Goal: Task Accomplishment & Management: Manage account settings

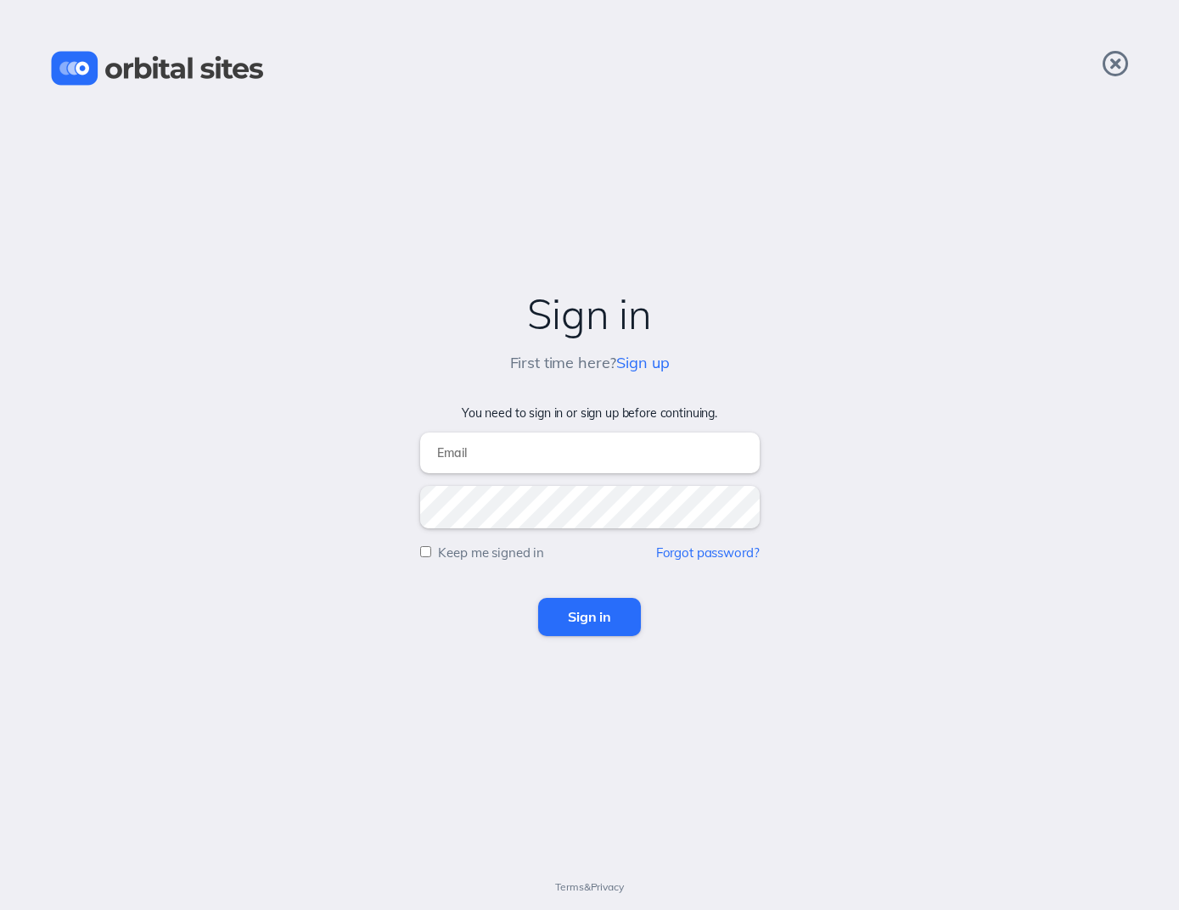
type input "[PERSON_NAME][EMAIL_ADDRESS][DOMAIN_NAME]"
click at [589, 617] on input "Sign in" at bounding box center [589, 616] width 103 height 37
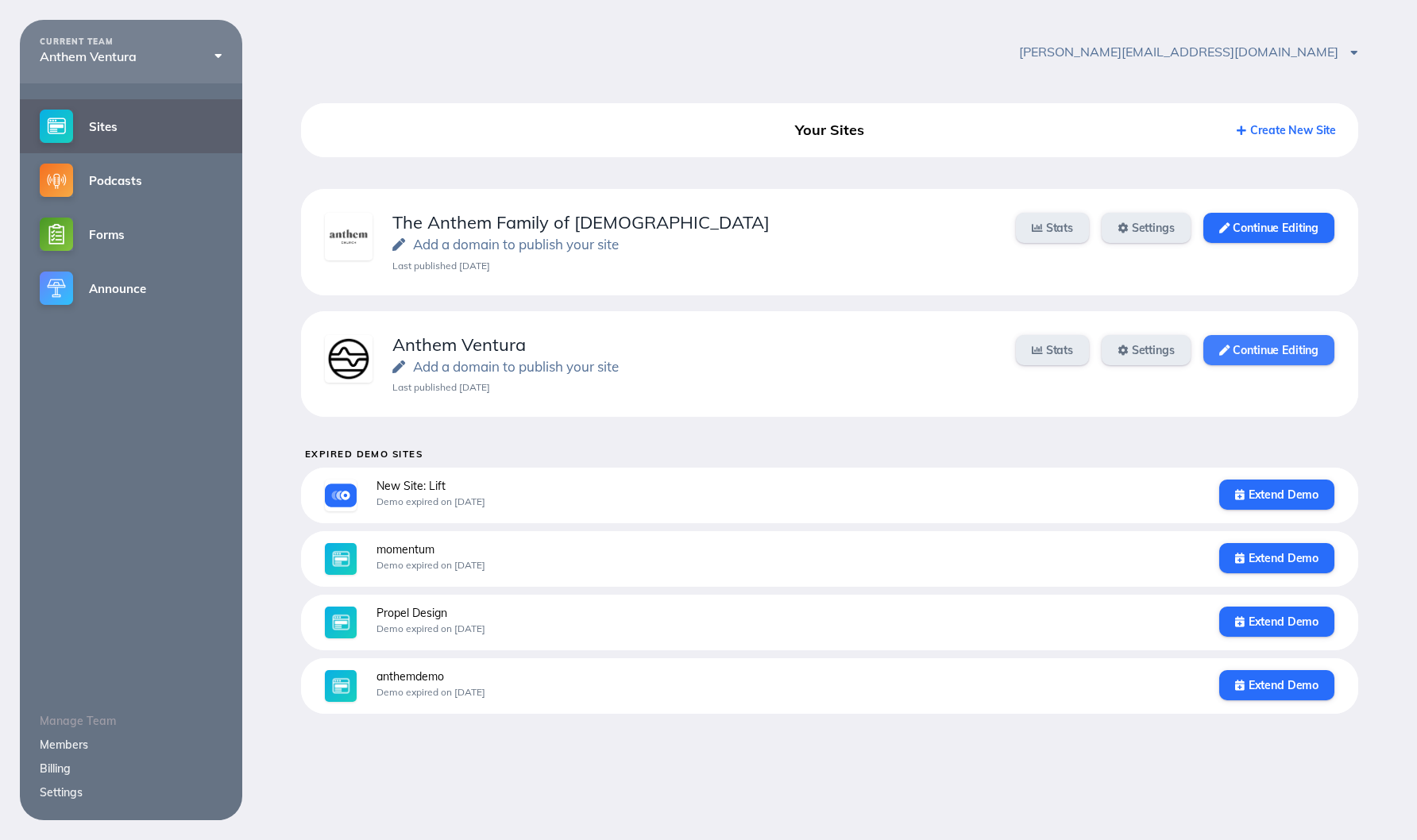
click at [1103, 354] on link "Continue Editing" at bounding box center [1268, 350] width 131 height 30
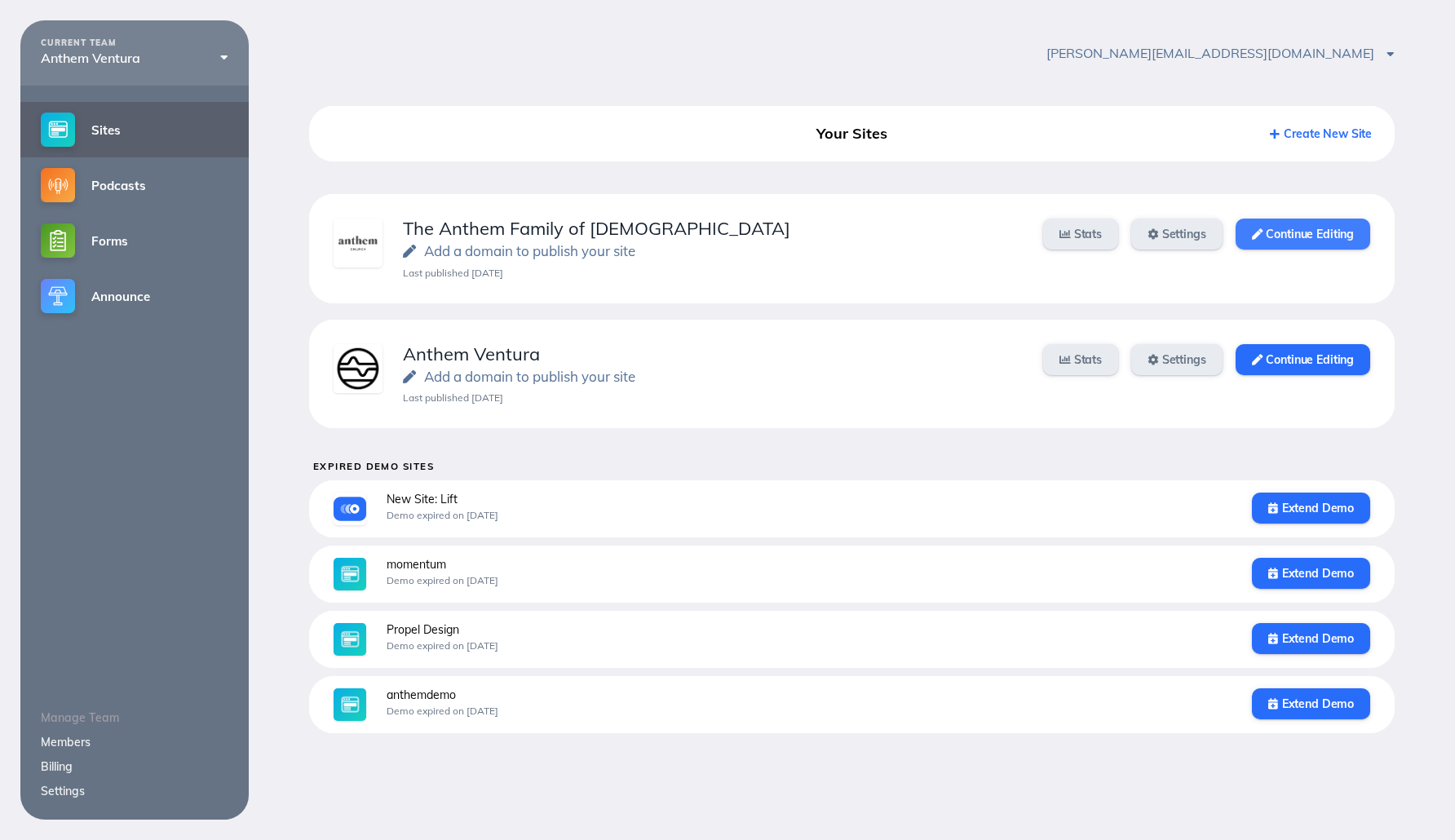
click at [1132, 234] on link "Continue Editing" at bounding box center [1302, 234] width 135 height 31
click at [1132, 353] on link "Settings" at bounding box center [1176, 359] width 91 height 31
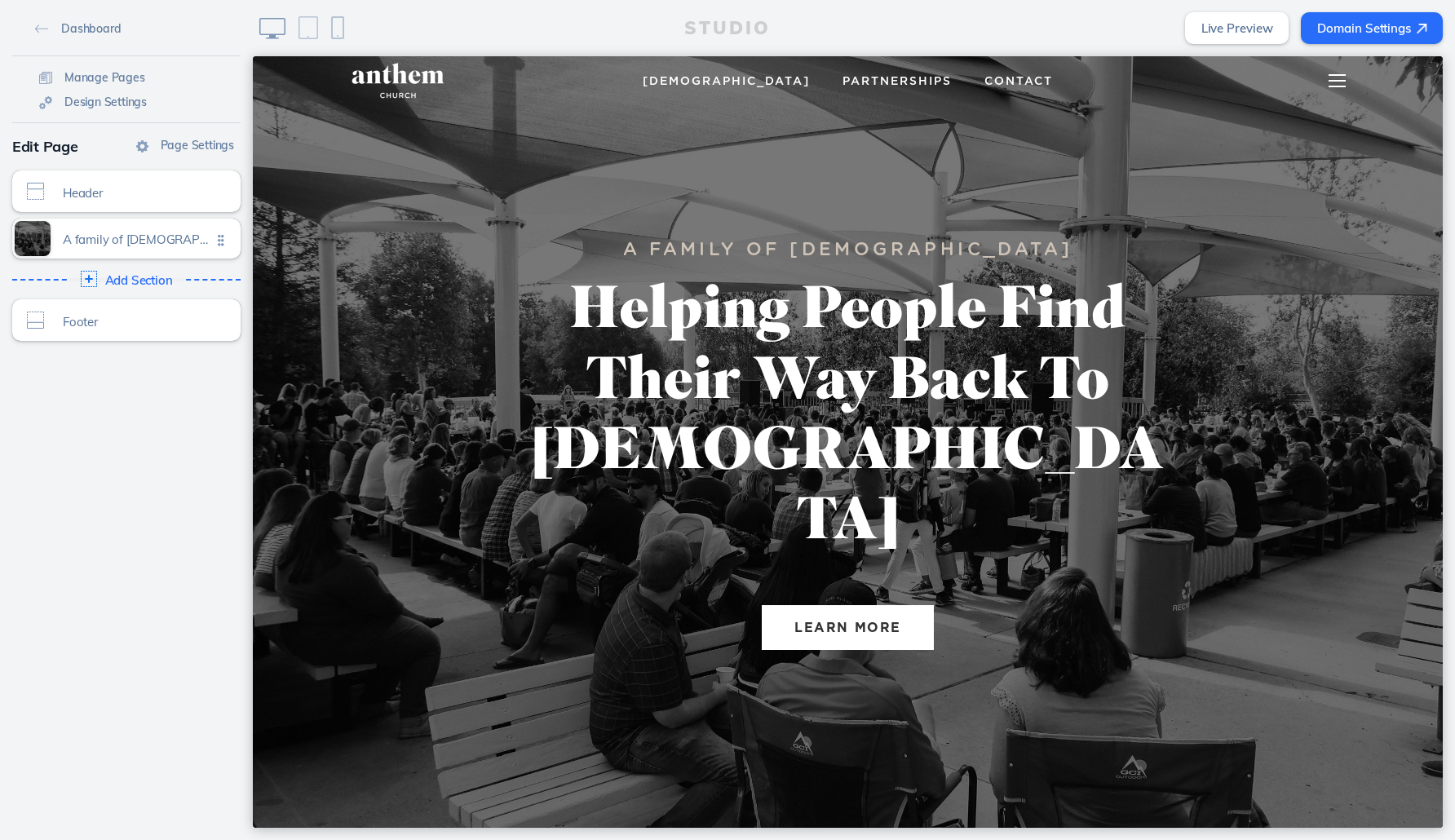
click at [1335, 83] on div at bounding box center [1337, 81] width 64 height 49
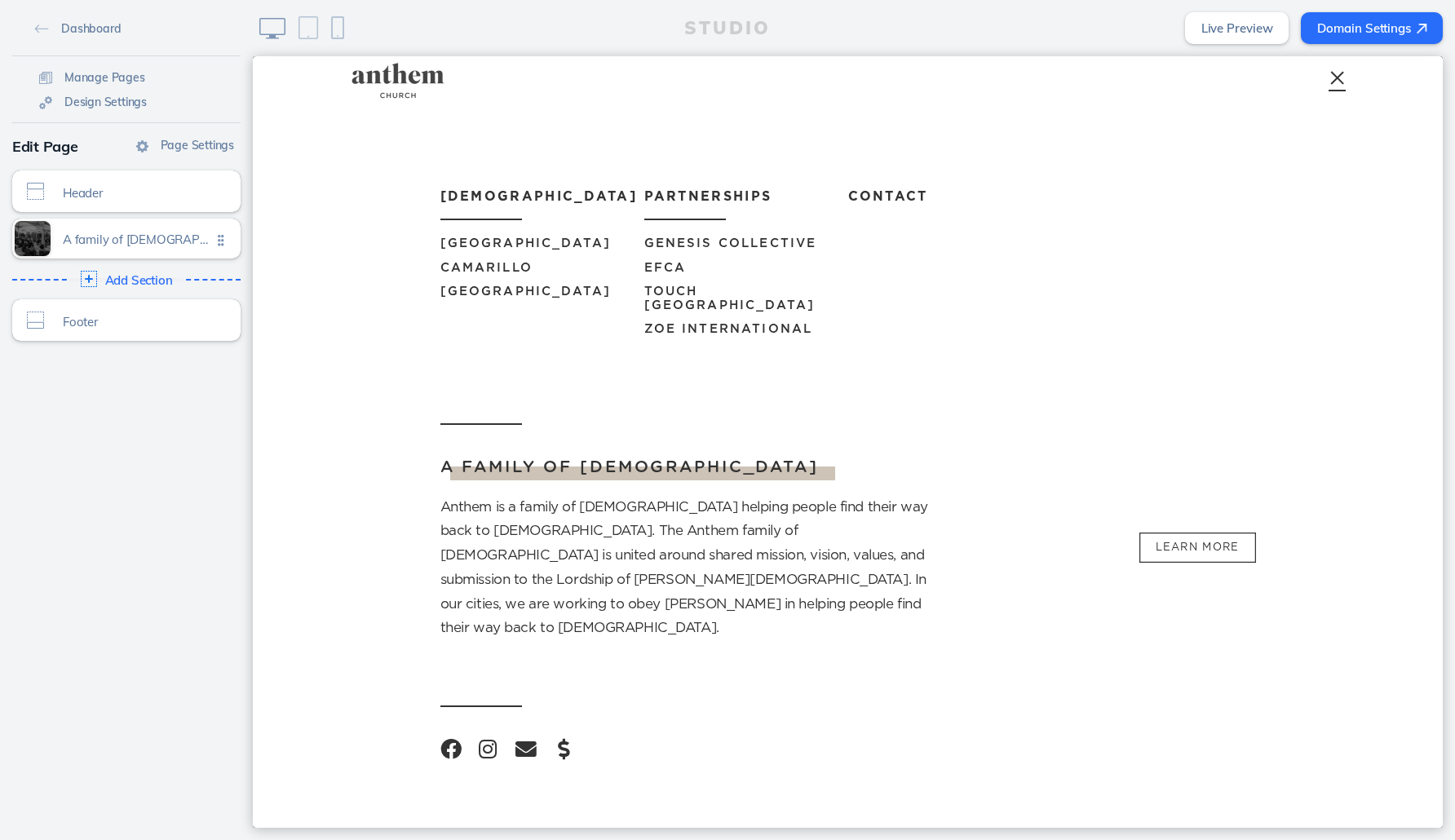
click at [1341, 84] on div at bounding box center [1337, 81] width 64 height 49
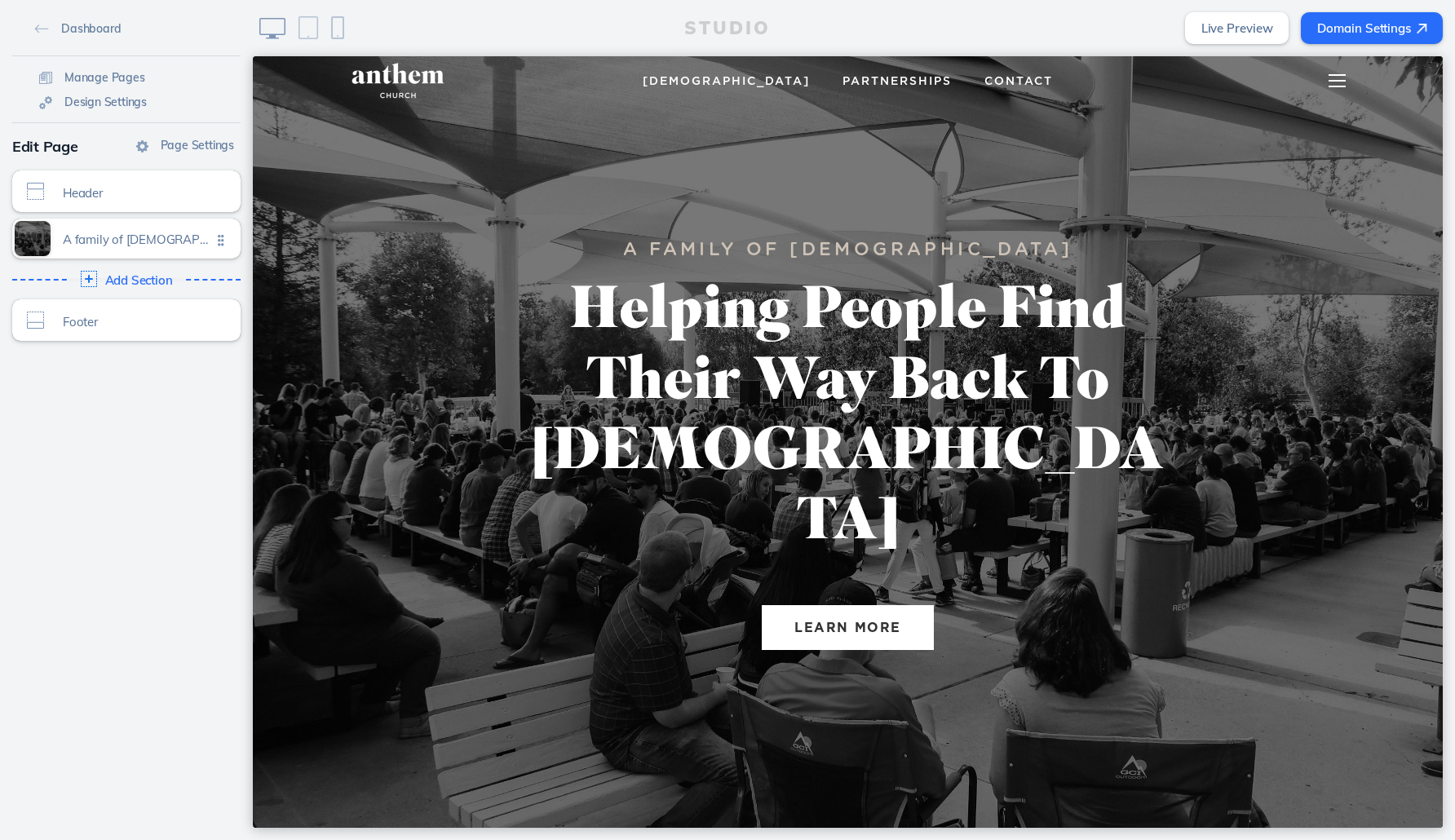
click at [1341, 84] on div at bounding box center [1337, 81] width 64 height 49
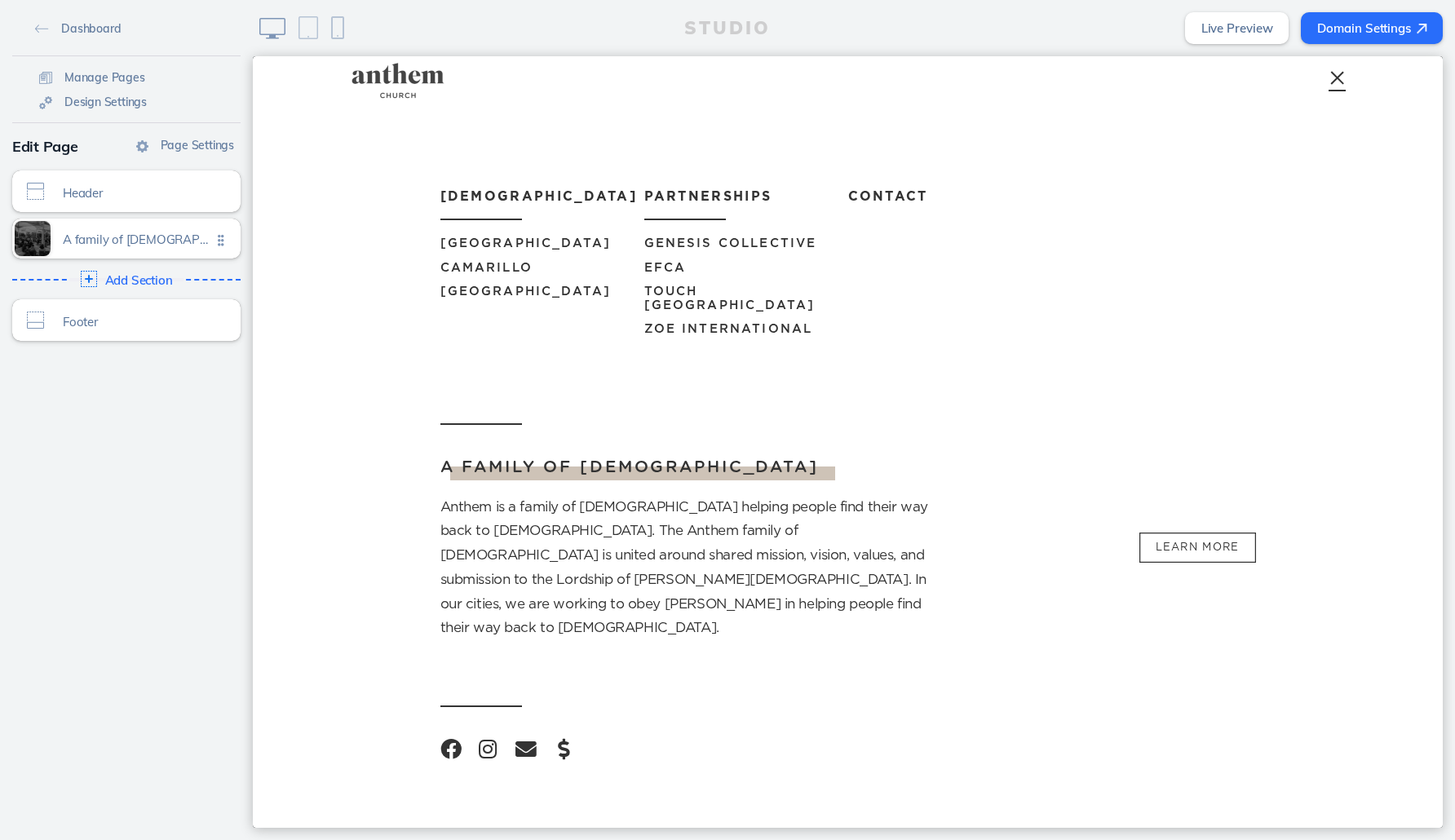
click at [1341, 84] on div at bounding box center [1337, 81] width 64 height 49
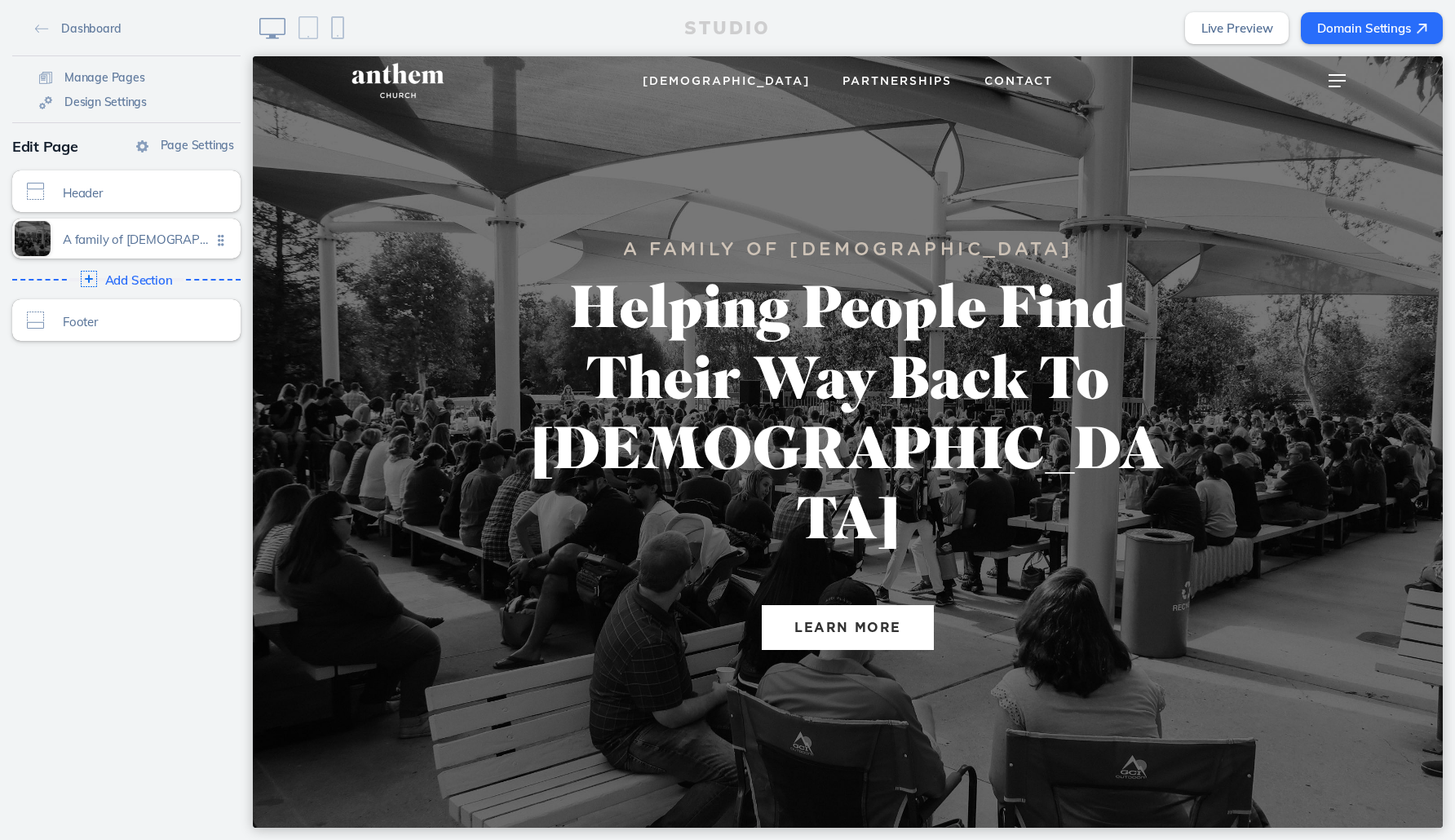
click at [703, 77] on span "Churches" at bounding box center [727, 82] width 167 height 12
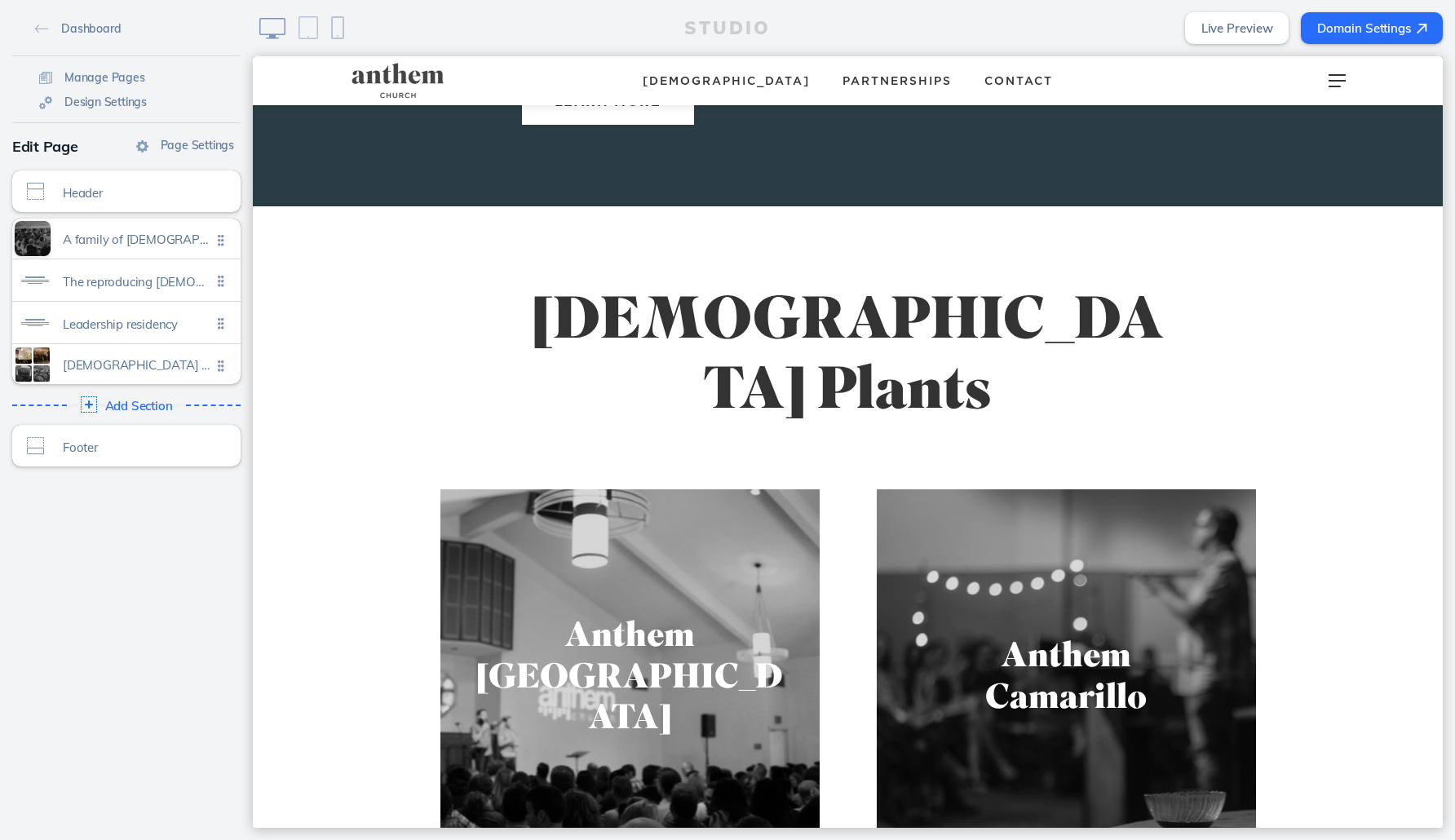
scroll to position [2185, 0]
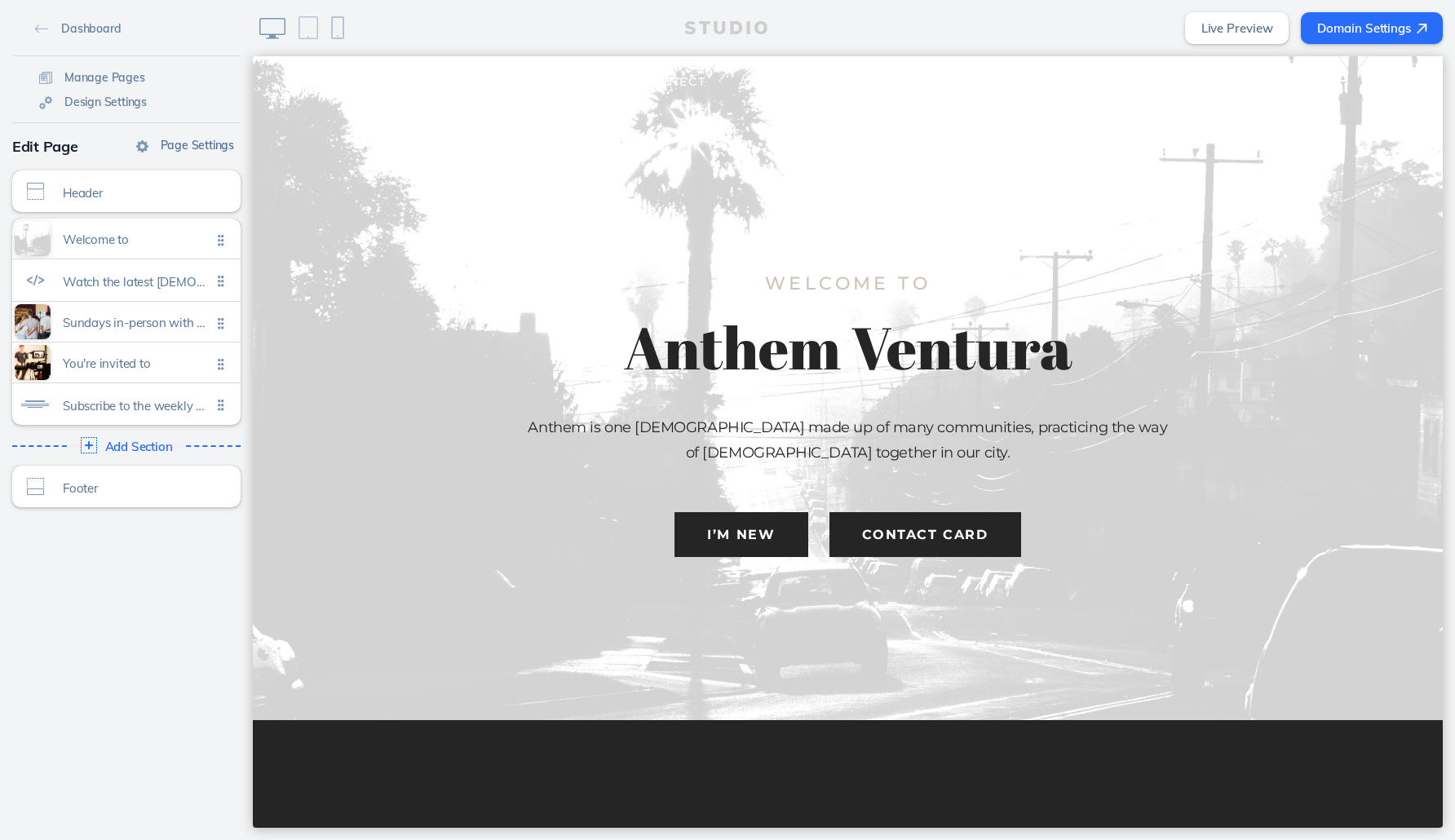
click at [198, 154] on link "Page Settings" at bounding box center [185, 143] width 111 height 24
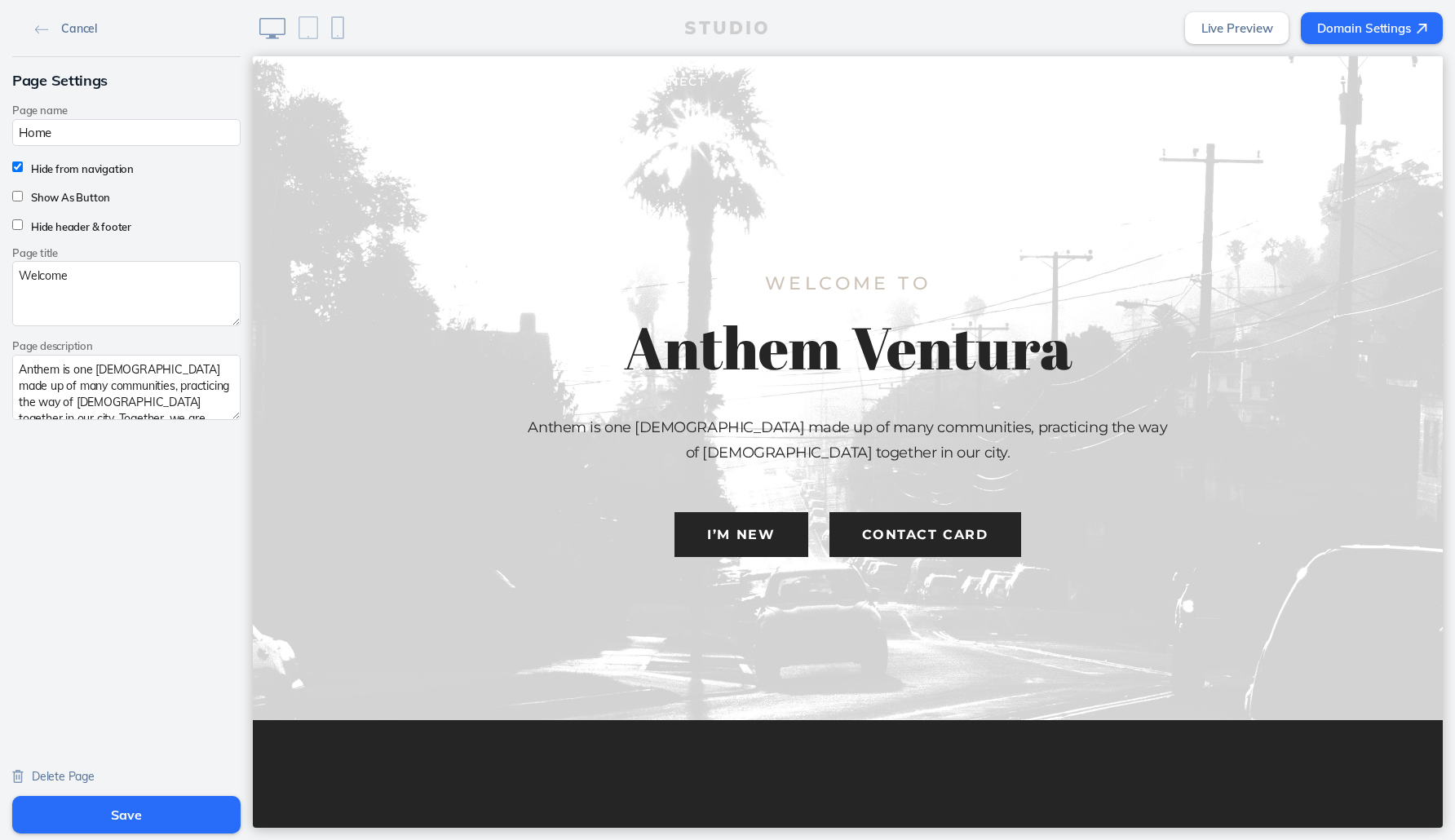
click at [42, 27] on img at bounding box center [41, 29] width 13 height 9
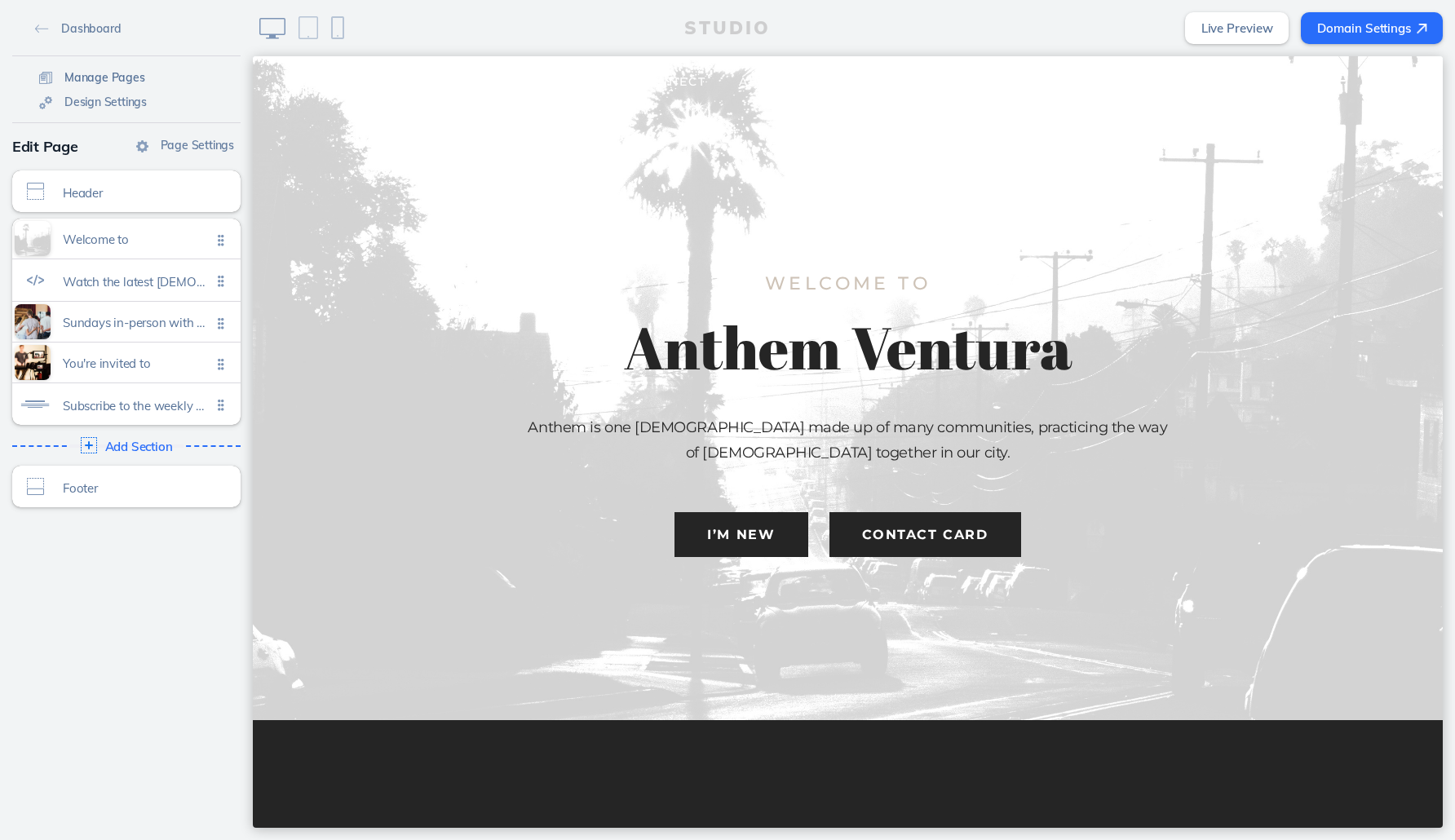
click at [100, 79] on span "Manage Pages" at bounding box center [105, 77] width 81 height 14
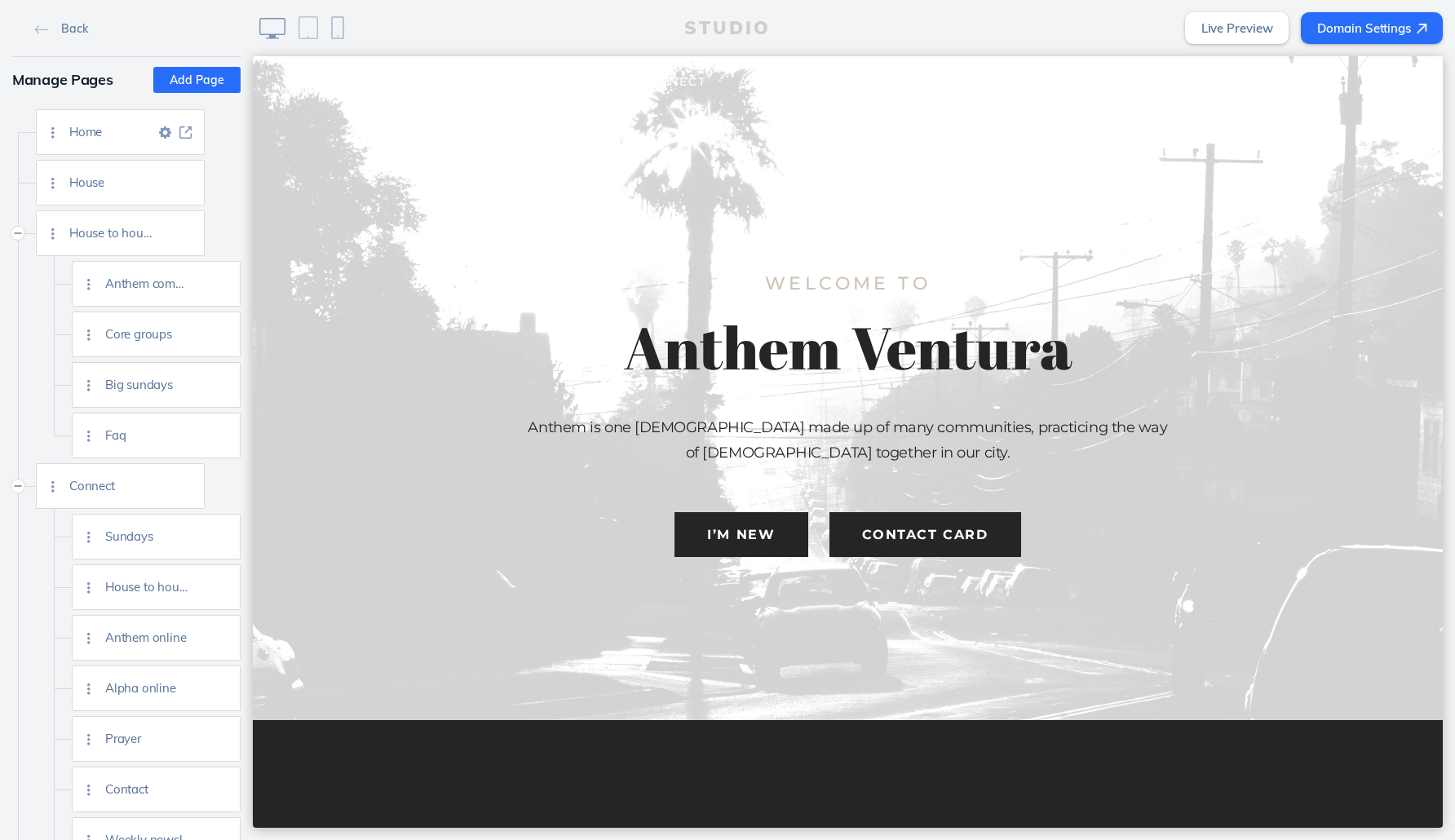
click at [163, 135] on img at bounding box center [164, 133] width 12 height 12
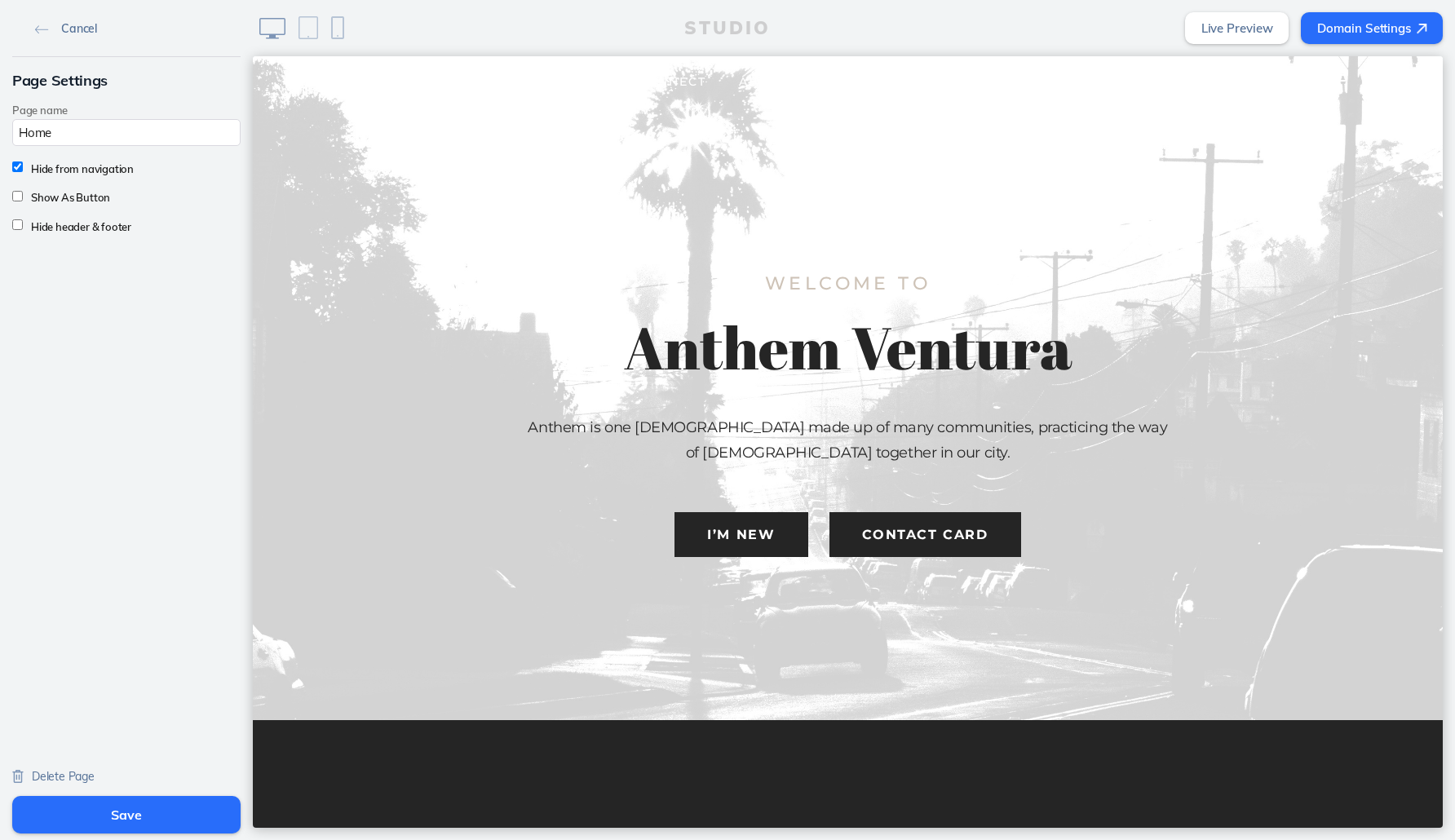
click at [42, 24] on link "Cancel" at bounding box center [66, 27] width 75 height 24
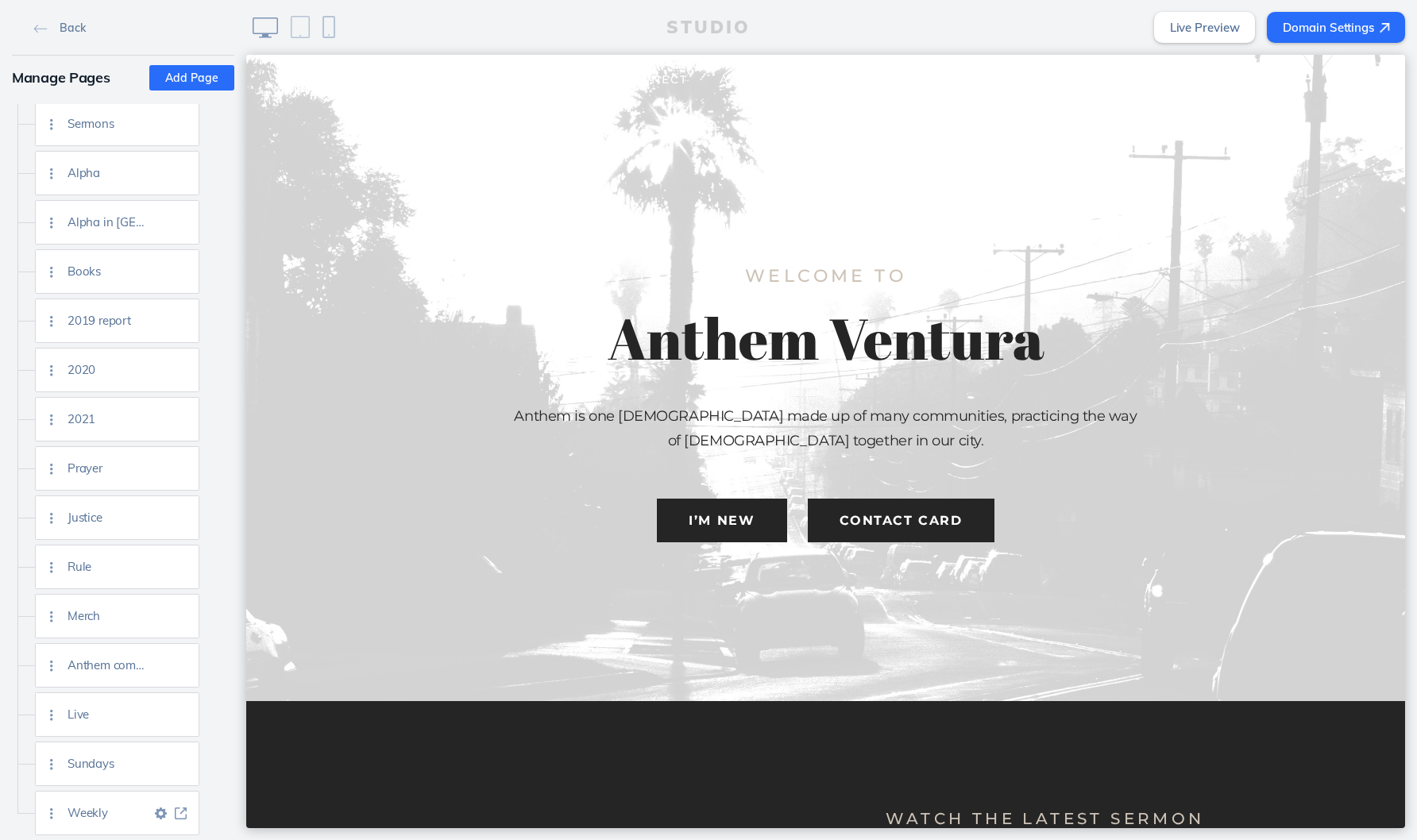
click at [110, 804] on div "Weekly" at bounding box center [133, 813] width 131 height 43
click at [87, 812] on span "Weekly" at bounding box center [109, 812] width 83 height 13
click at [183, 817] on img at bounding box center [181, 813] width 12 height 12
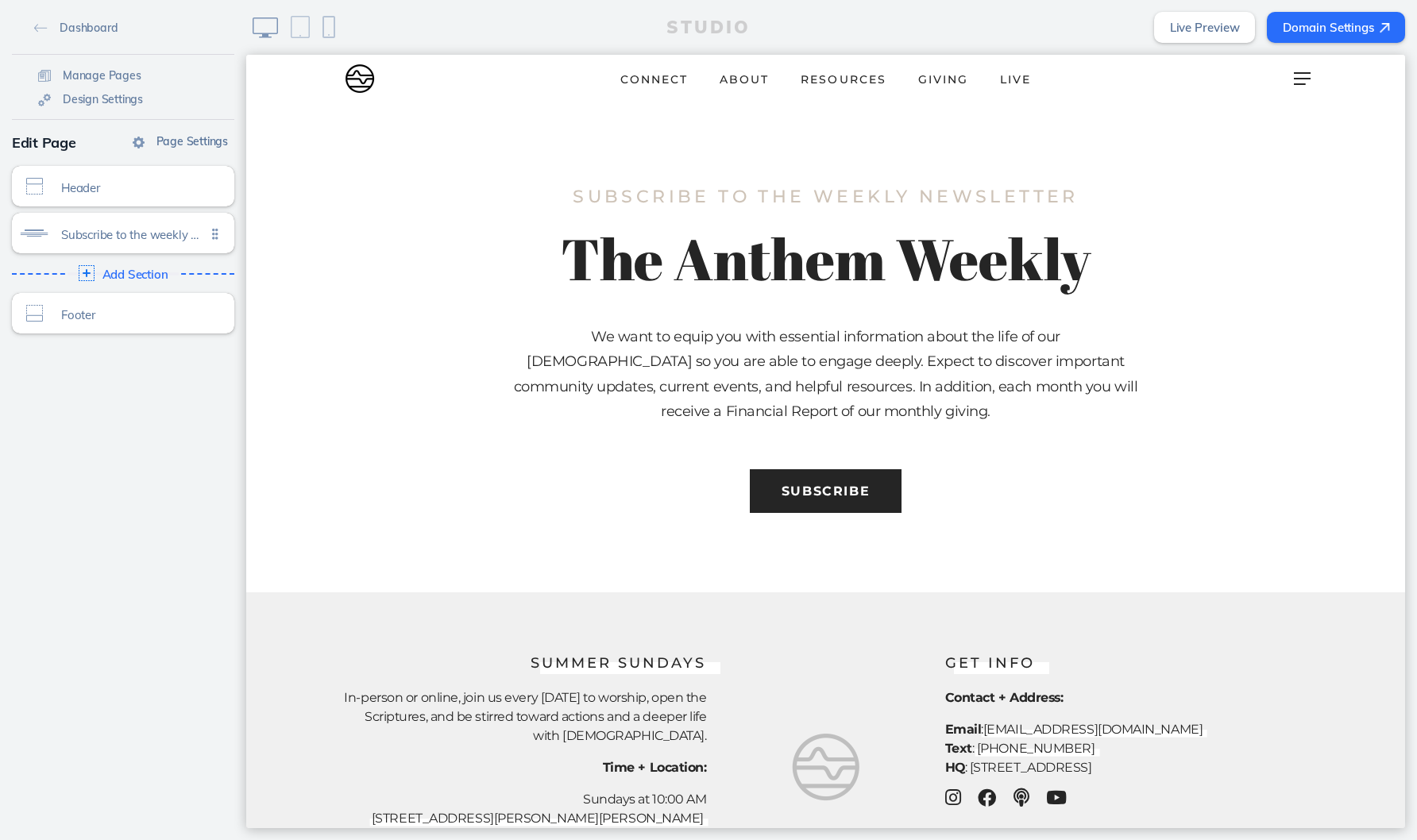
click at [182, 135] on span "Page Settings" at bounding box center [192, 140] width 71 height 14
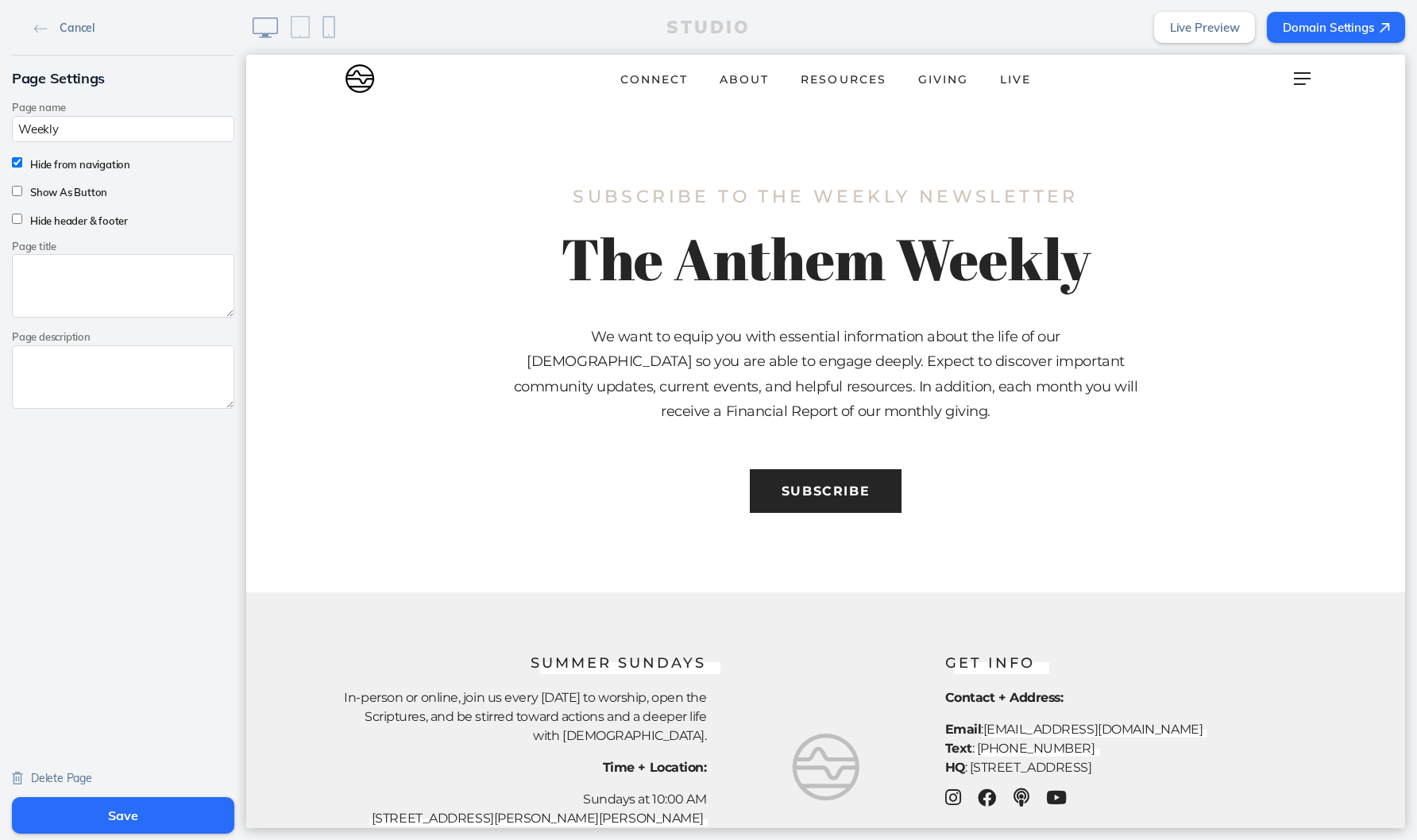
click at [38, 34] on link "Cancel" at bounding box center [65, 26] width 73 height 23
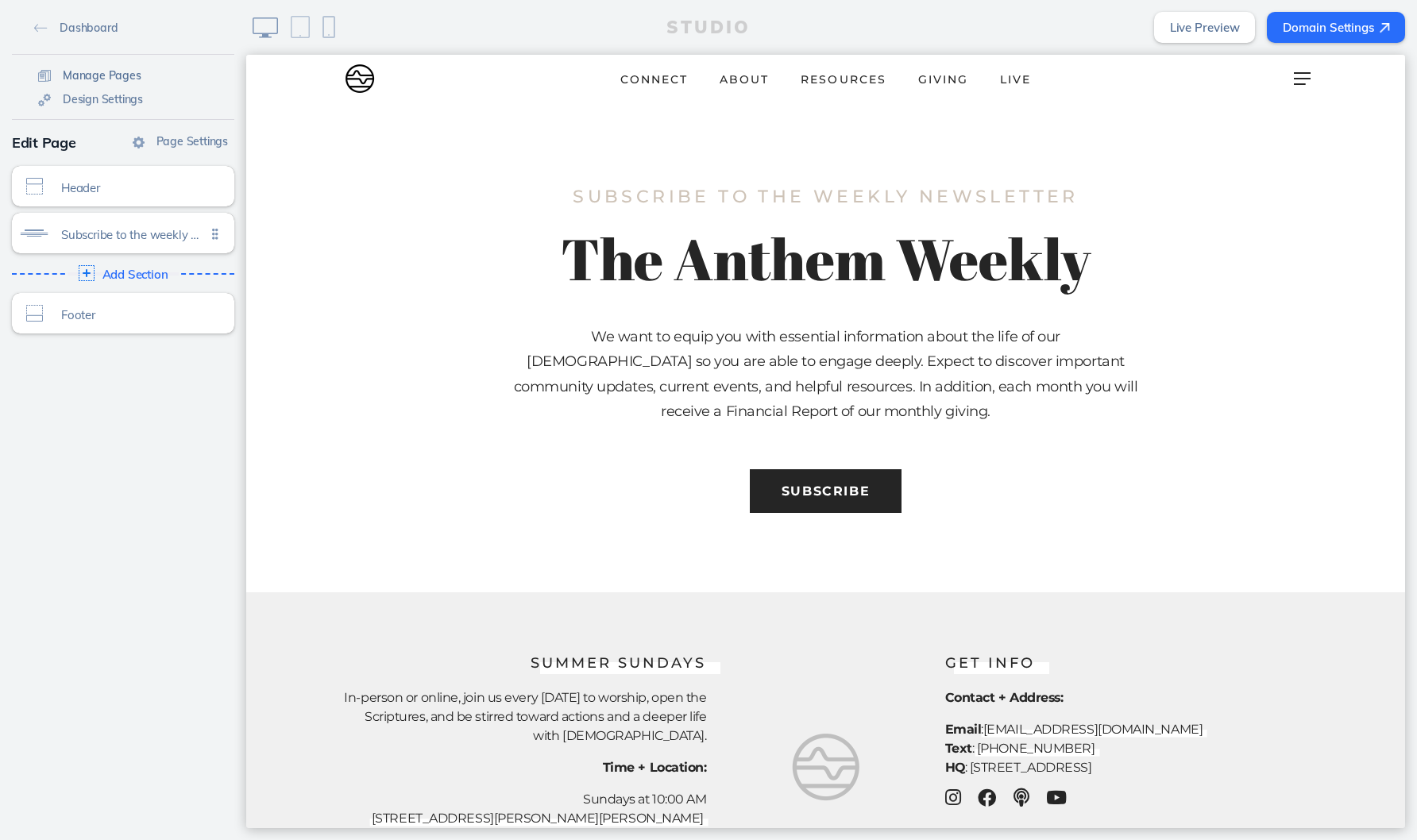
click at [84, 77] on span "Manage Pages" at bounding box center [102, 75] width 79 height 14
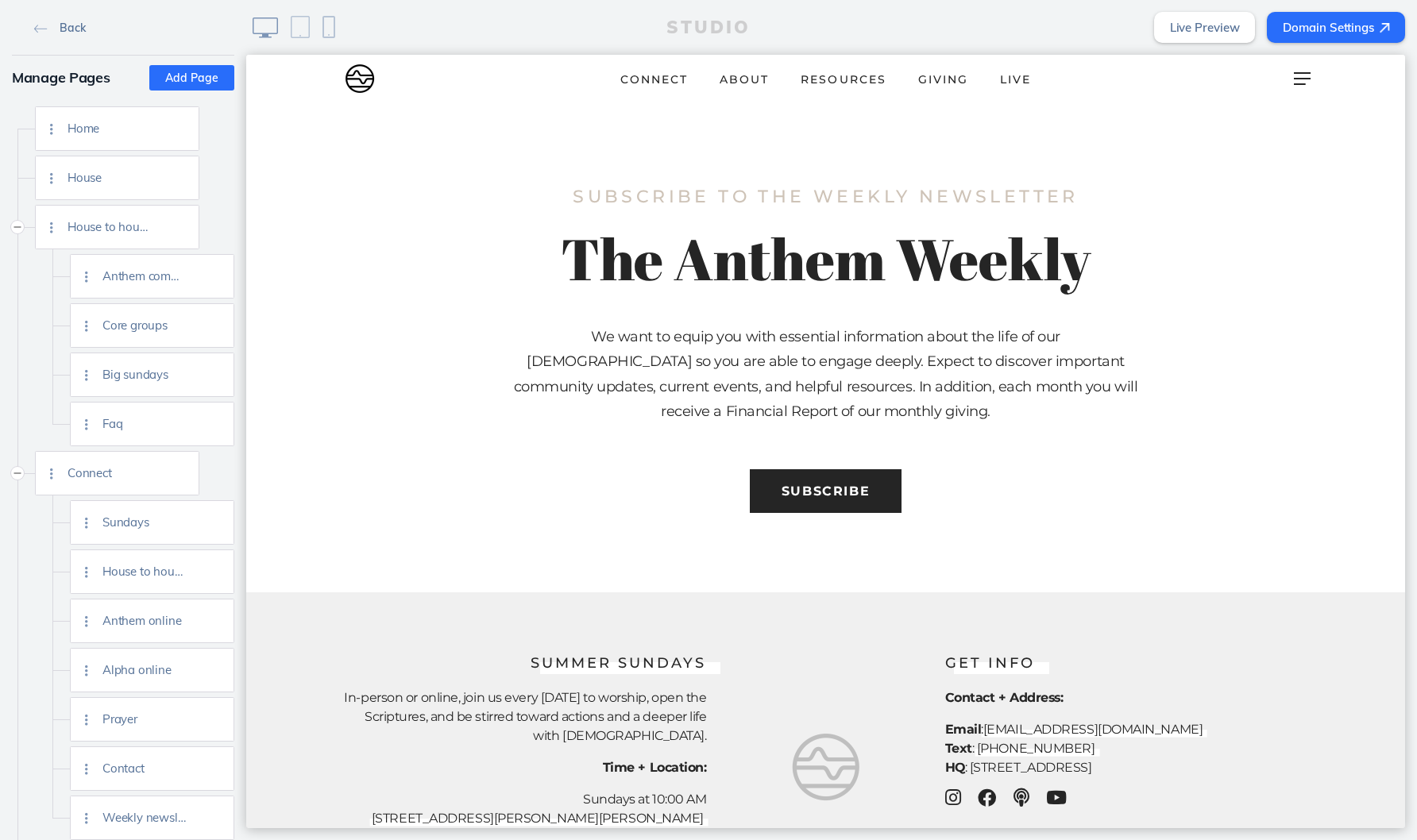
click at [46, 19] on link "Back" at bounding box center [60, 26] width 64 height 23
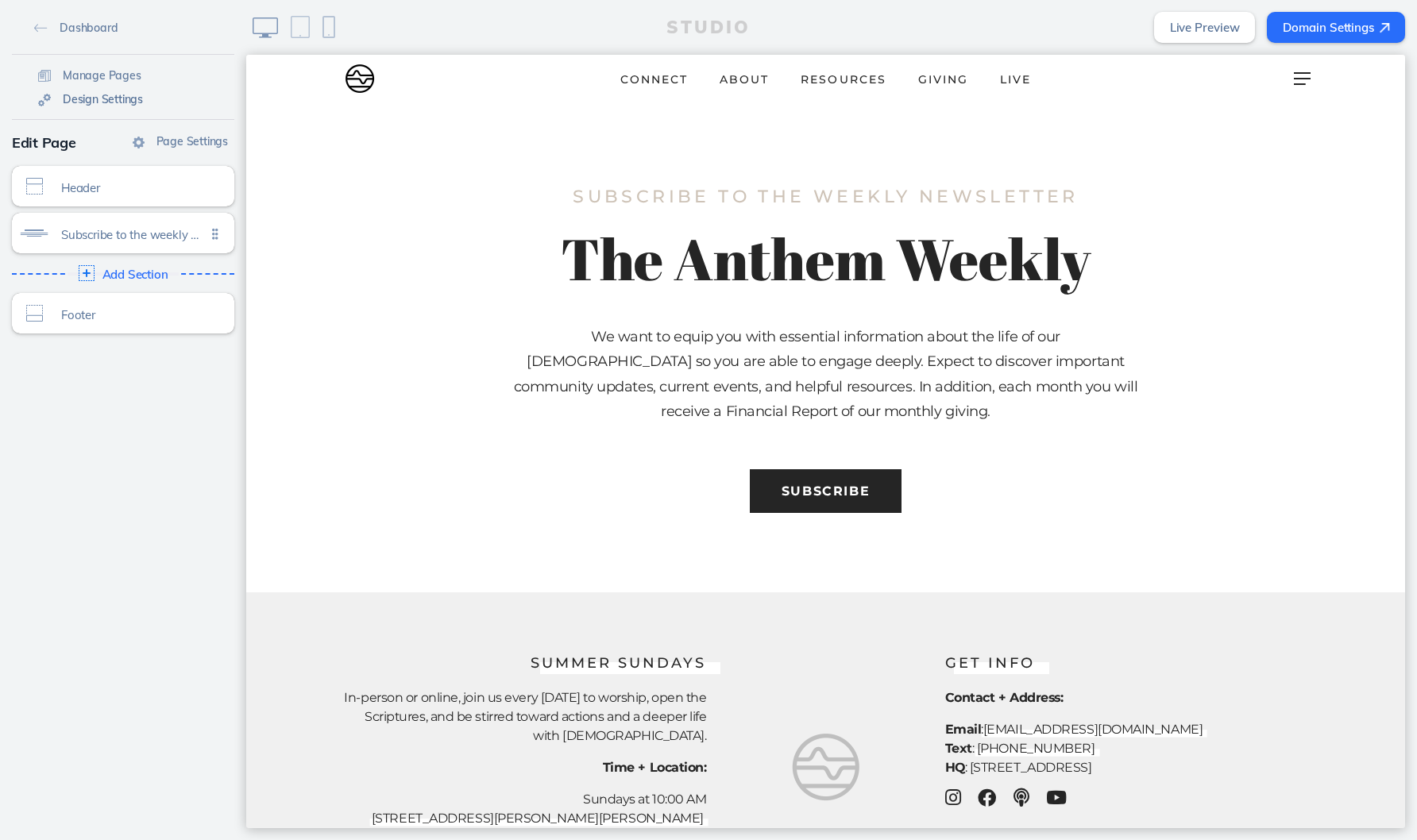
click at [112, 97] on span "Design Settings" at bounding box center [103, 98] width 80 height 14
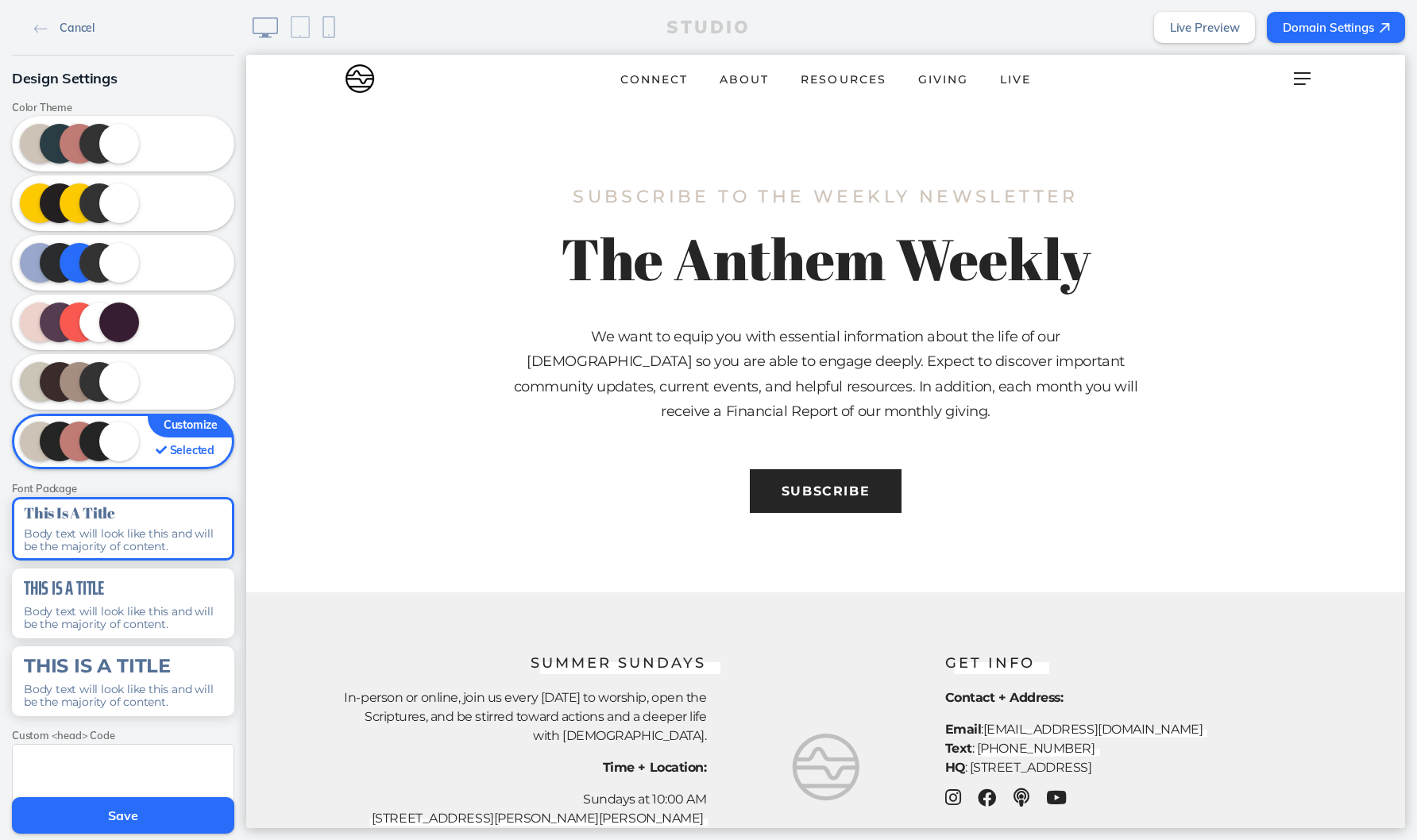
click at [37, 17] on link "Cancel" at bounding box center [65, 26] width 73 height 23
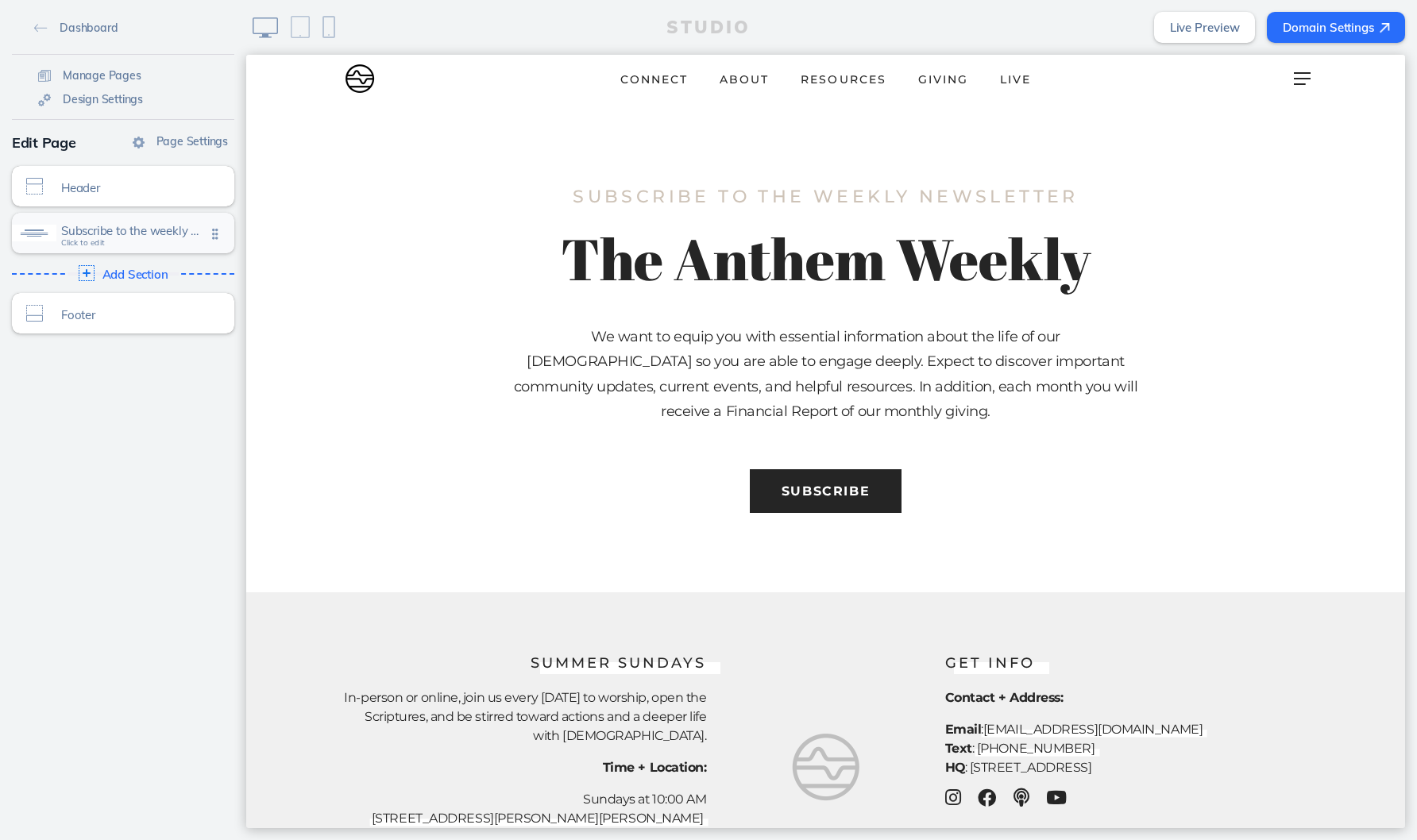
click at [169, 230] on span "Subscribe to the weekly newsletter" at bounding box center [133, 230] width 144 height 13
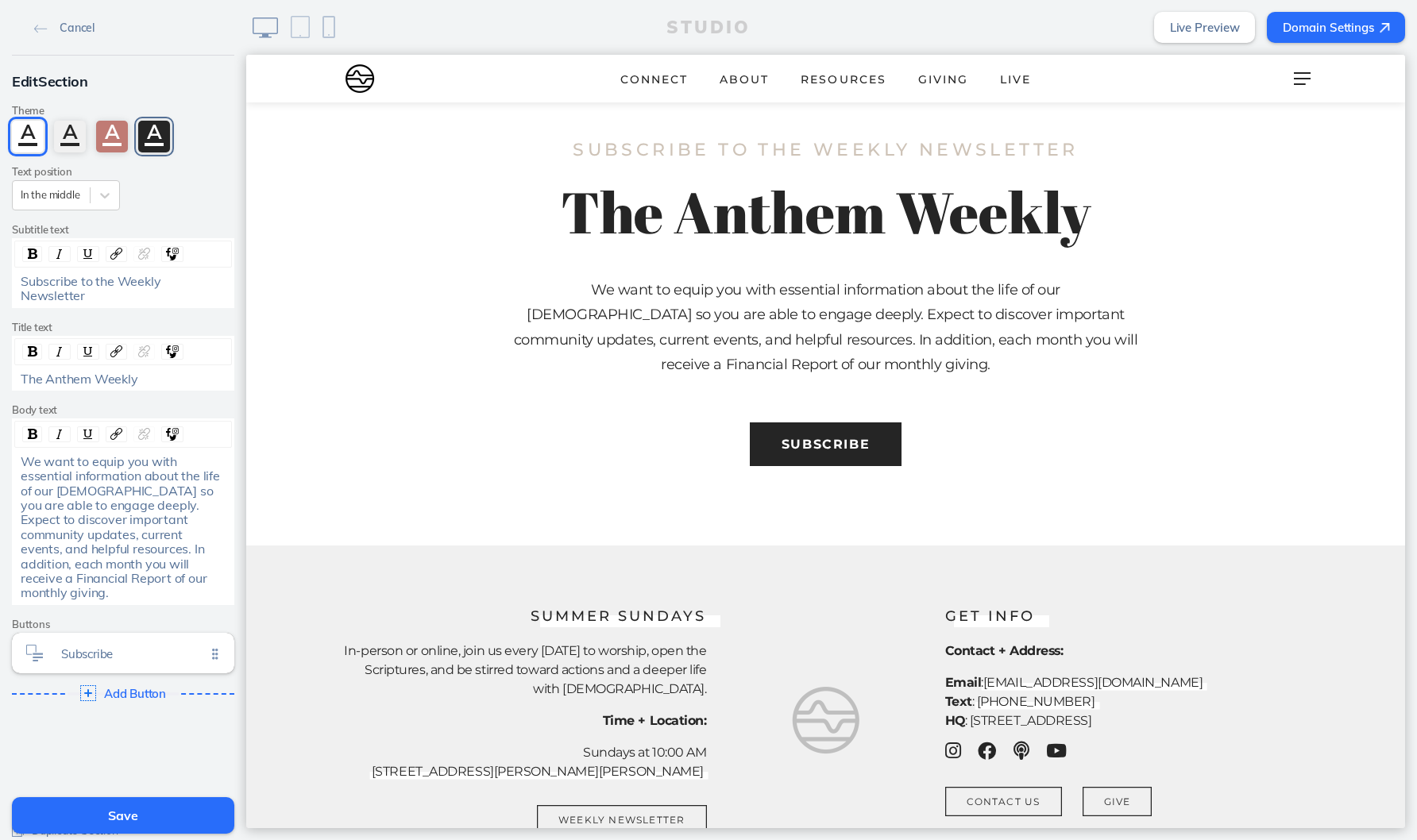
scroll to position [48, 0]
click at [40, 24] on img at bounding box center [40, 28] width 13 height 8
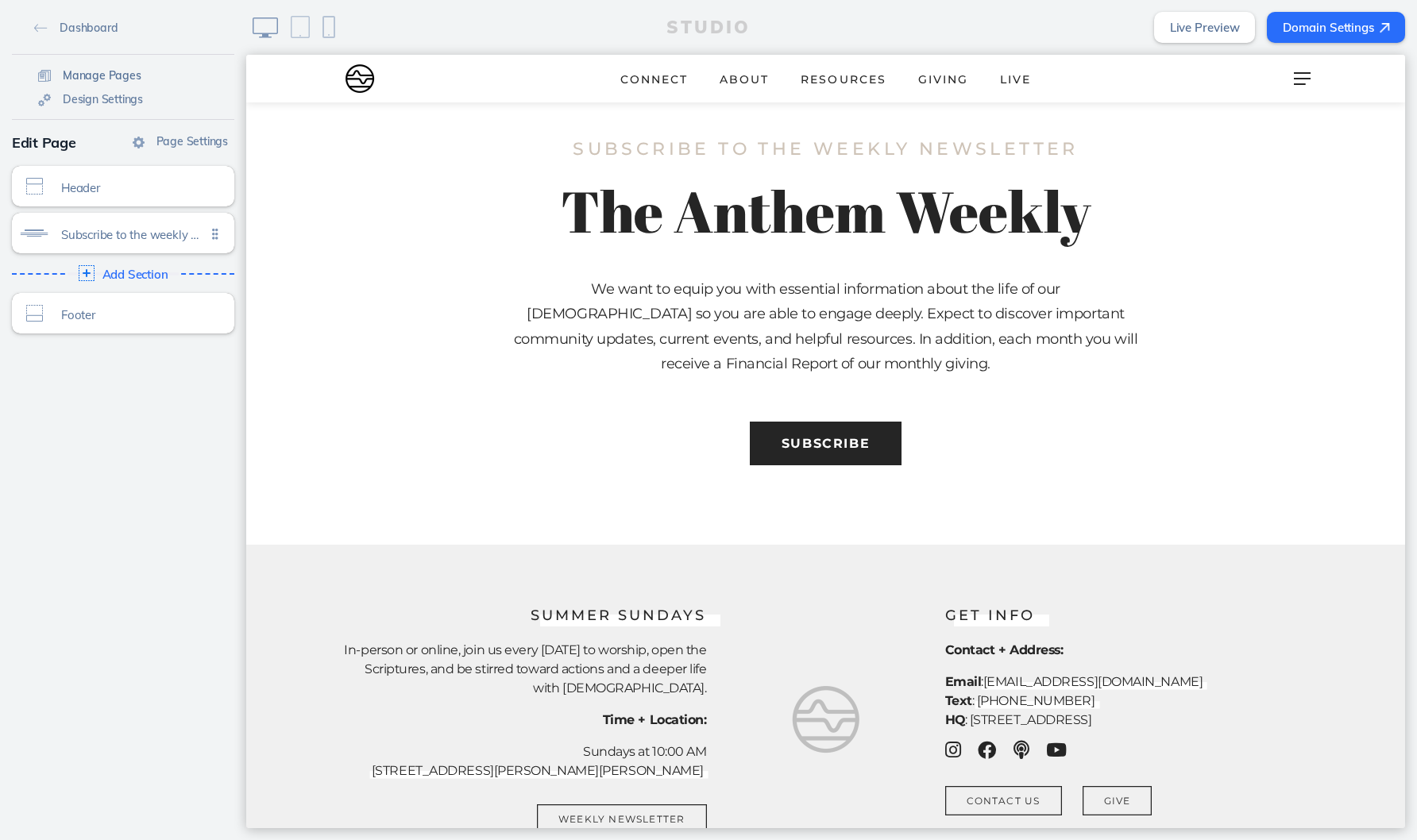
click at [67, 78] on span "Manage Pages" at bounding box center [102, 75] width 79 height 14
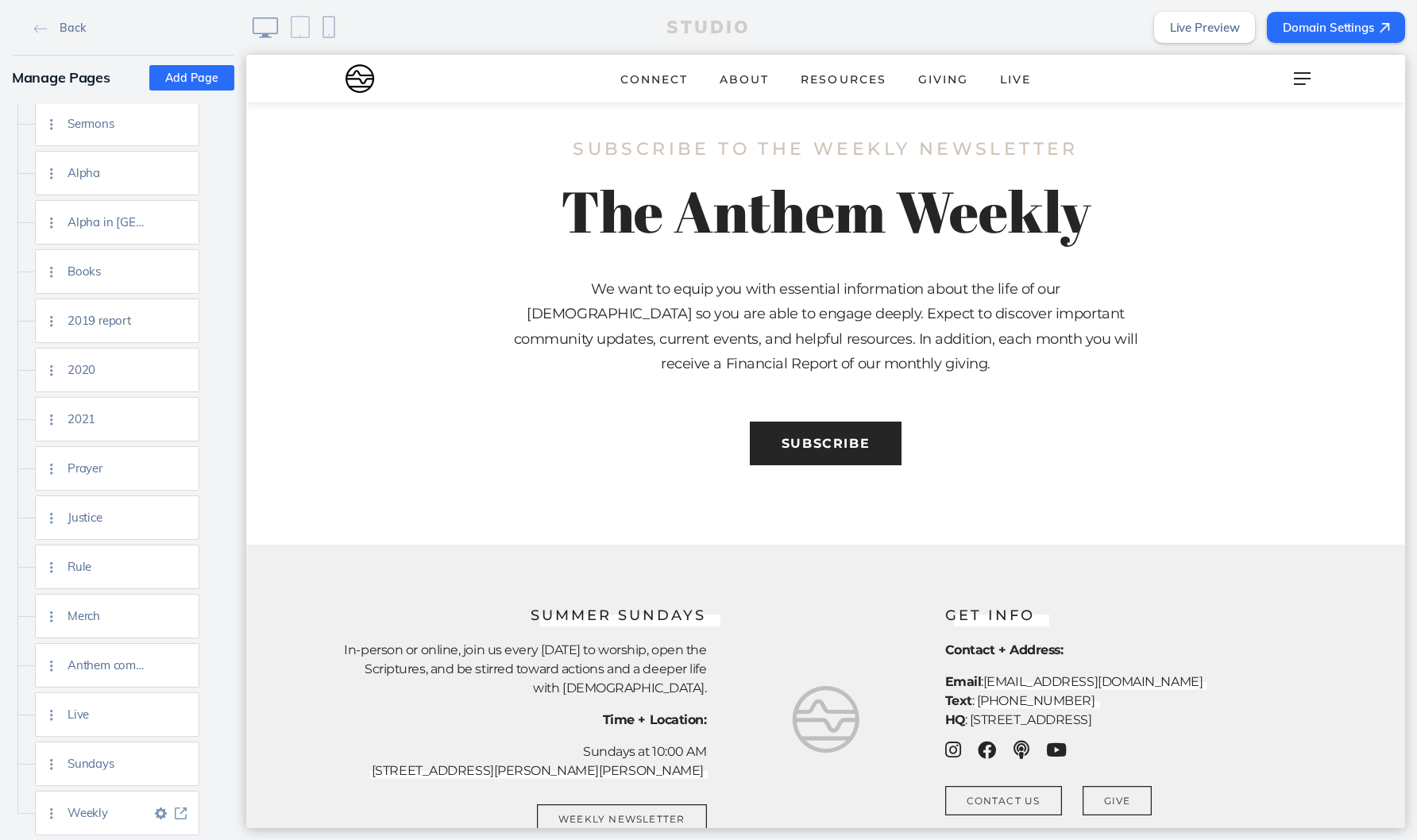
scroll to position [2170, 0]
click at [160, 811] on img at bounding box center [160, 813] width 12 height 12
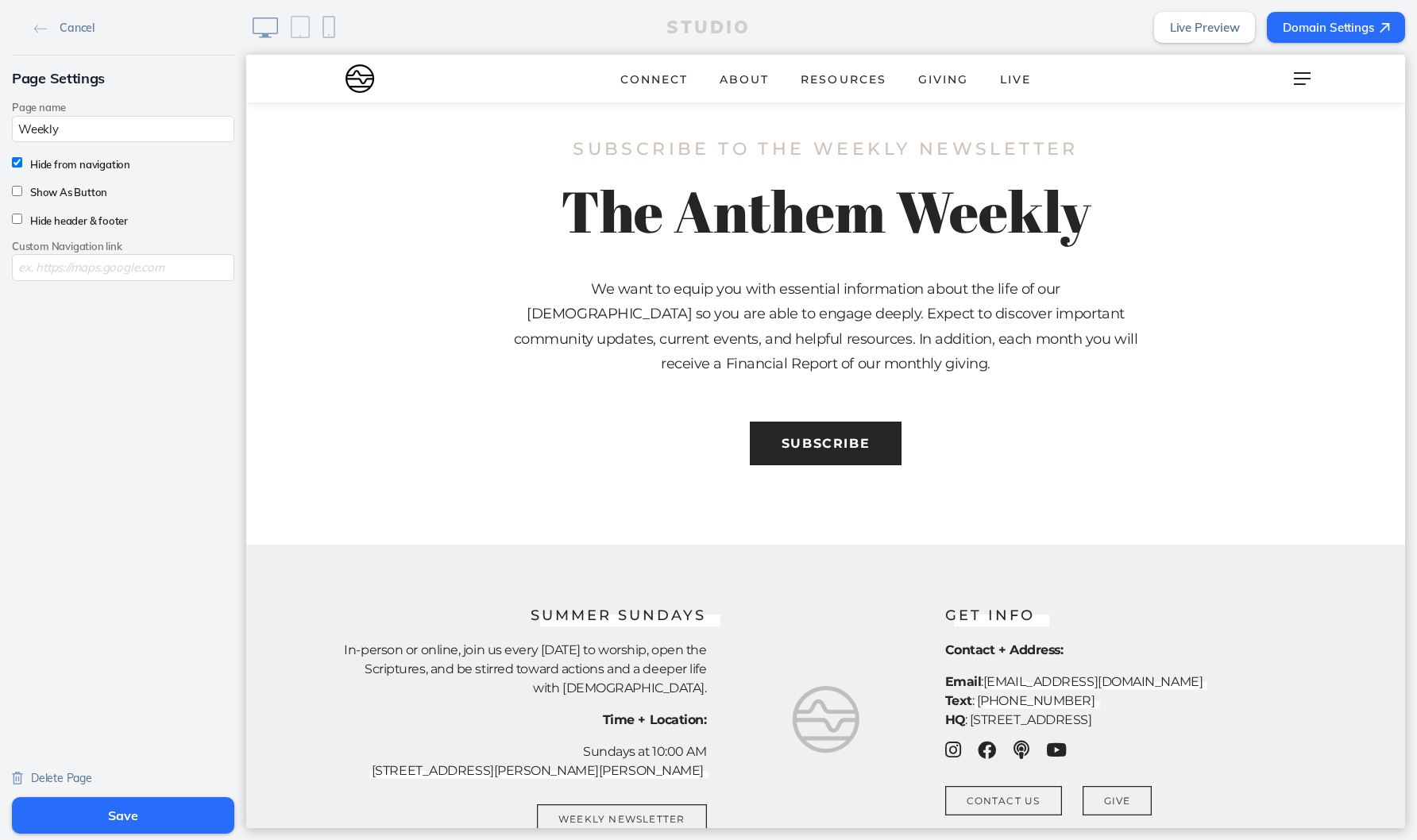
click at [68, 779] on span "Delete Page" at bounding box center [61, 777] width 61 height 14
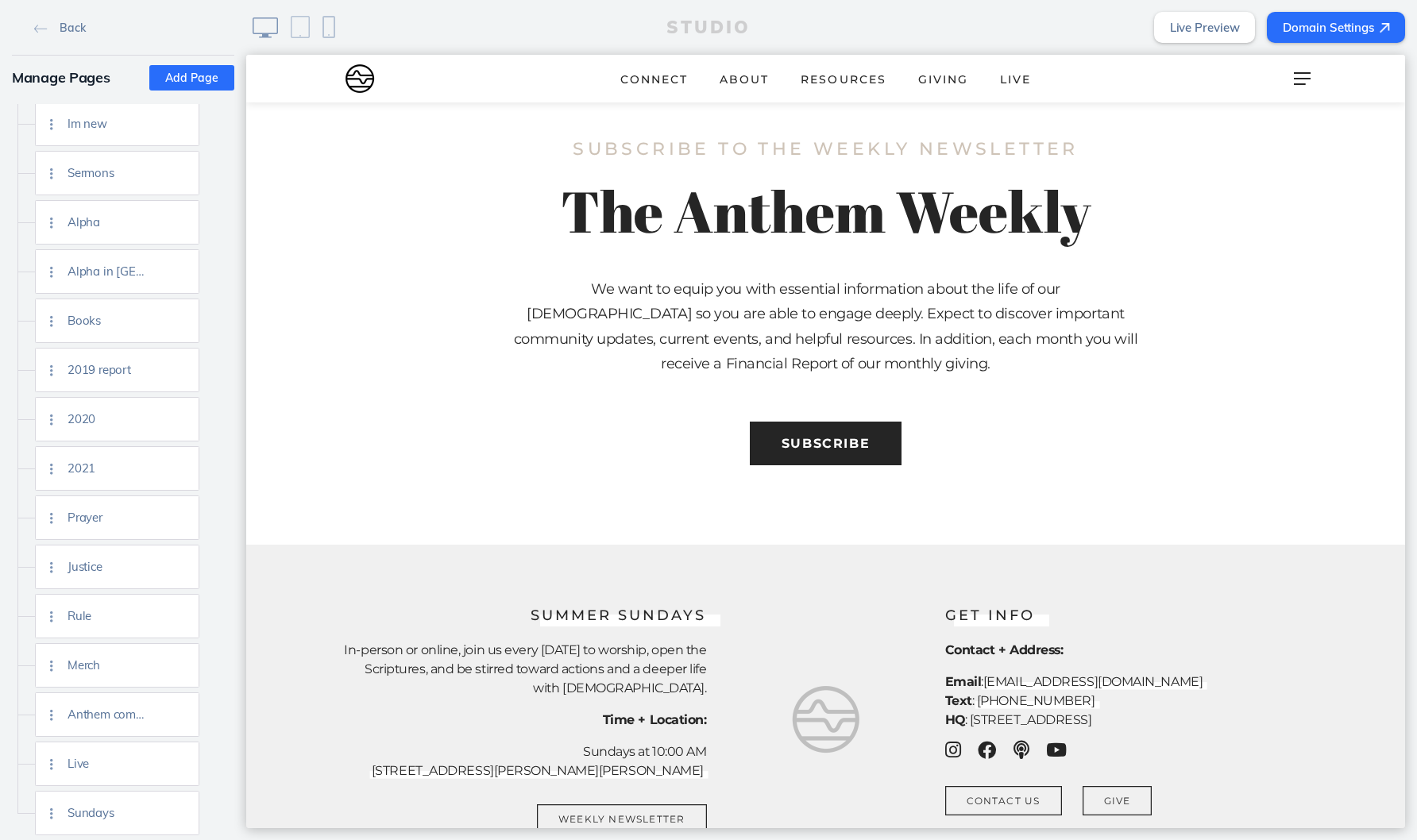
scroll to position [2121, 0]
click at [162, 663] on img at bounding box center [160, 665] width 12 height 12
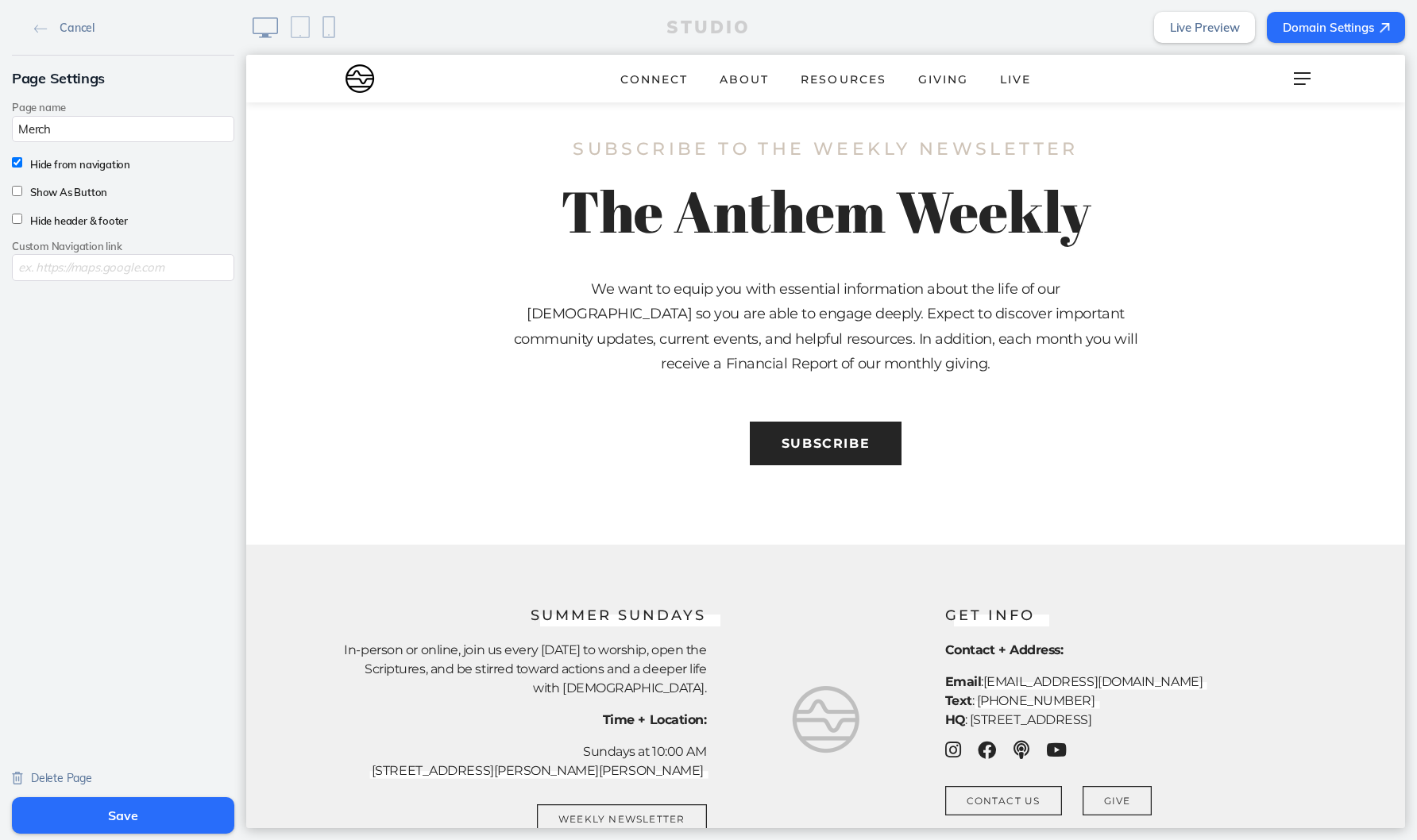
click at [70, 771] on span "Delete Page" at bounding box center [61, 777] width 61 height 14
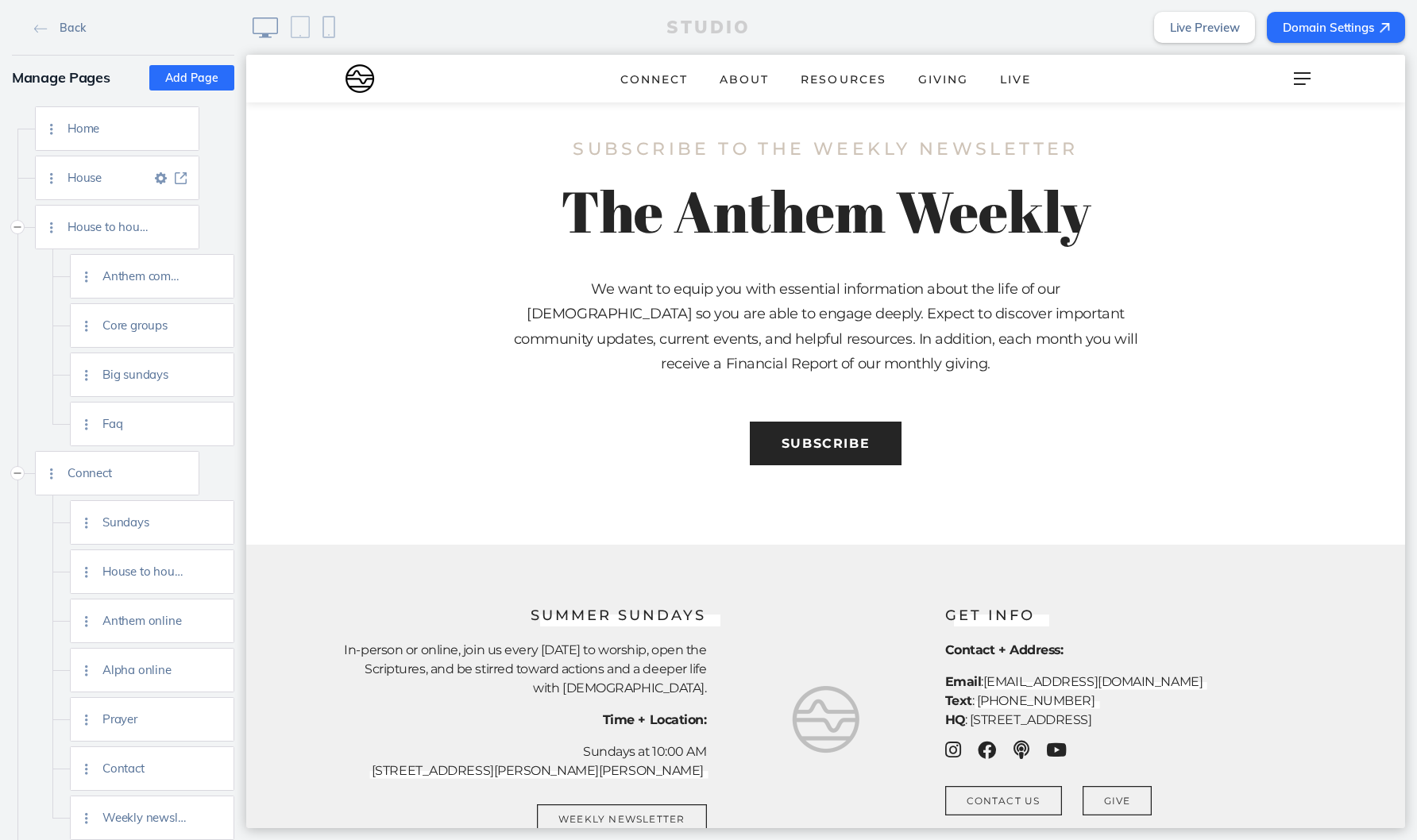
click at [181, 178] on img at bounding box center [181, 178] width 12 height 12
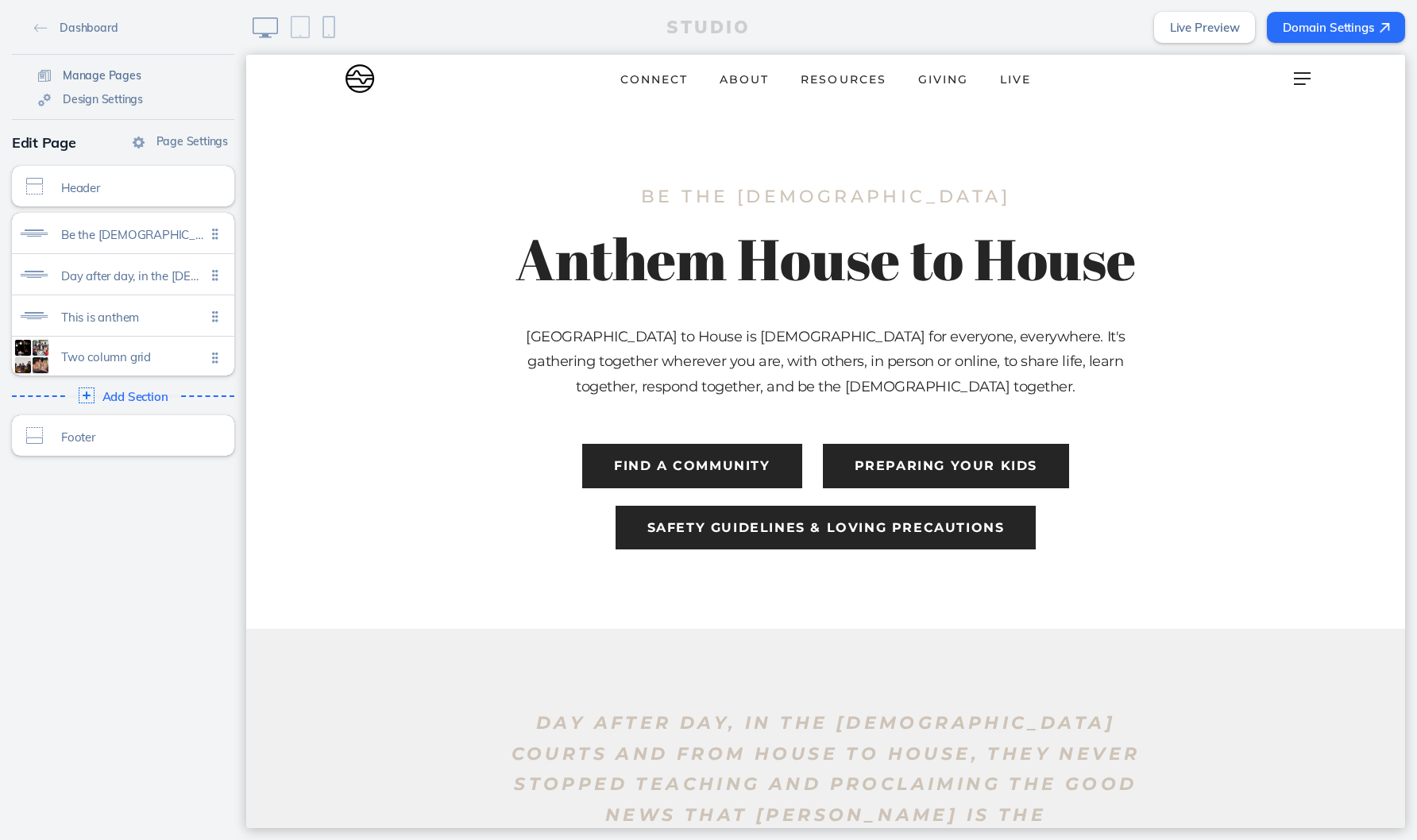
click at [116, 71] on span "Manage Pages" at bounding box center [102, 75] width 79 height 14
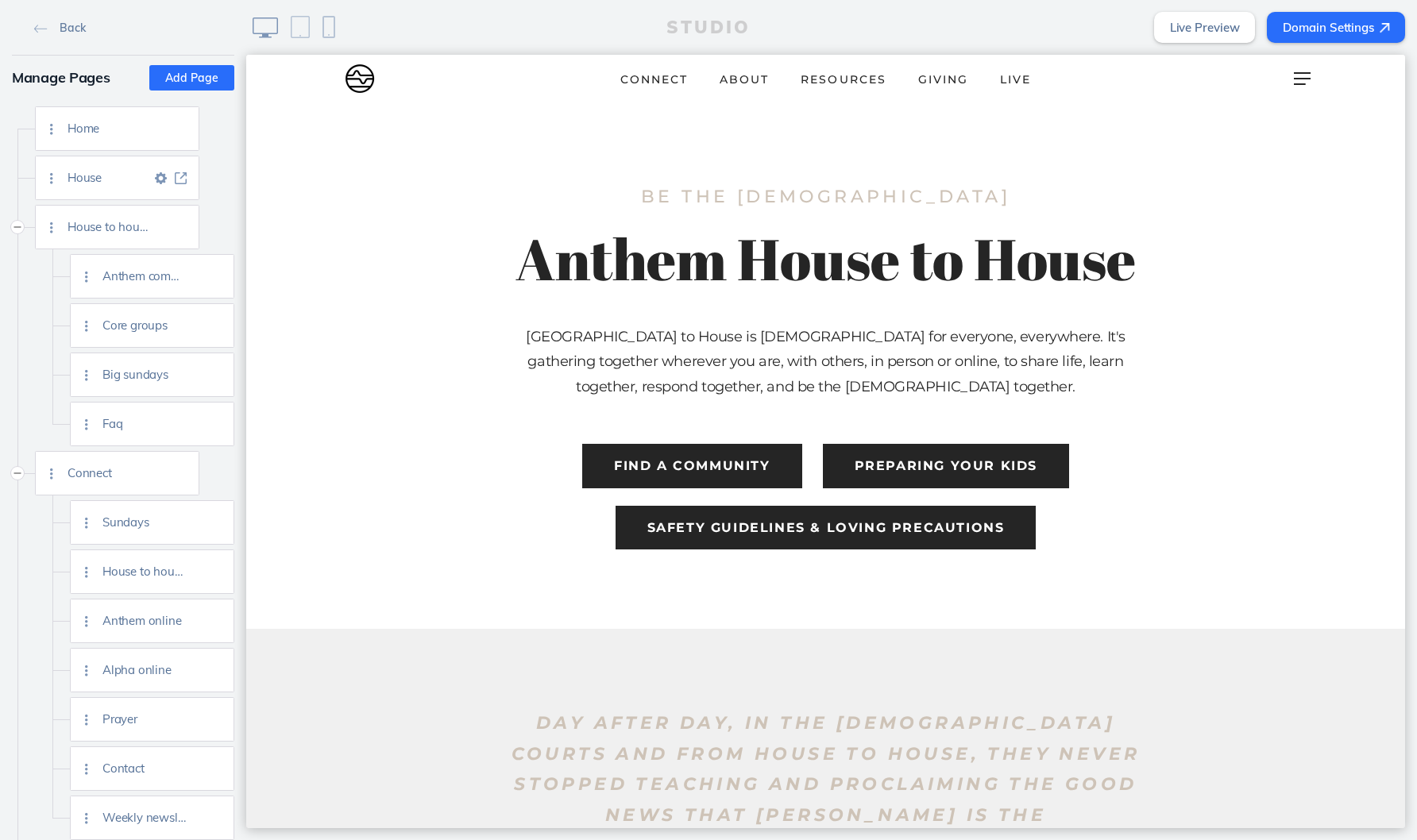
click at [157, 178] on img at bounding box center [160, 178] width 12 height 12
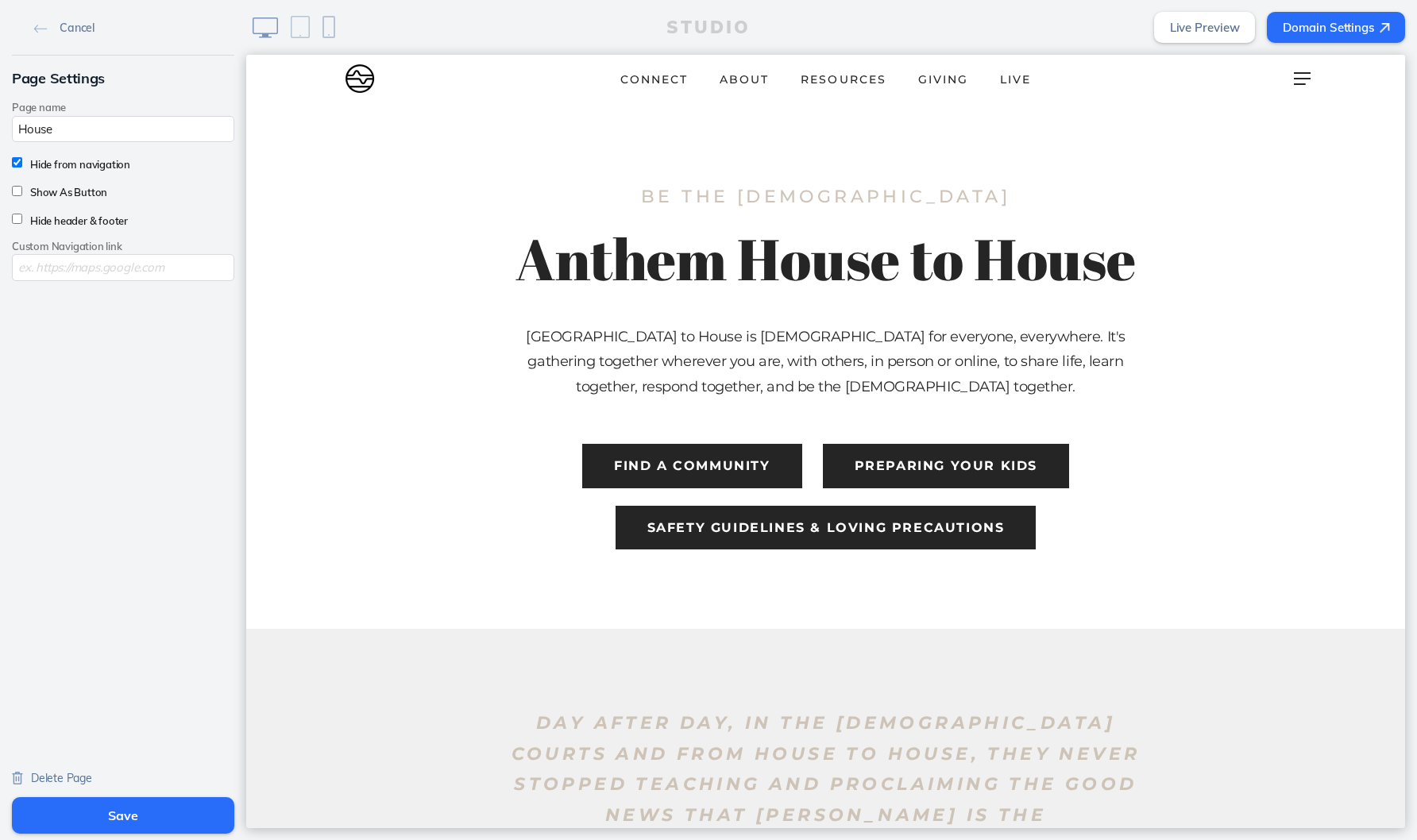
click at [73, 777] on span "Delete Page" at bounding box center [61, 777] width 61 height 14
click at [71, 769] on div "Delete Page" at bounding box center [52, 776] width 80 height 32
click at [71, 773] on div "Cancel Page Settings Page name House Hide from navigation Show As Button Hide h…" at bounding box center [123, 420] width 246 height 840
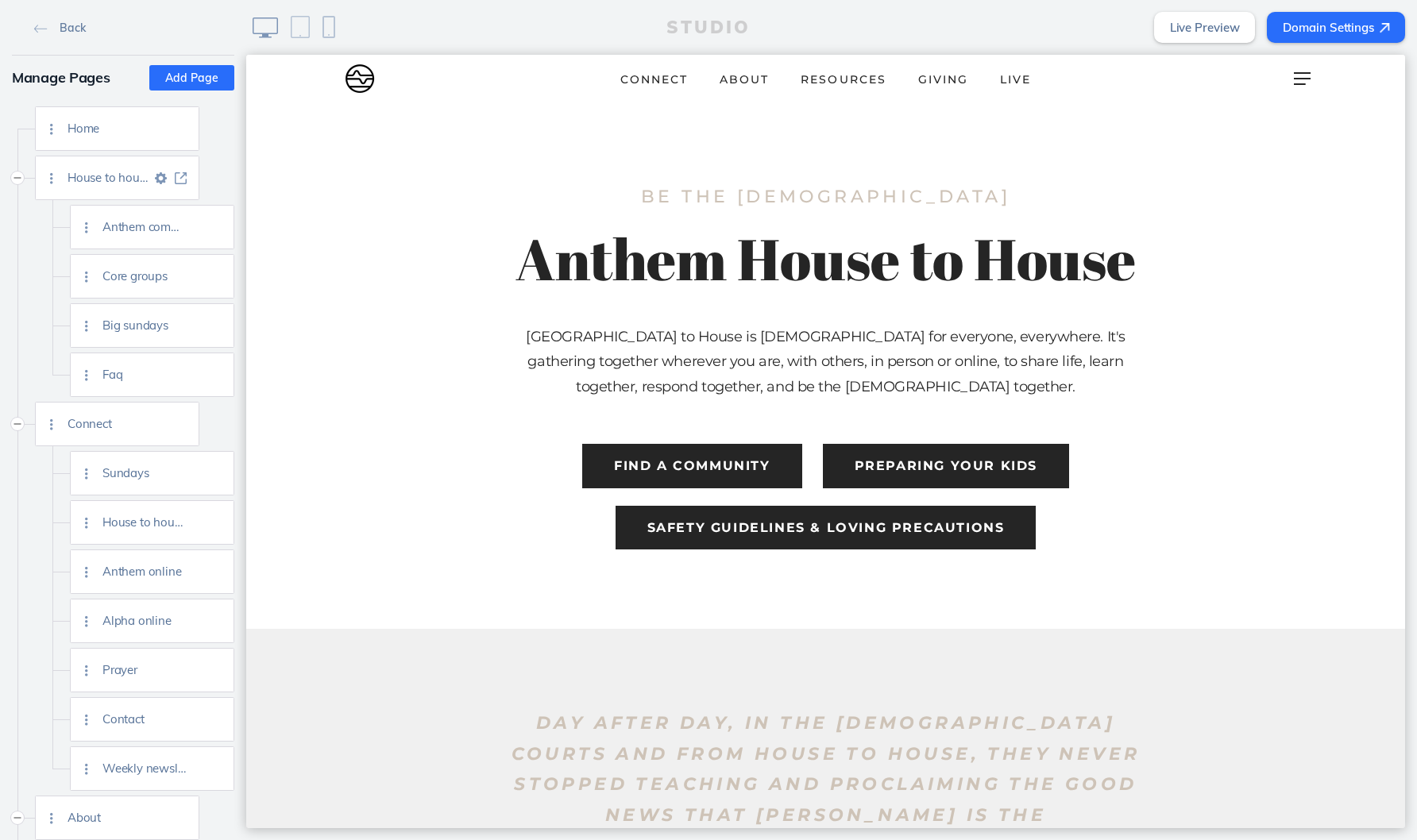
click at [161, 176] on img at bounding box center [160, 178] width 12 height 12
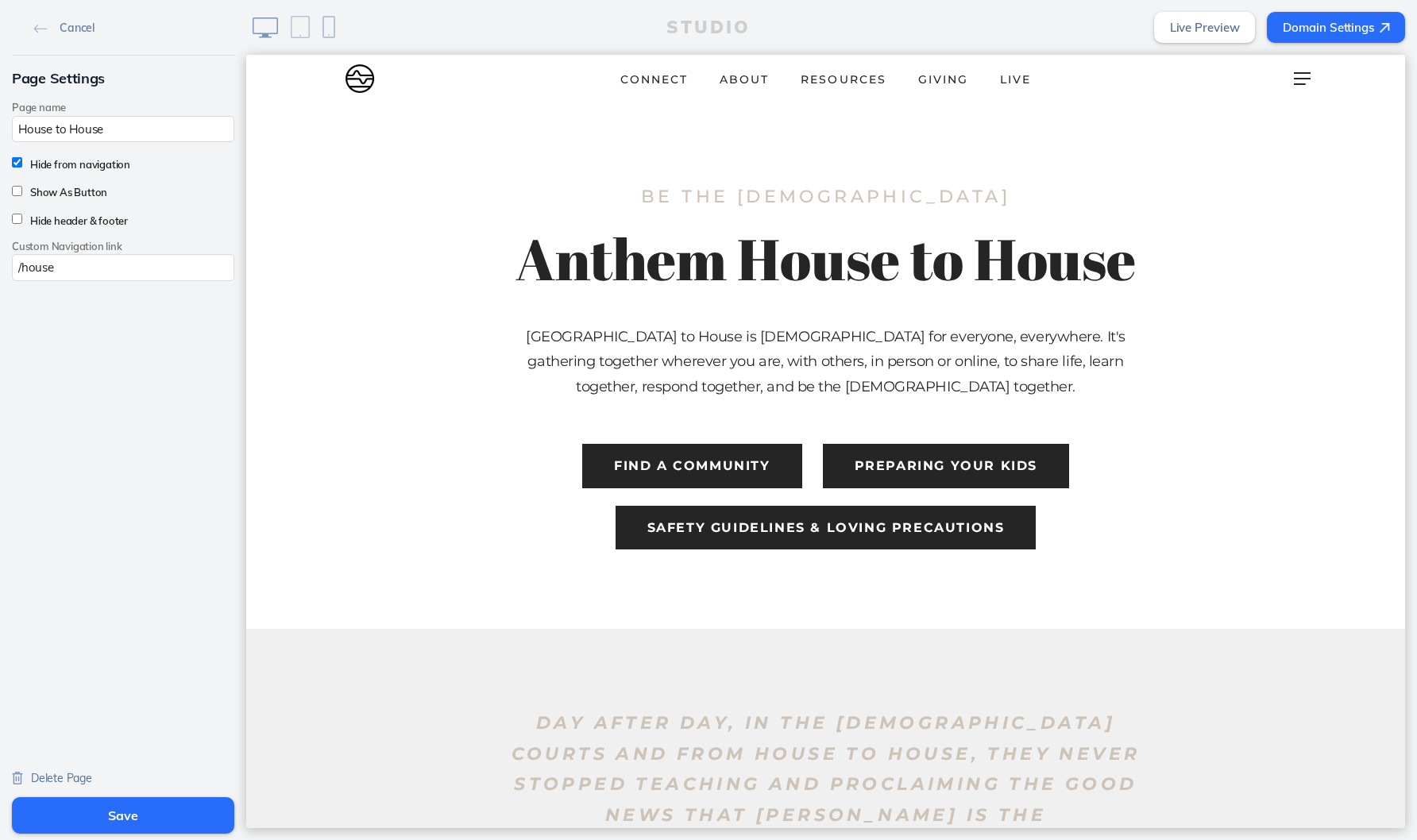
click at [59, 778] on span "Delete Page" at bounding box center [61, 777] width 61 height 14
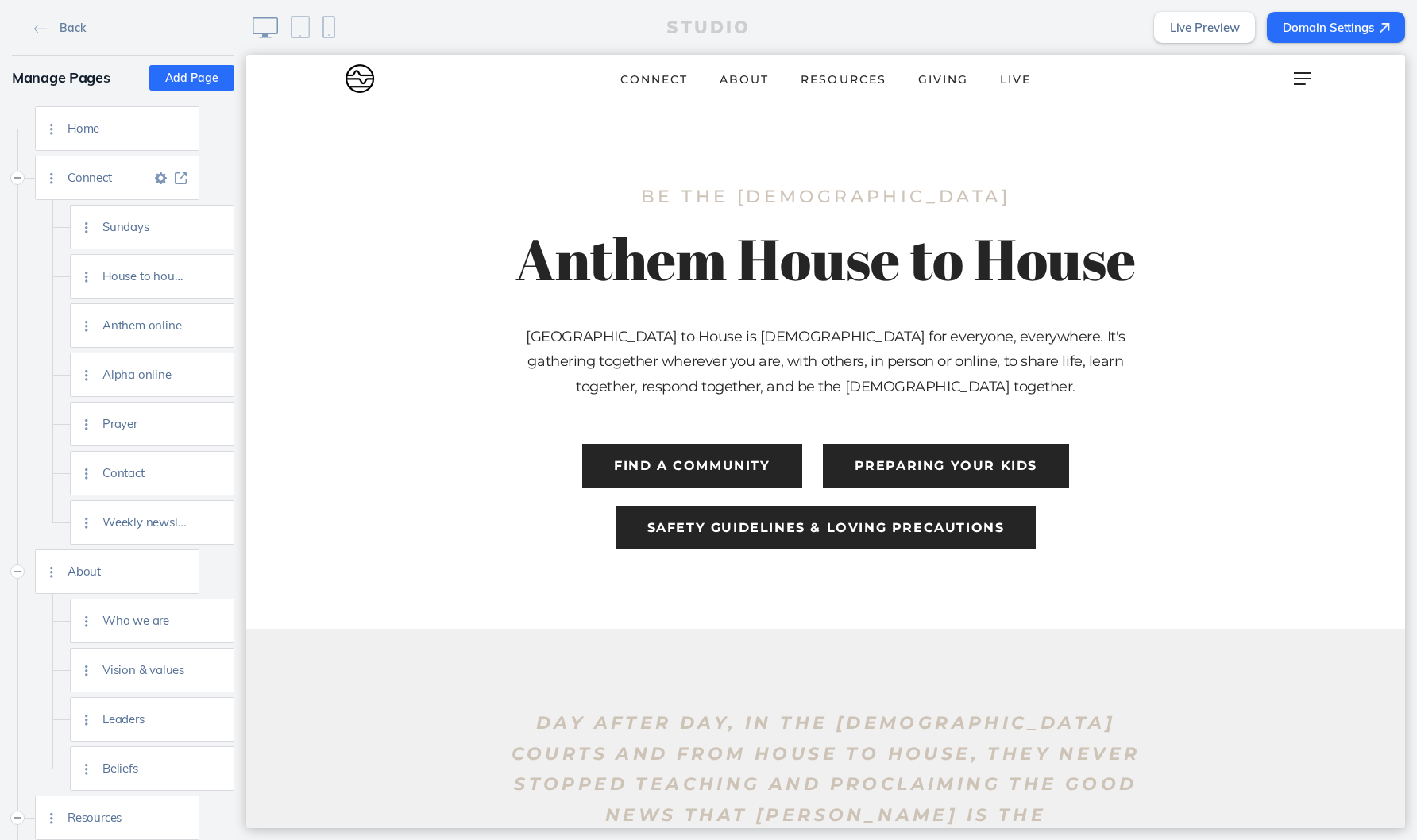
click at [161, 174] on img at bounding box center [160, 178] width 12 height 12
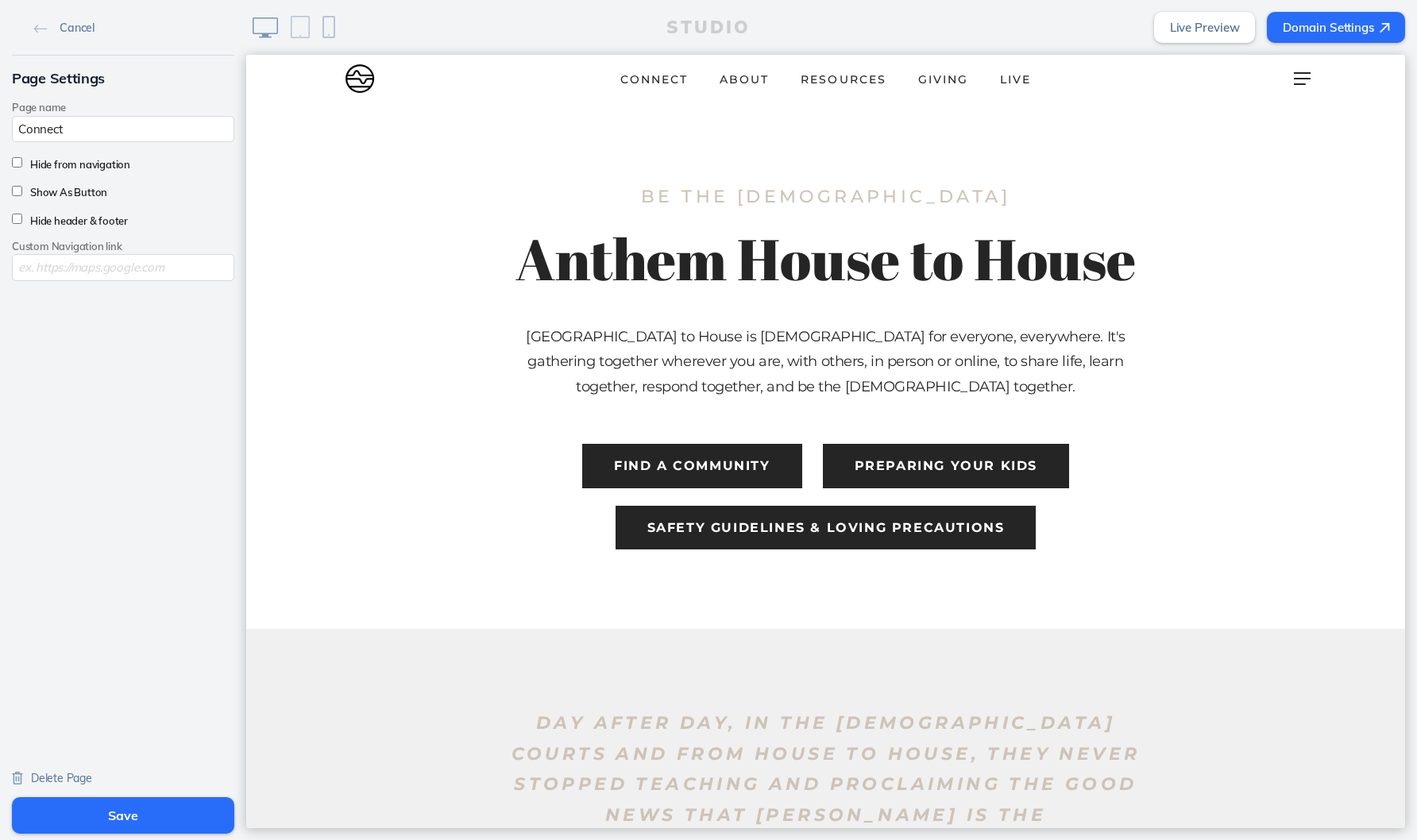
click at [51, 777] on span "Delete Page" at bounding box center [61, 777] width 61 height 14
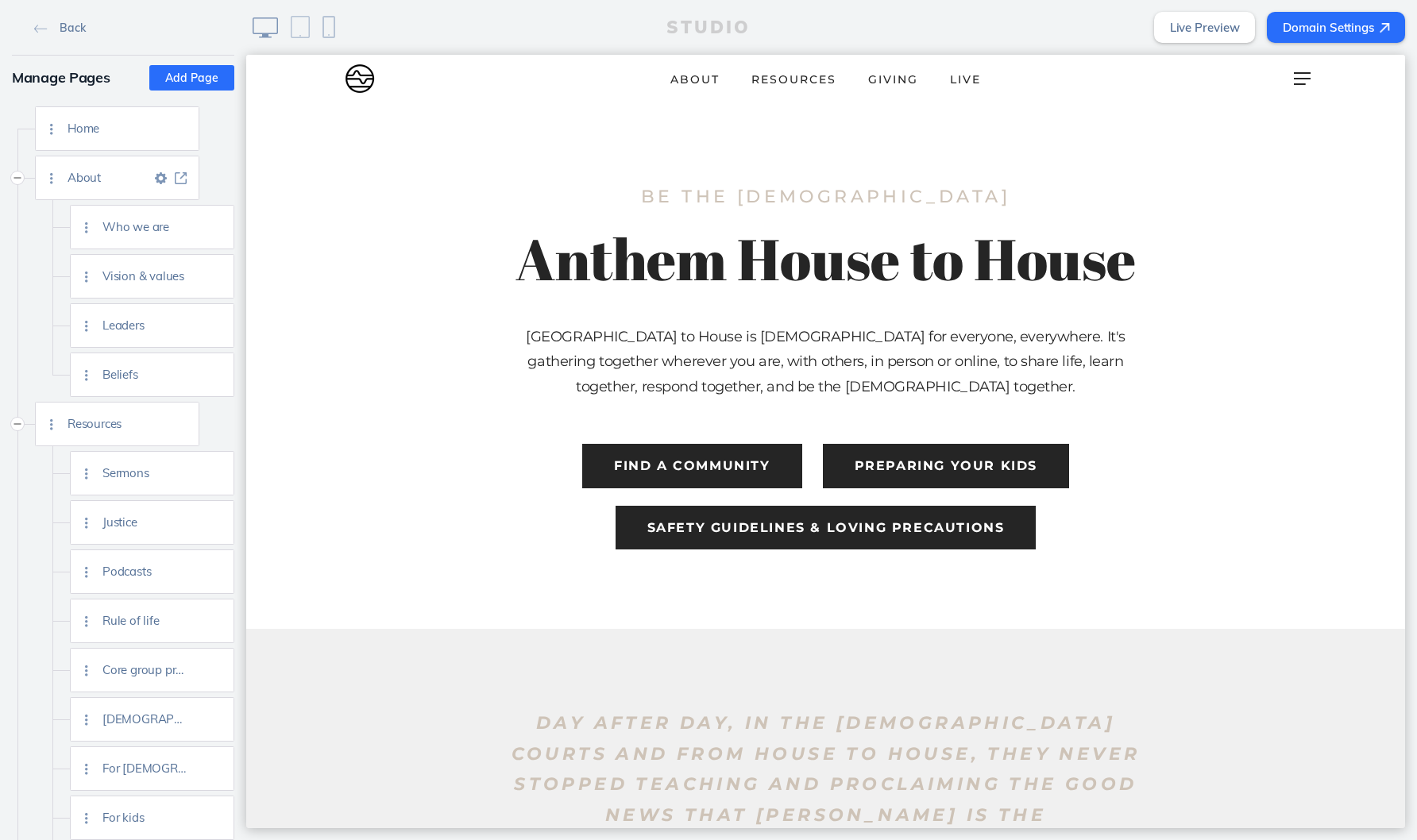
click at [165, 178] on img at bounding box center [160, 178] width 12 height 12
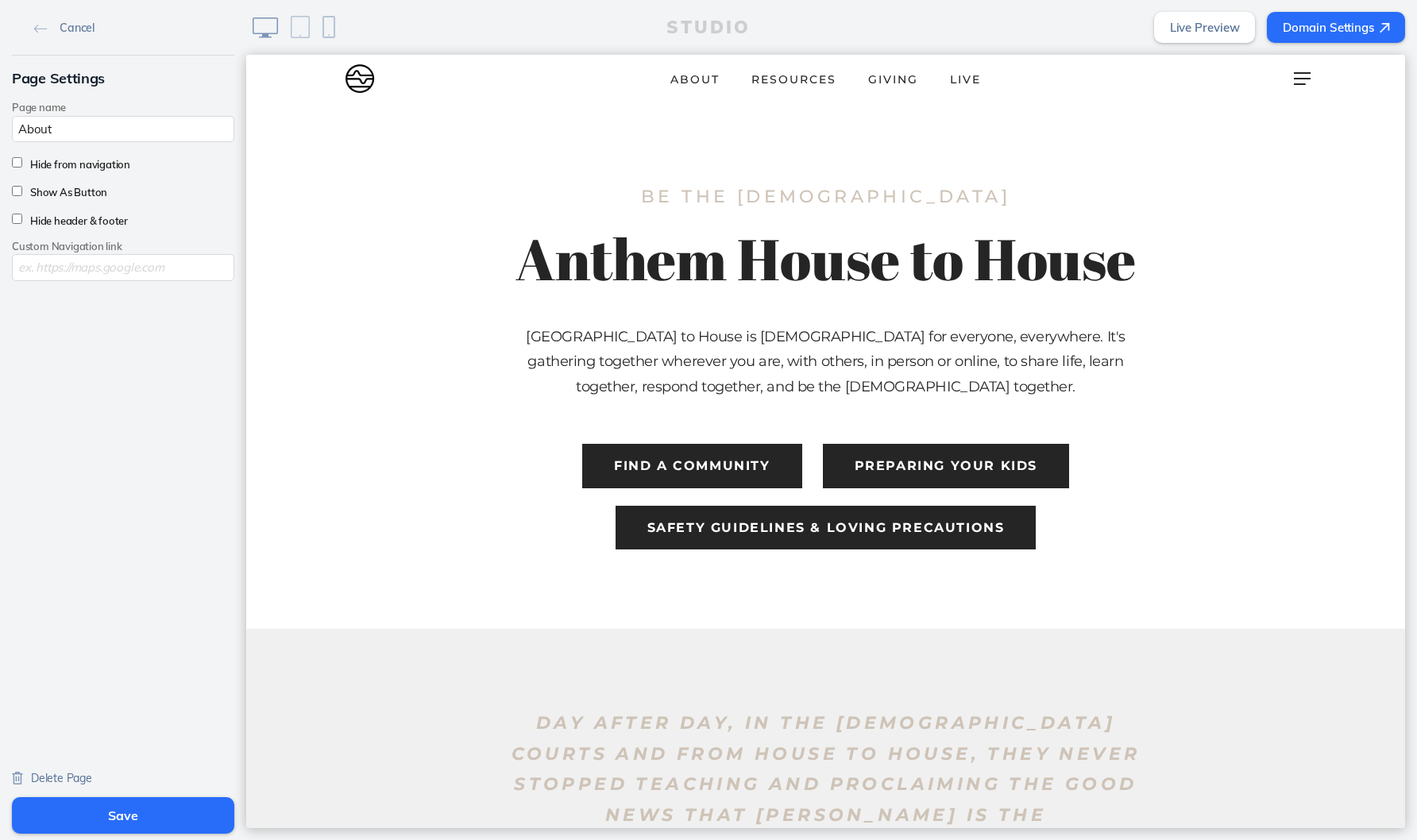
click at [71, 779] on span "Delete Page" at bounding box center [61, 777] width 61 height 14
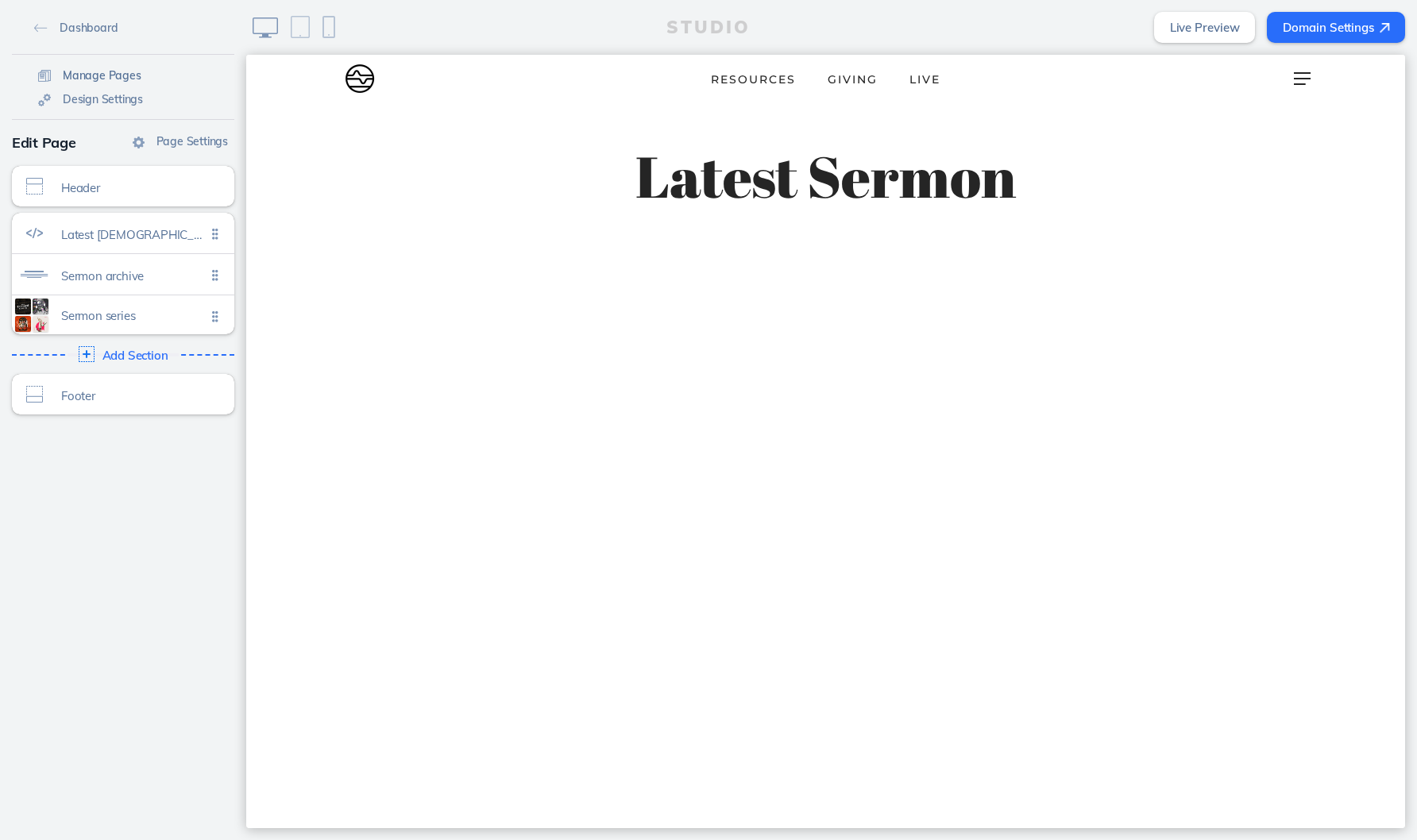
click at [105, 74] on span "Manage Pages" at bounding box center [102, 75] width 79 height 14
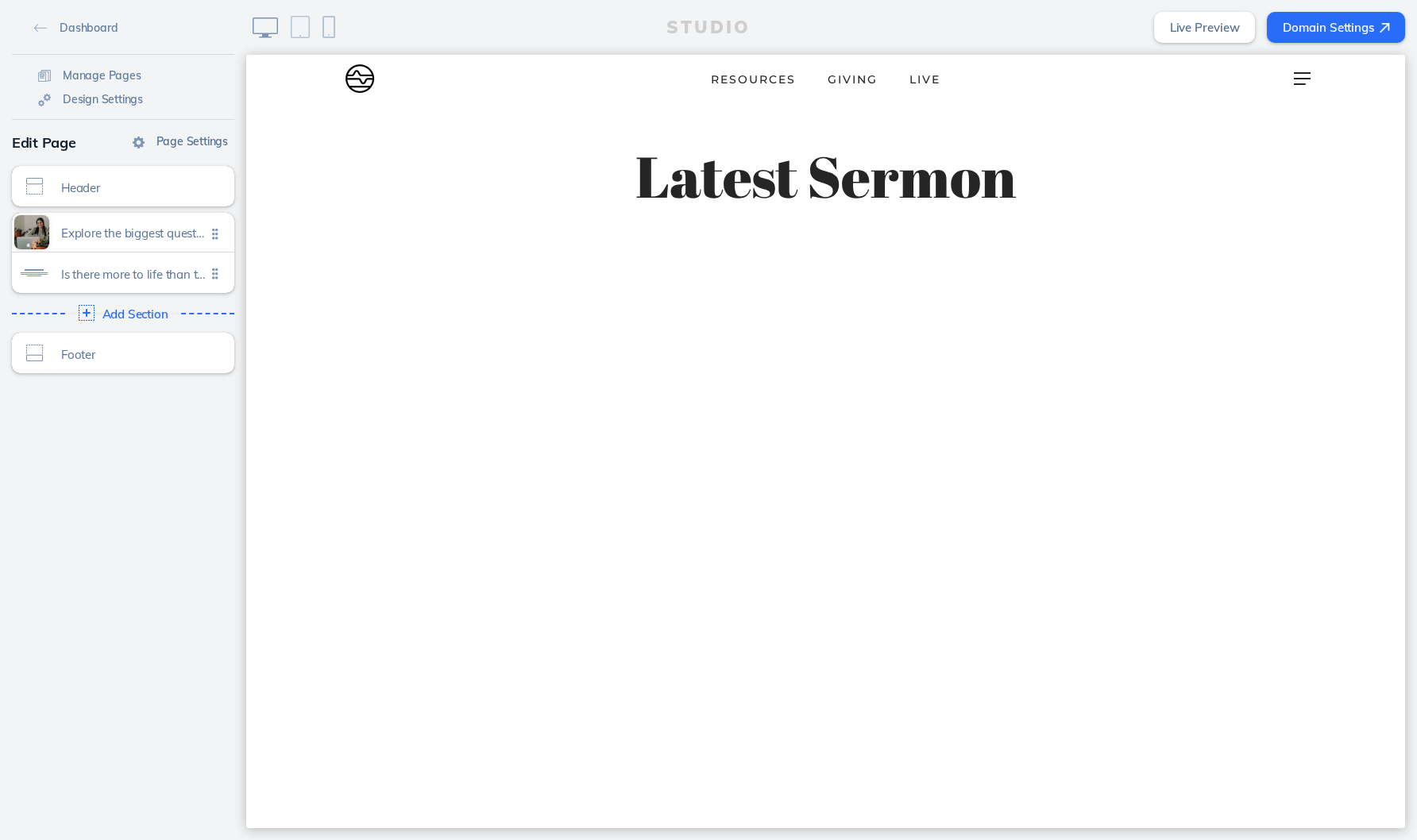
click at [197, 142] on span "Page Settings" at bounding box center [192, 140] width 71 height 14
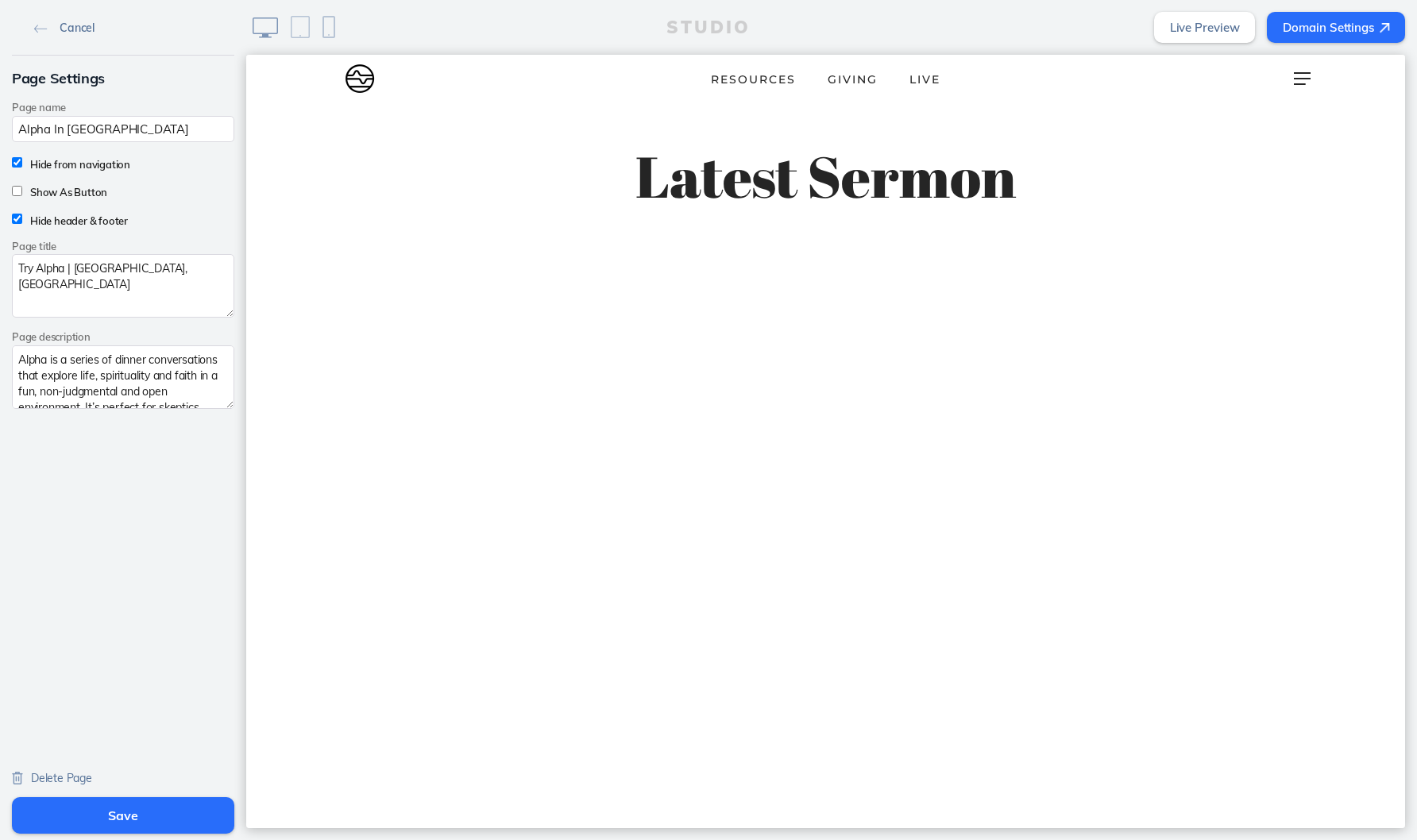
click at [41, 33] on link "Cancel" at bounding box center [65, 26] width 73 height 23
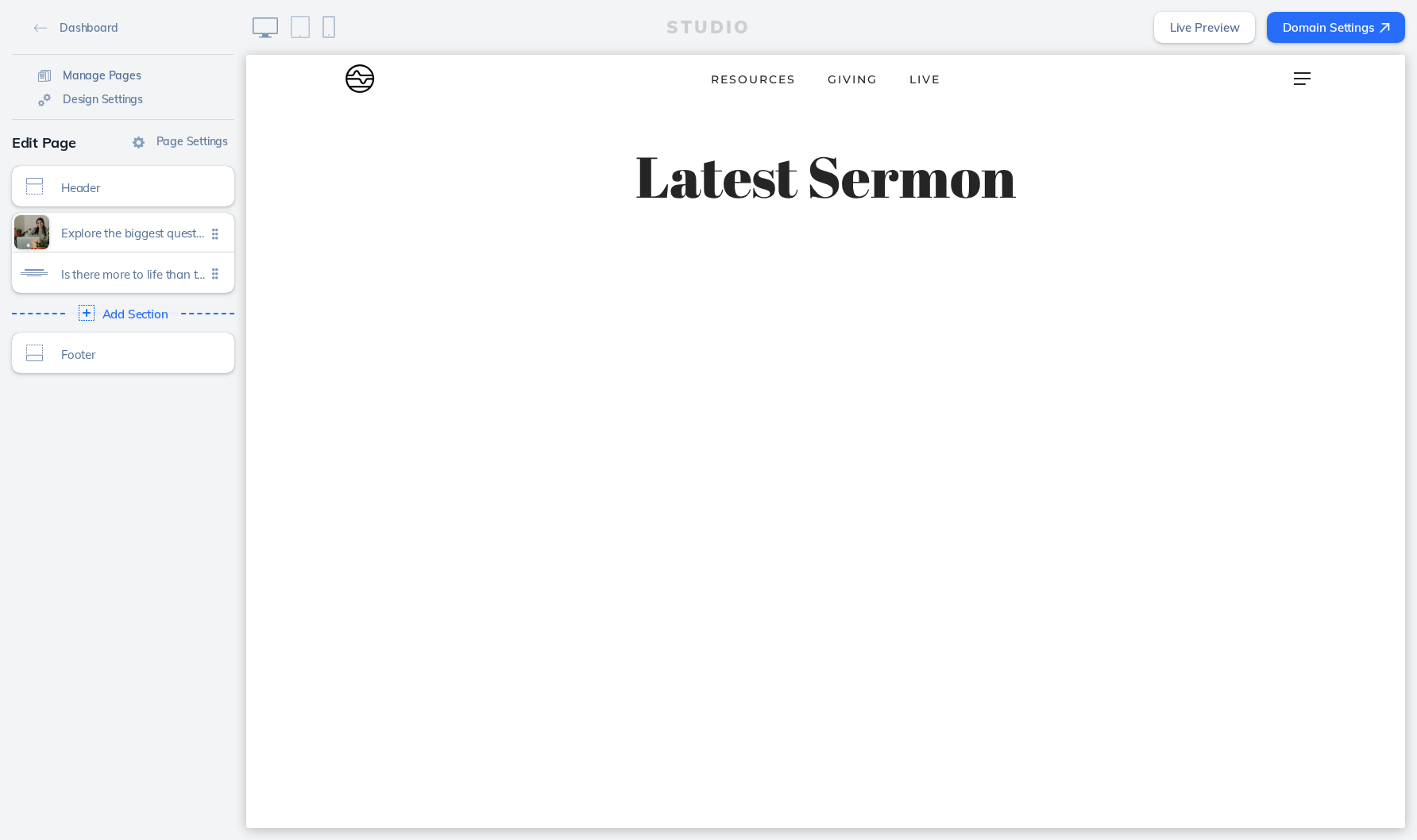
click at [112, 72] on span "Manage Pages" at bounding box center [102, 75] width 79 height 14
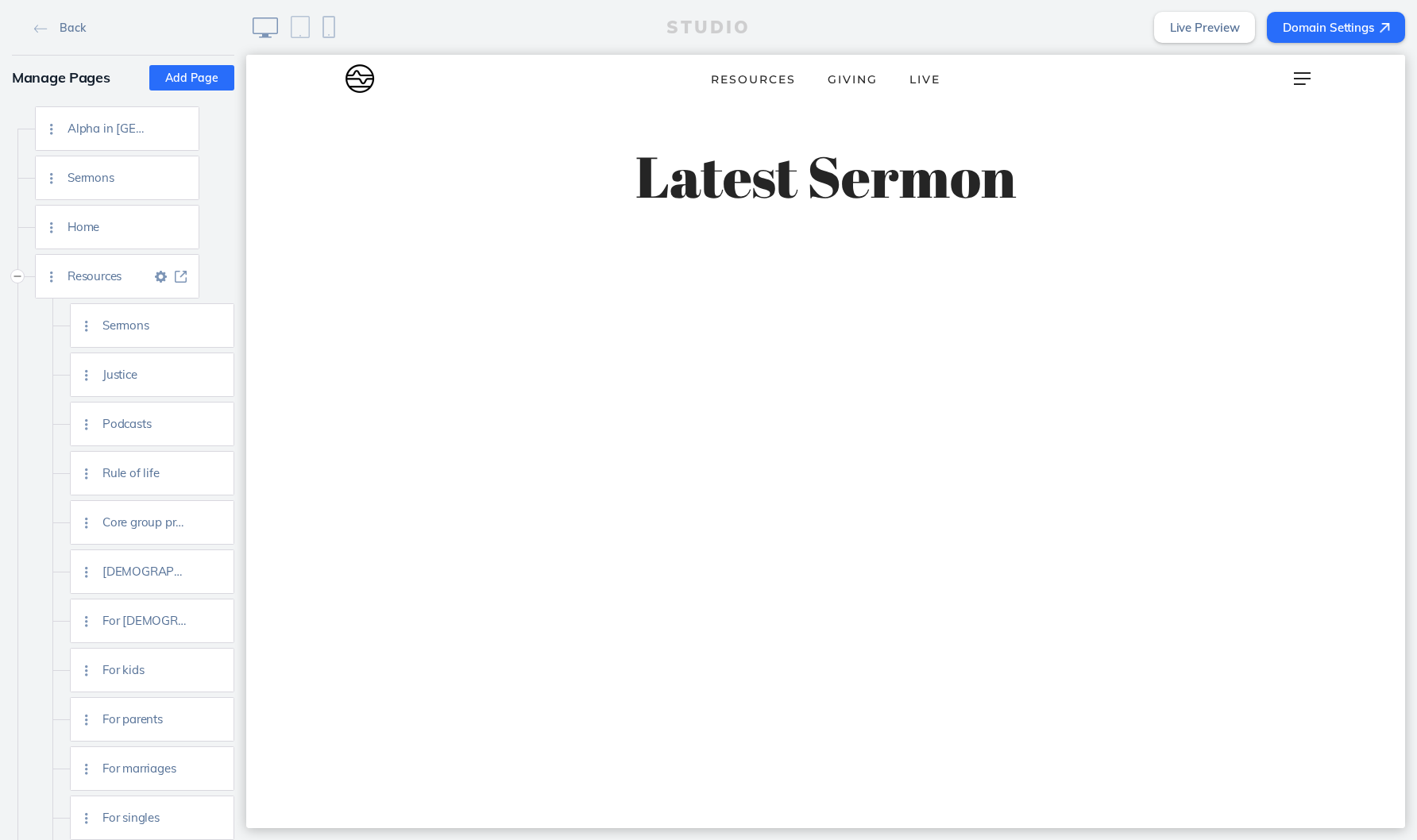
click at [157, 275] on img at bounding box center [160, 276] width 12 height 12
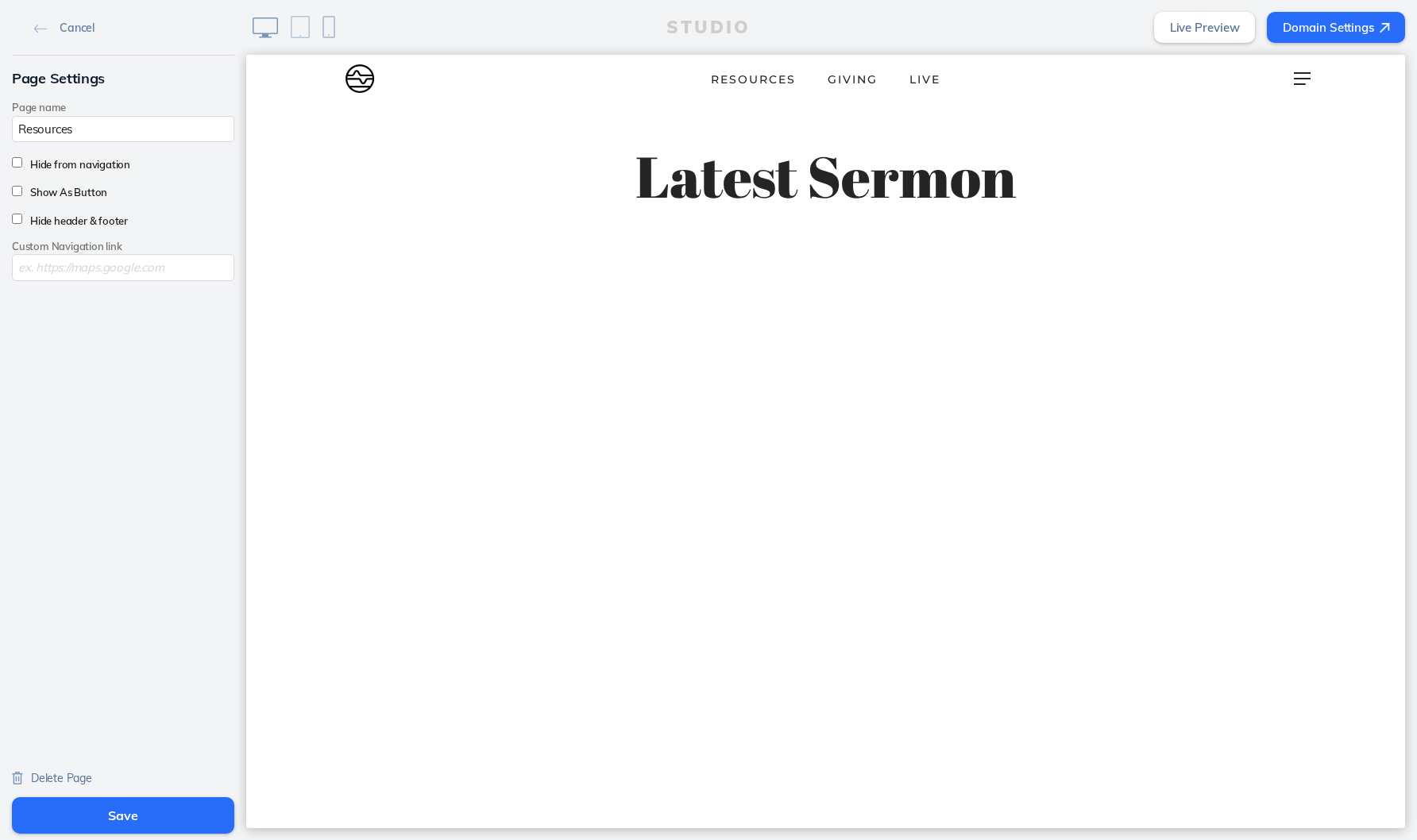
click at [74, 780] on span "Delete Page" at bounding box center [61, 777] width 61 height 14
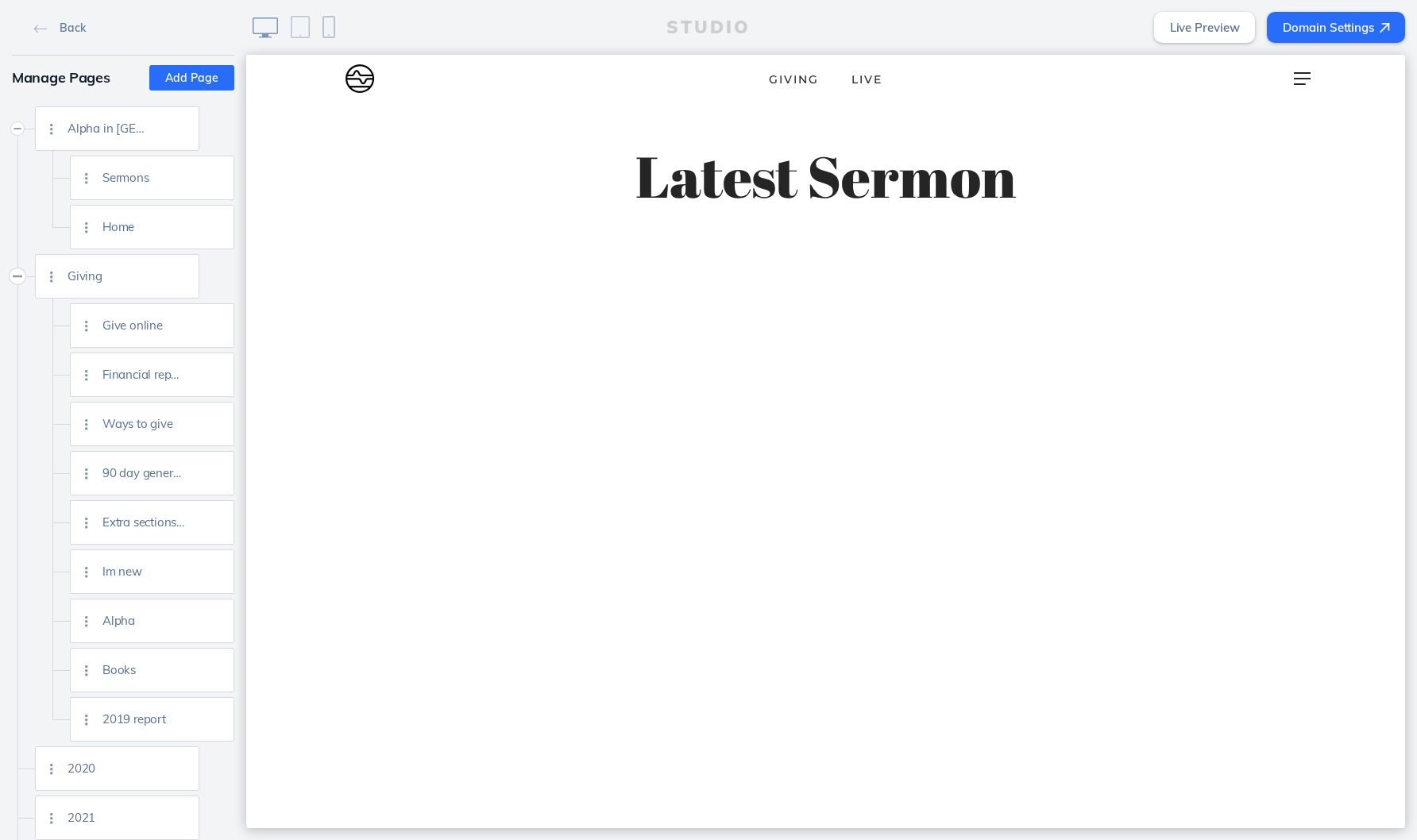
click at [19, 277] on button "Collapse" at bounding box center [17, 276] width 16 height 16
click at [19, 371] on div at bounding box center [17, 374] width 35 height 50
click at [19, 375] on button "Collapse" at bounding box center [17, 374] width 16 height 16
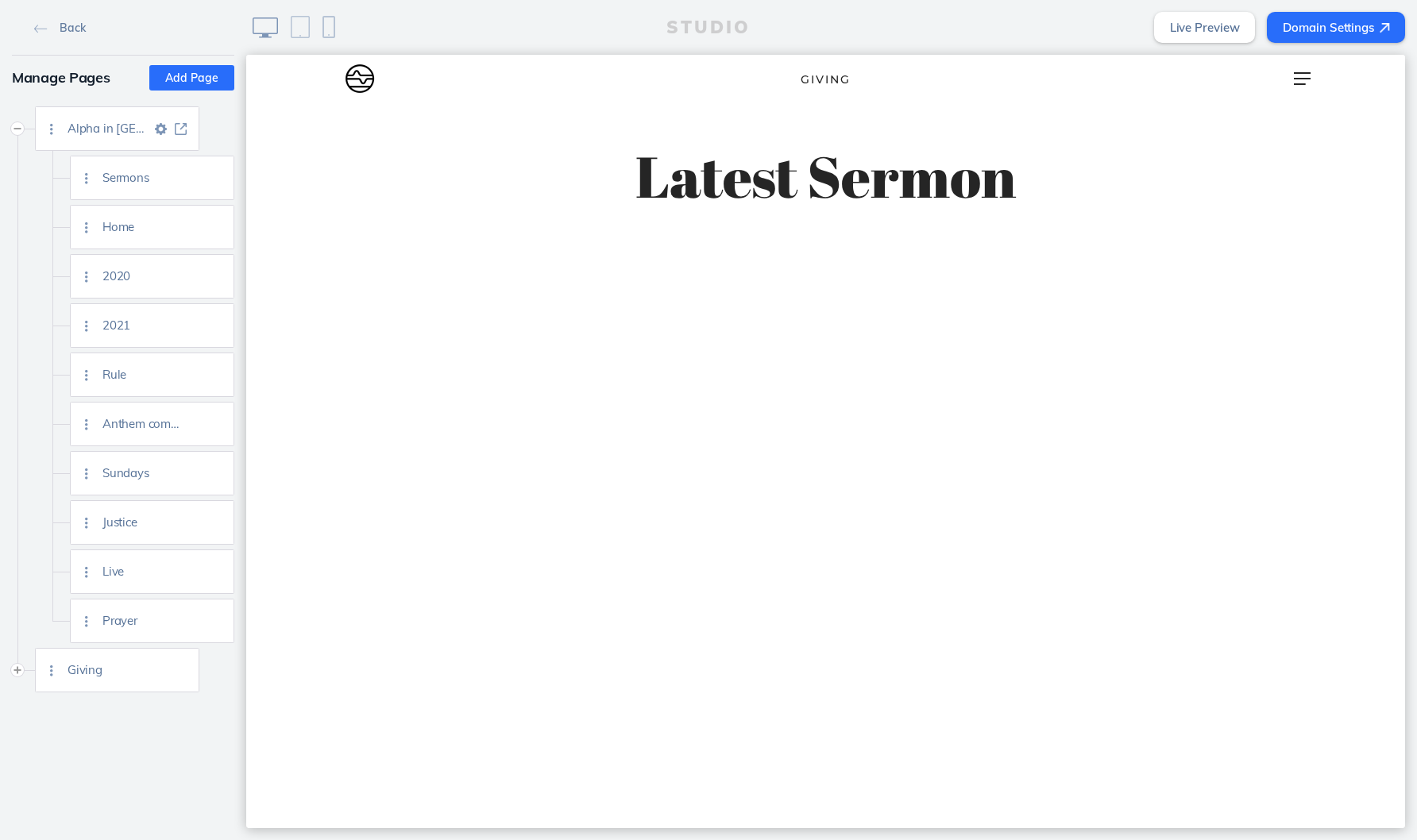
click at [163, 128] on img at bounding box center [160, 129] width 12 height 12
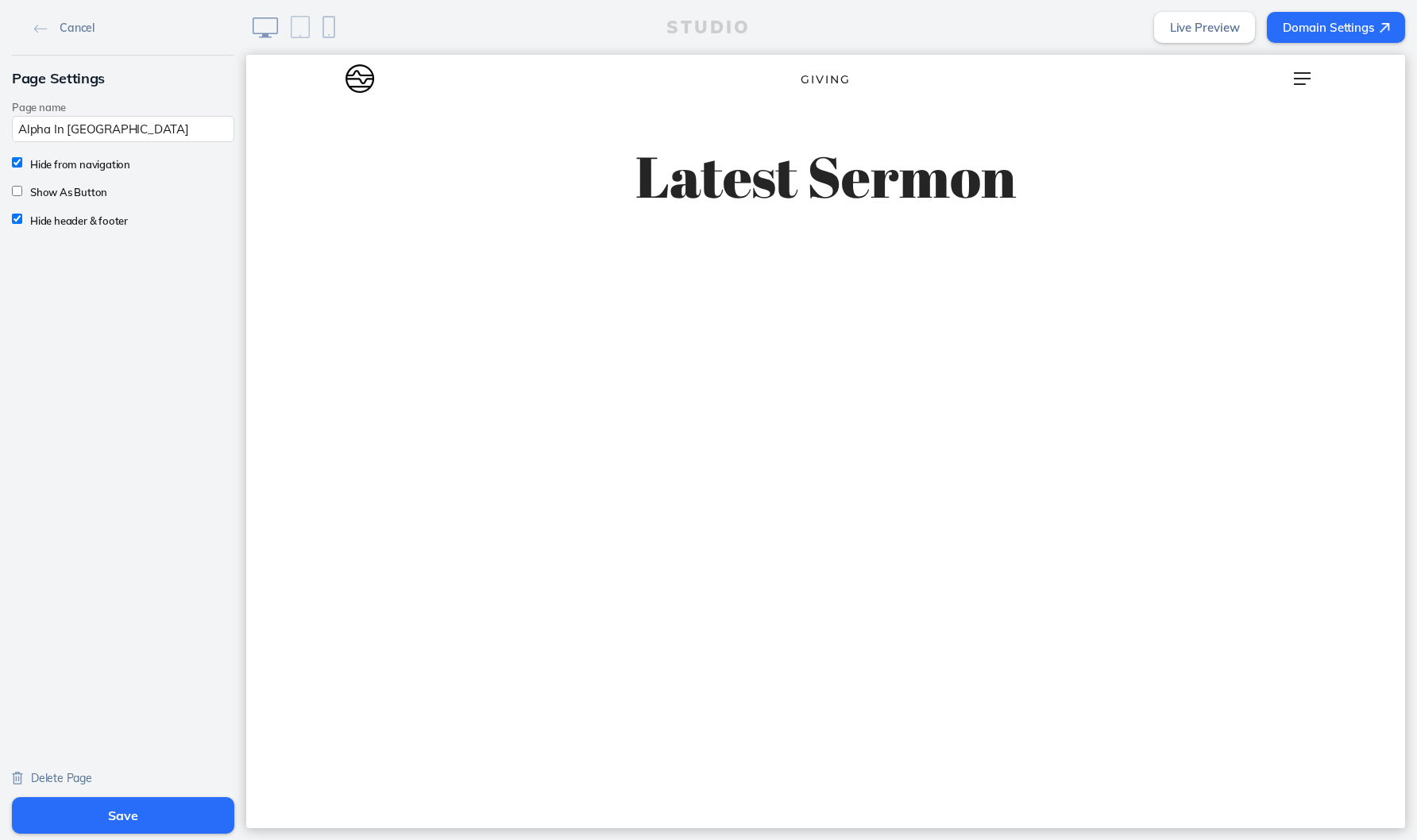
click at [73, 781] on span "Delete Page" at bounding box center [61, 777] width 61 height 14
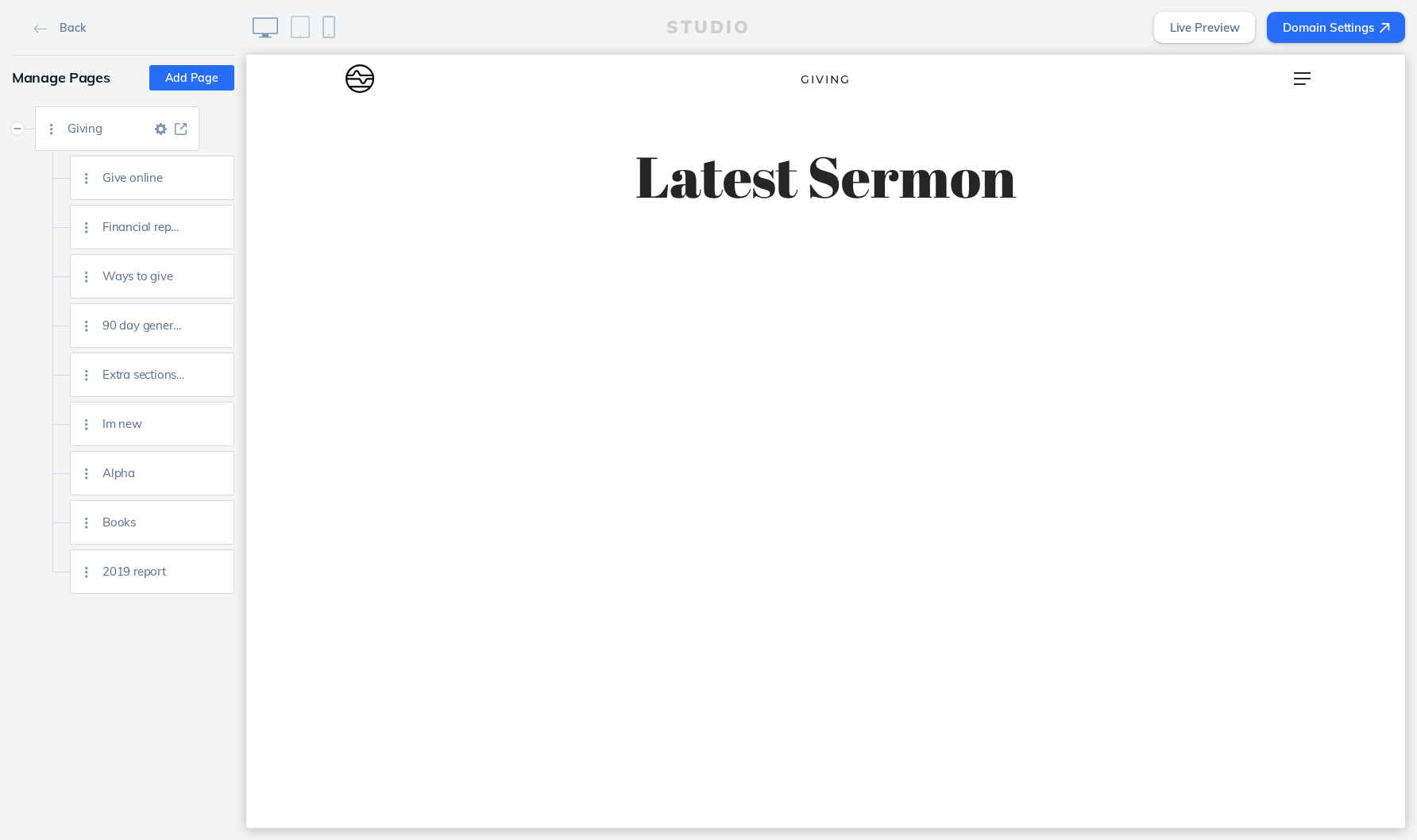
click at [165, 127] on img at bounding box center [160, 129] width 12 height 12
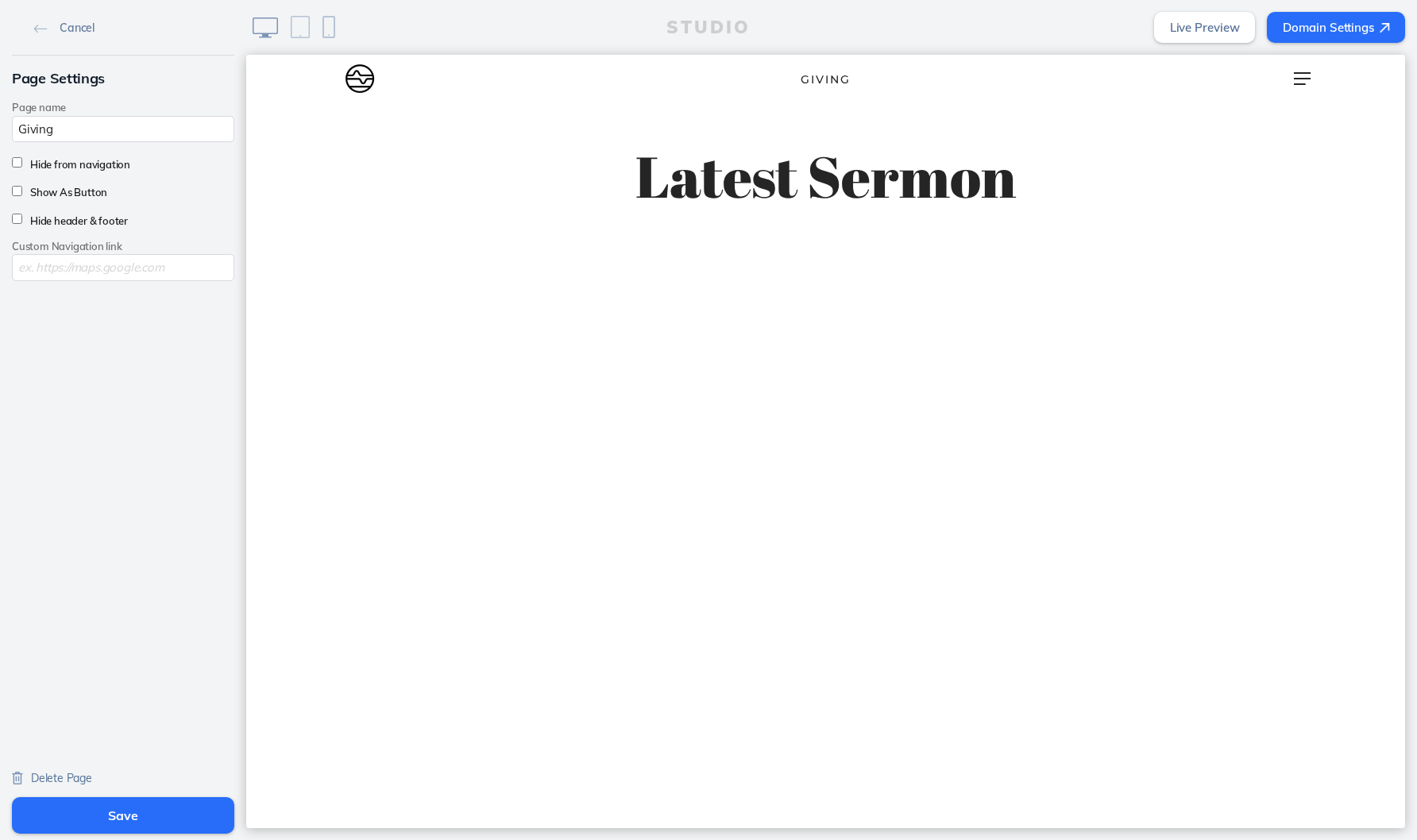
click at [66, 778] on span "Delete Page" at bounding box center [61, 777] width 61 height 14
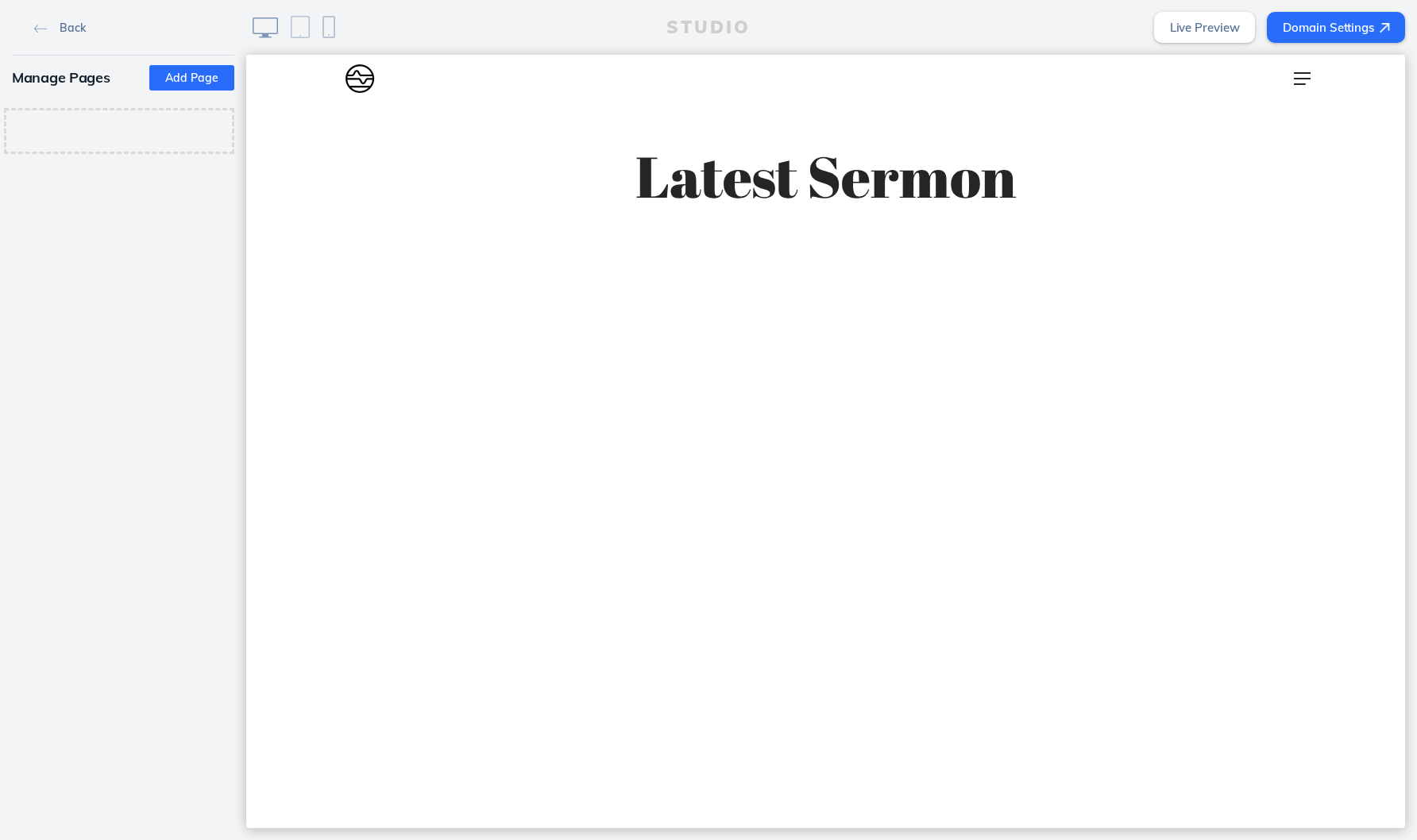
click at [51, 28] on link "Back" at bounding box center [60, 26] width 64 height 23
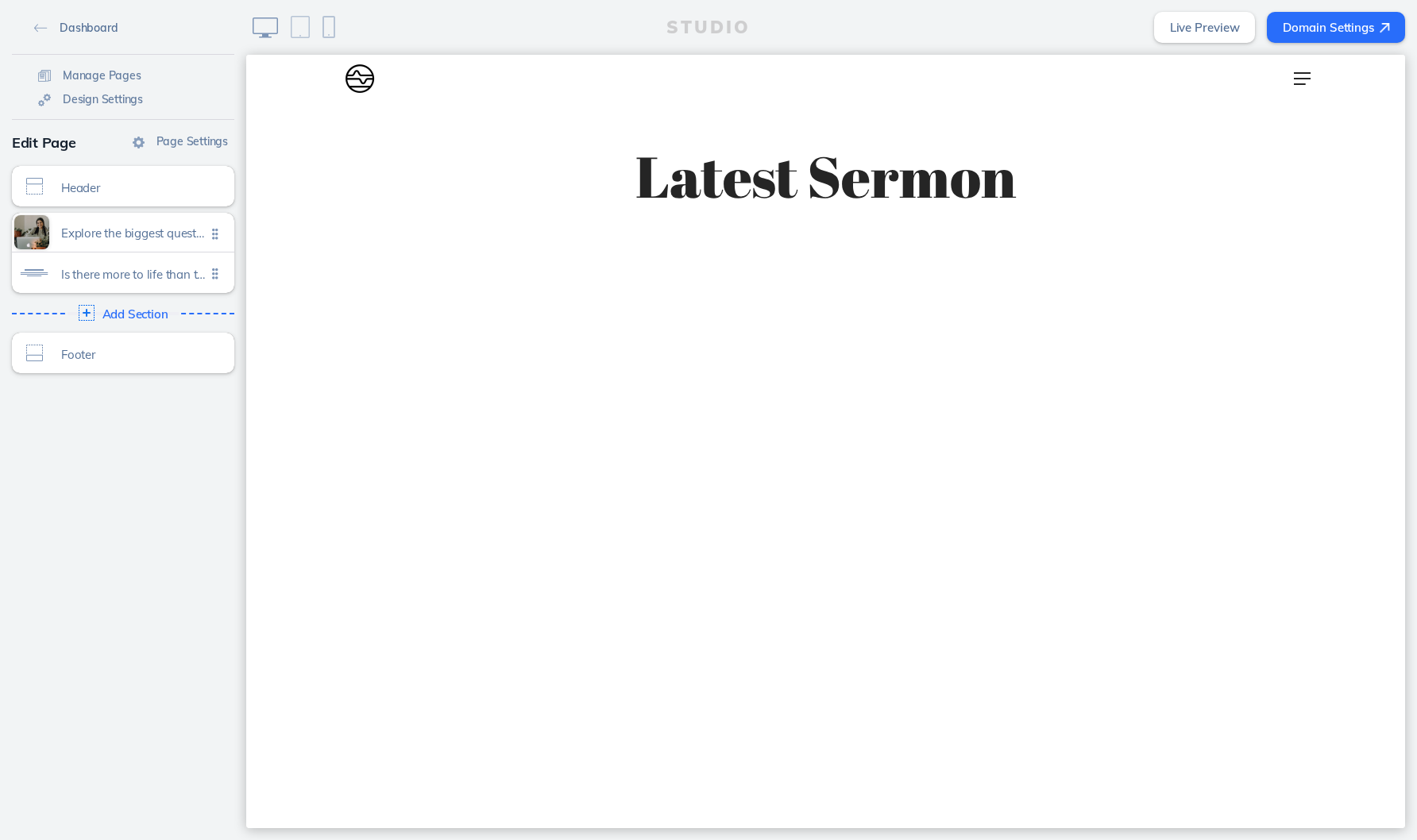
click at [51, 29] on link "Dashboard" at bounding box center [76, 26] width 96 height 23
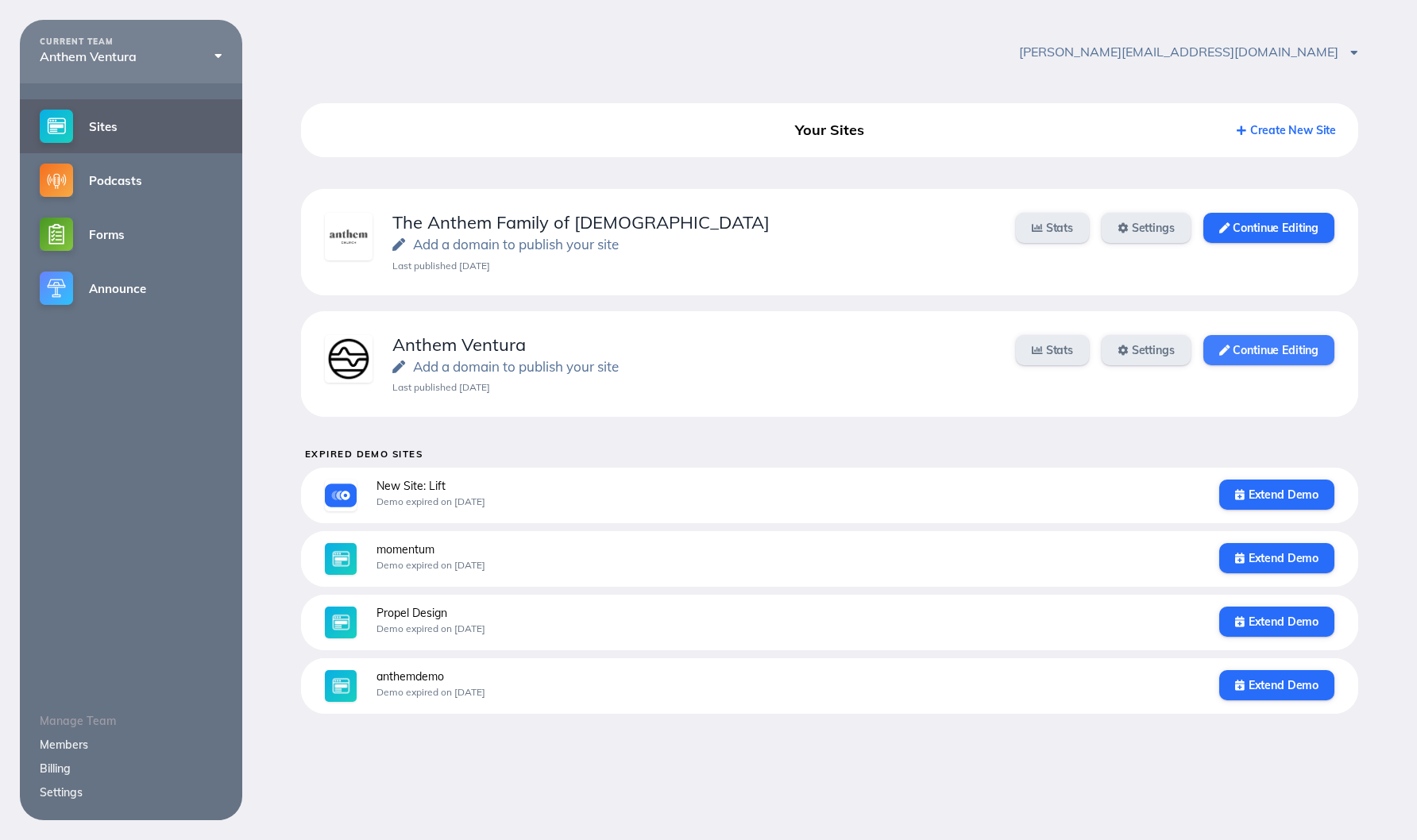
click at [1307, 356] on link "Continue Editing" at bounding box center [1268, 350] width 131 height 30
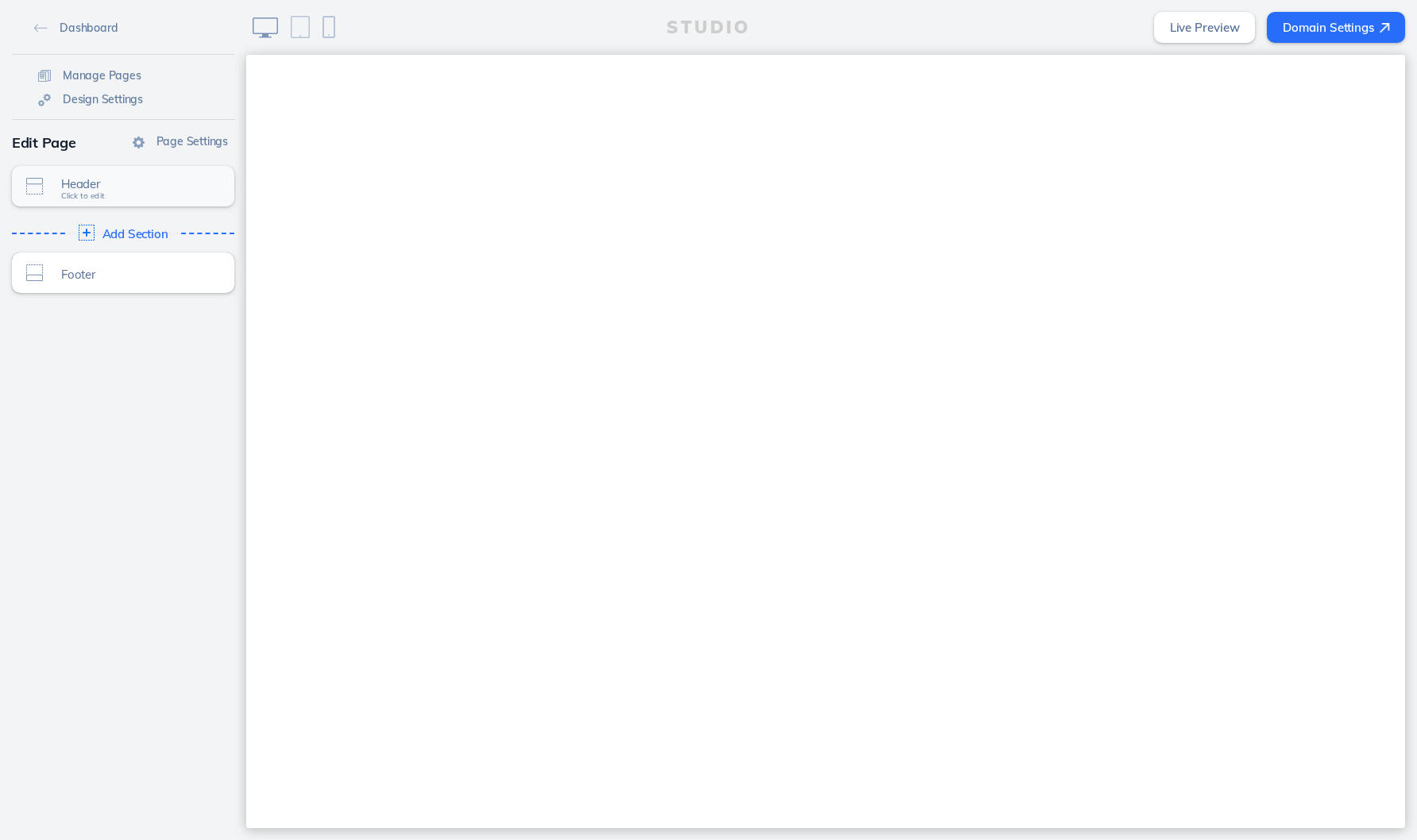
click at [166, 193] on span "Header Click to edit" at bounding box center [133, 187] width 144 height 13
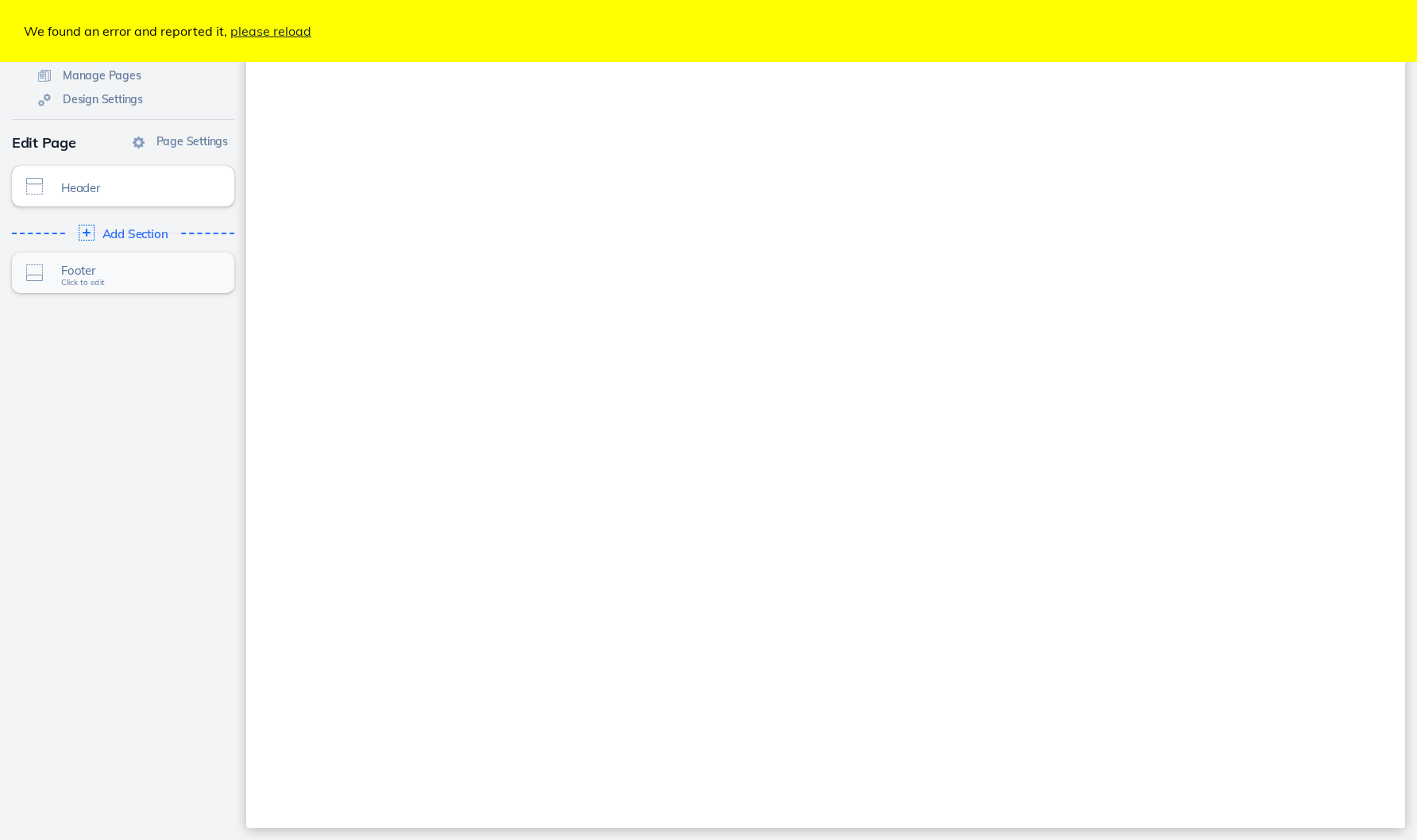
click at [160, 273] on span "Footer" at bounding box center [133, 270] width 144 height 13
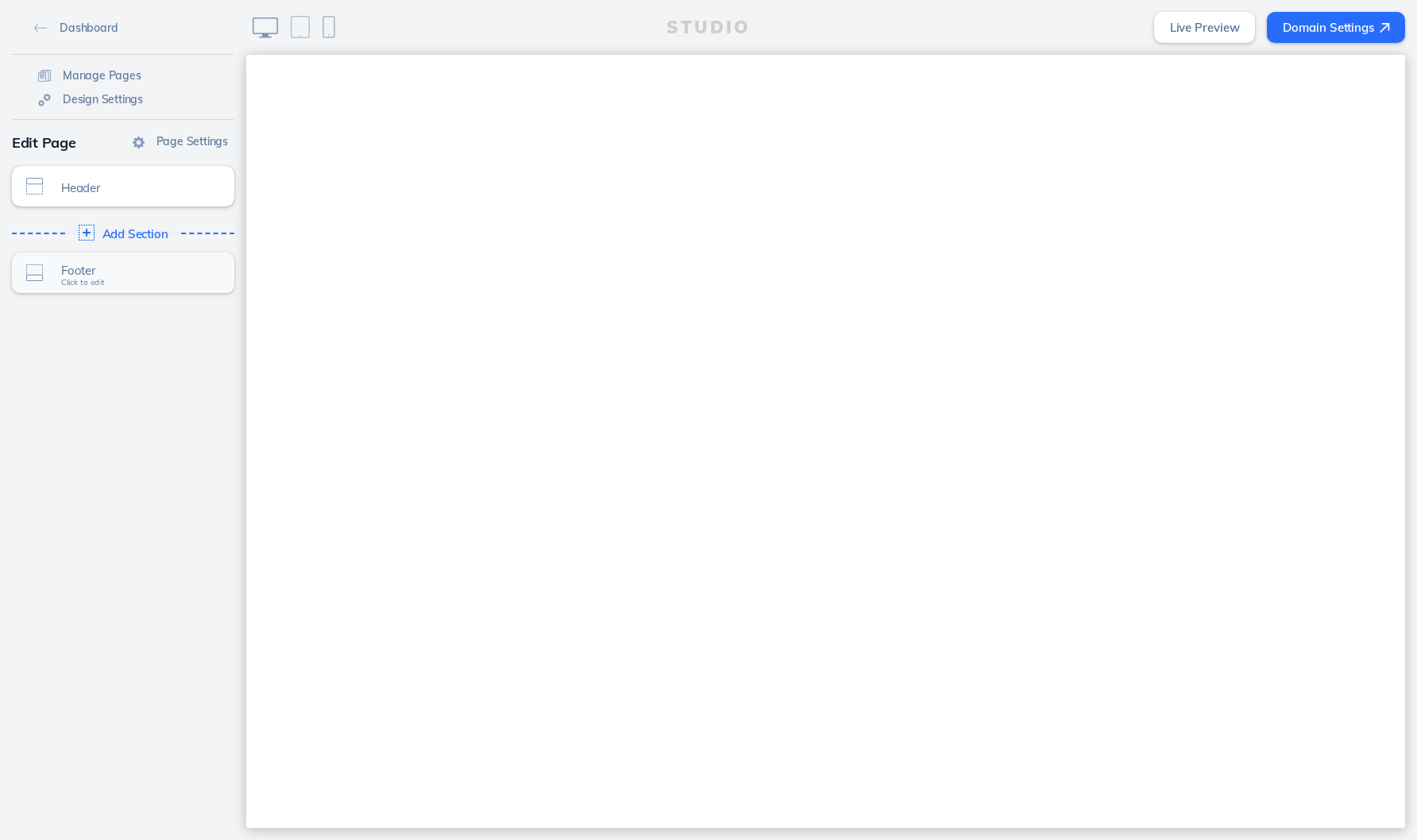
click at [191, 275] on span "Footer" at bounding box center [133, 270] width 144 height 13
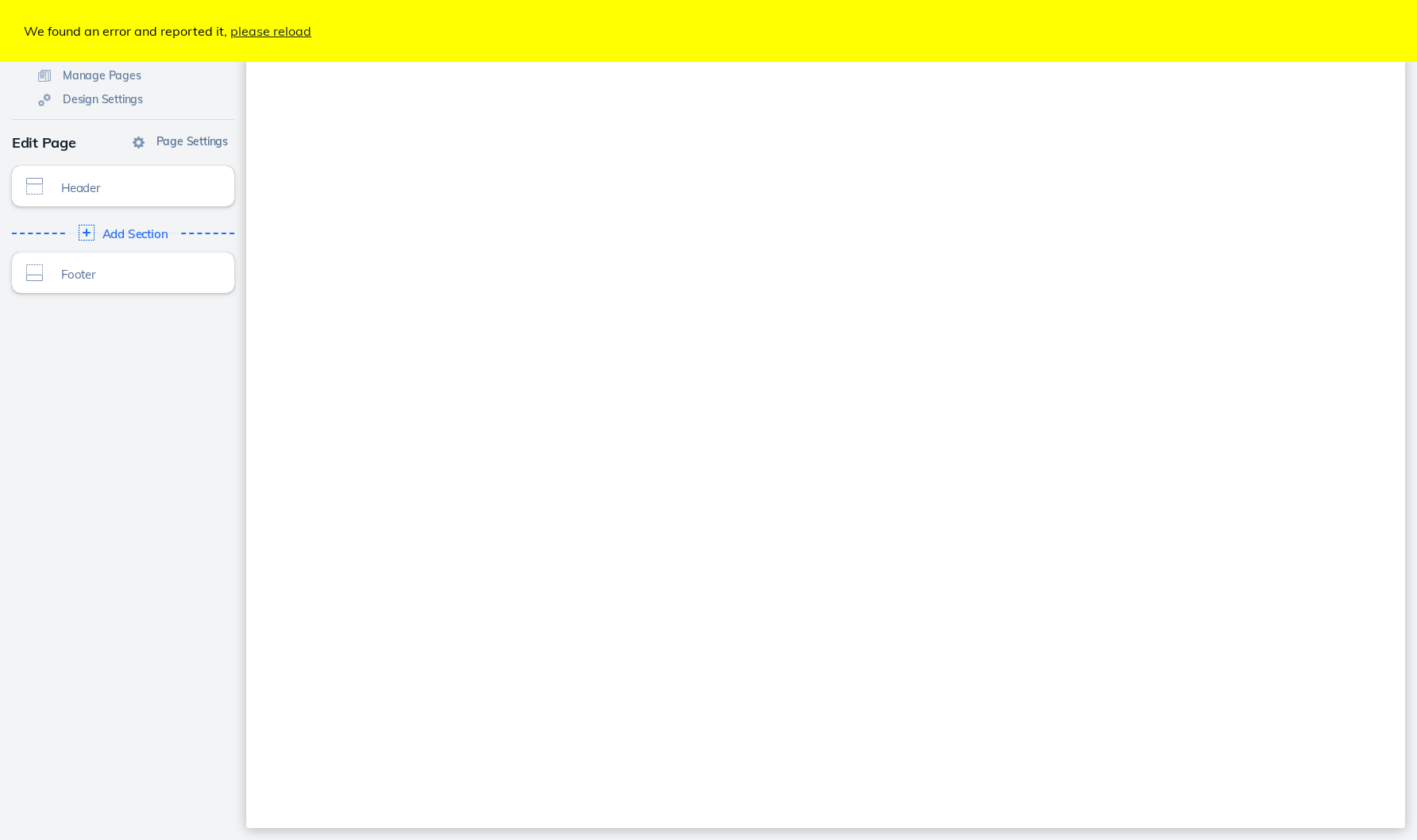
click at [160, 135] on span "Page Settings" at bounding box center [192, 140] width 71 height 14
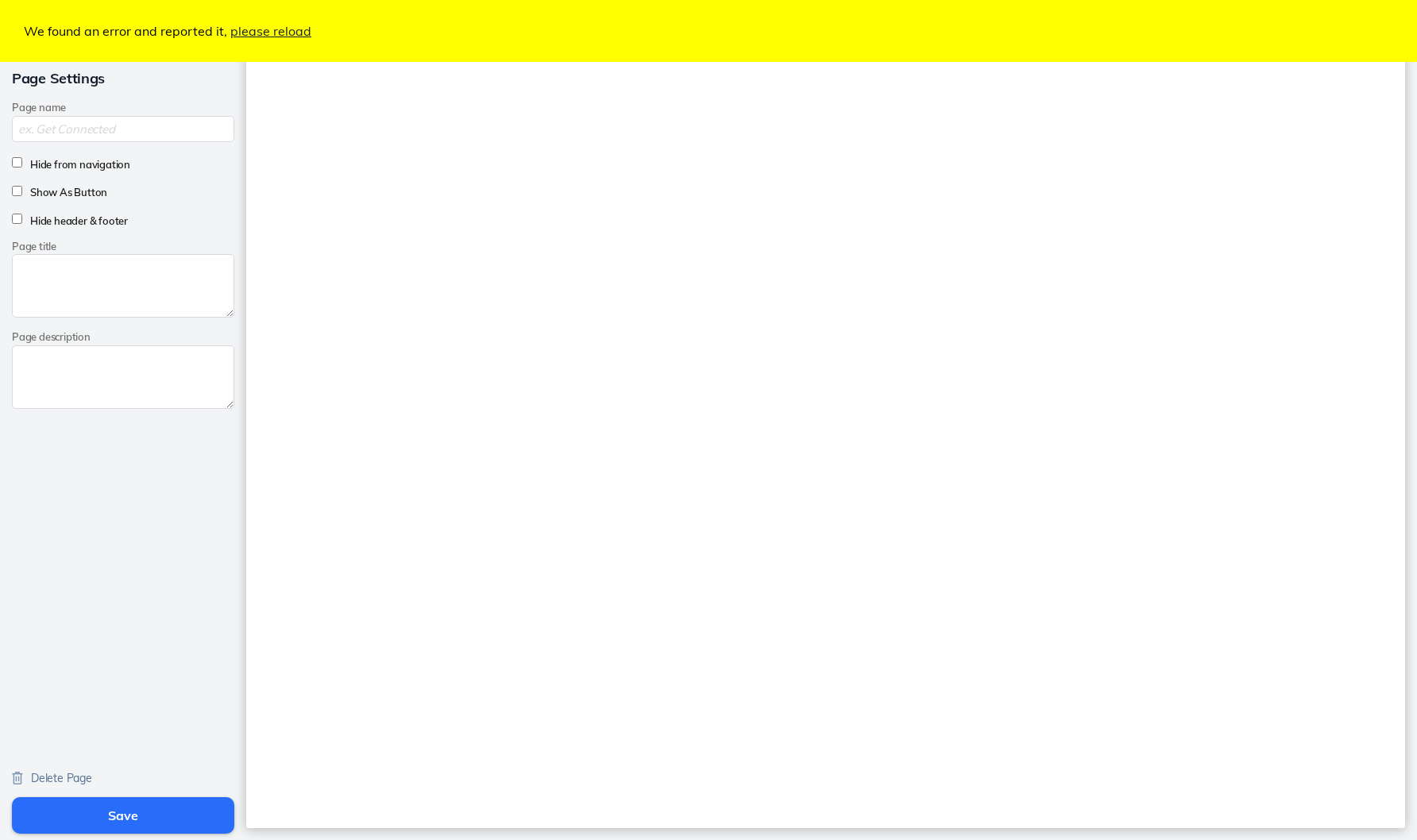
click at [159, 123] on input "text" at bounding box center [124, 129] width 223 height 26
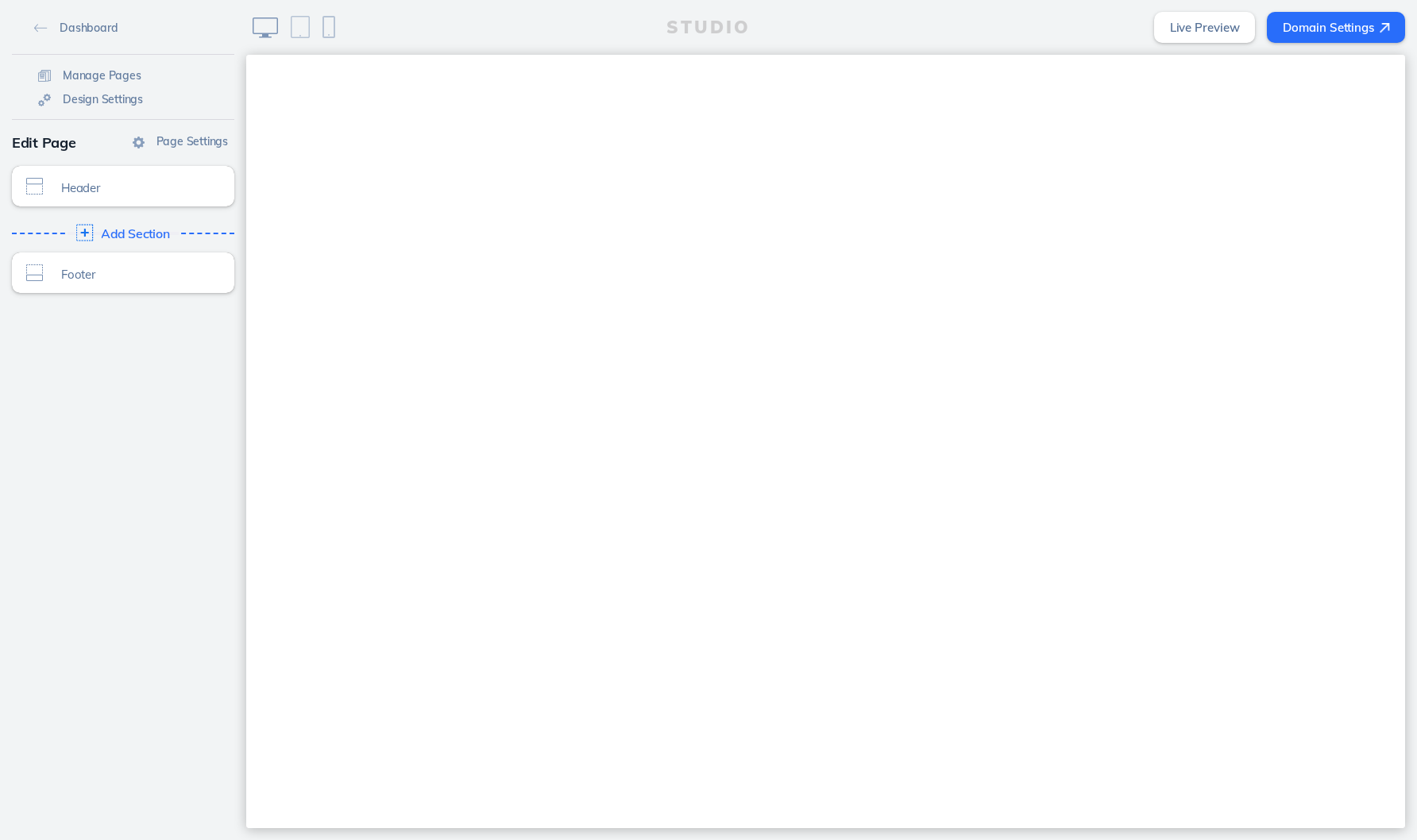
click at [128, 230] on span "Add Section" at bounding box center [136, 234] width 69 height 14
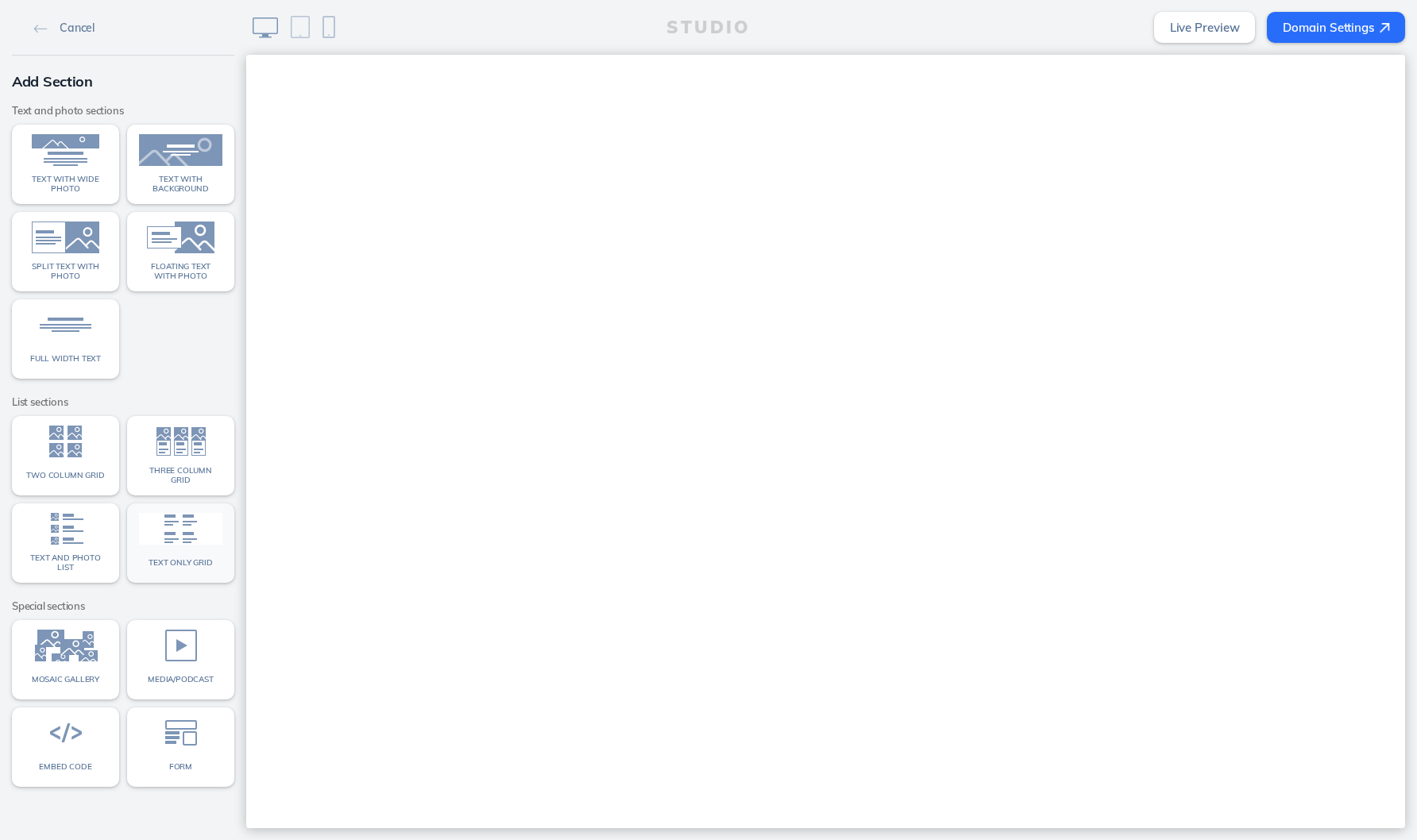
click at [191, 558] on span "Text only grid" at bounding box center [181, 563] width 64 height 9
click at [71, 338] on img at bounding box center [65, 325] width 83 height 32
click at [82, 357] on span "Full width text" at bounding box center [66, 358] width 71 height 9
click at [51, 22] on link "Cancel" at bounding box center [65, 26] width 73 height 23
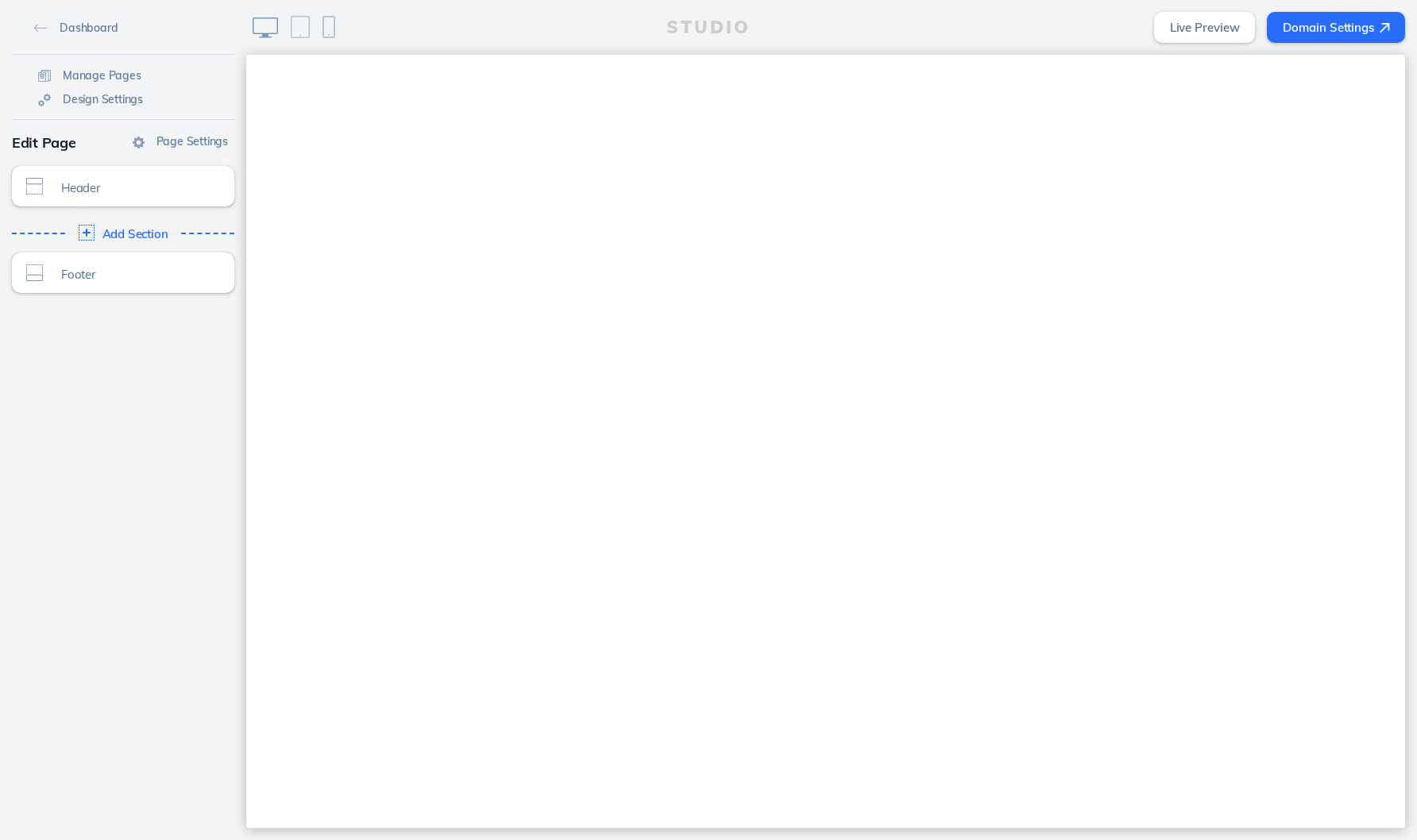
click at [1197, 30] on link "Live Preview" at bounding box center [1205, 27] width 102 height 31
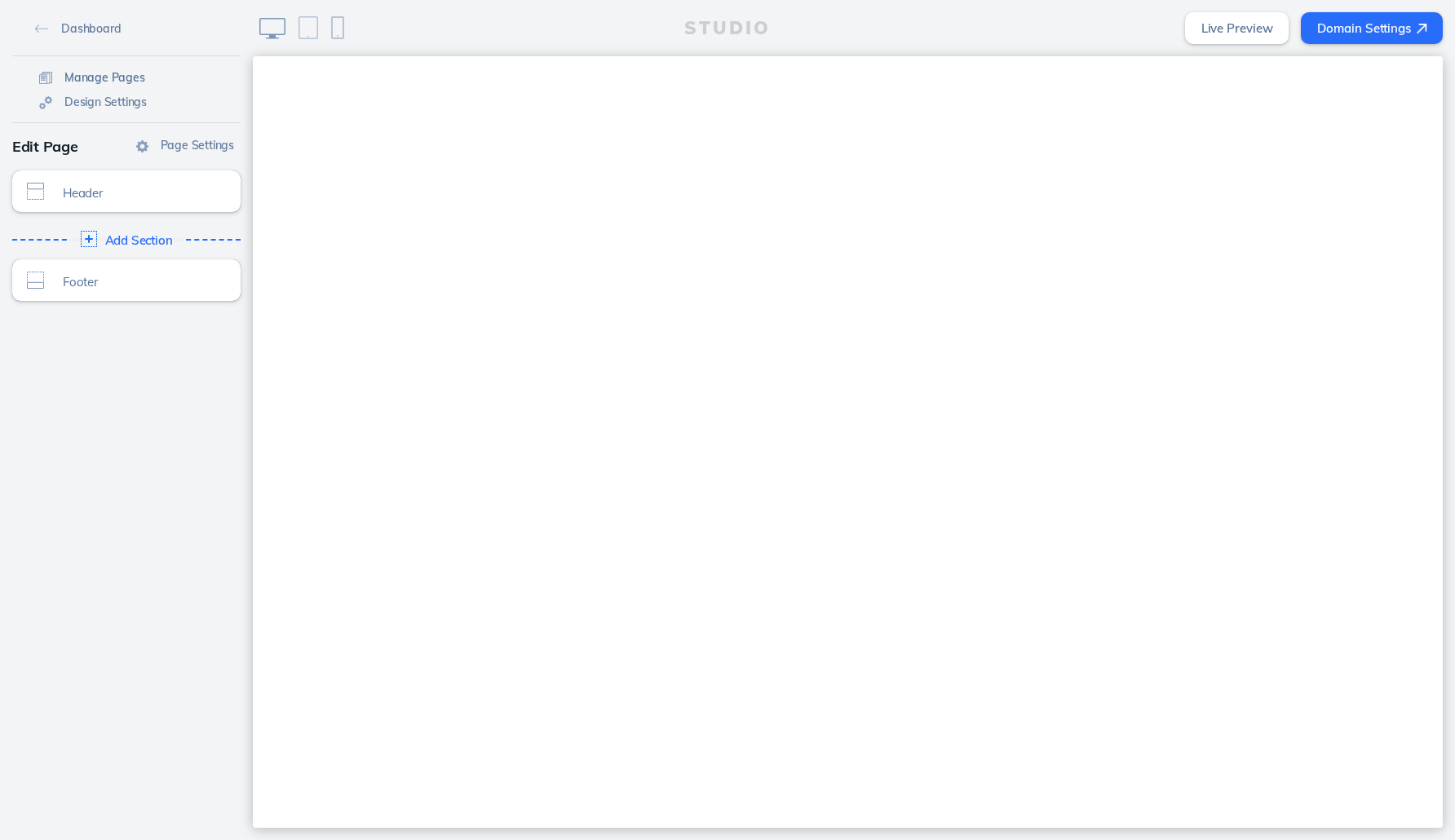
click at [125, 78] on span "Manage Pages" at bounding box center [105, 77] width 81 height 14
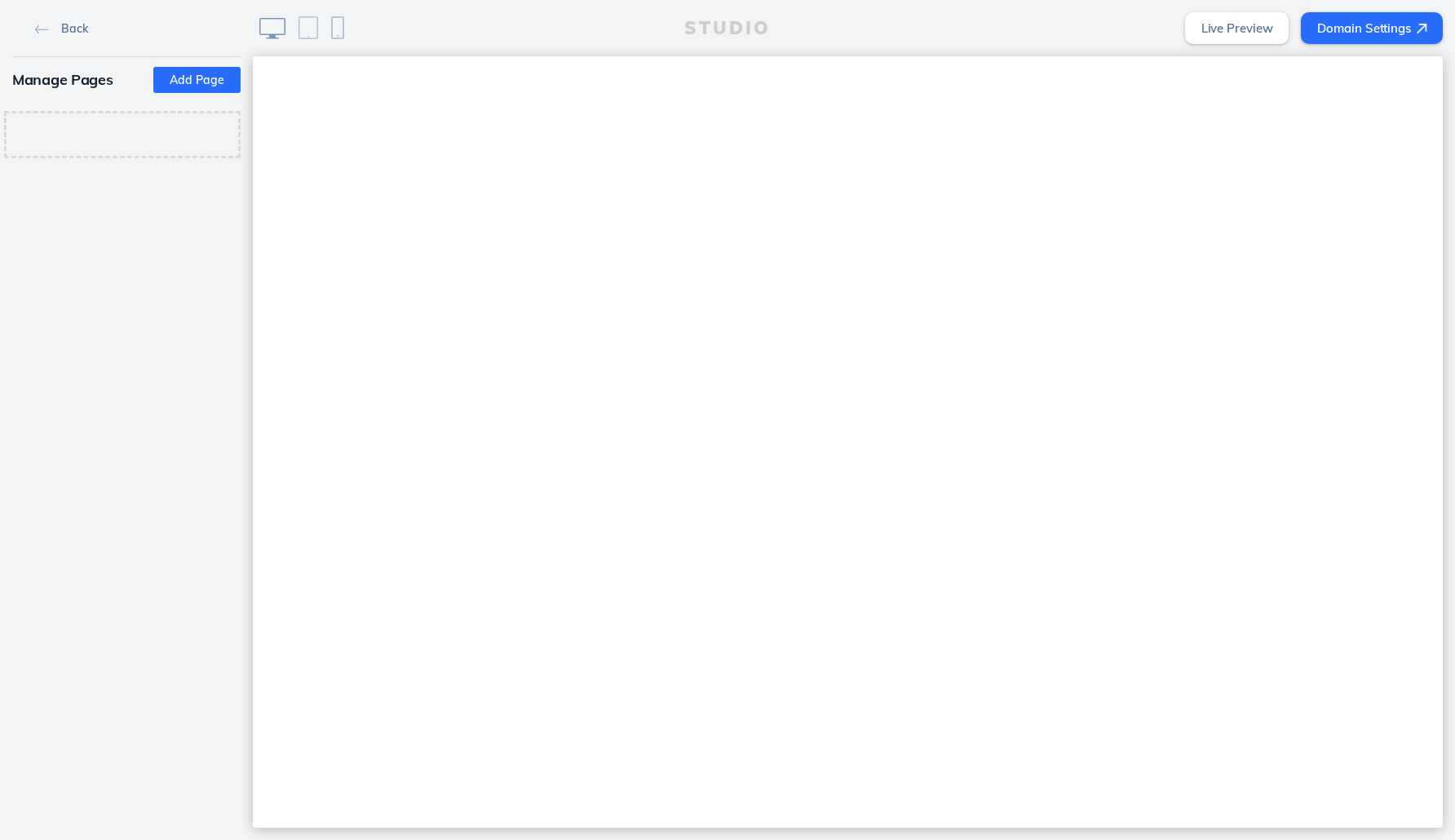
click at [43, 23] on link "Back" at bounding box center [62, 27] width 65 height 24
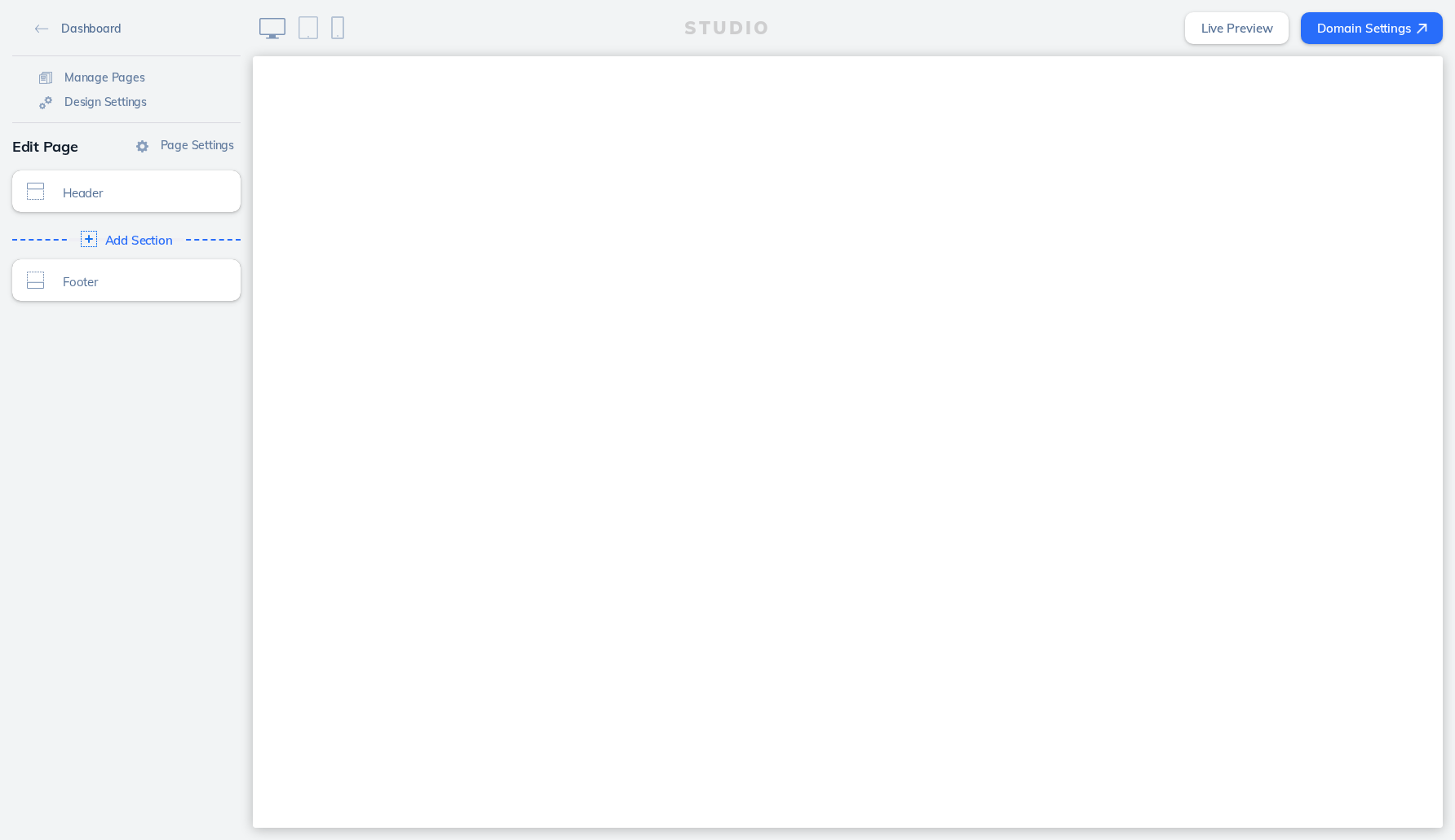
click at [55, 35] on link "Dashboard" at bounding box center [78, 27] width 99 height 24
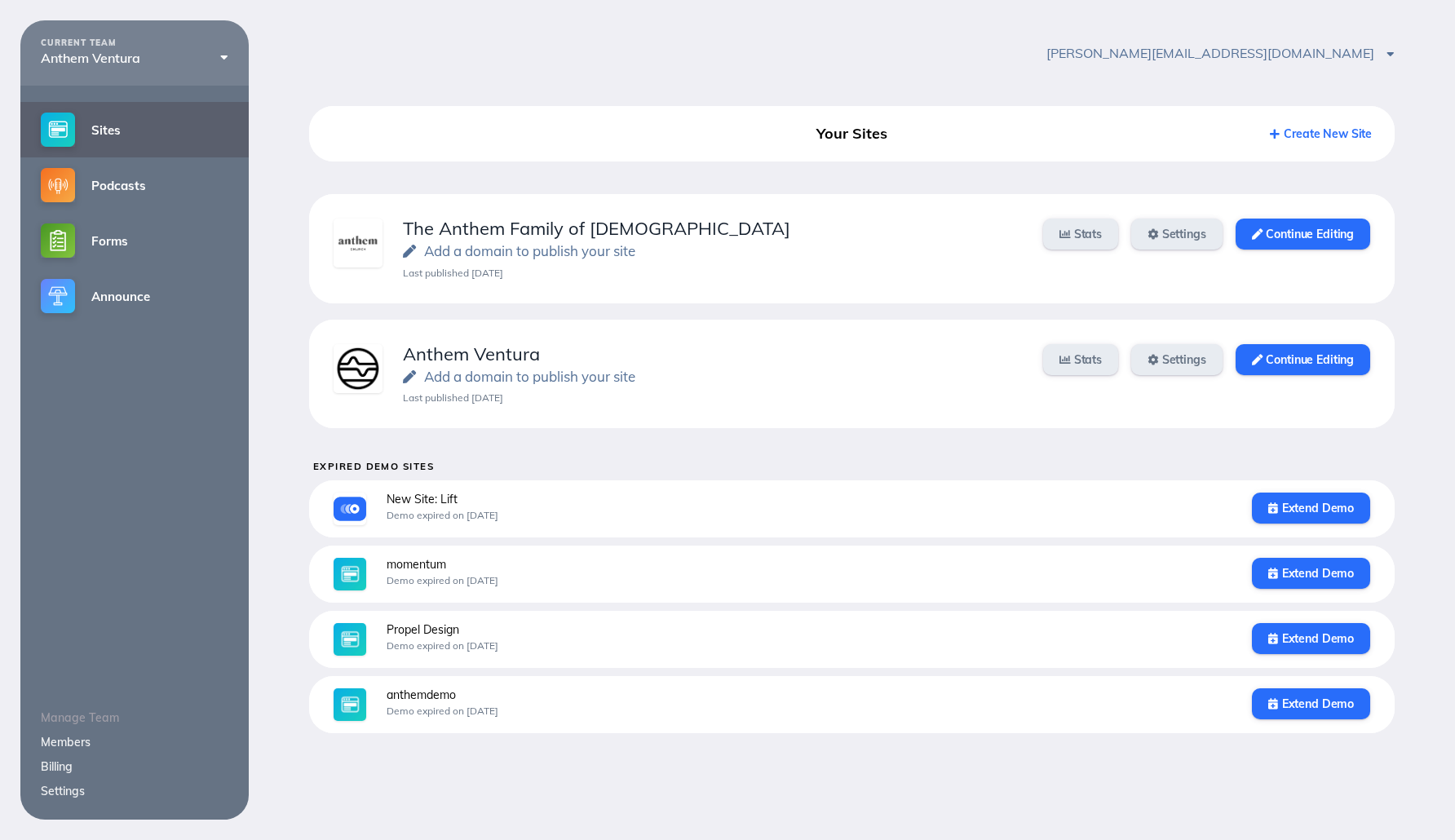
click at [1351, 374] on div "Stats Settings Continue Editing" at bounding box center [1196, 374] width 347 height 61
click at [1351, 370] on link "Continue Editing" at bounding box center [1302, 359] width 135 height 31
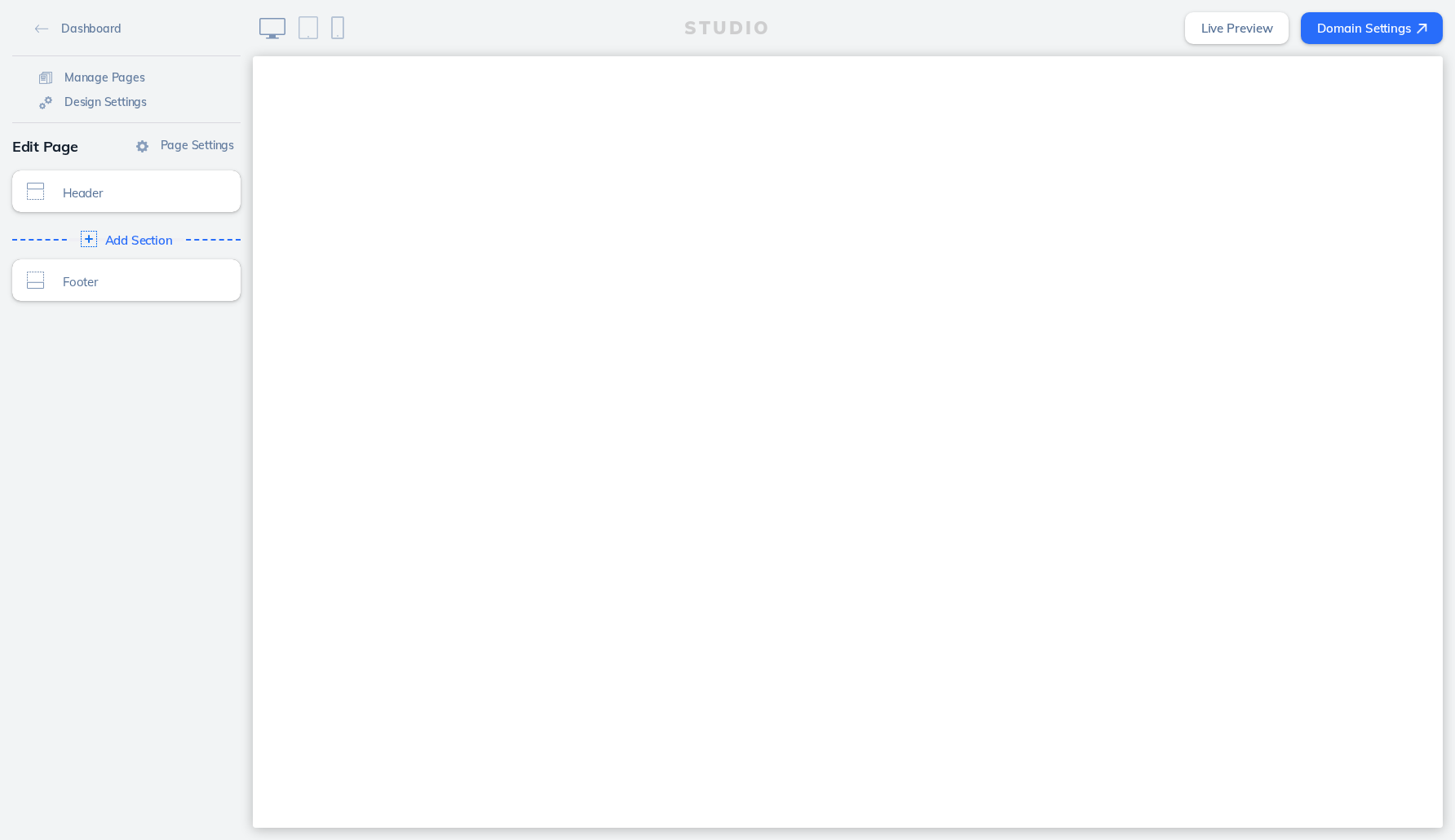
click at [1261, 26] on link "Live Preview" at bounding box center [1237, 28] width 105 height 32
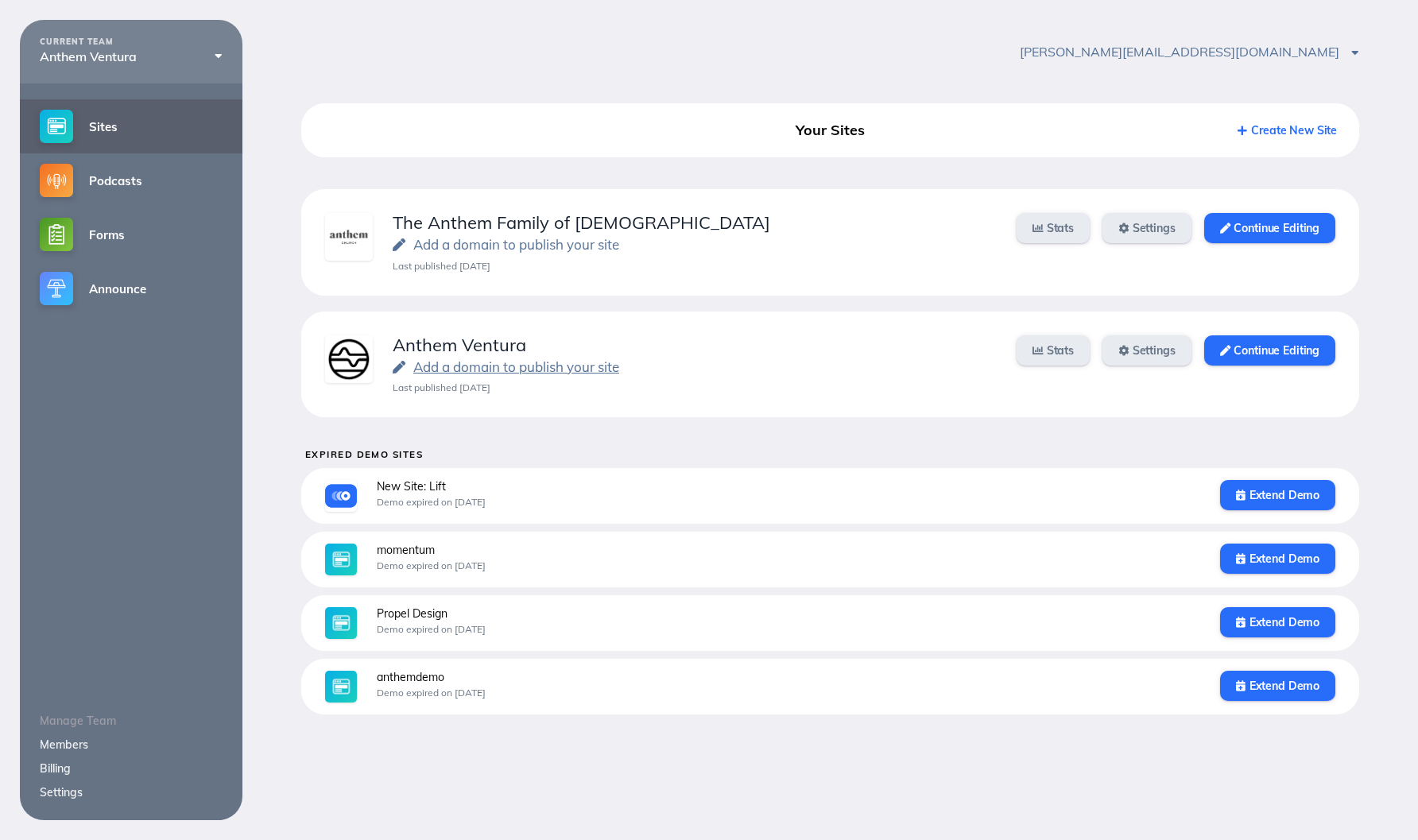
click at [504, 367] on link "Add a domain to publish your site" at bounding box center [506, 367] width 227 height 17
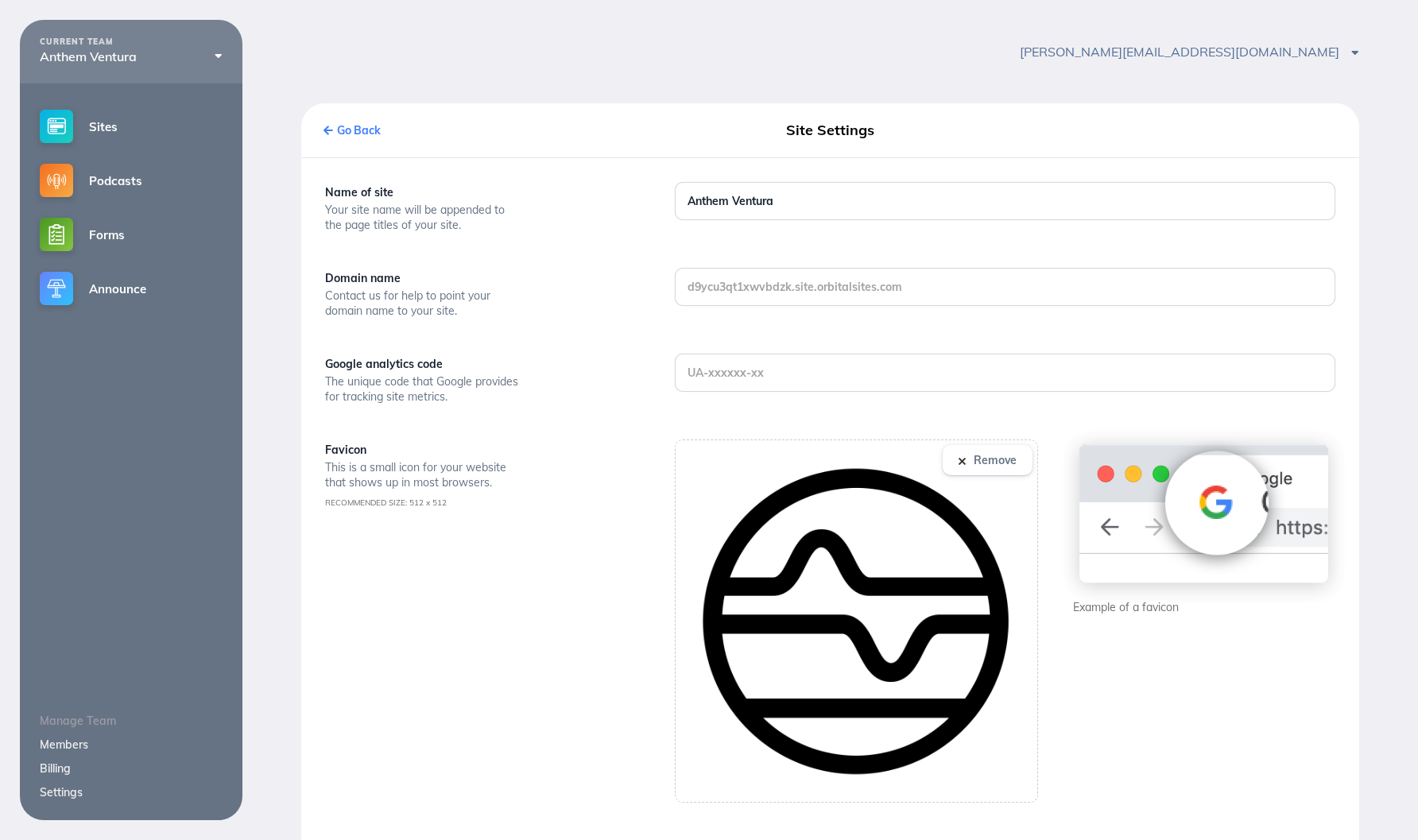
click at [364, 125] on link "Go Back" at bounding box center [351, 130] width 57 height 14
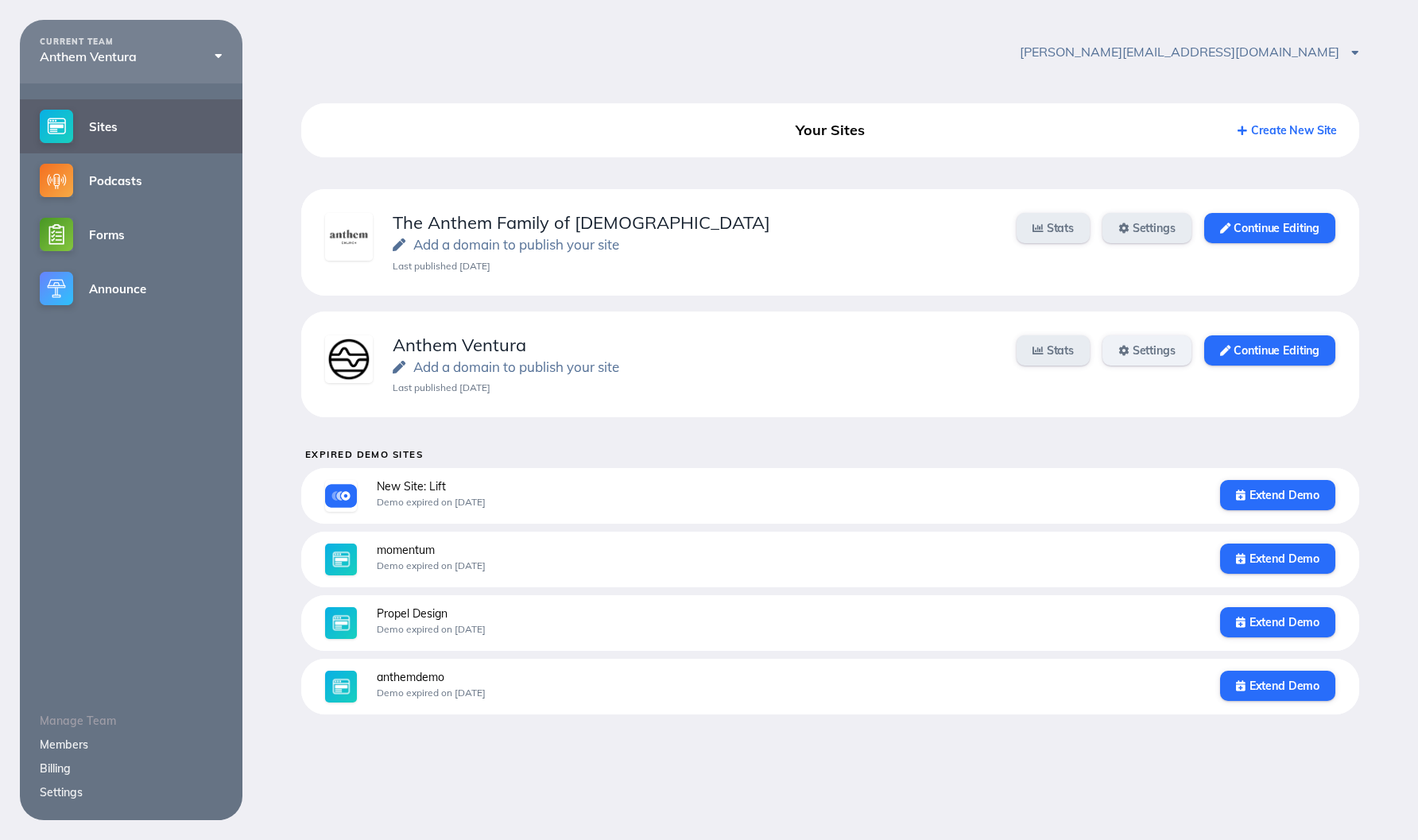
click at [1134, 358] on link "Settings" at bounding box center [1146, 350] width 89 height 30
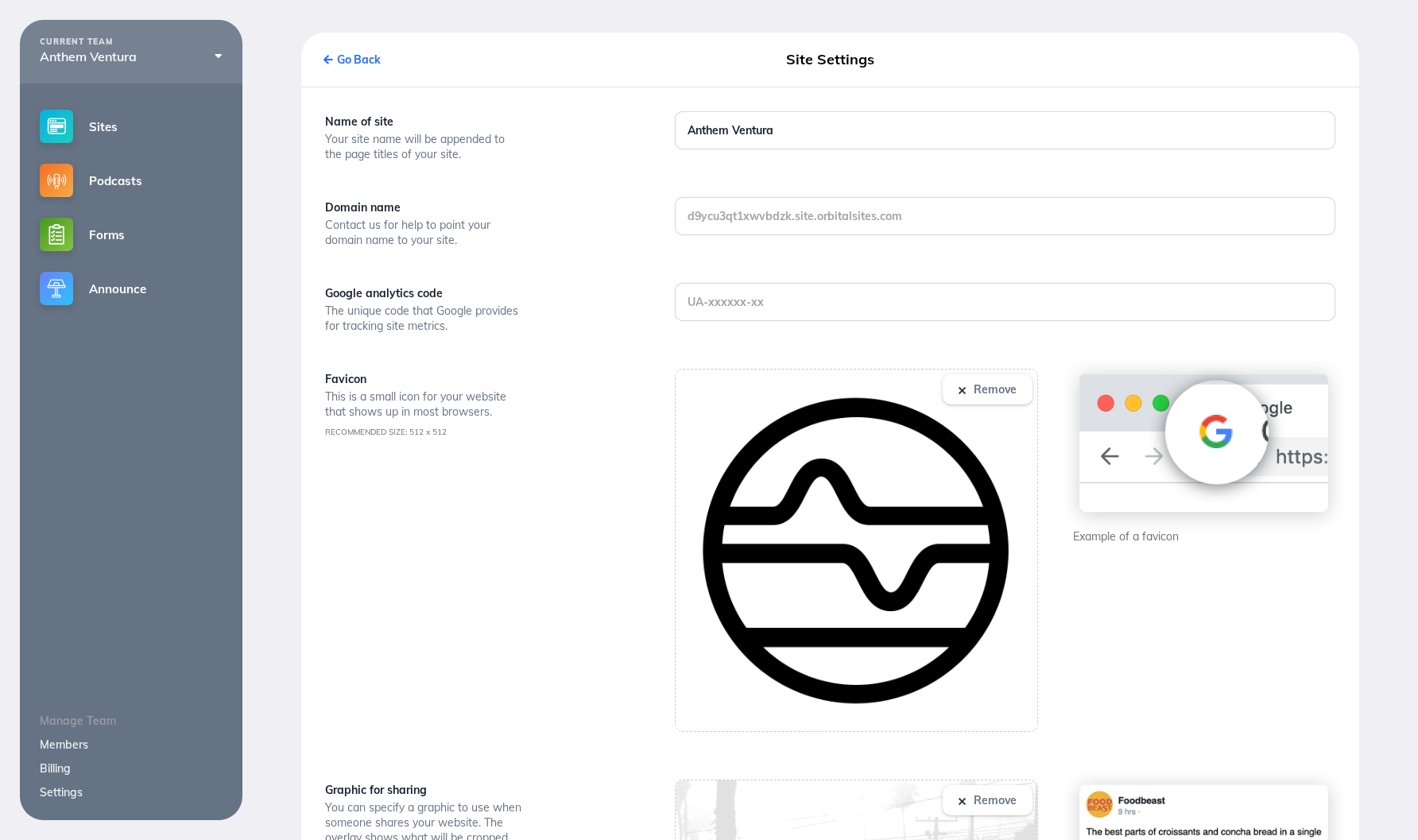
scroll to position [86, 0]
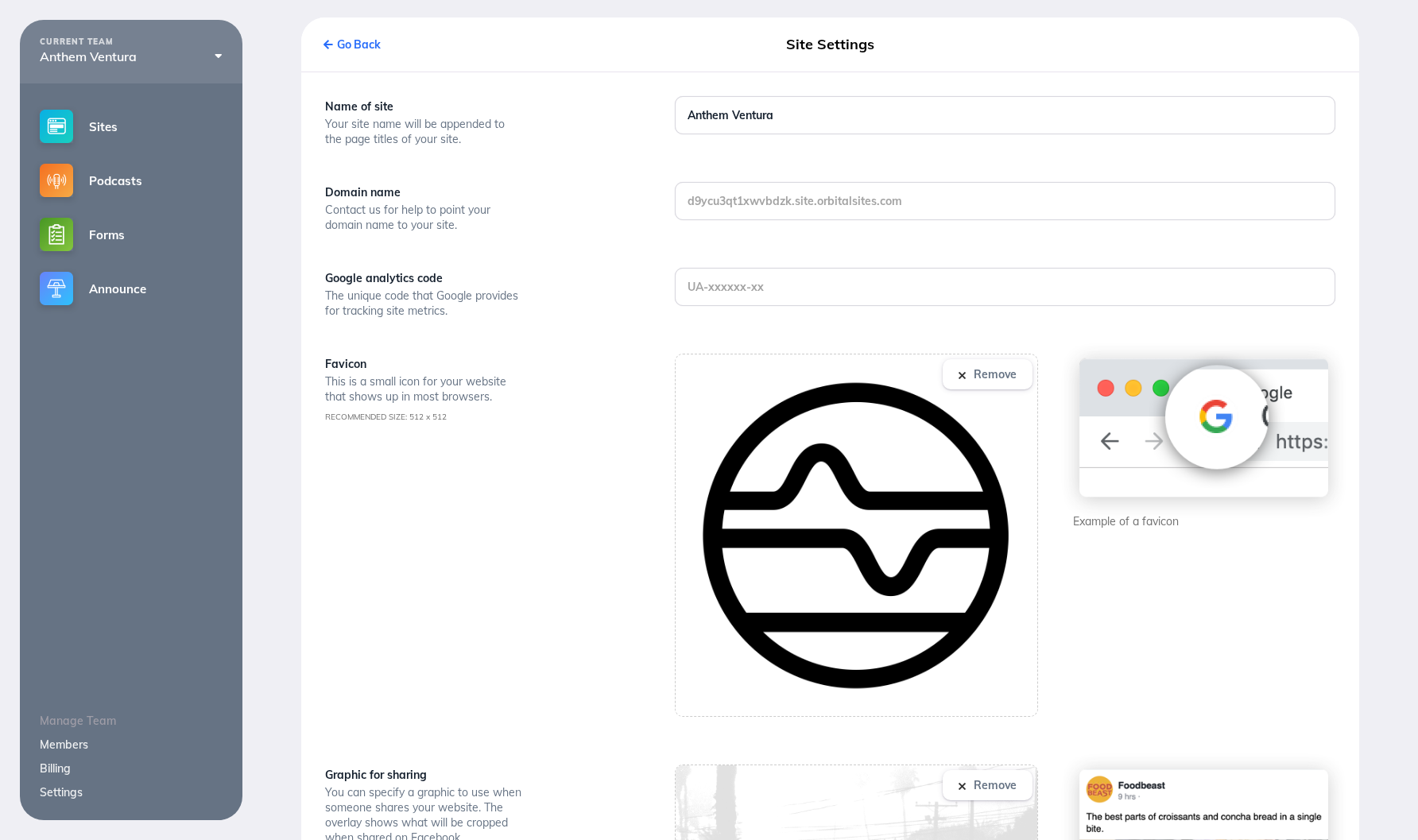
click at [1003, 382] on button "Remove" at bounding box center [987, 375] width 90 height 30
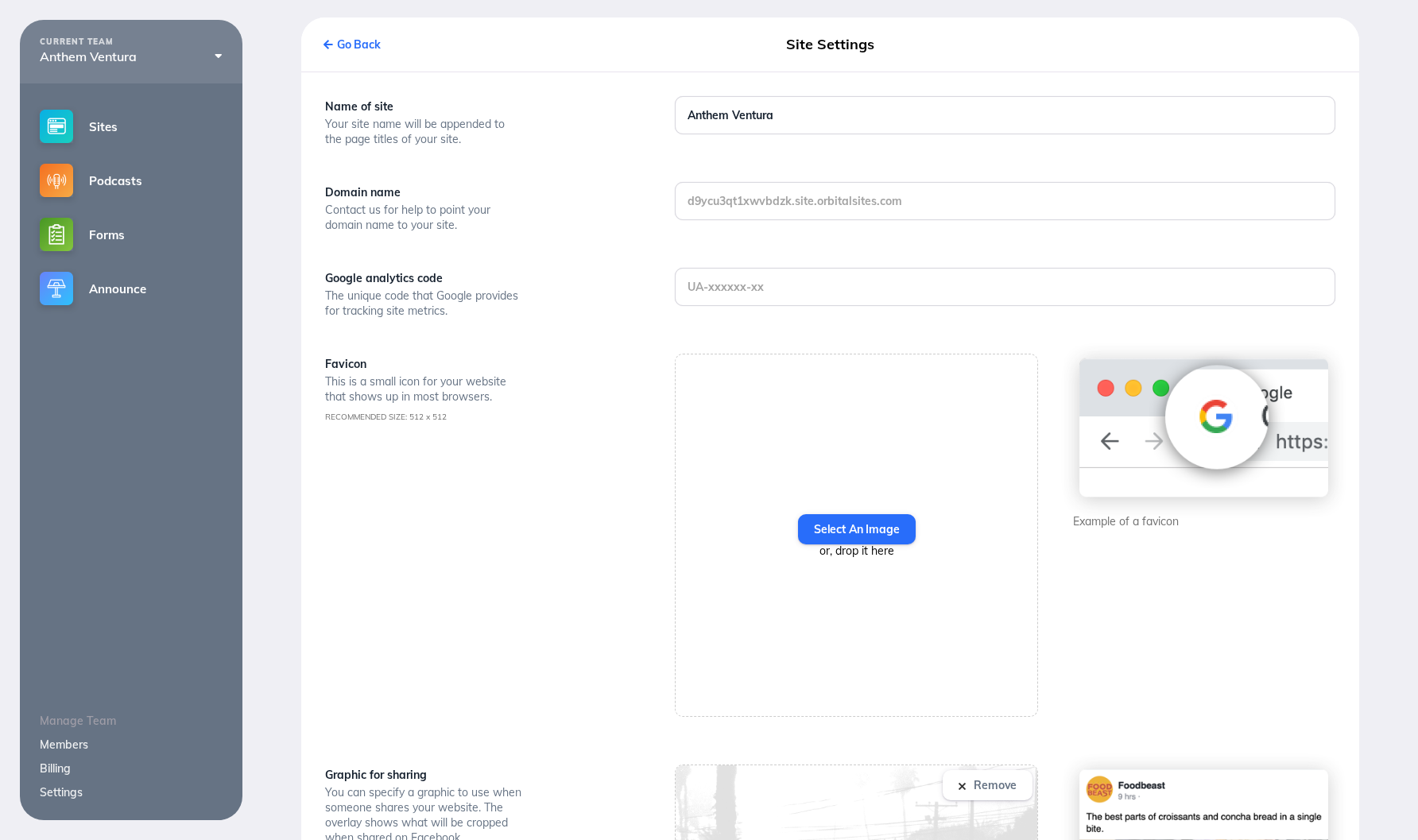
click at [993, 799] on button "Remove" at bounding box center [987, 785] width 90 height 30
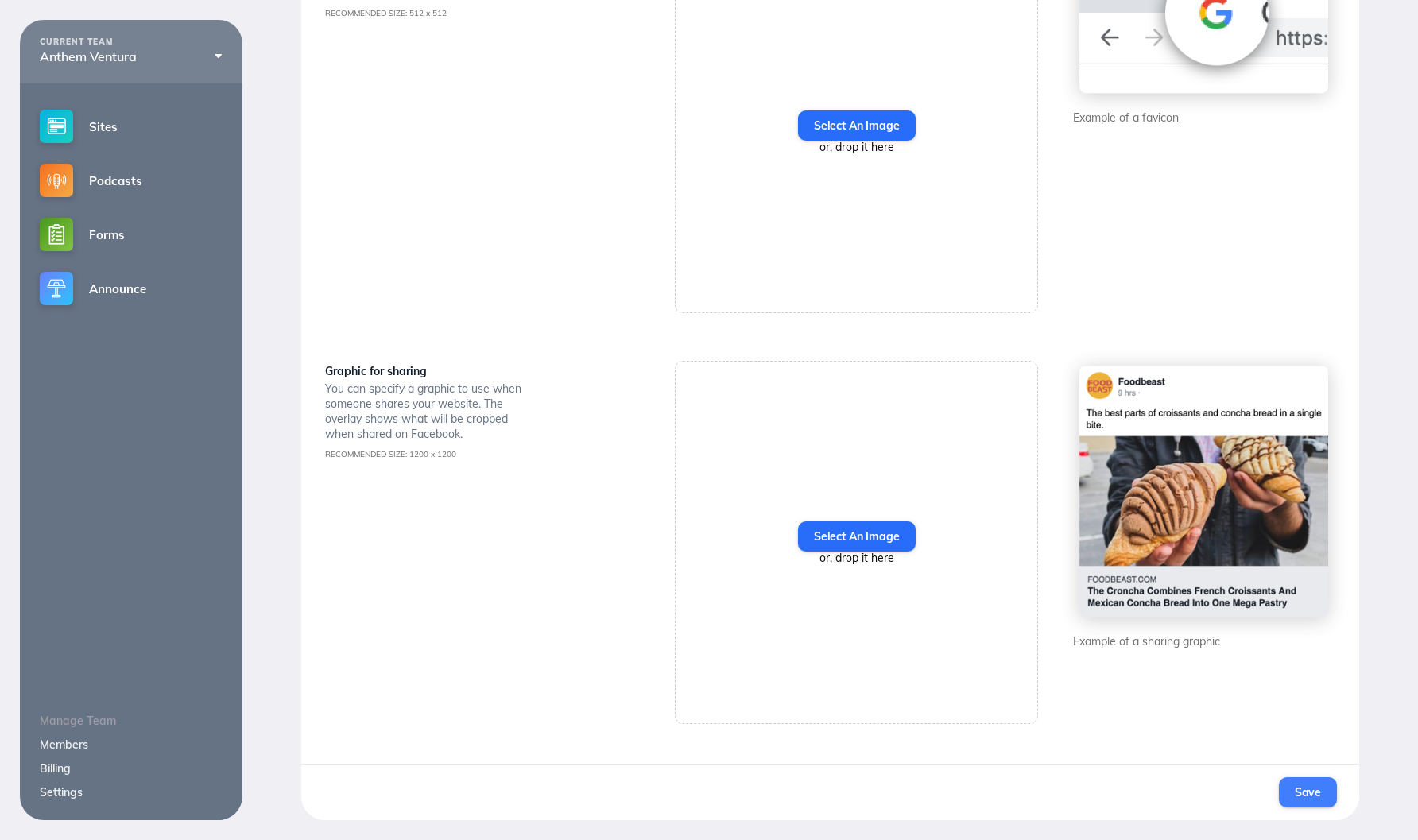
click at [1314, 784] on button "Save" at bounding box center [1307, 792] width 58 height 30
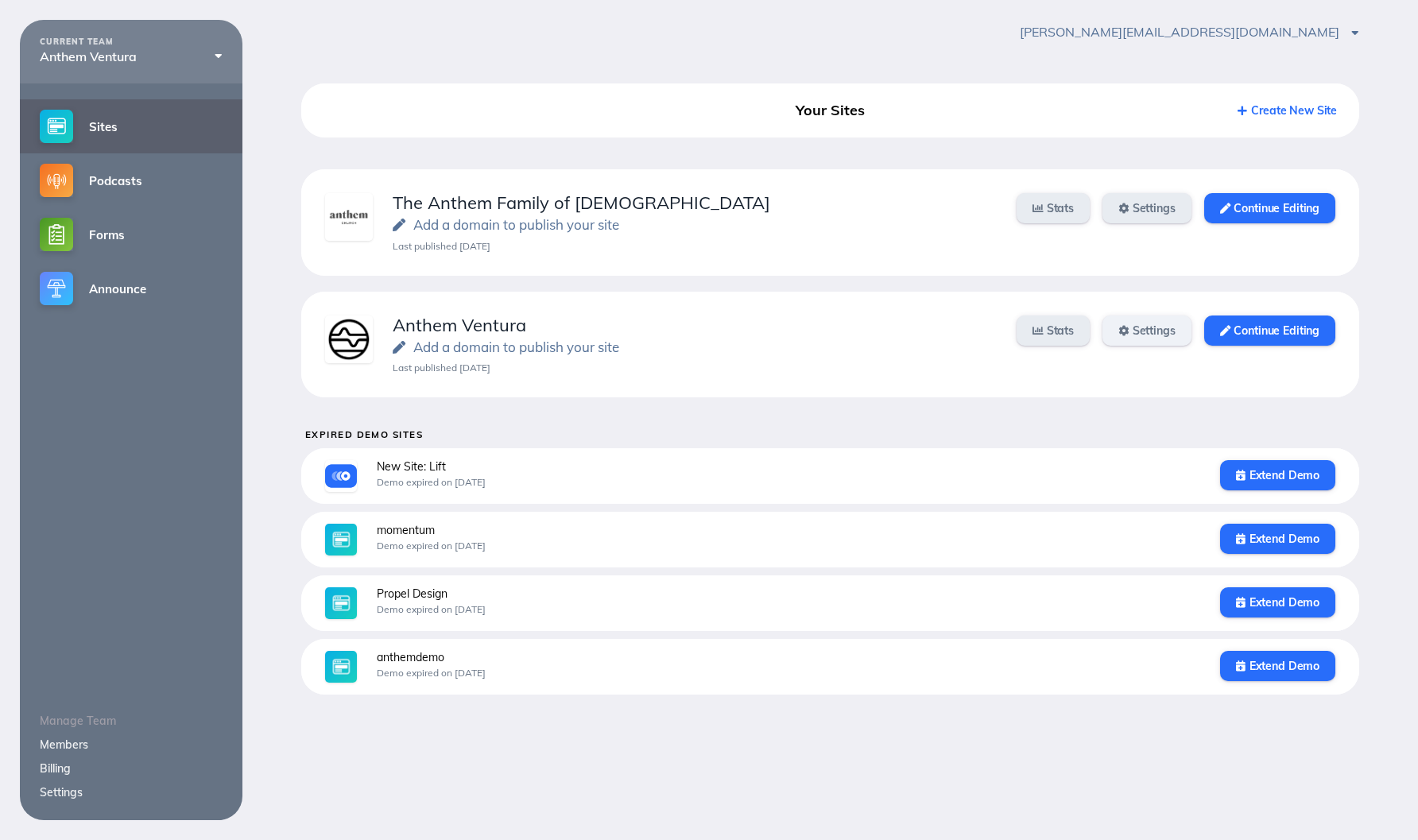
scroll to position [13, 0]
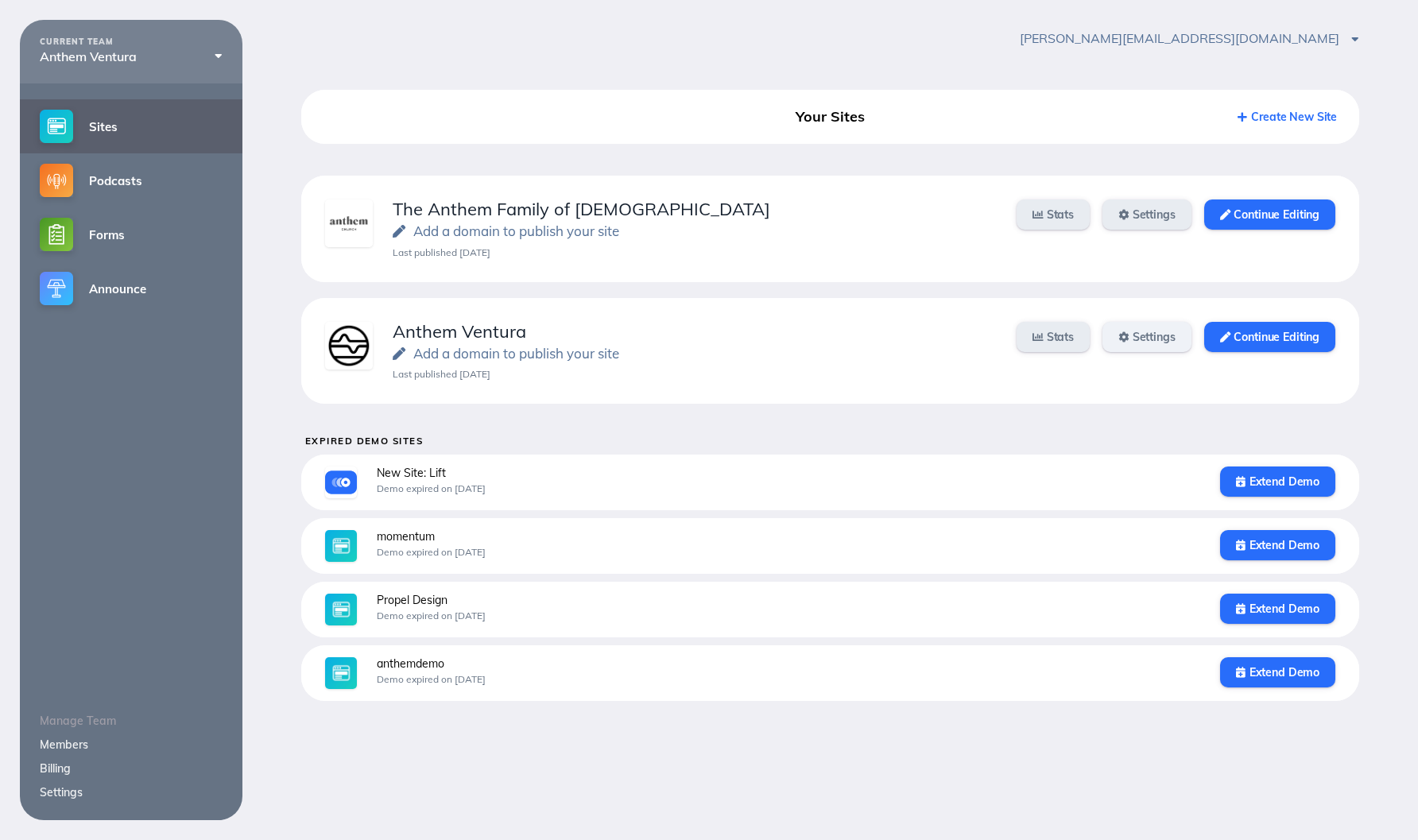
click at [1128, 337] on link "Settings" at bounding box center [1146, 337] width 89 height 30
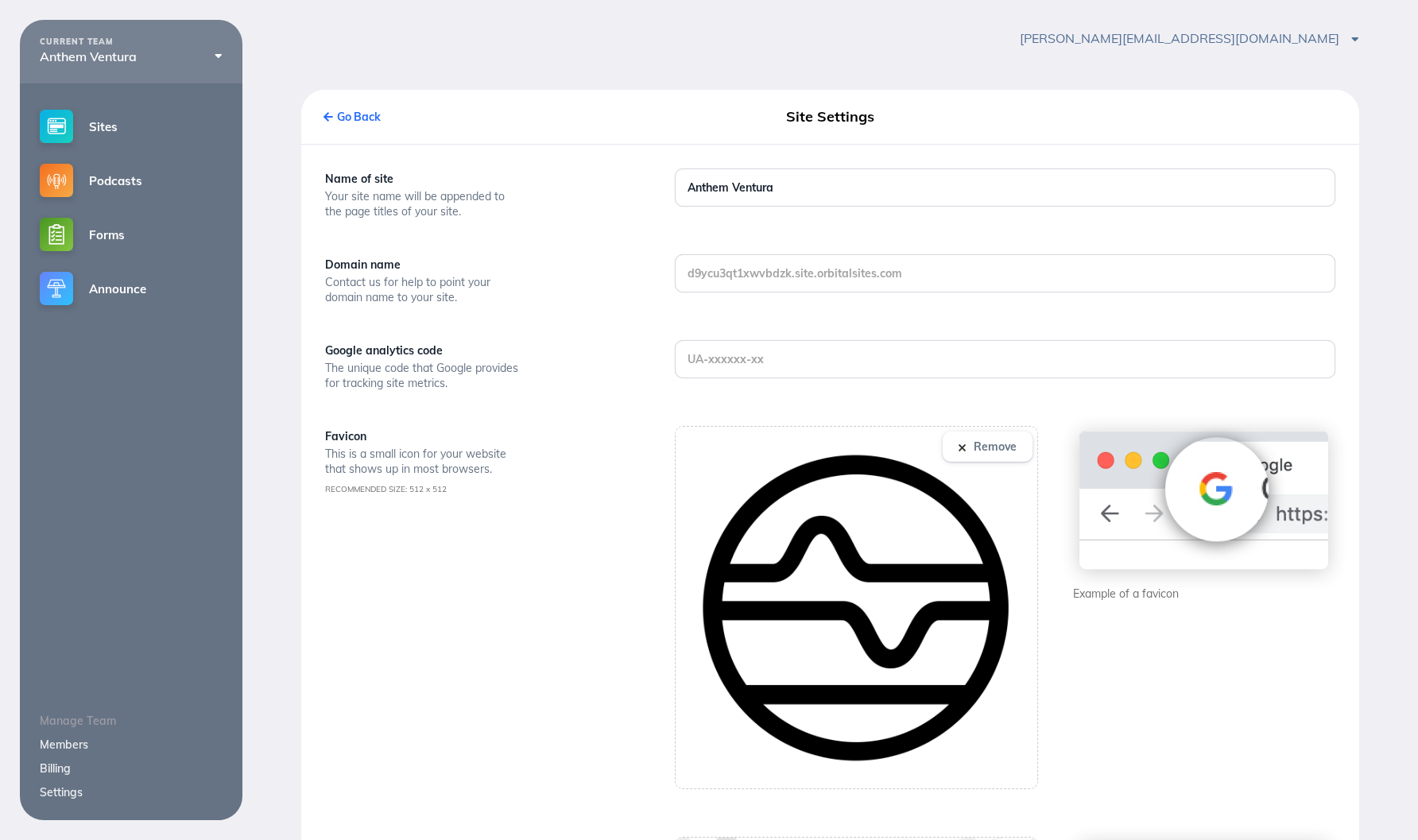
click at [1009, 452] on button "Remove" at bounding box center [987, 447] width 90 height 30
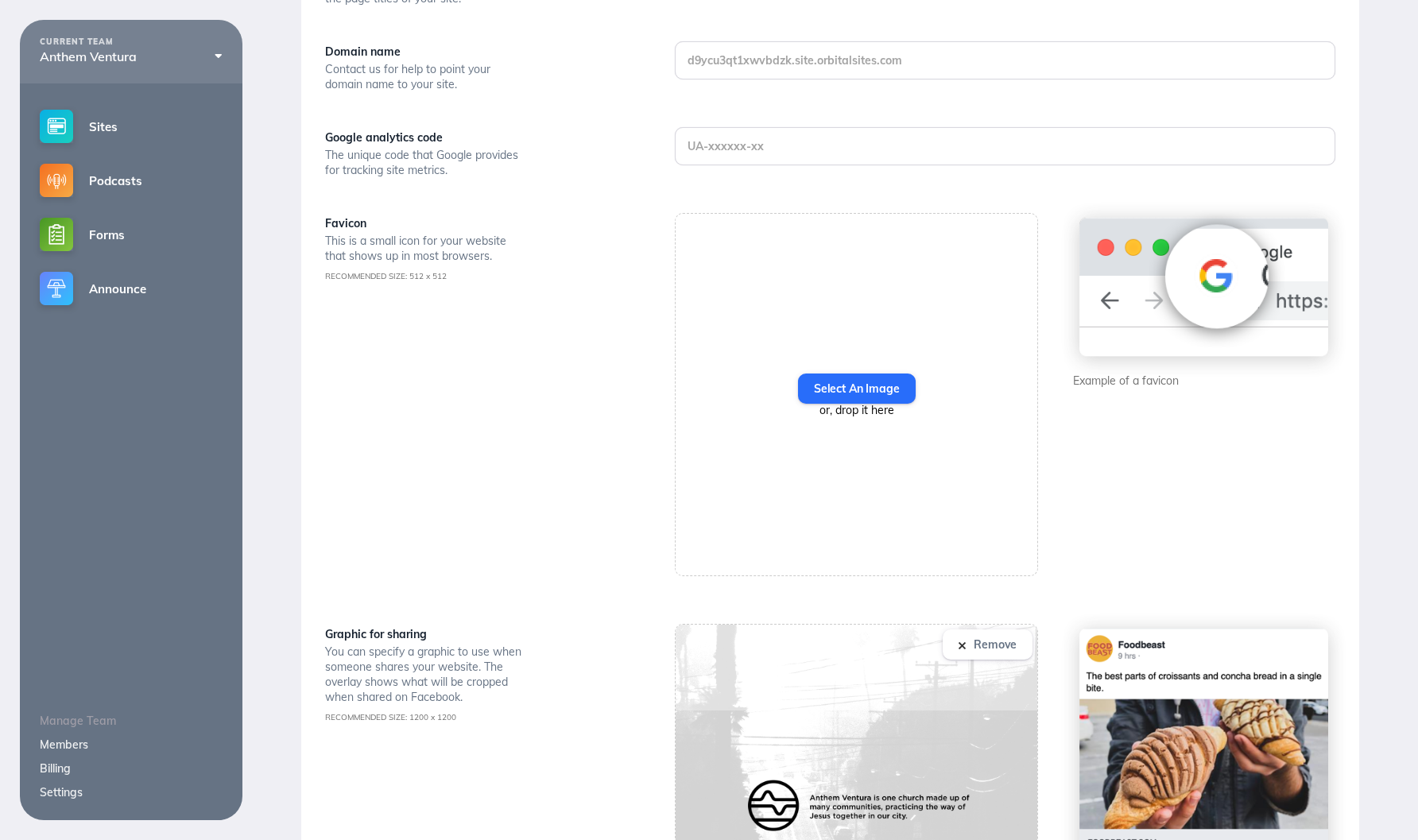
scroll to position [228, 0]
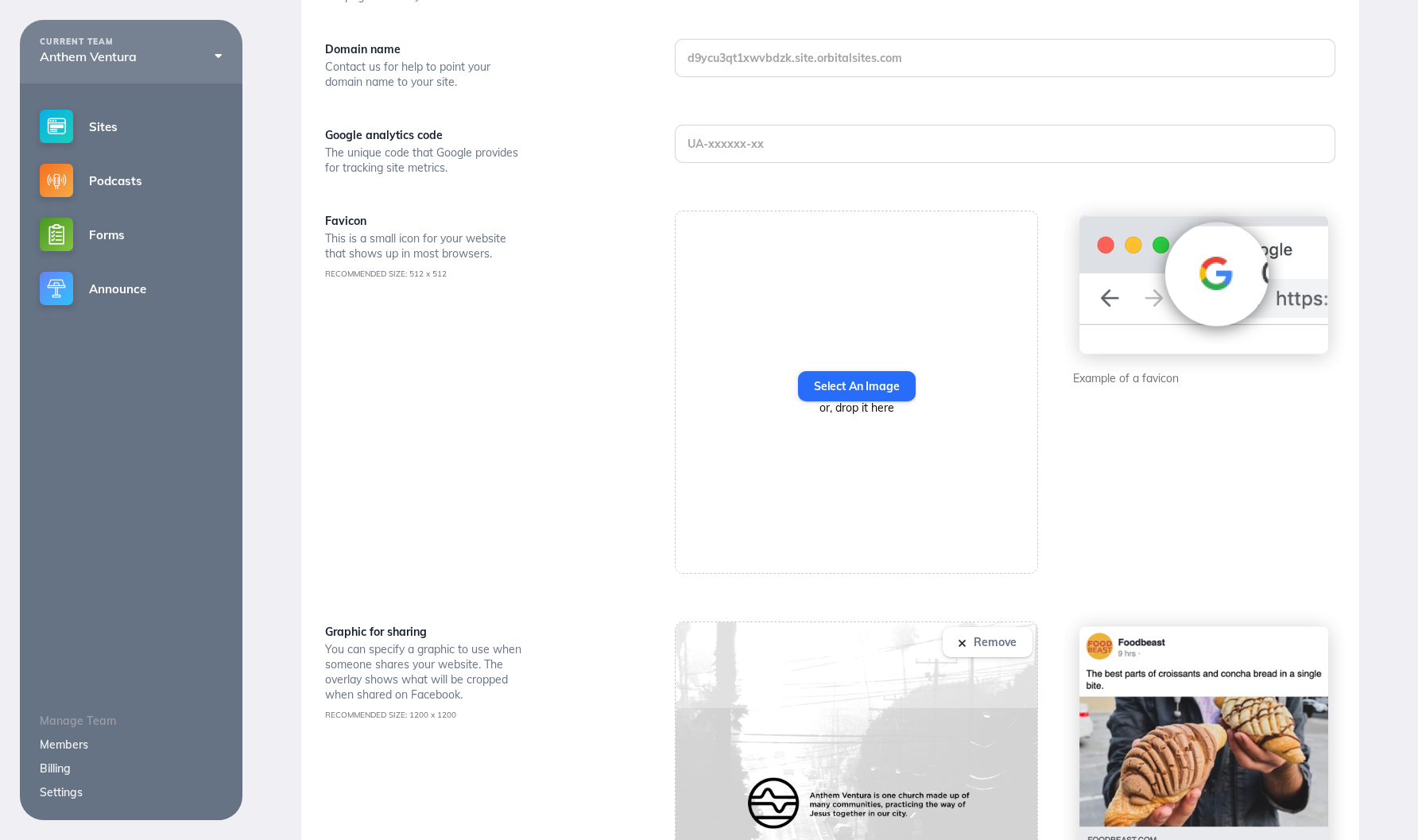
click at [996, 638] on button "Remove" at bounding box center [987, 641] width 90 height 30
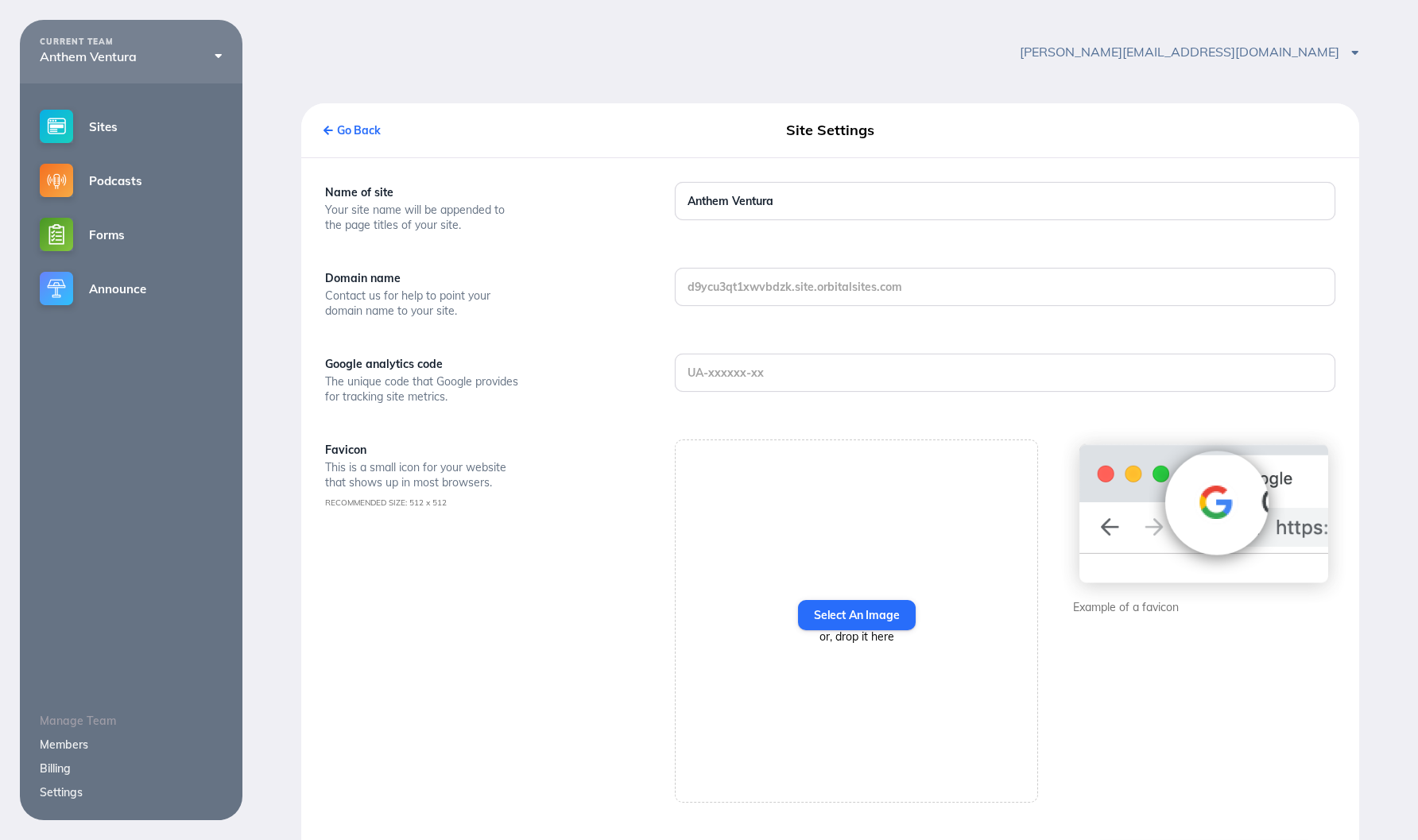
scroll to position [0, 0]
click at [905, 199] on input "Anthem Ventura" at bounding box center [1004, 200] width 658 height 37
click at [610, 355] on div "Name of site Your site name will be appended to the page titles of your site. D…" at bounding box center [830, 705] width 1057 height 1096
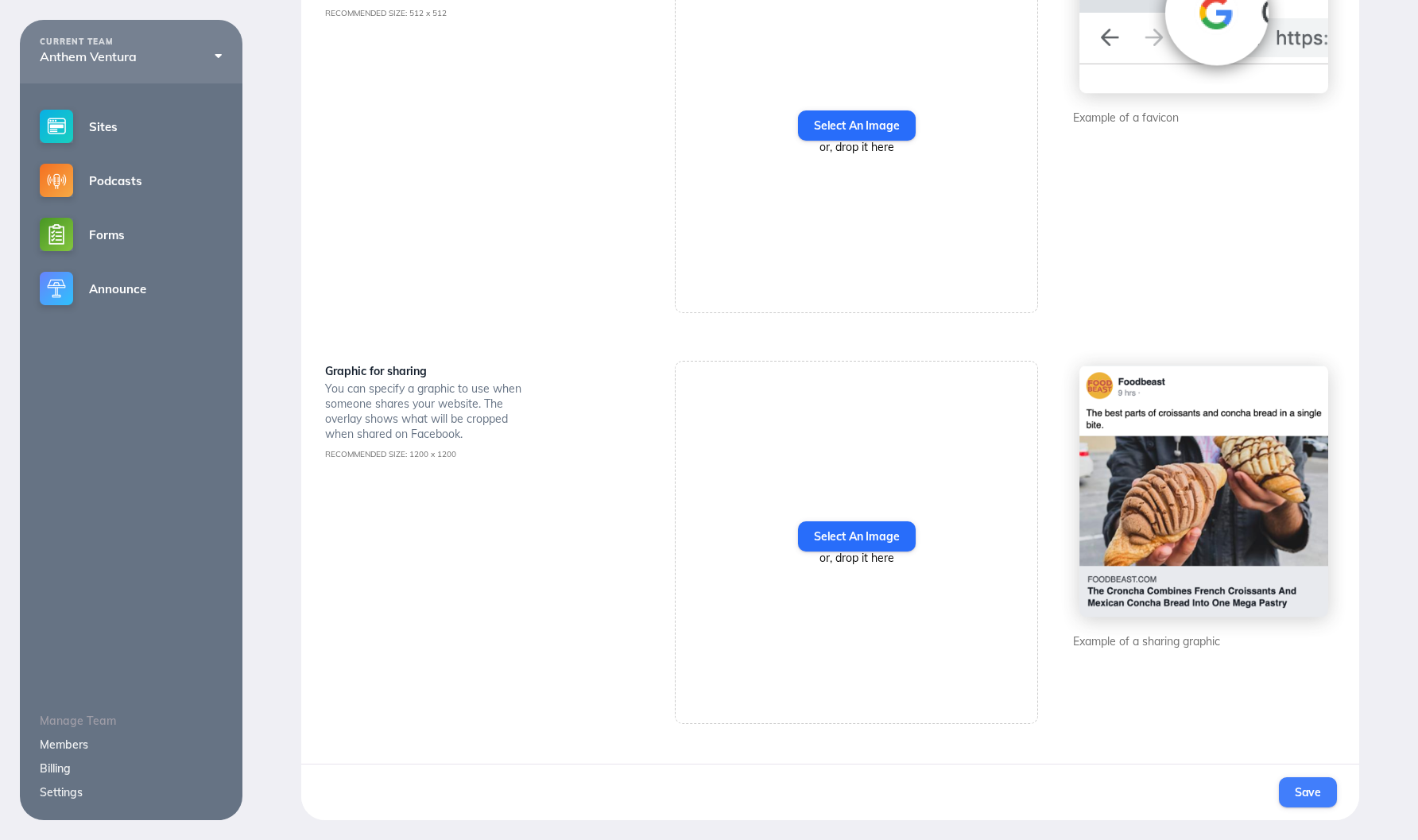
click at [1295, 796] on span "Save" at bounding box center [1307, 791] width 26 height 14
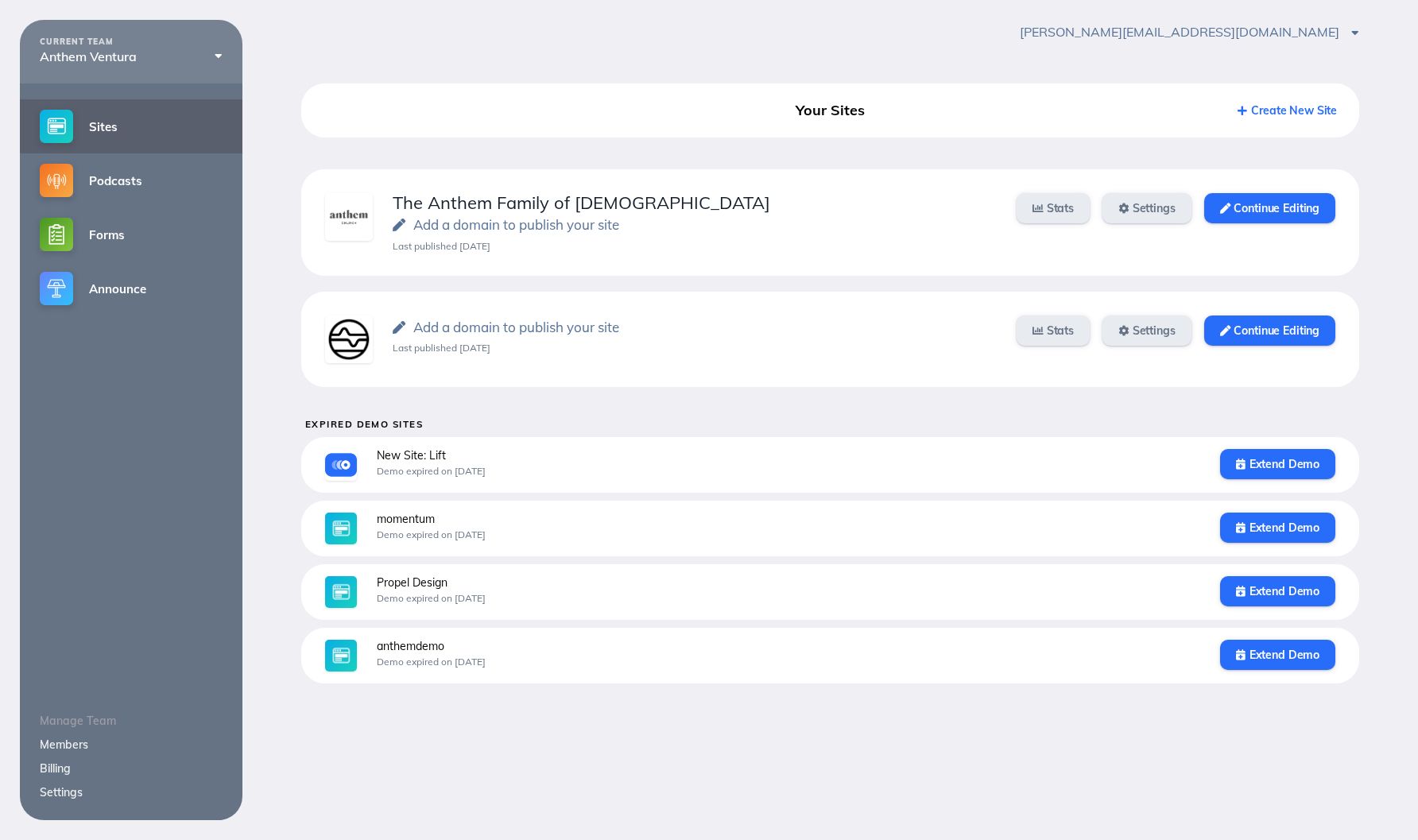
scroll to position [20, 0]
click at [1124, 335] on link "Settings" at bounding box center [1146, 331] width 89 height 30
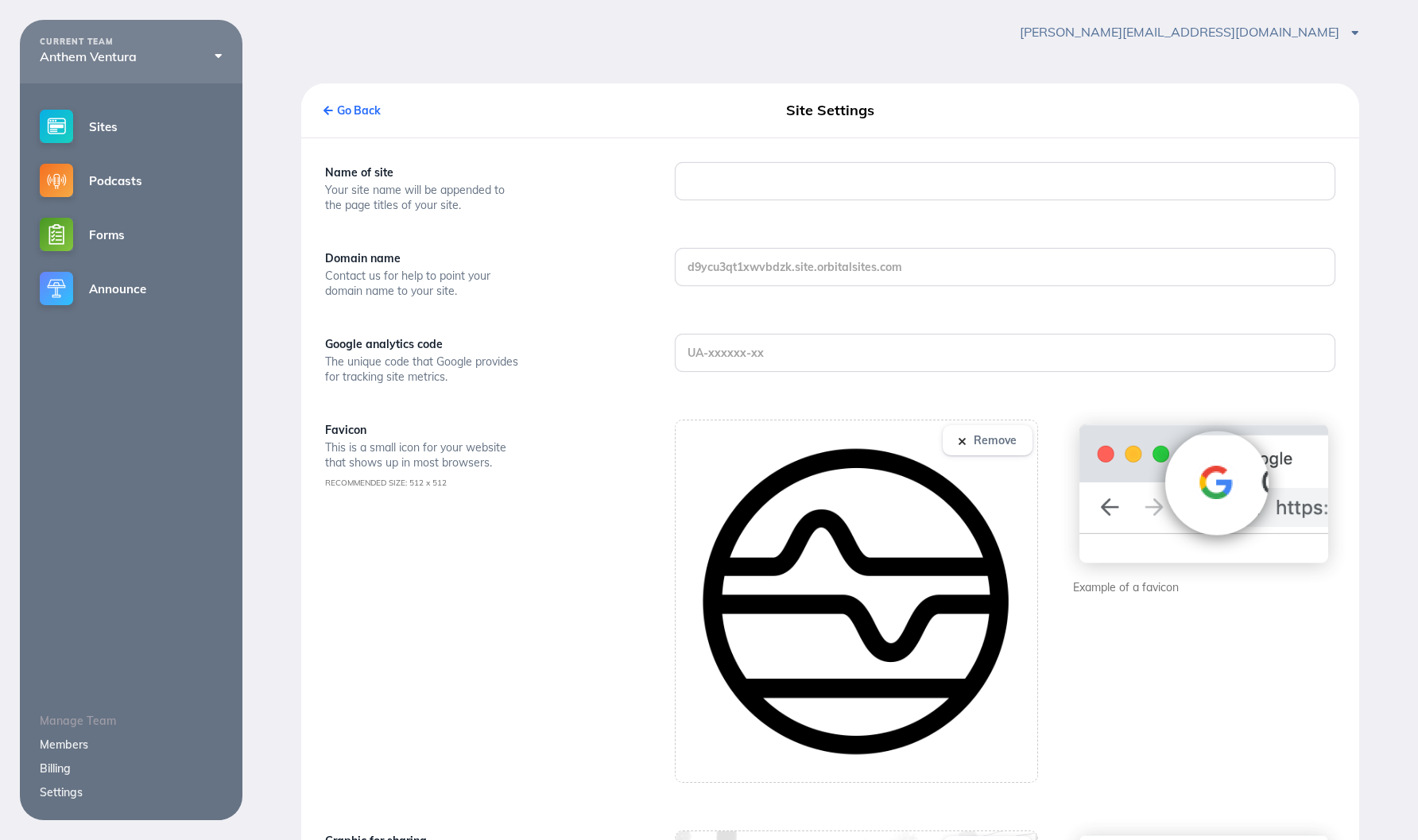
click at [336, 100] on div "Go Back" at bounding box center [492, 111] width 338 height 29
click at [339, 106] on link "Go Back" at bounding box center [351, 110] width 57 height 14
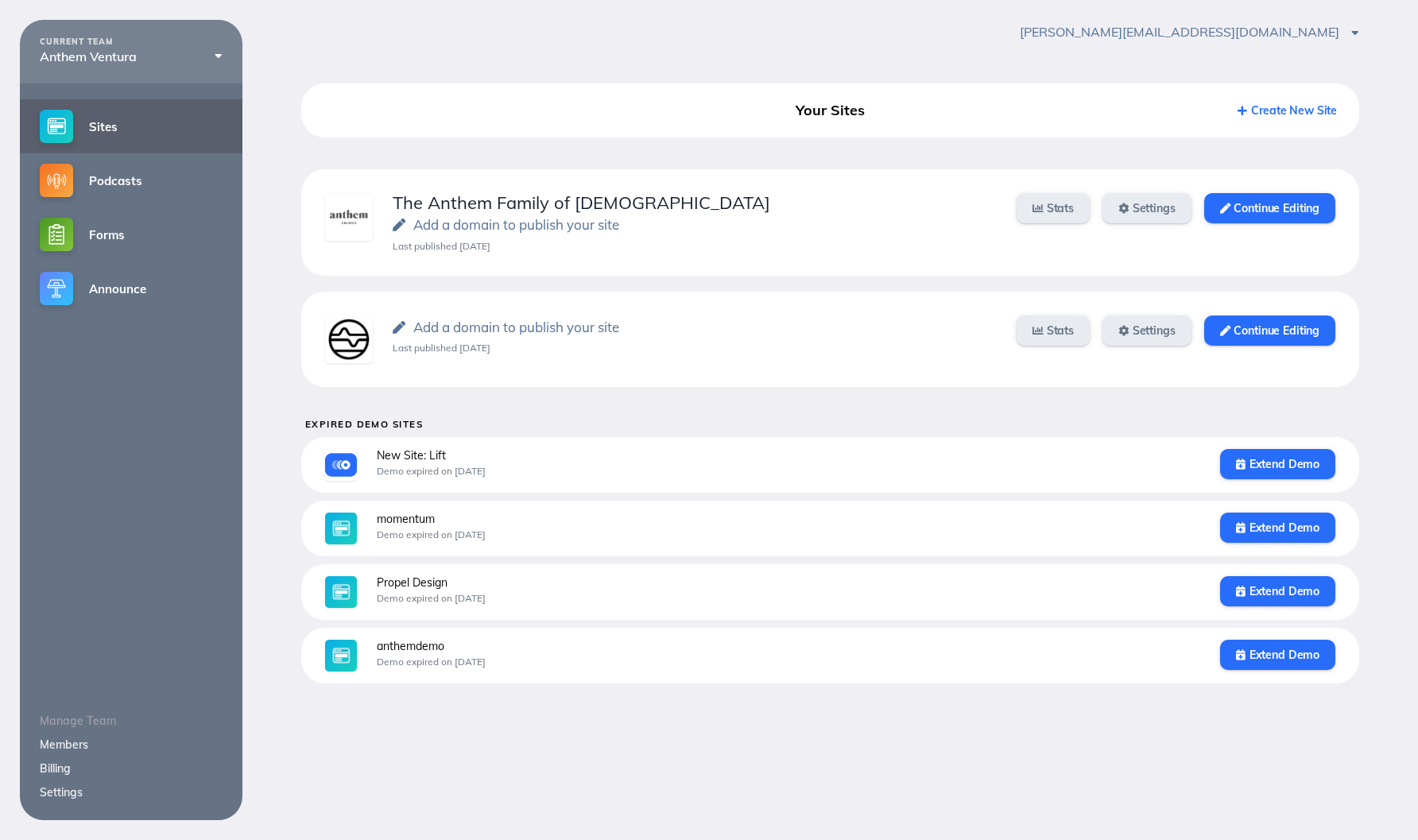
click at [1267, 346] on div "Stats Settings Continue Editing" at bounding box center [1165, 339] width 338 height 48
click at [1286, 332] on link "Continue Editing" at bounding box center [1269, 331] width 131 height 30
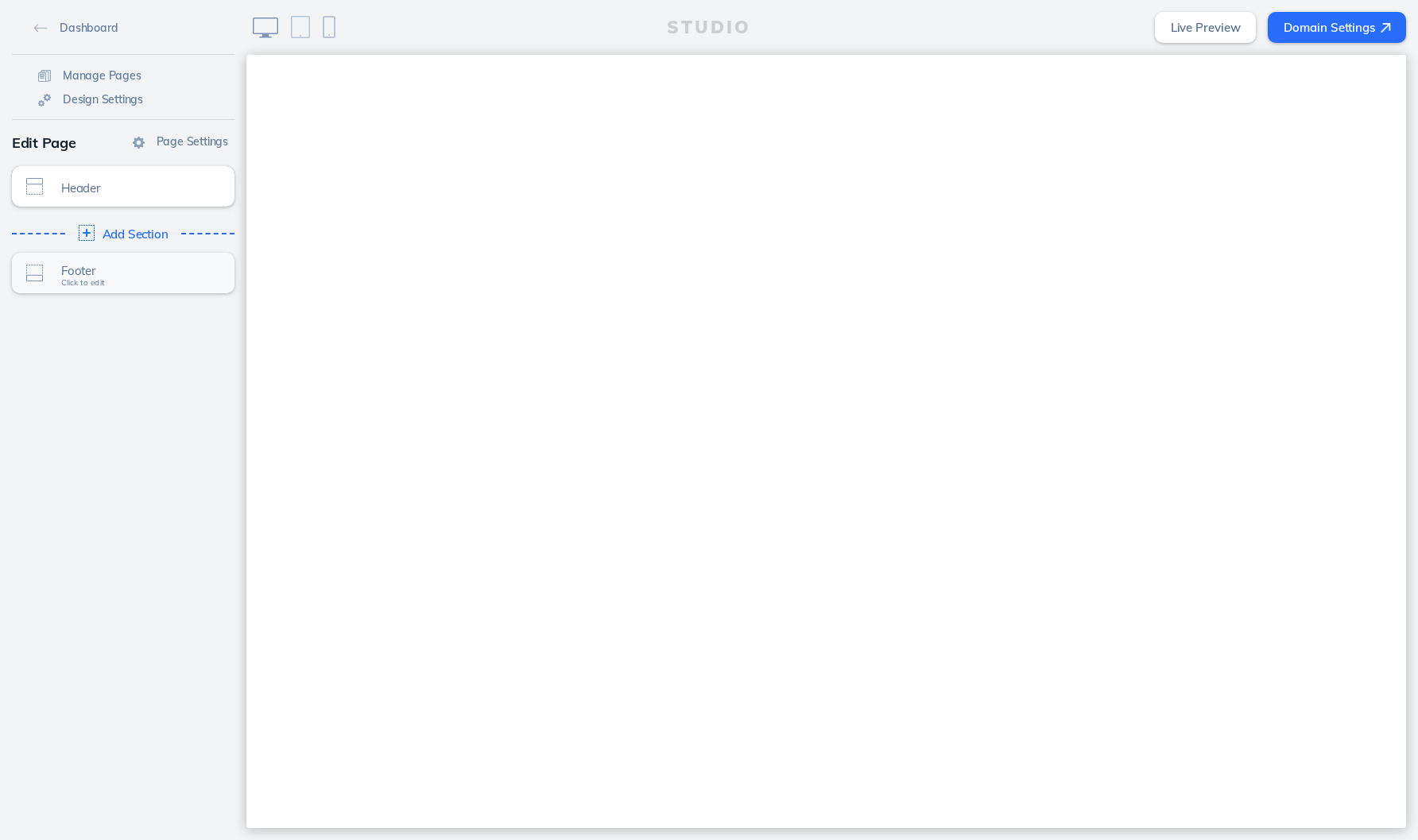
click at [178, 273] on span "Footer" at bounding box center [133, 271] width 144 height 13
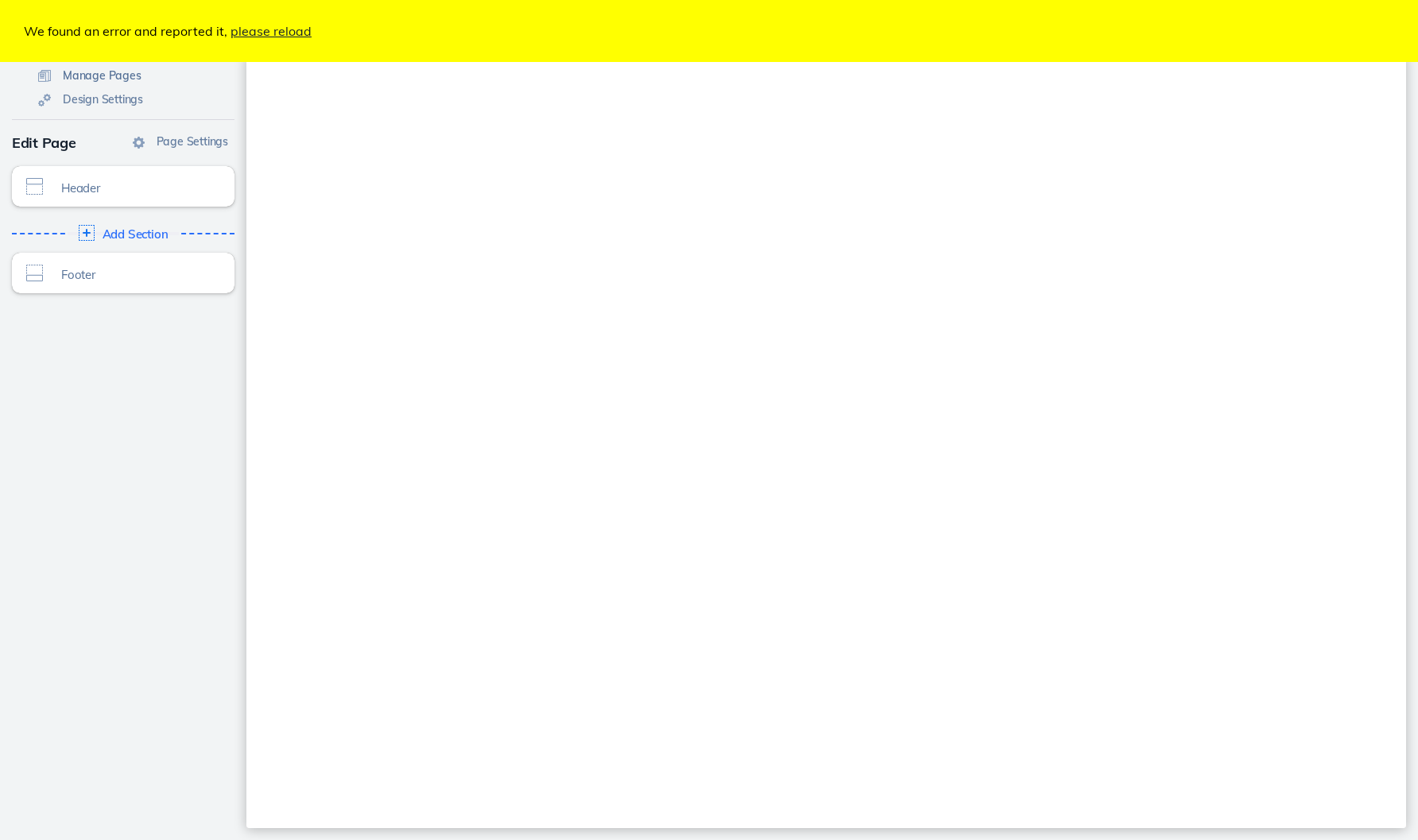
click at [122, 73] on span "Manage Pages" at bounding box center [102, 75] width 79 height 14
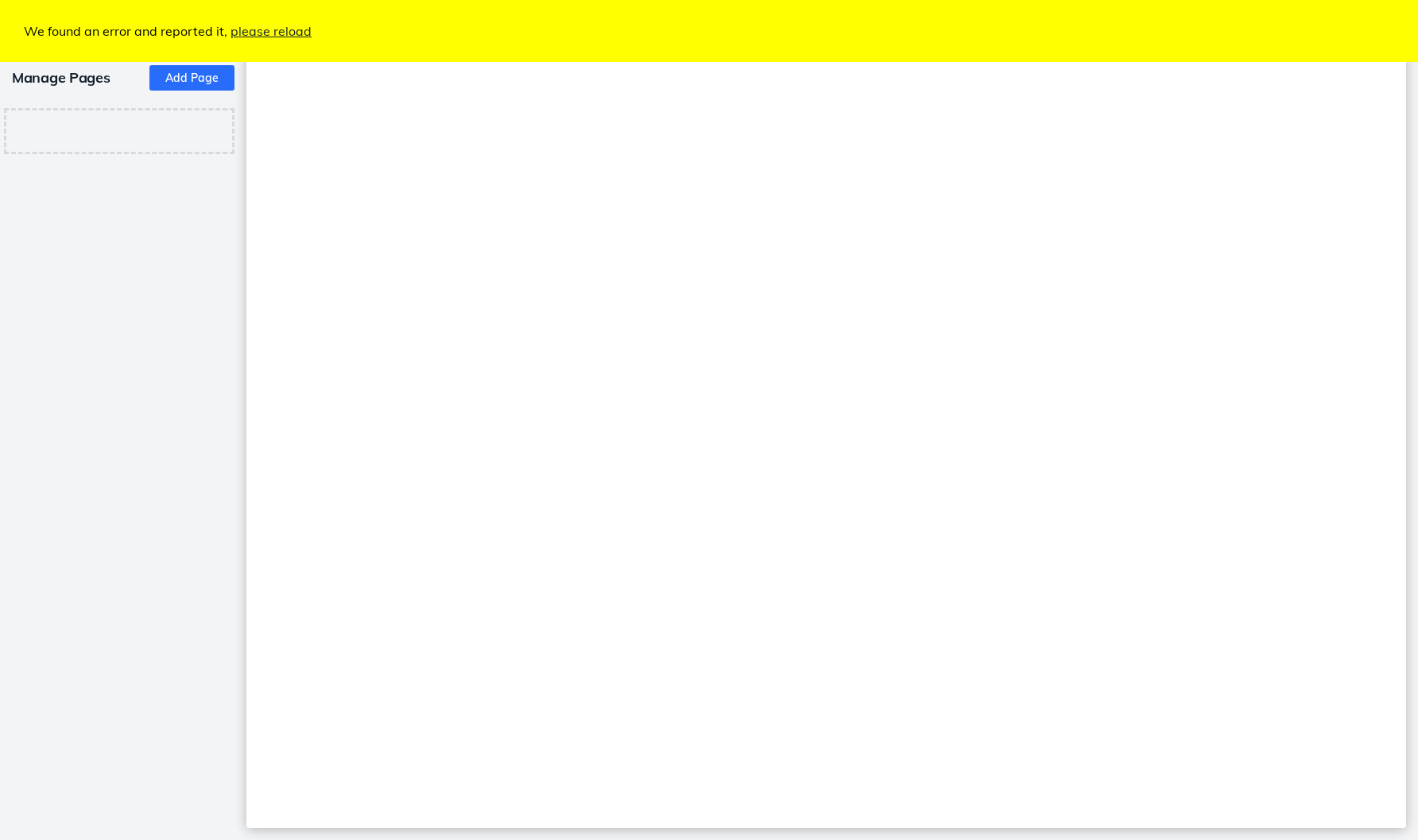
click at [185, 81] on button "Add Page" at bounding box center [192, 78] width 85 height 25
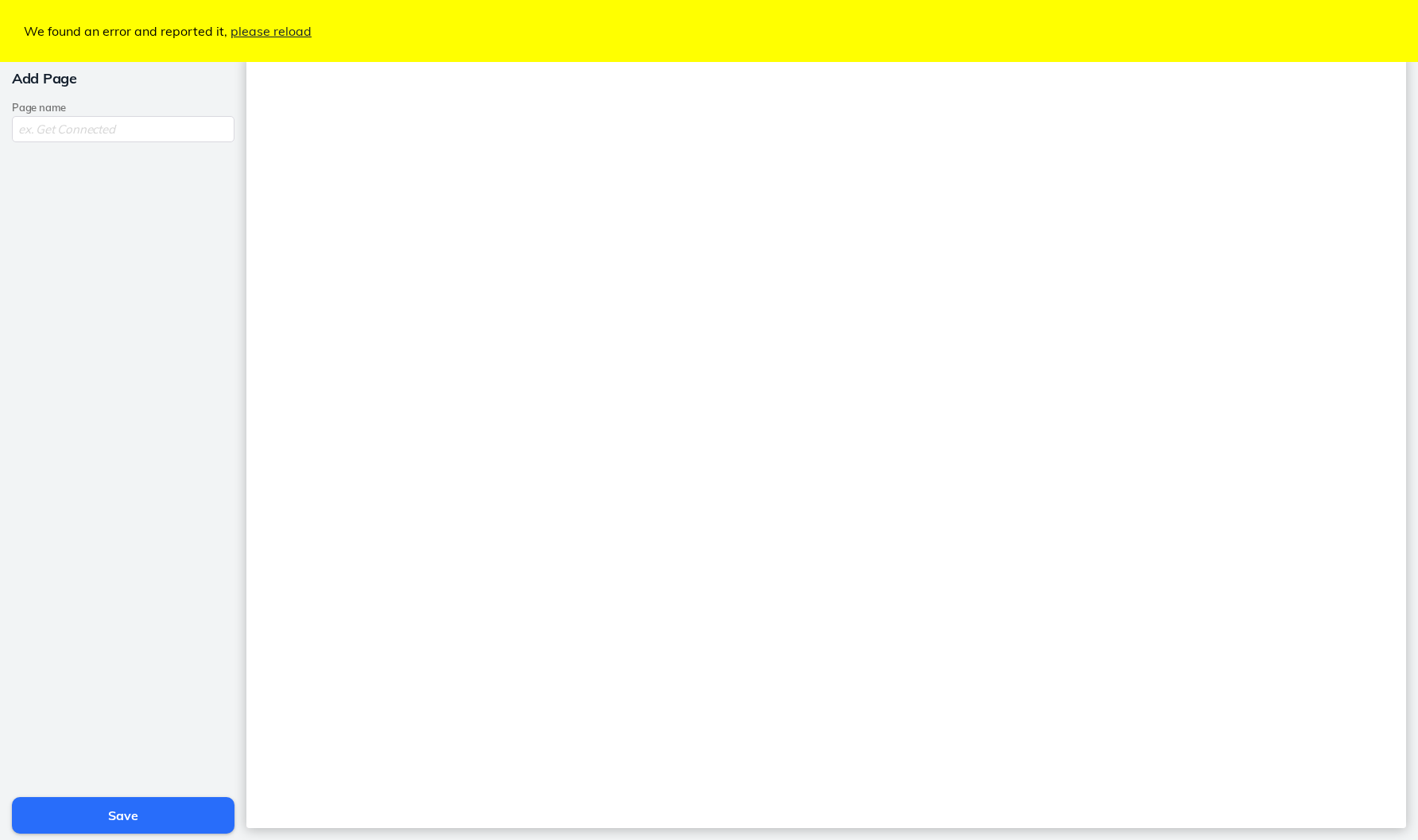
click at [131, 131] on input "text" at bounding box center [124, 129] width 223 height 26
type input "Home"
click at [155, 820] on button "Save" at bounding box center [124, 815] width 223 height 37
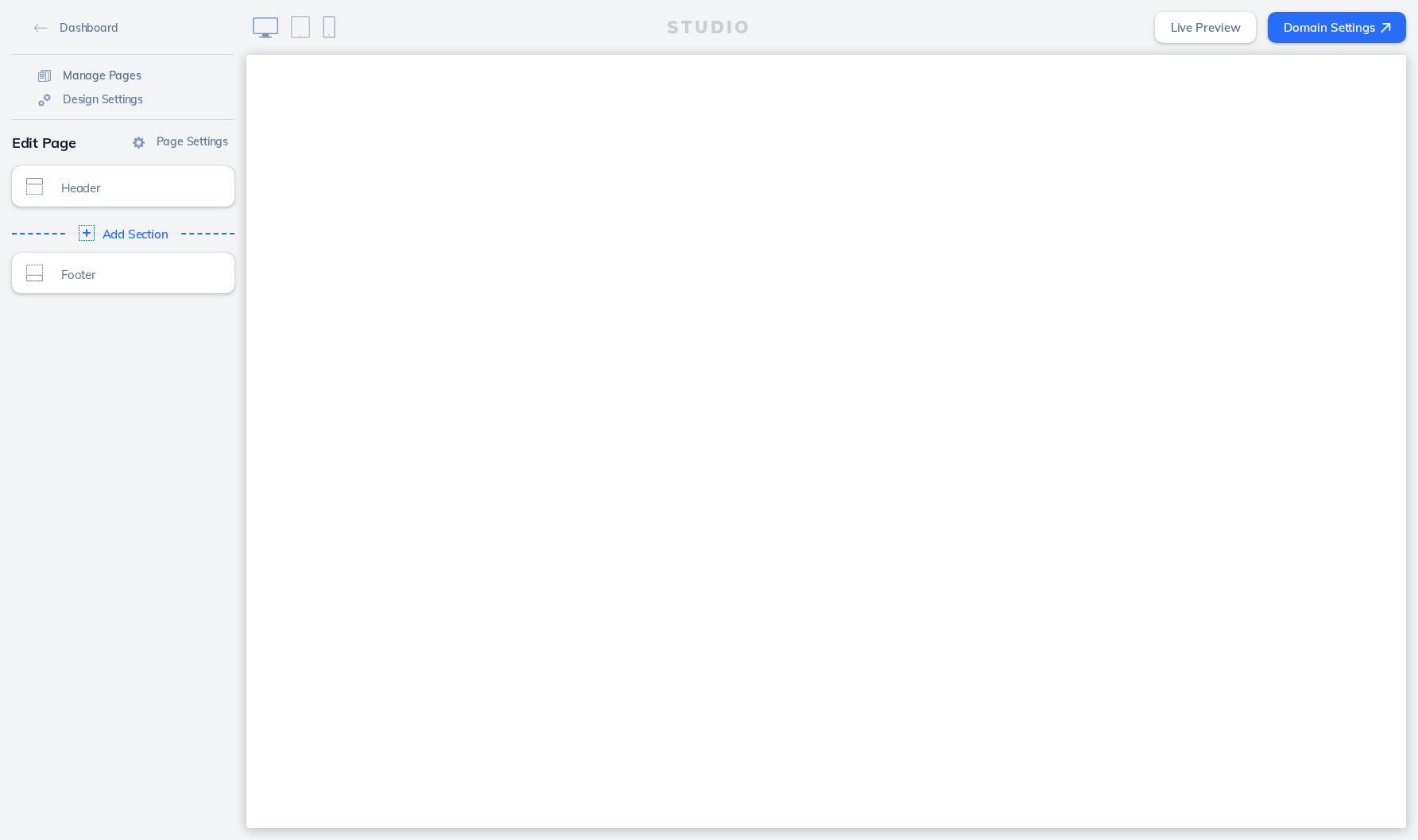
click at [85, 76] on span "Manage Pages" at bounding box center [102, 75] width 79 height 14
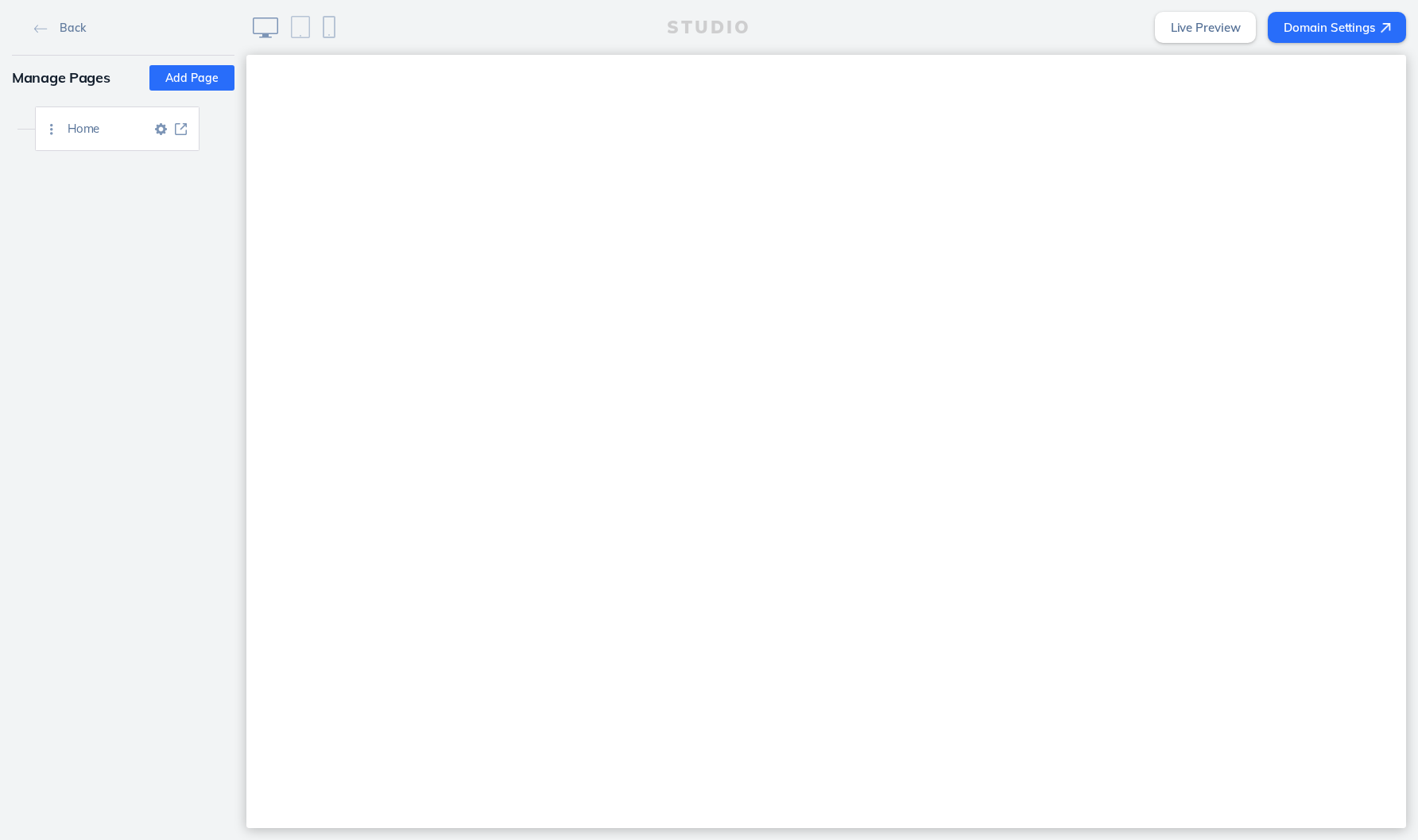
click at [86, 138] on div "Home" at bounding box center [133, 129] width 131 height 43
click at [146, 135] on span "Home" at bounding box center [109, 128] width 83 height 13
click at [58, 37] on link "Back" at bounding box center [60, 26] width 64 height 23
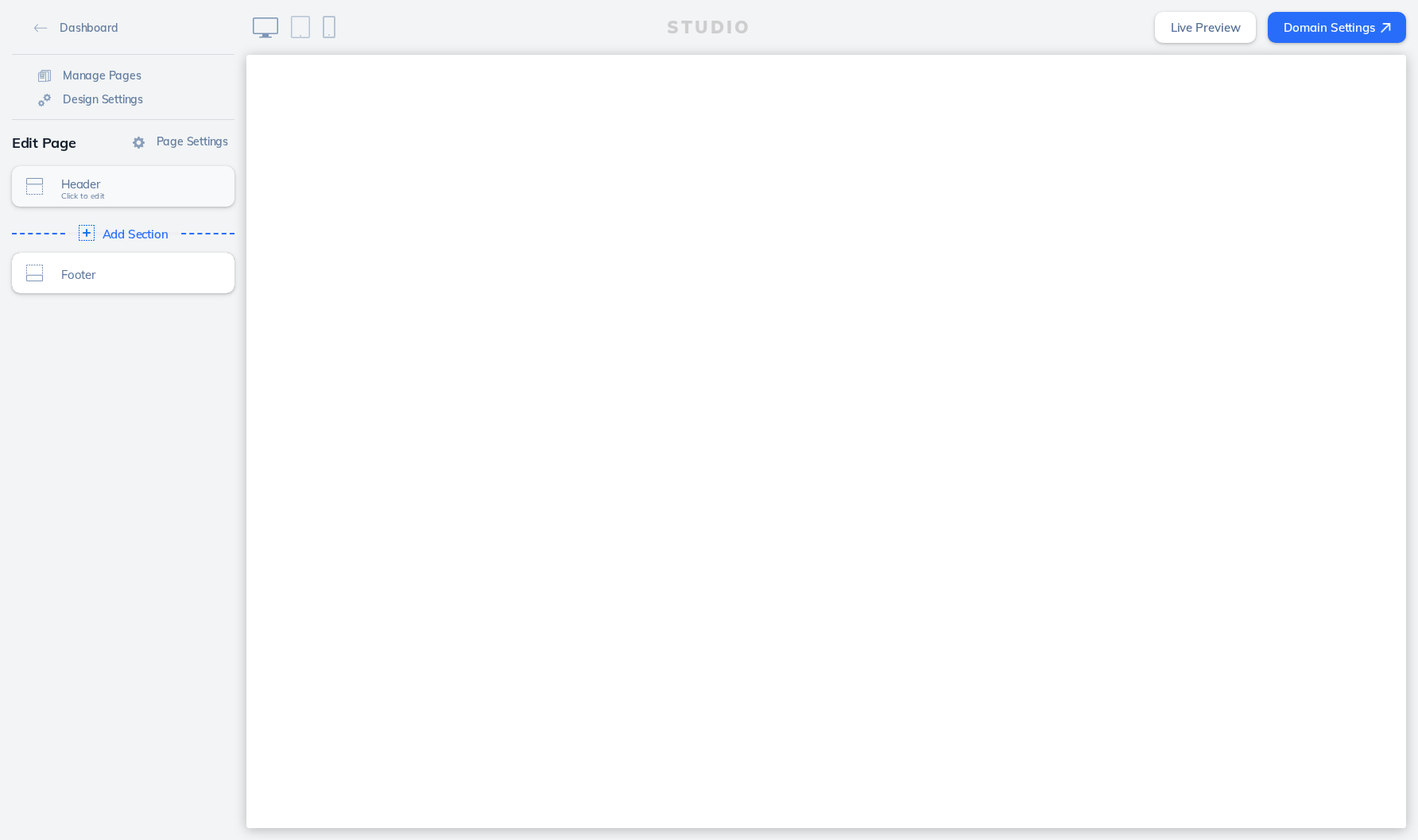
click at [128, 181] on span "Header" at bounding box center [133, 184] width 144 height 13
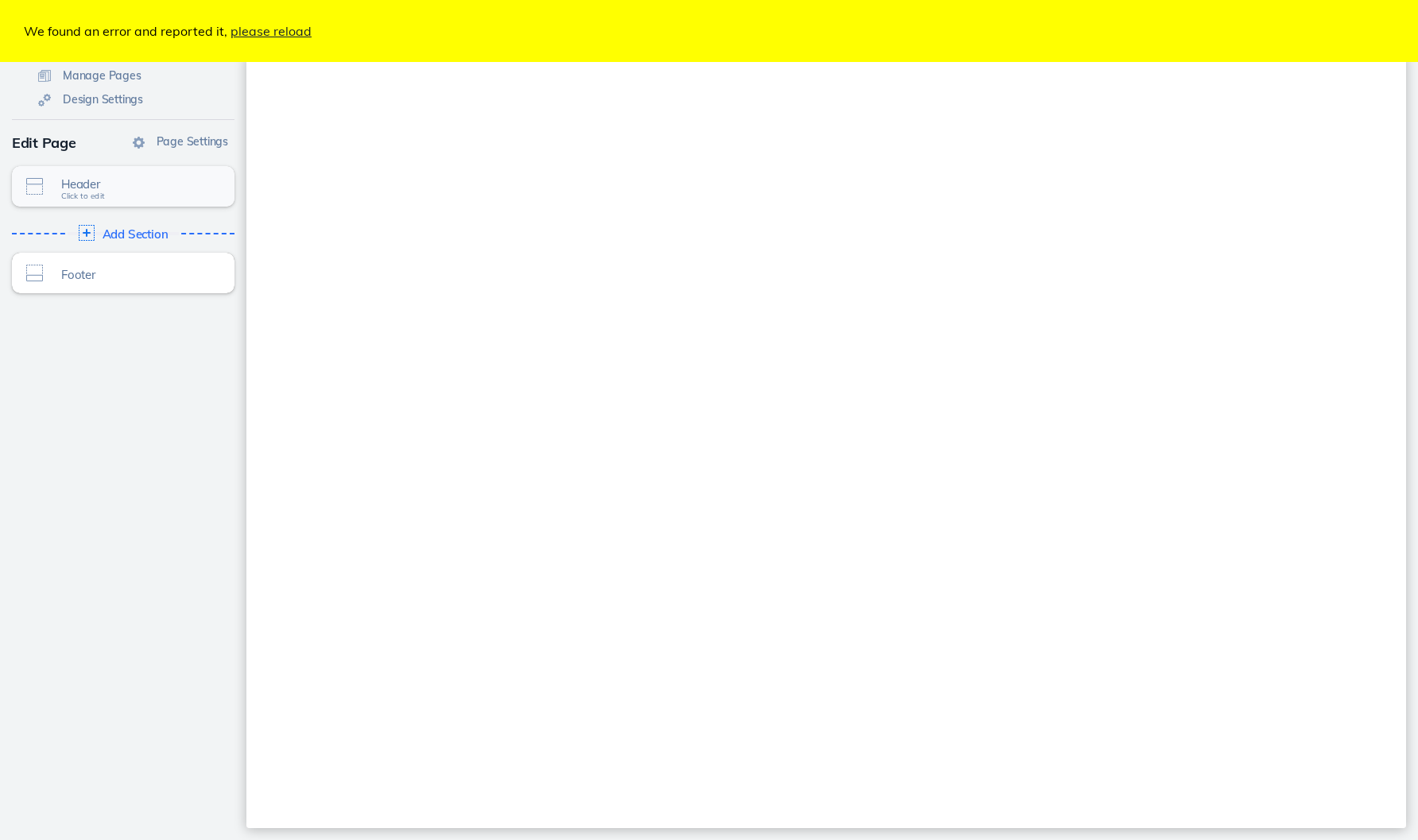
click at [100, 190] on span "Header" at bounding box center [133, 184] width 144 height 13
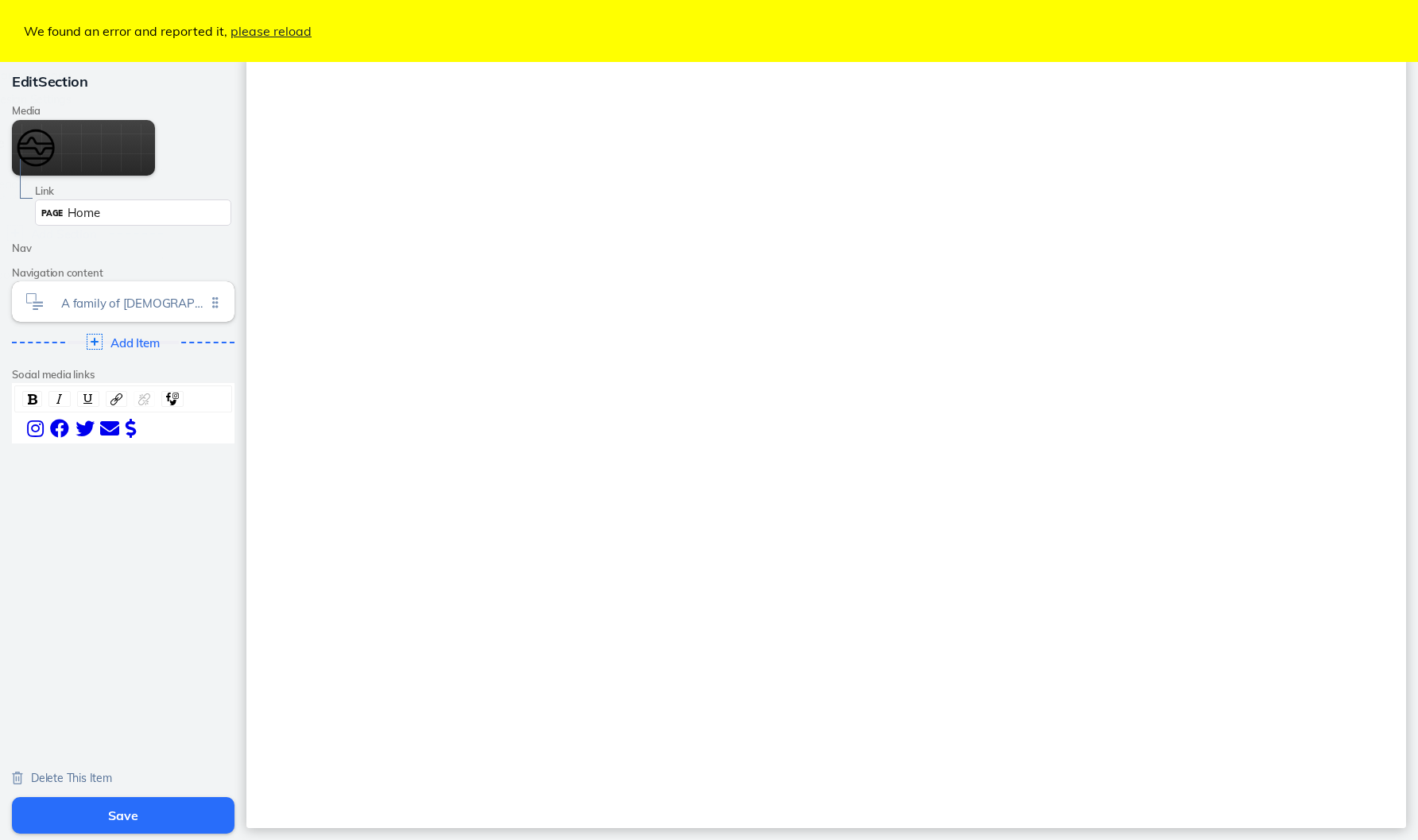
click at [100, 190] on label "Link" at bounding box center [133, 191] width 197 height 12
click at [86, 775] on span "Delete This Item" at bounding box center [71, 777] width 81 height 14
click at [76, 779] on span "Delete This Item" at bounding box center [71, 777] width 81 height 14
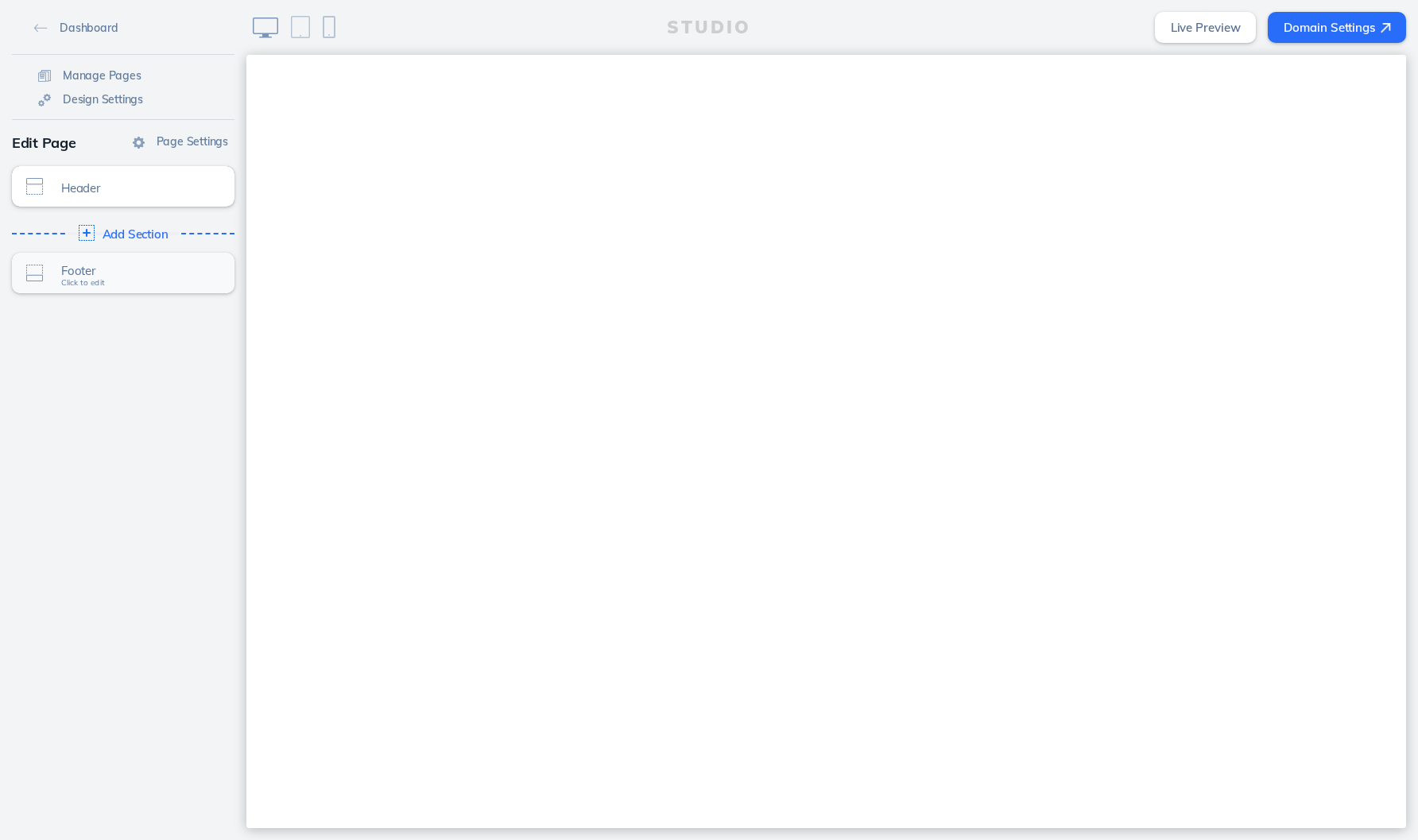
click at [77, 289] on div "Footer Click to edit" at bounding box center [124, 273] width 223 height 40
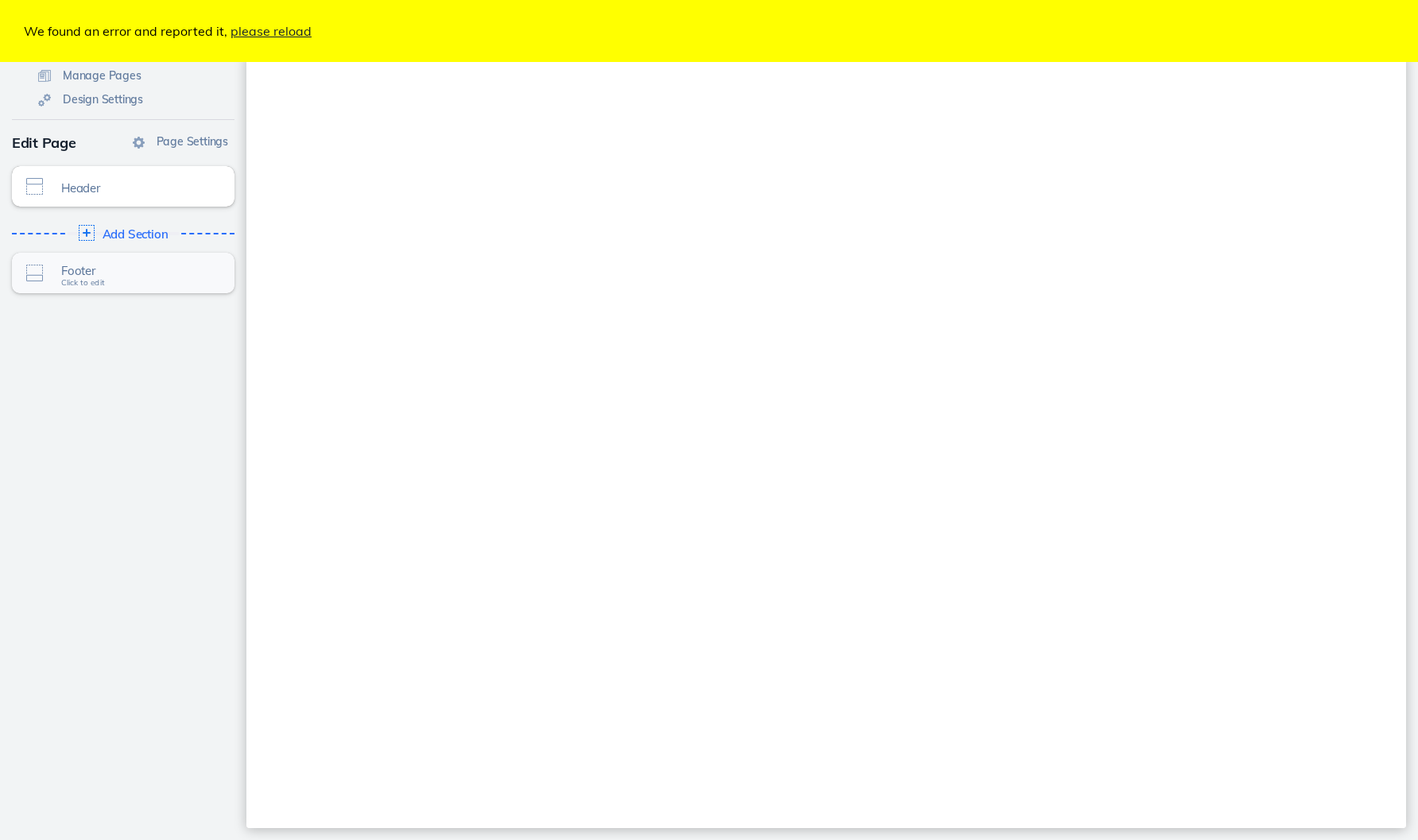
click at [113, 269] on span "Footer" at bounding box center [133, 271] width 144 height 13
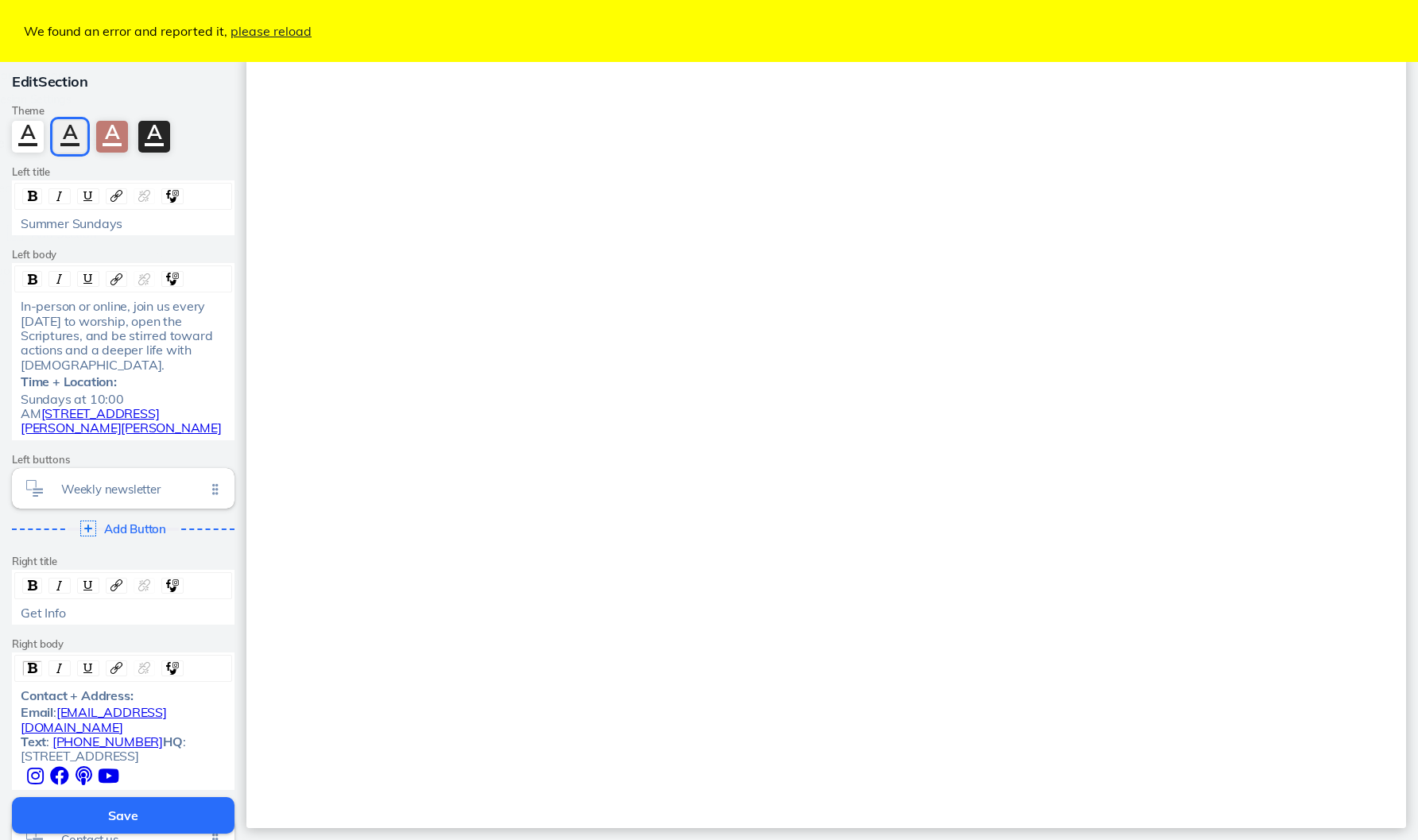
click at [102, 271] on div "rdw-inline-control" at bounding box center [60, 278] width 83 height 16
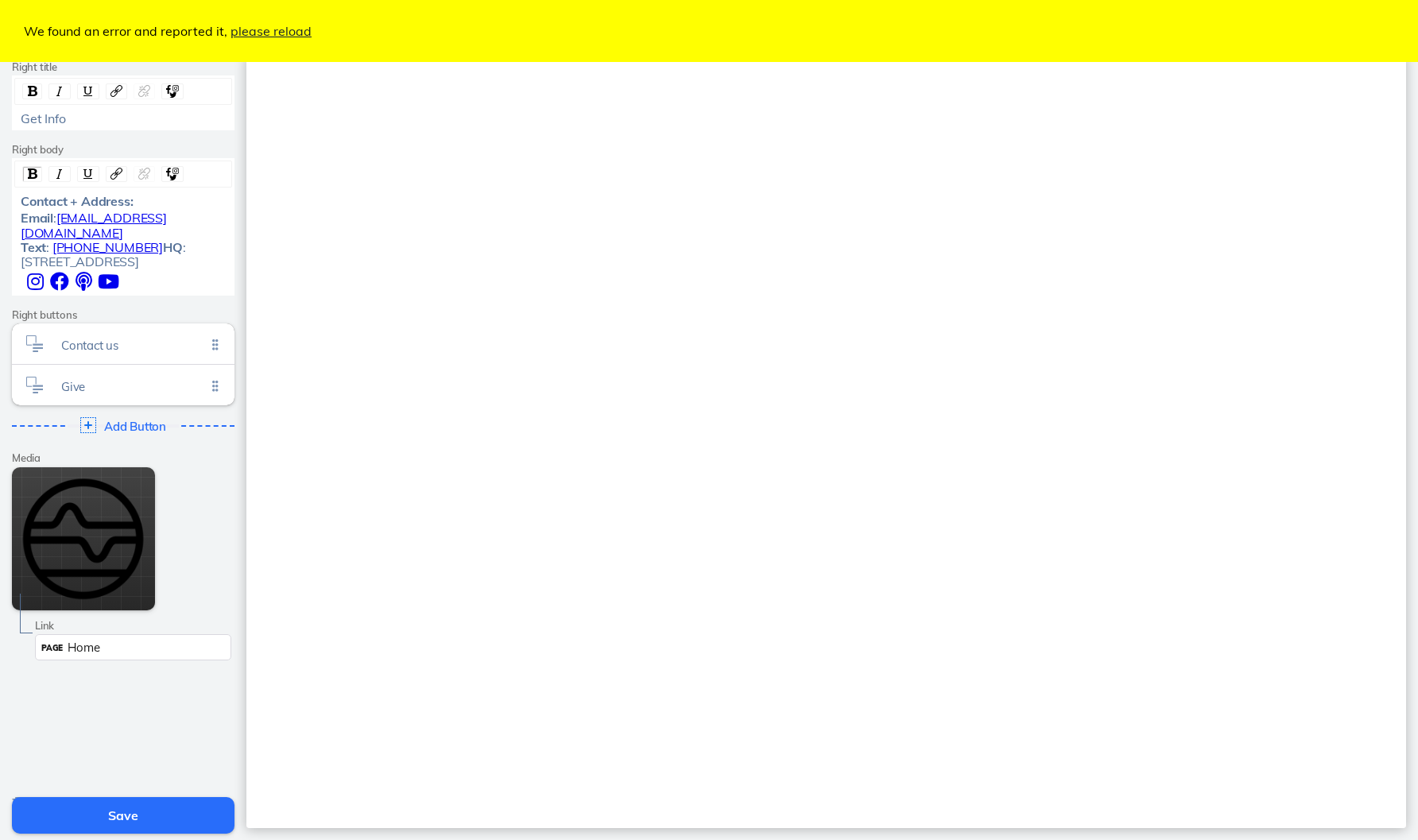
scroll to position [493, 0]
click at [68, 798] on span "Delete This Item" at bounding box center [71, 804] width 81 height 14
click at [285, 33] on link "please reload" at bounding box center [271, 31] width 81 height 16
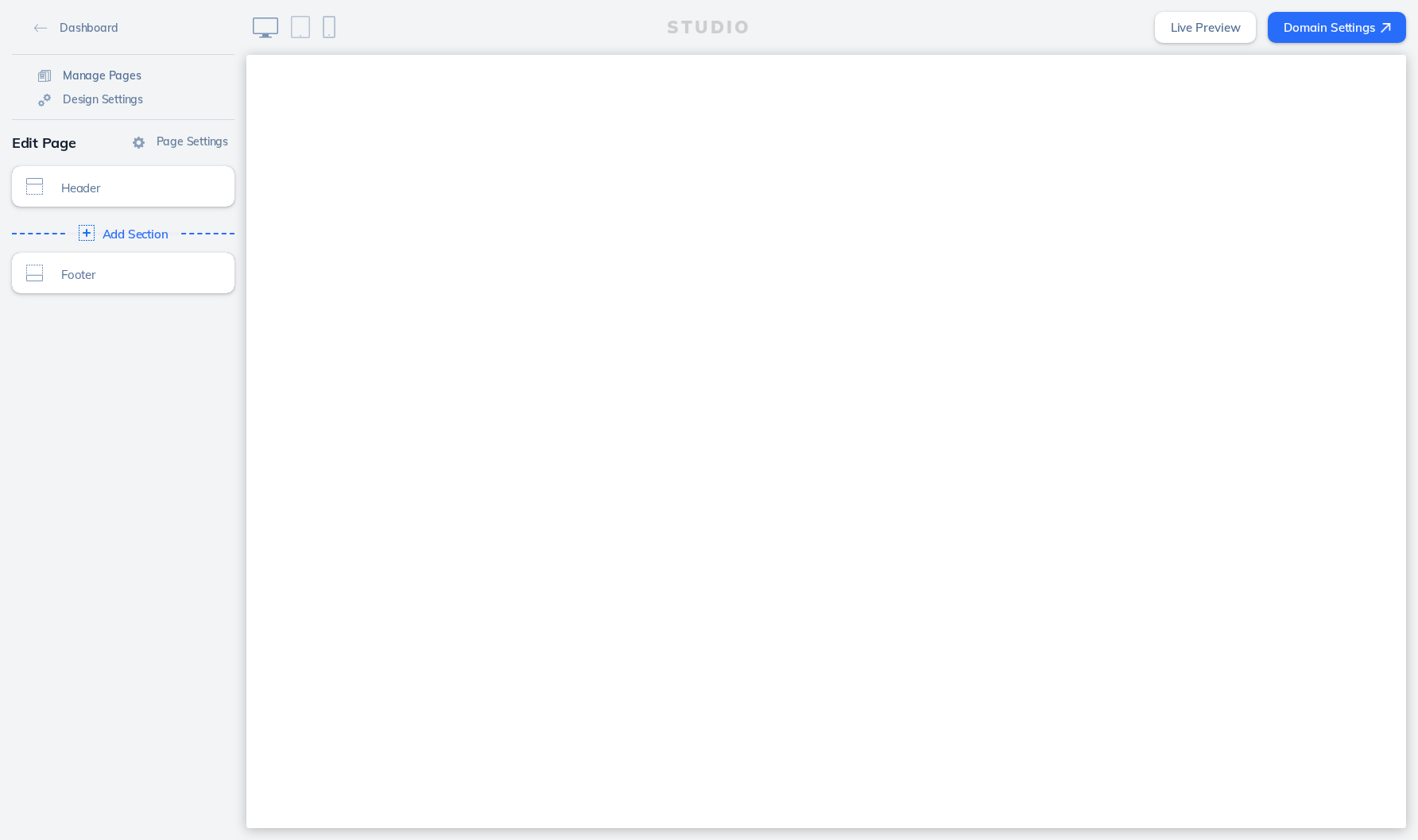
click at [111, 76] on span "Manage Pages" at bounding box center [102, 75] width 79 height 14
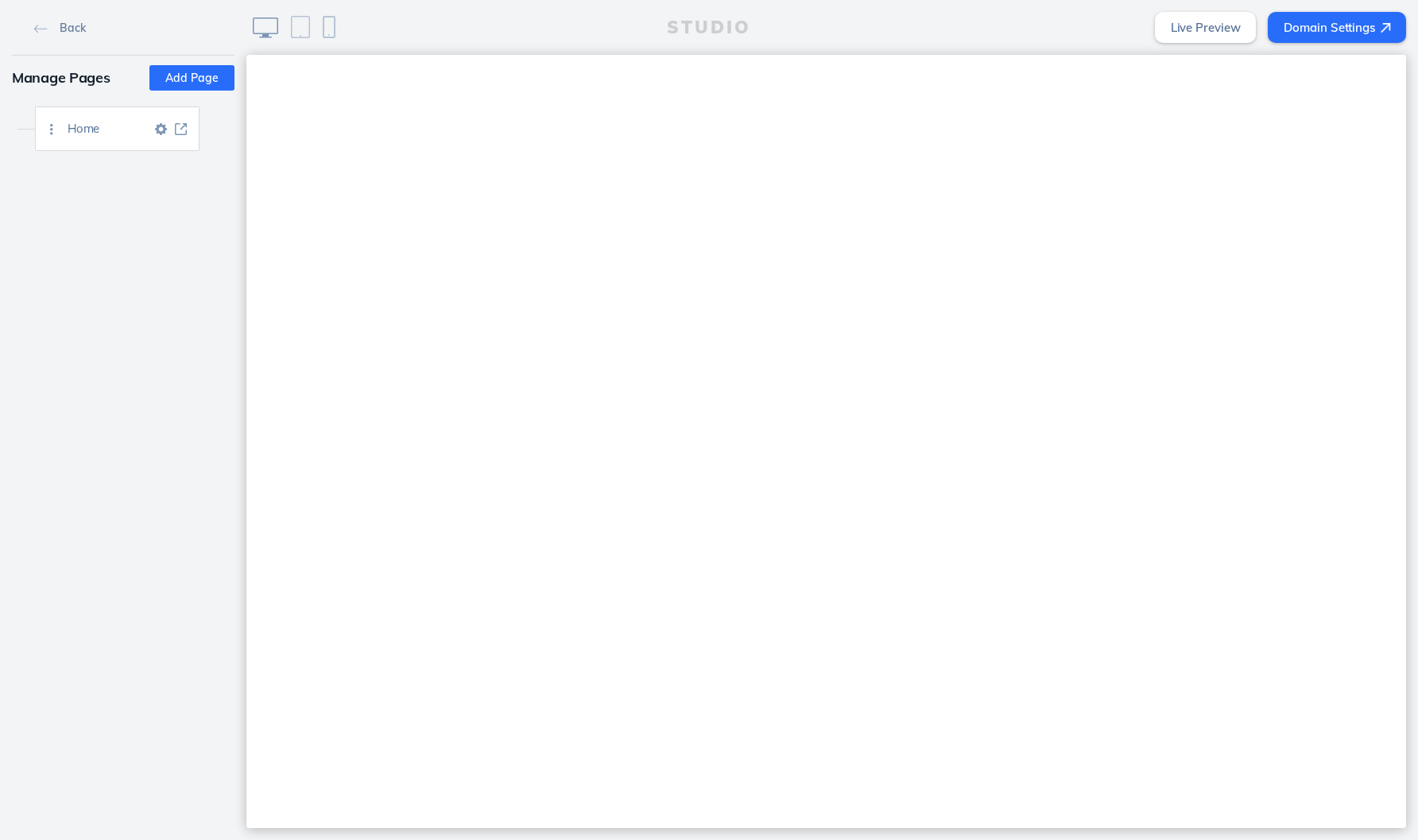
click at [108, 140] on div "Home" at bounding box center [133, 129] width 131 height 43
click at [197, 130] on div "Home" at bounding box center [137, 128] width 139 height 13
click at [185, 126] on img at bounding box center [181, 129] width 12 height 12
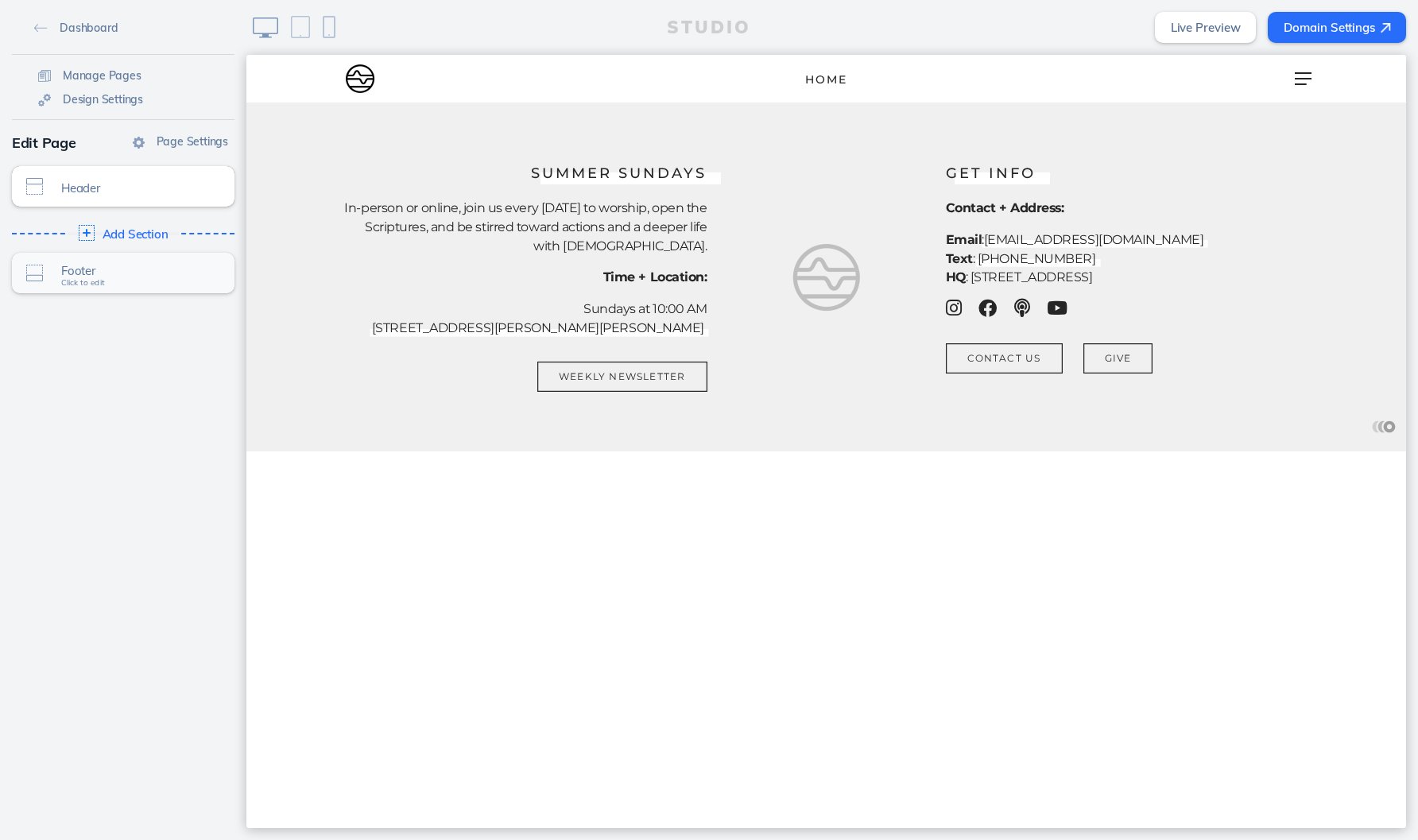
click at [126, 290] on div "Footer Click to edit" at bounding box center [124, 273] width 223 height 40
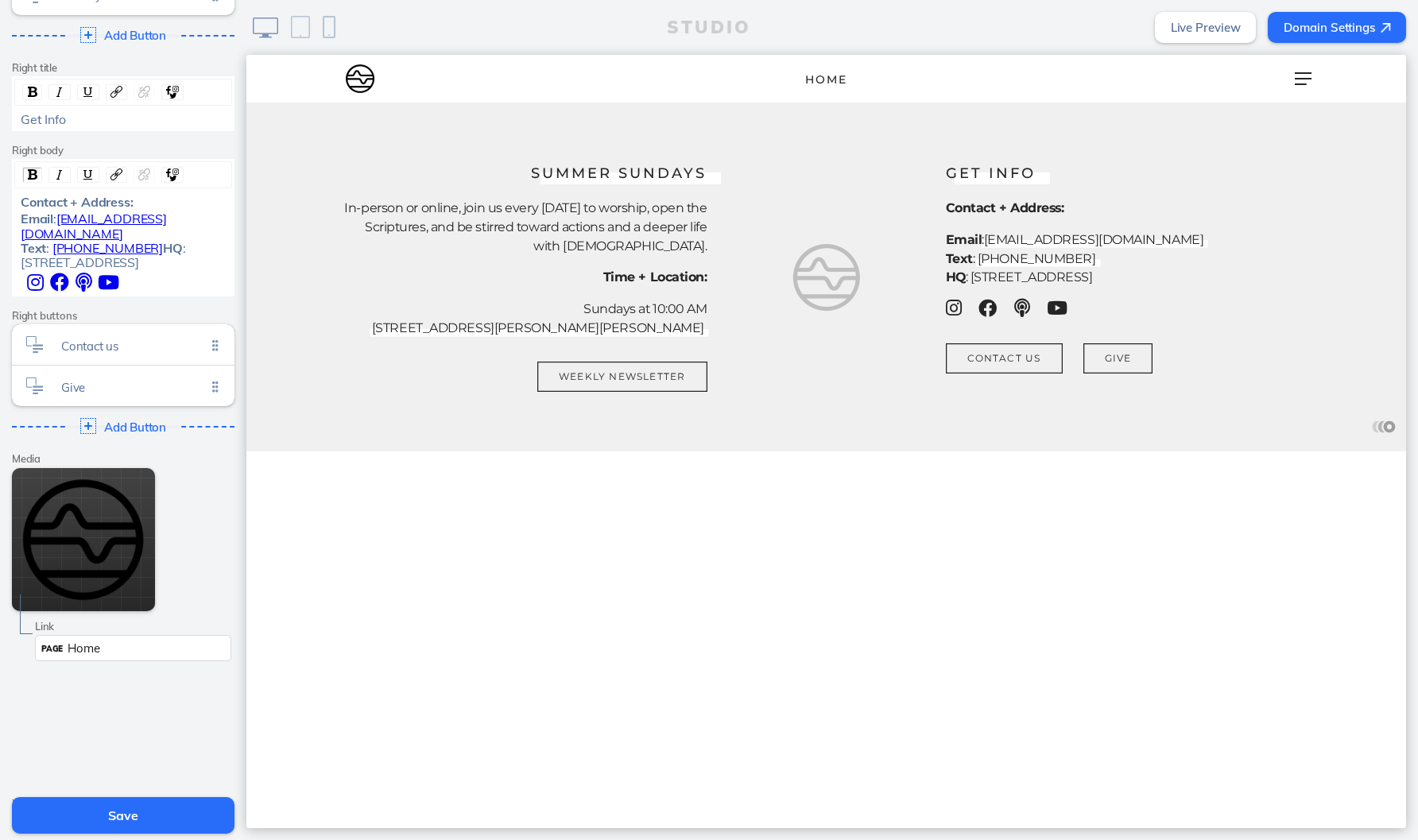
scroll to position [493, 0]
click at [70, 798] on span "Delete This Item" at bounding box center [71, 804] width 81 height 14
click at [67, 798] on span "Delete This Item" at bounding box center [71, 804] width 81 height 14
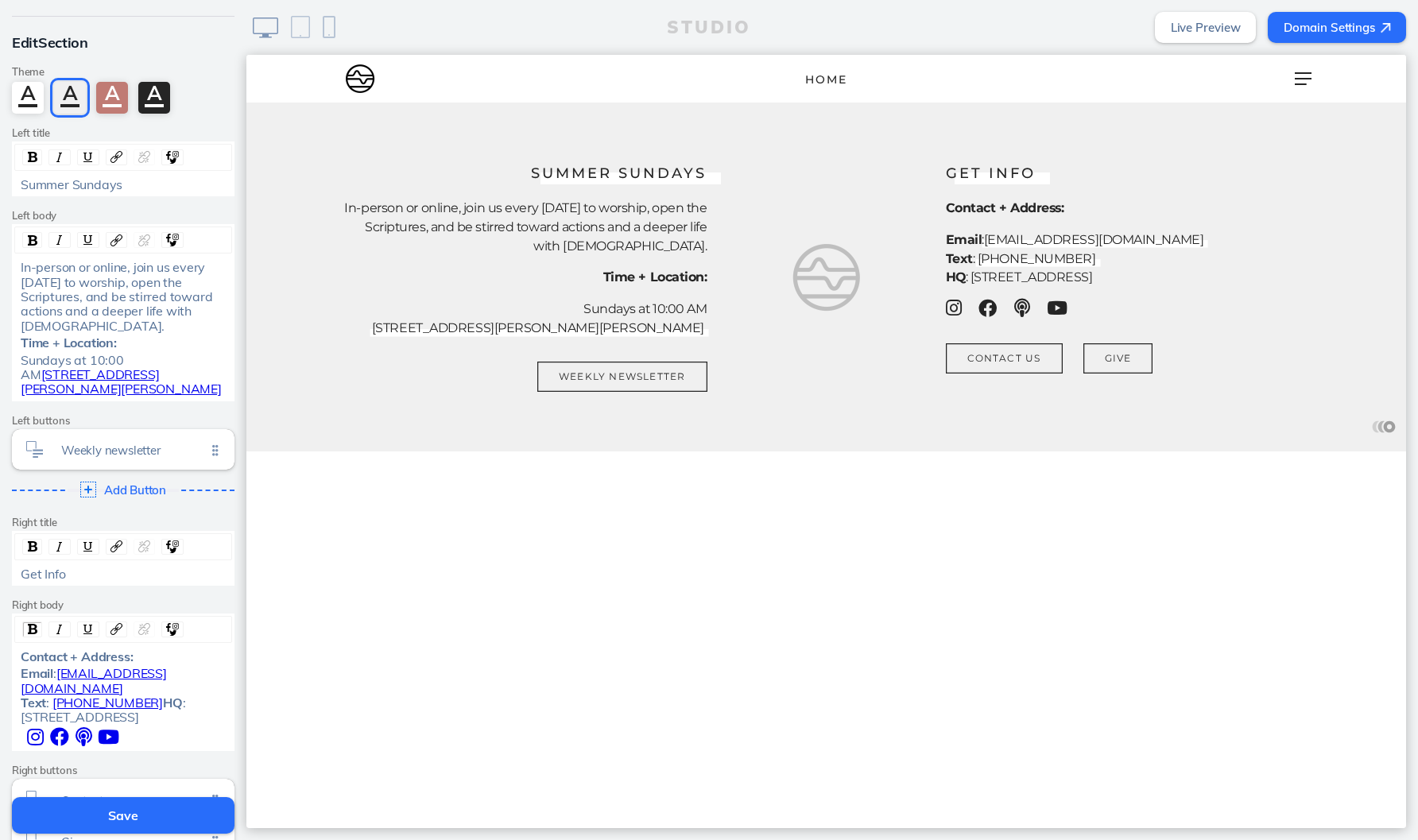
scroll to position [32, 0]
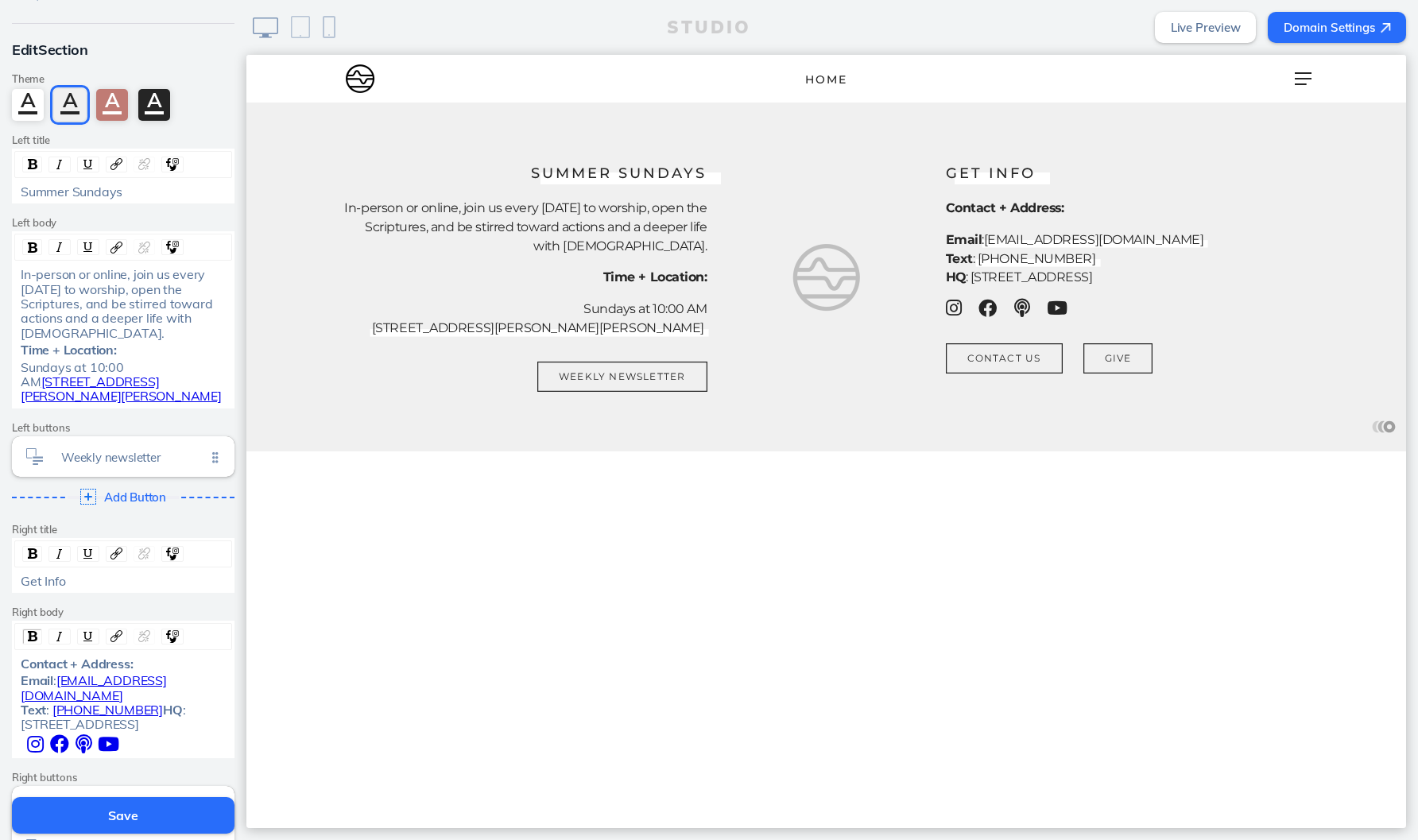
click at [131, 343] on div "Time + Location:" at bounding box center [124, 349] width 206 height 14
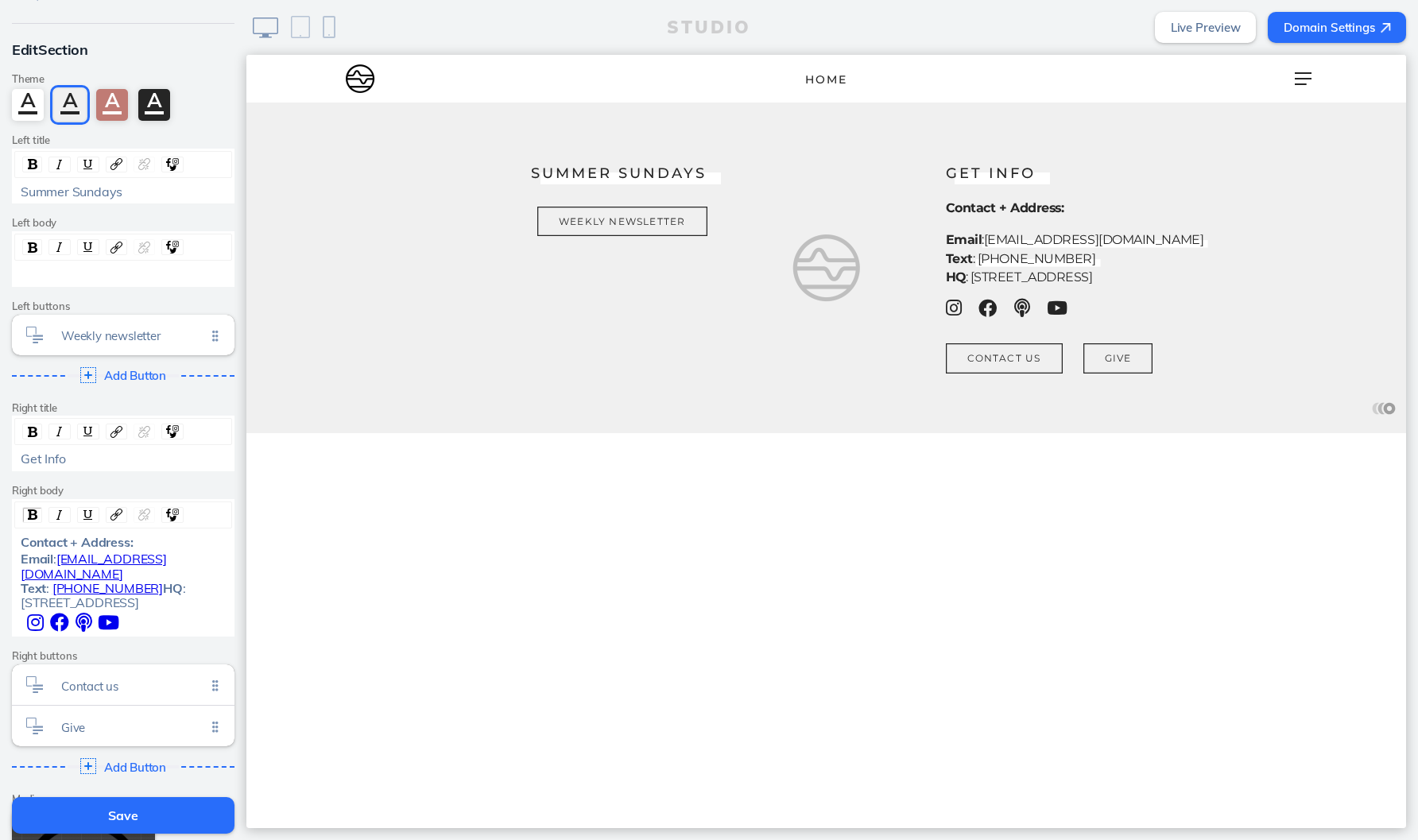
click at [130, 187] on div "Summer Sundays" at bounding box center [124, 191] width 206 height 14
click at [133, 453] on div "Get Info" at bounding box center [124, 458] width 206 height 14
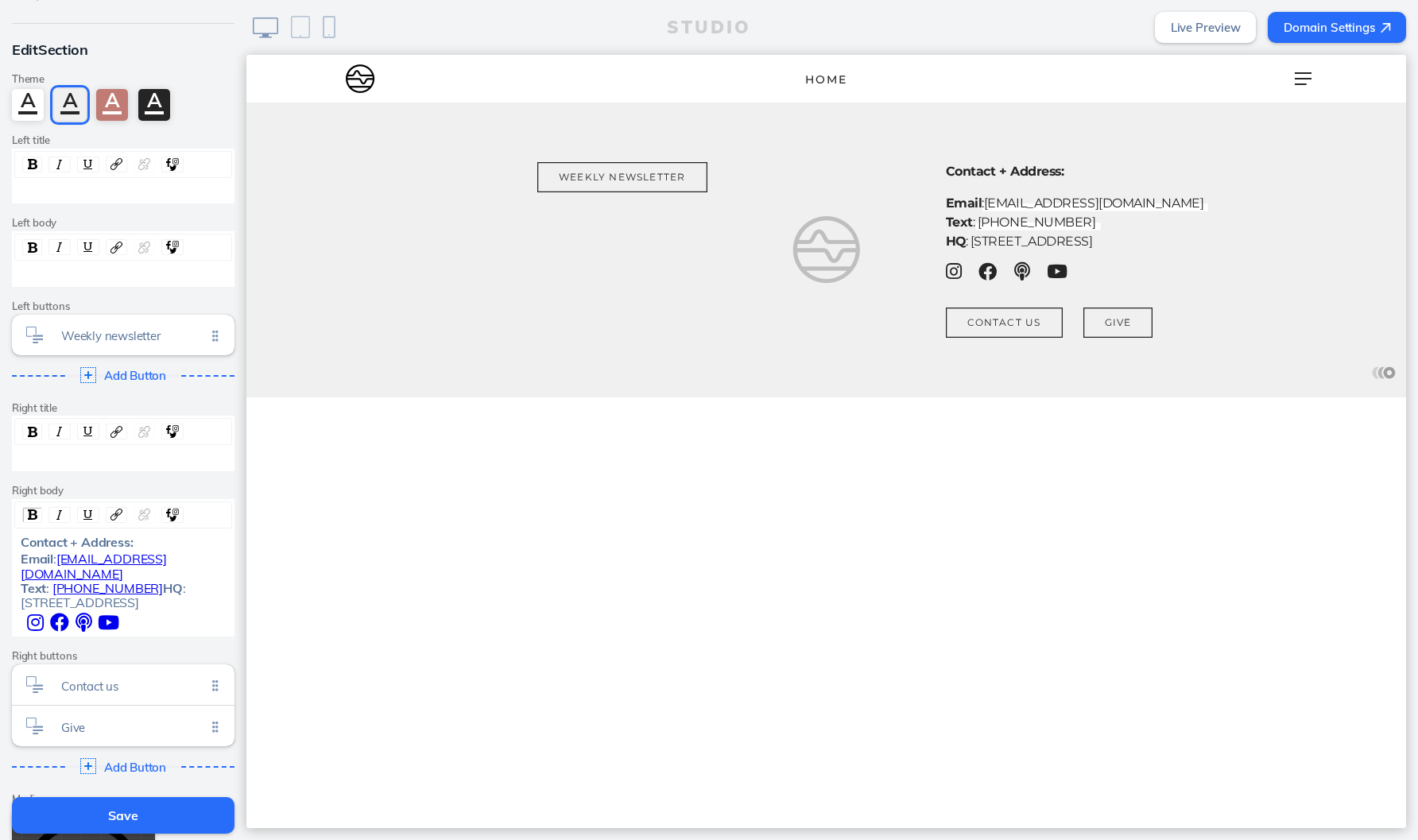
click at [193, 612] on div " i ​  i ​  i ​  i ​" at bounding box center [124, 622] width 206 height 19
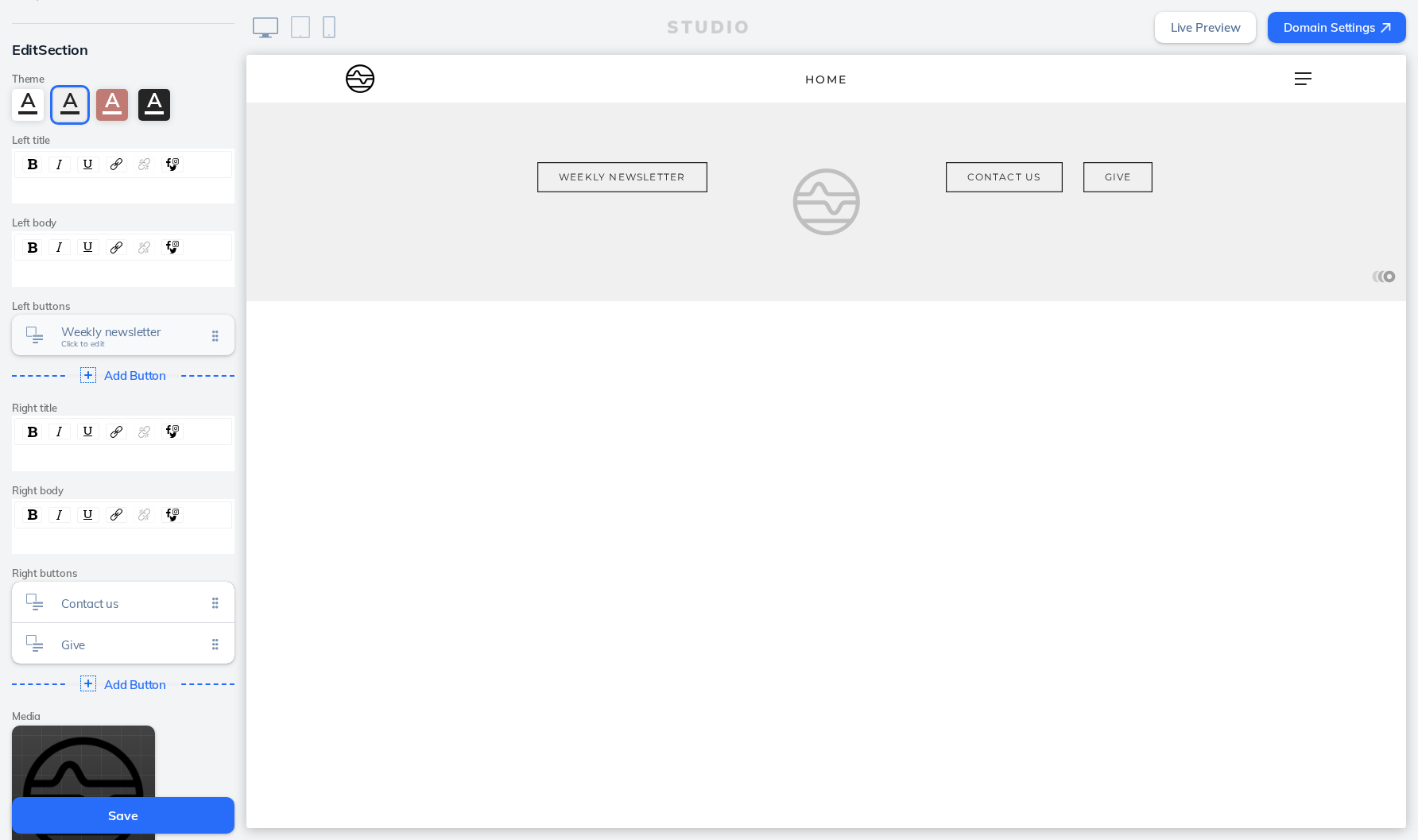
click at [114, 326] on span "Weekly newsletter" at bounding box center [133, 332] width 144 height 13
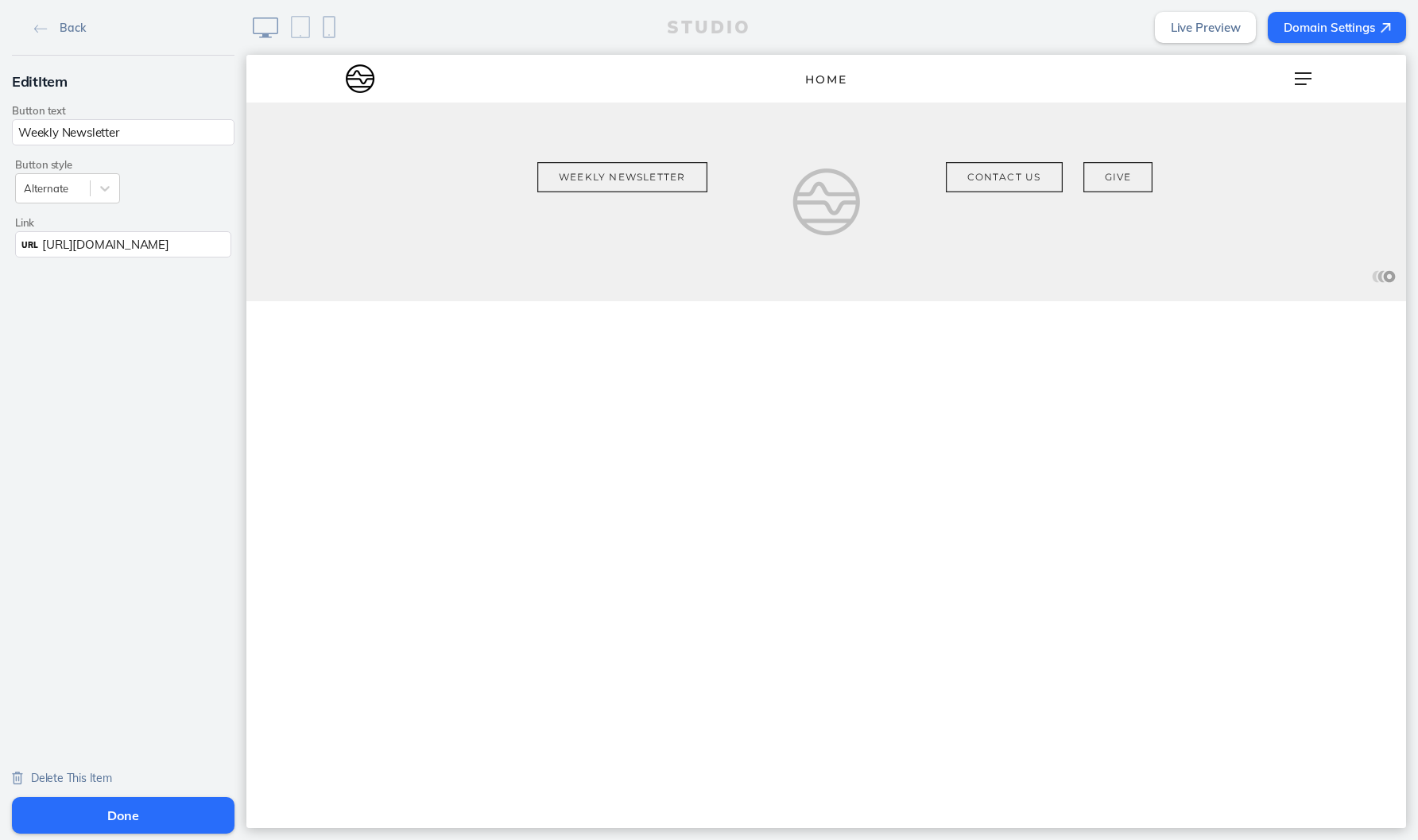
click at [57, 776] on span "Delete This Item" at bounding box center [71, 777] width 81 height 14
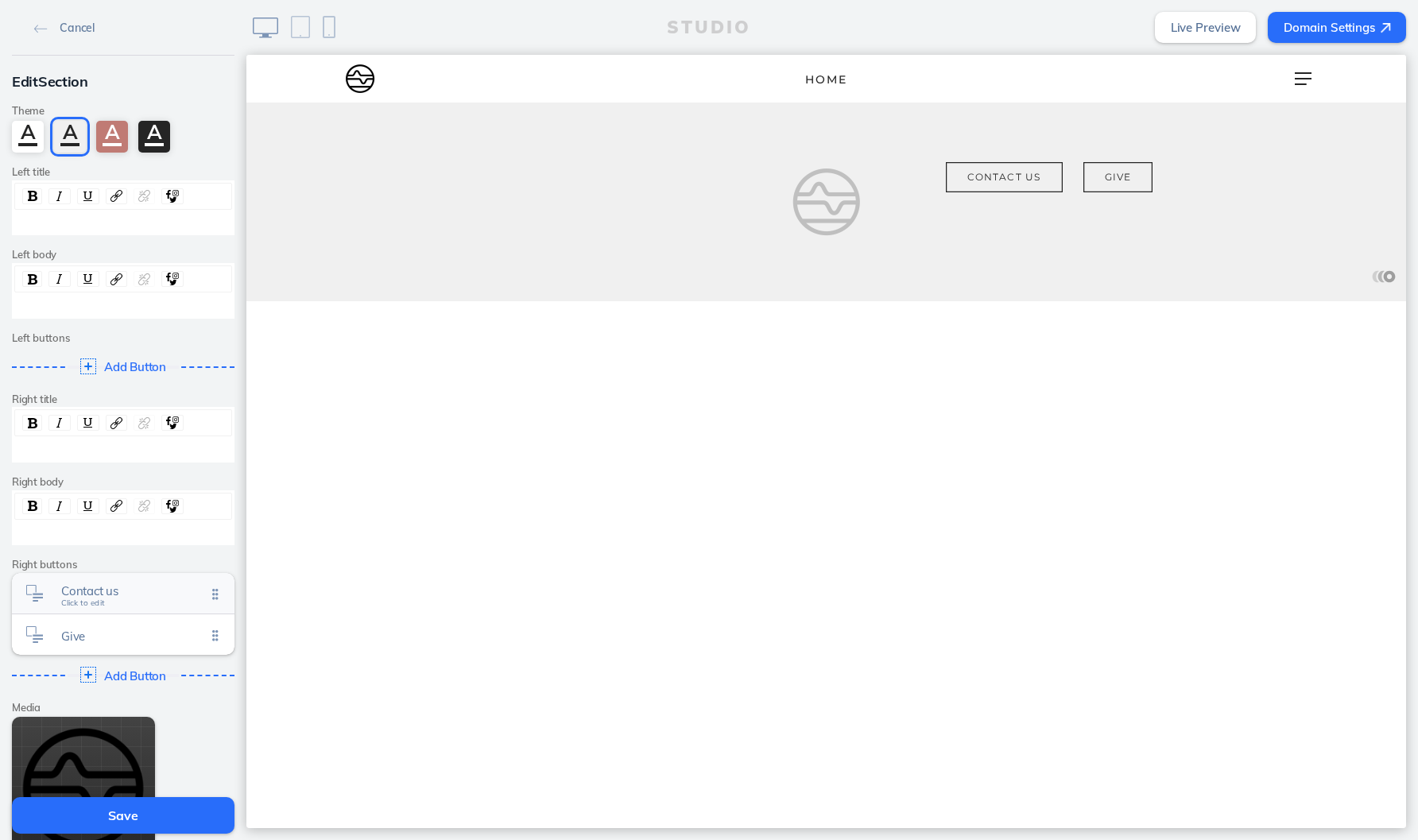
click at [96, 599] on span "Click to edit" at bounding box center [82, 603] width 44 height 9
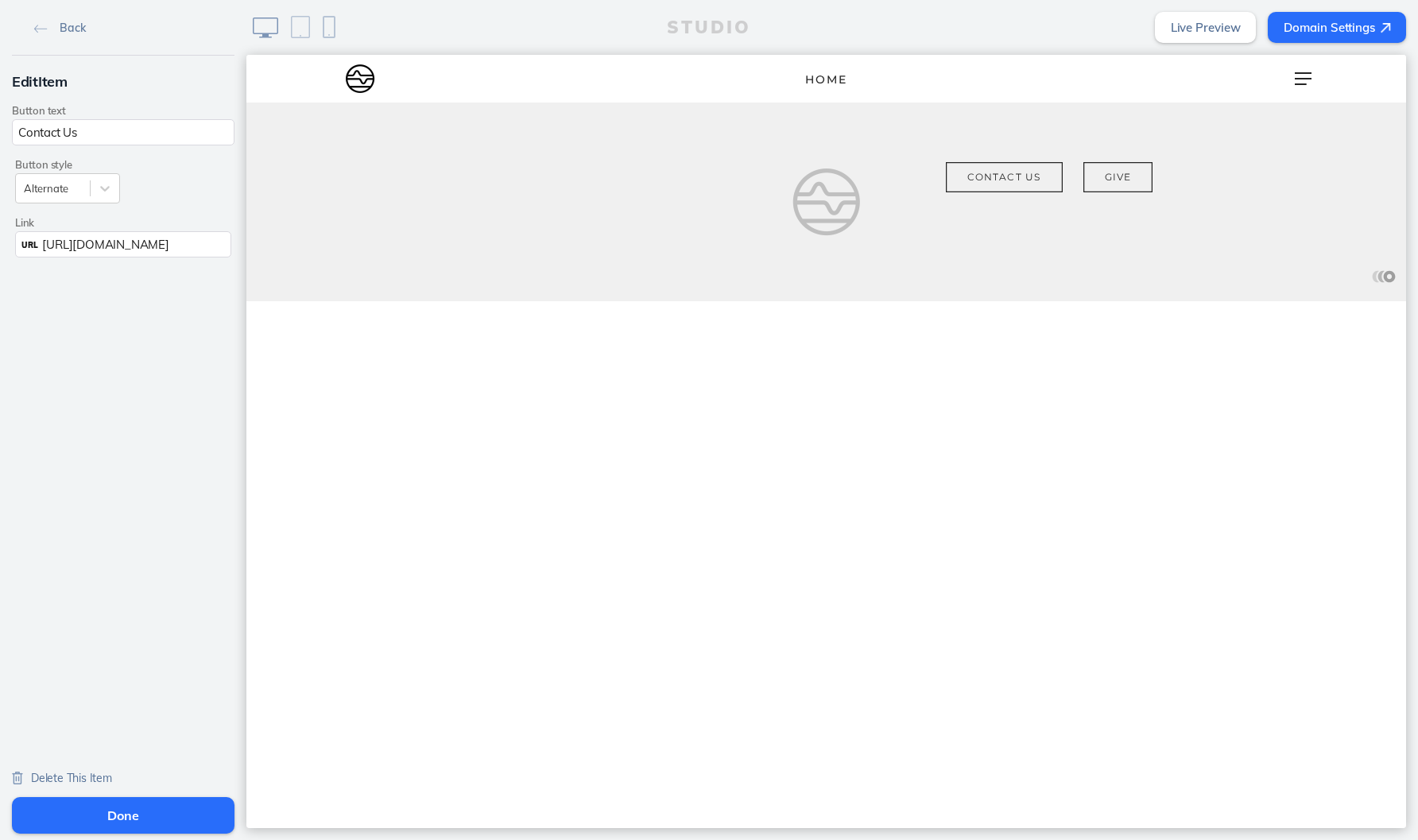
click at [73, 774] on span "Delete This Item" at bounding box center [71, 777] width 81 height 14
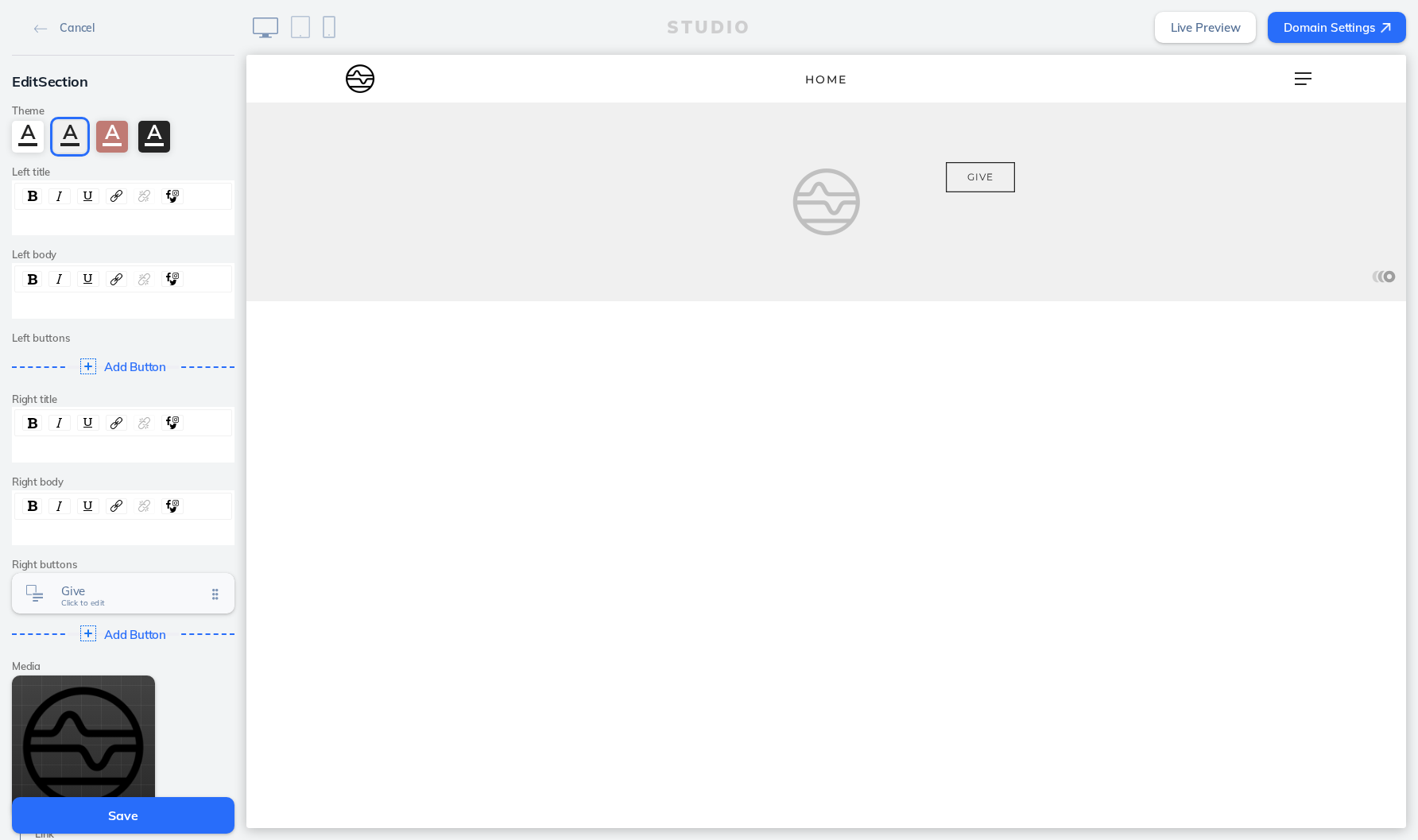
click at [102, 599] on span "Click to edit" at bounding box center [82, 603] width 44 height 9
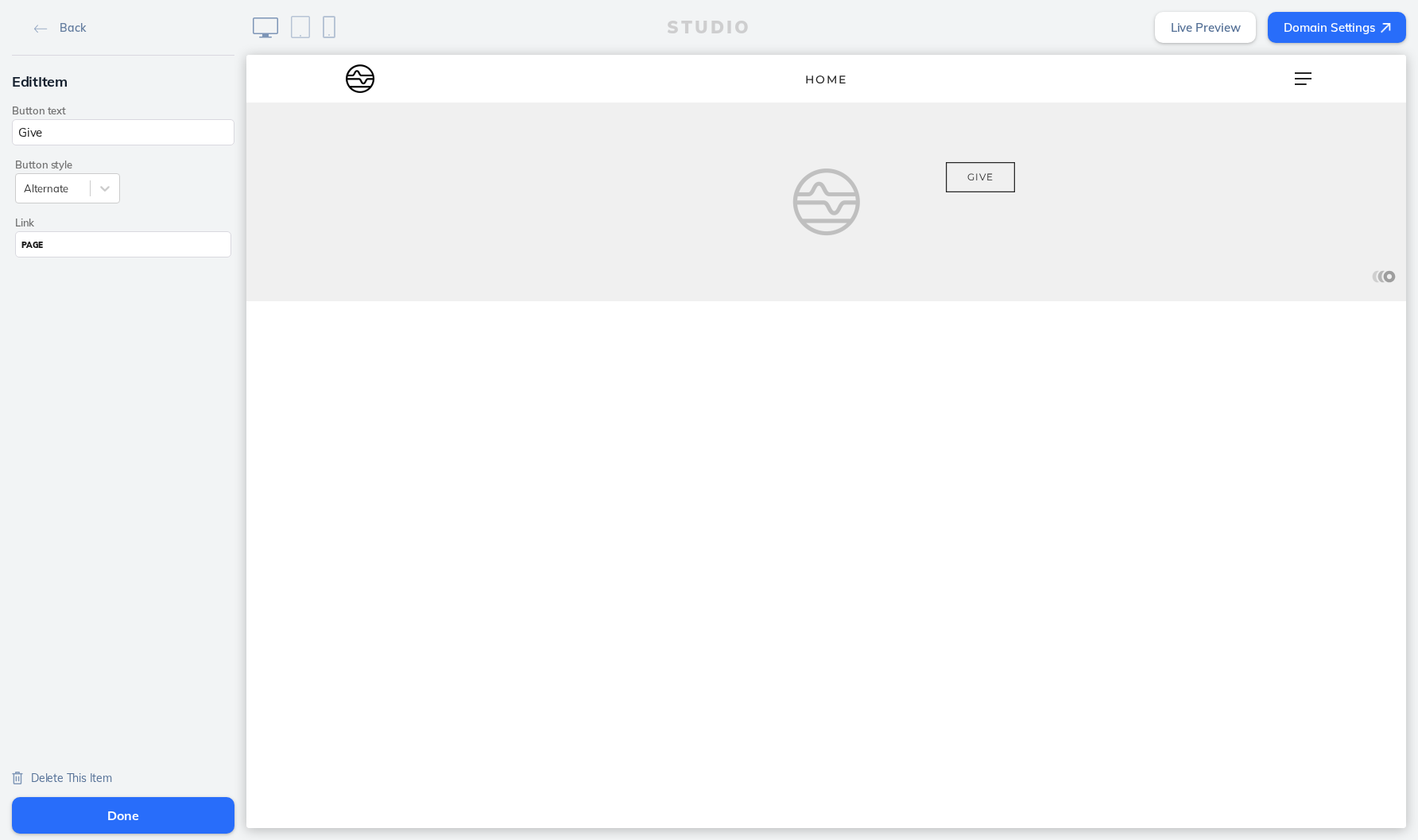
click at [81, 775] on span "Delete This Item" at bounding box center [71, 777] width 81 height 14
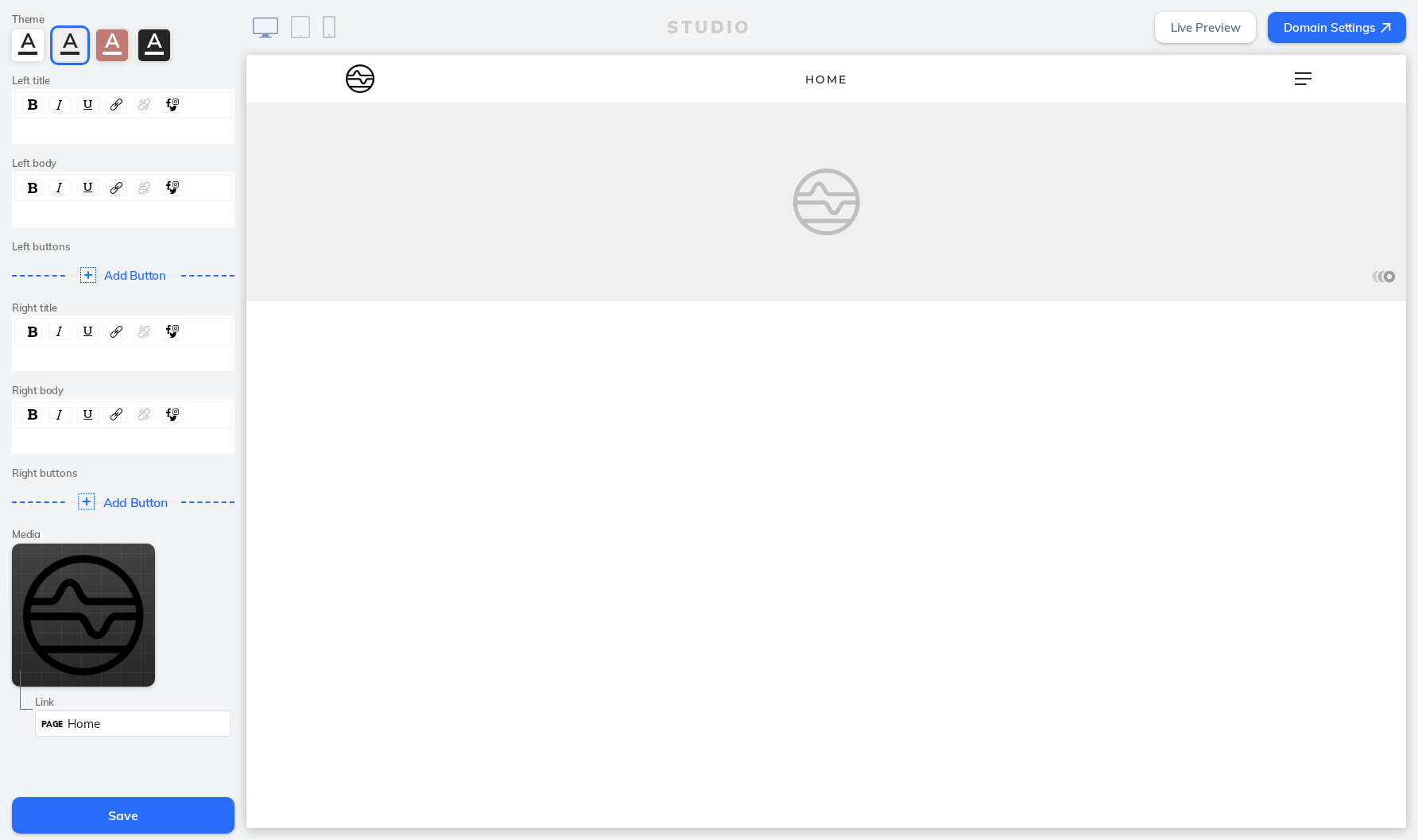
scroll to position [107, 0]
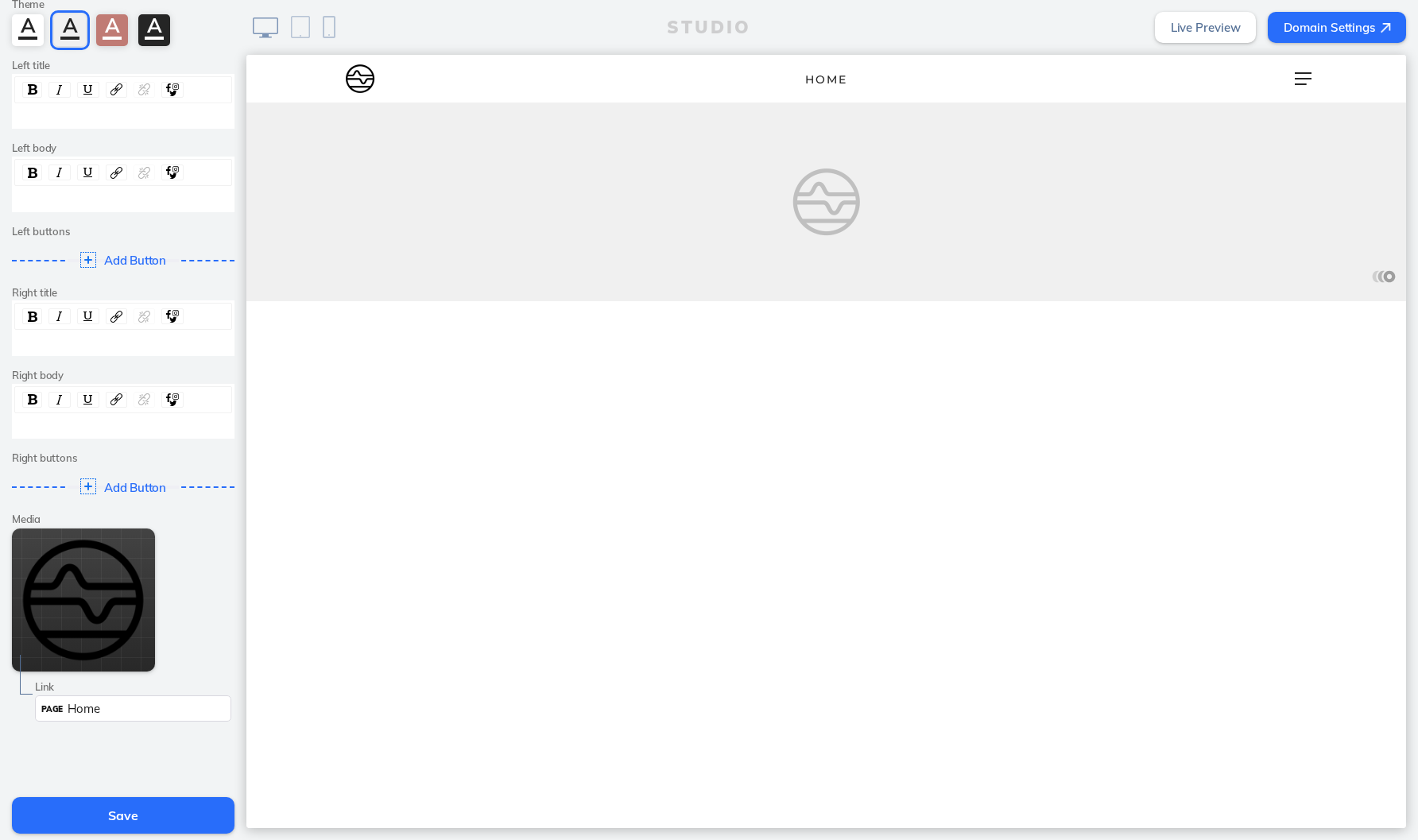
click at [90, 668] on div "Link PAGE Home" at bounding box center [124, 696] width 223 height 57
click at [81, 668] on div "Link PAGE Home" at bounding box center [124, 696] width 223 height 57
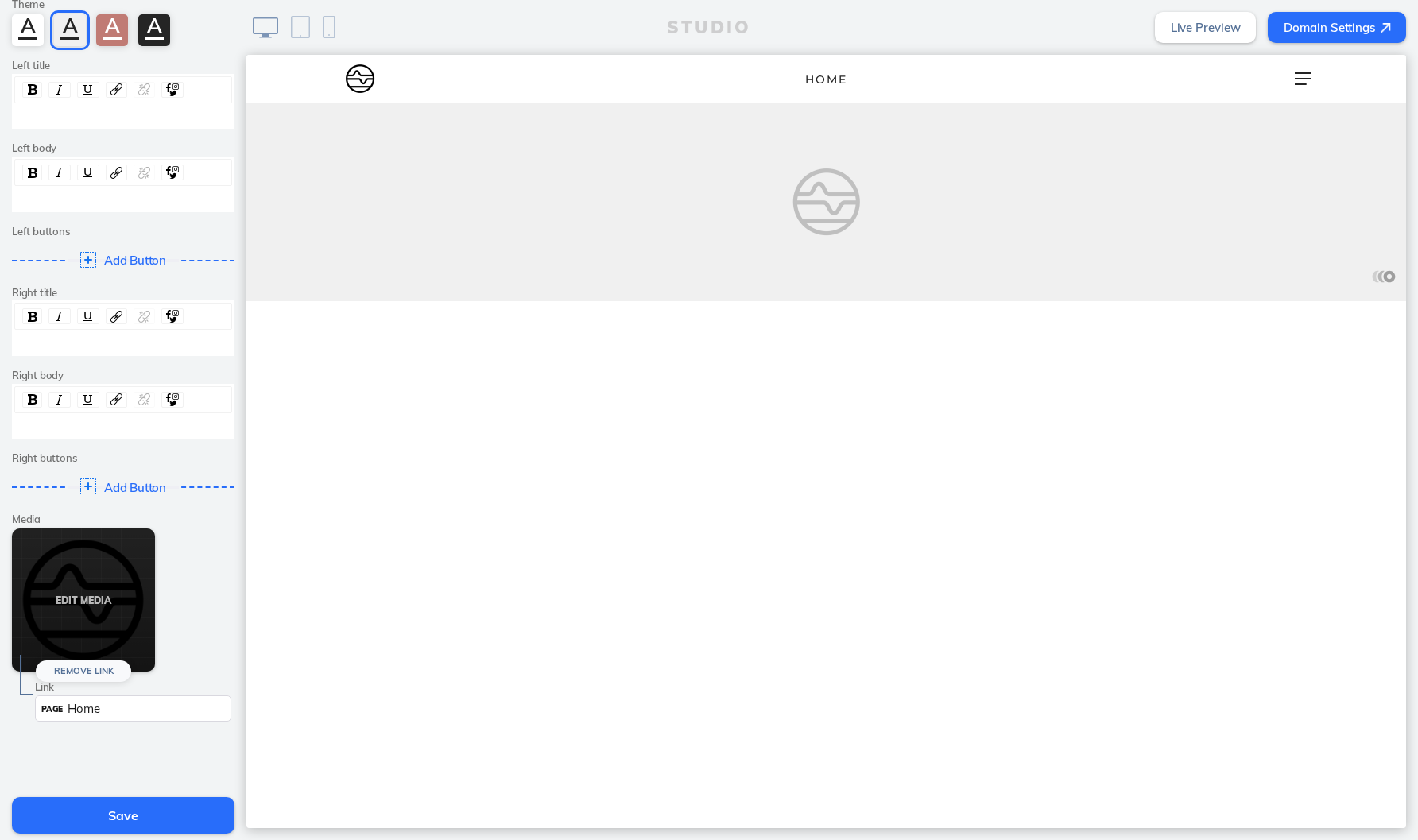
click at [87, 660] on button "Remove Link" at bounding box center [83, 671] width 96 height 22
click at [109, 587] on button "Edit Media" at bounding box center [83, 599] width 143 height 143
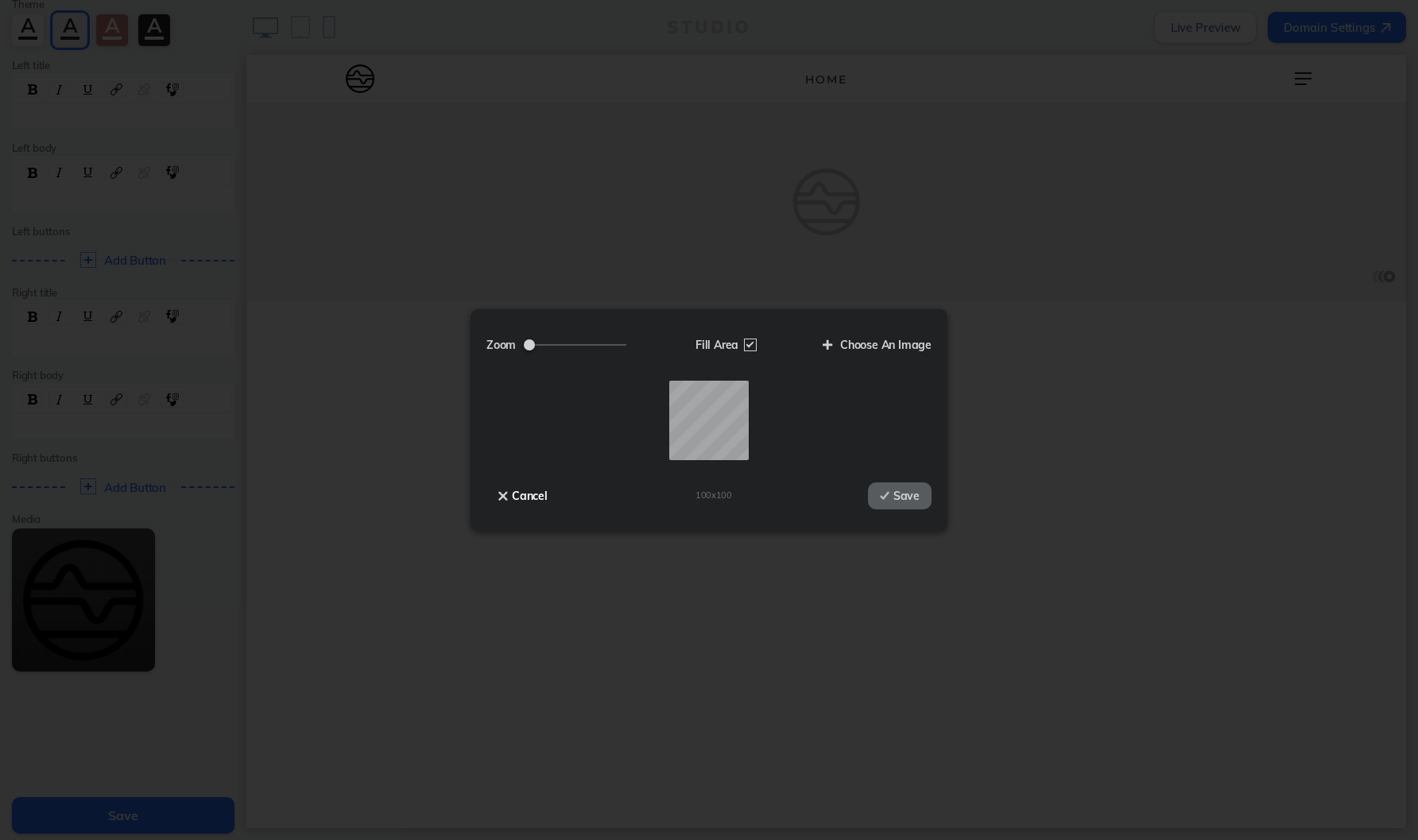
click at [524, 495] on button "Cancel" at bounding box center [523, 495] width 73 height 27
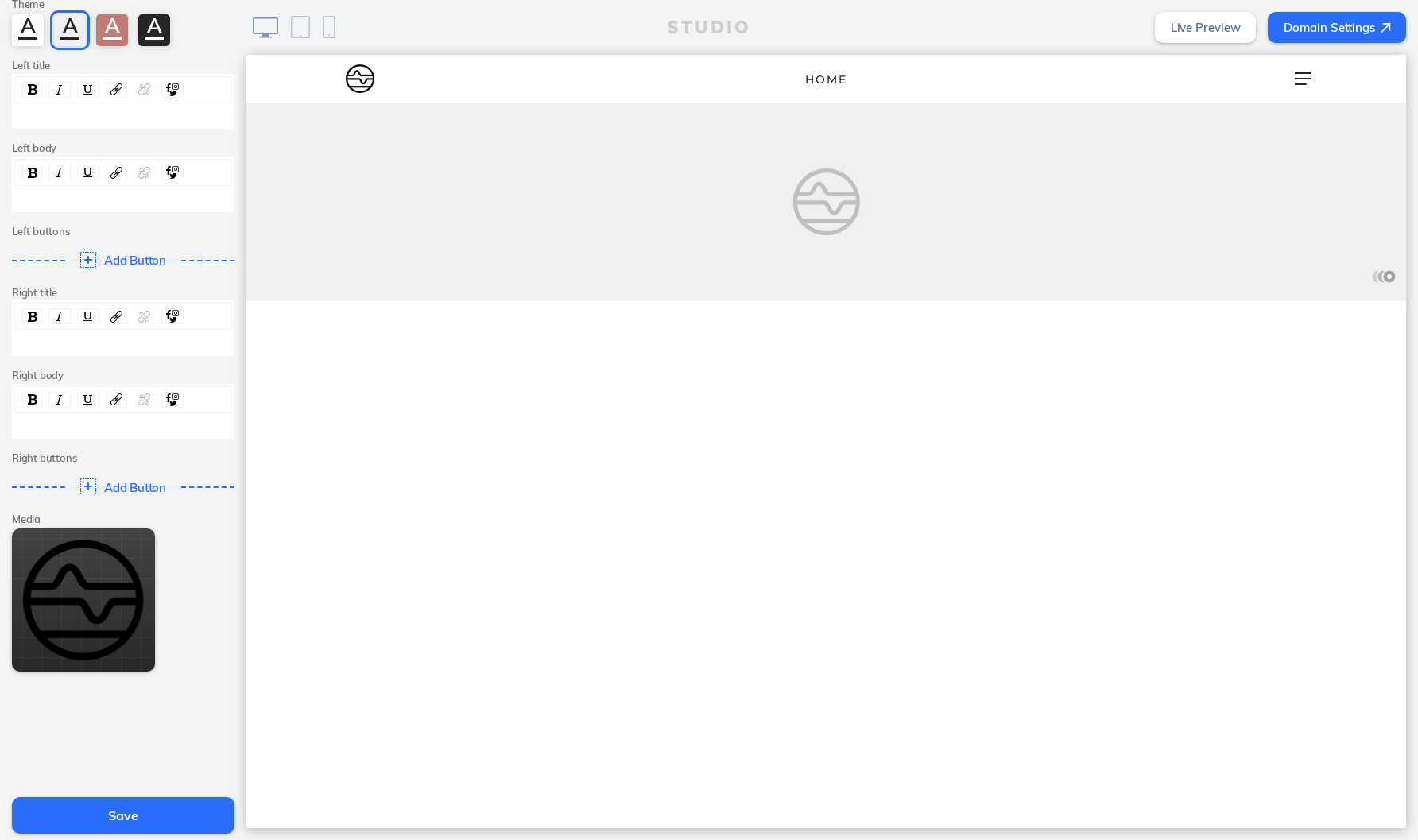
click at [157, 821] on button "Save" at bounding box center [124, 815] width 223 height 37
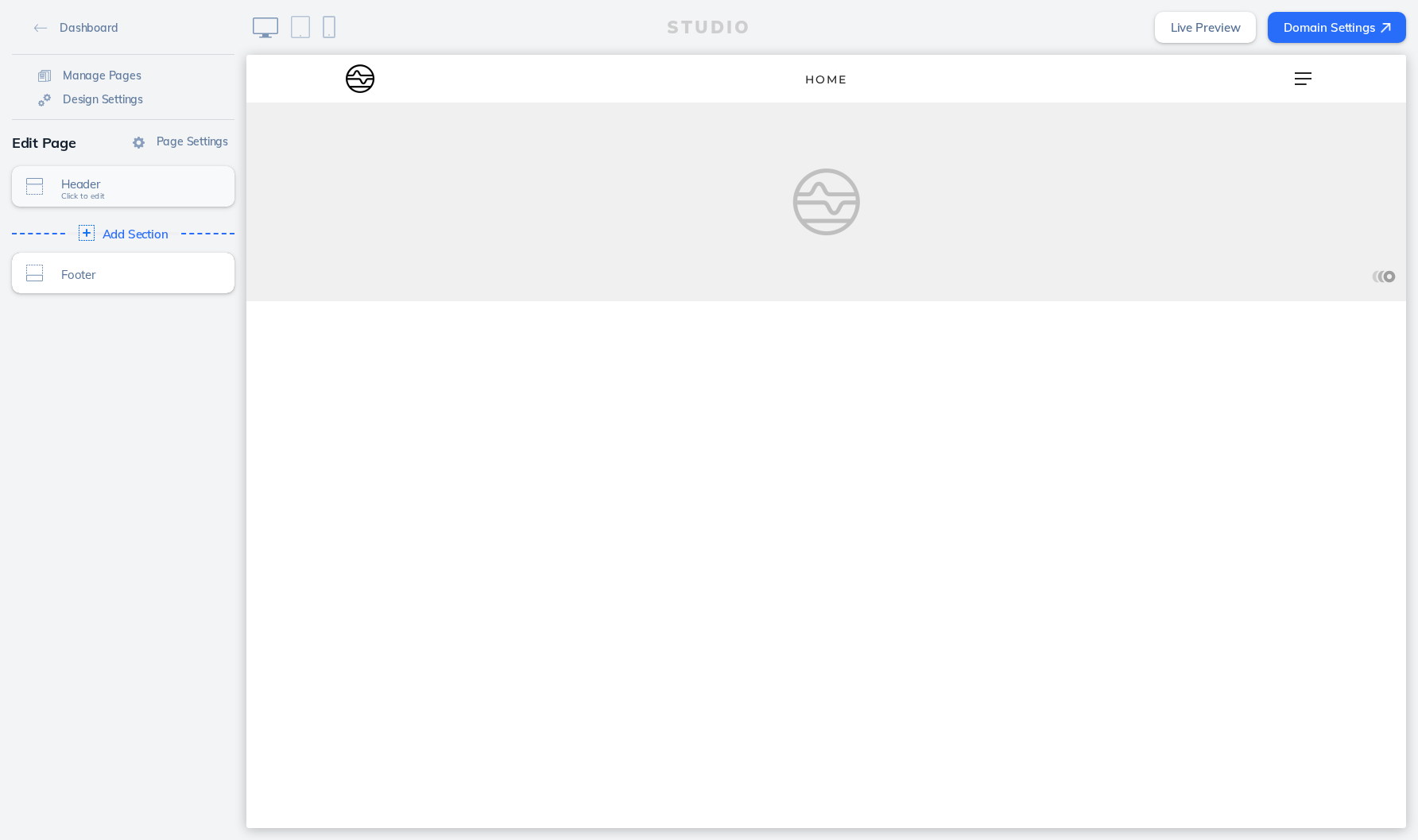
click at [146, 198] on div "Header Click to edit" at bounding box center [124, 185] width 223 height 40
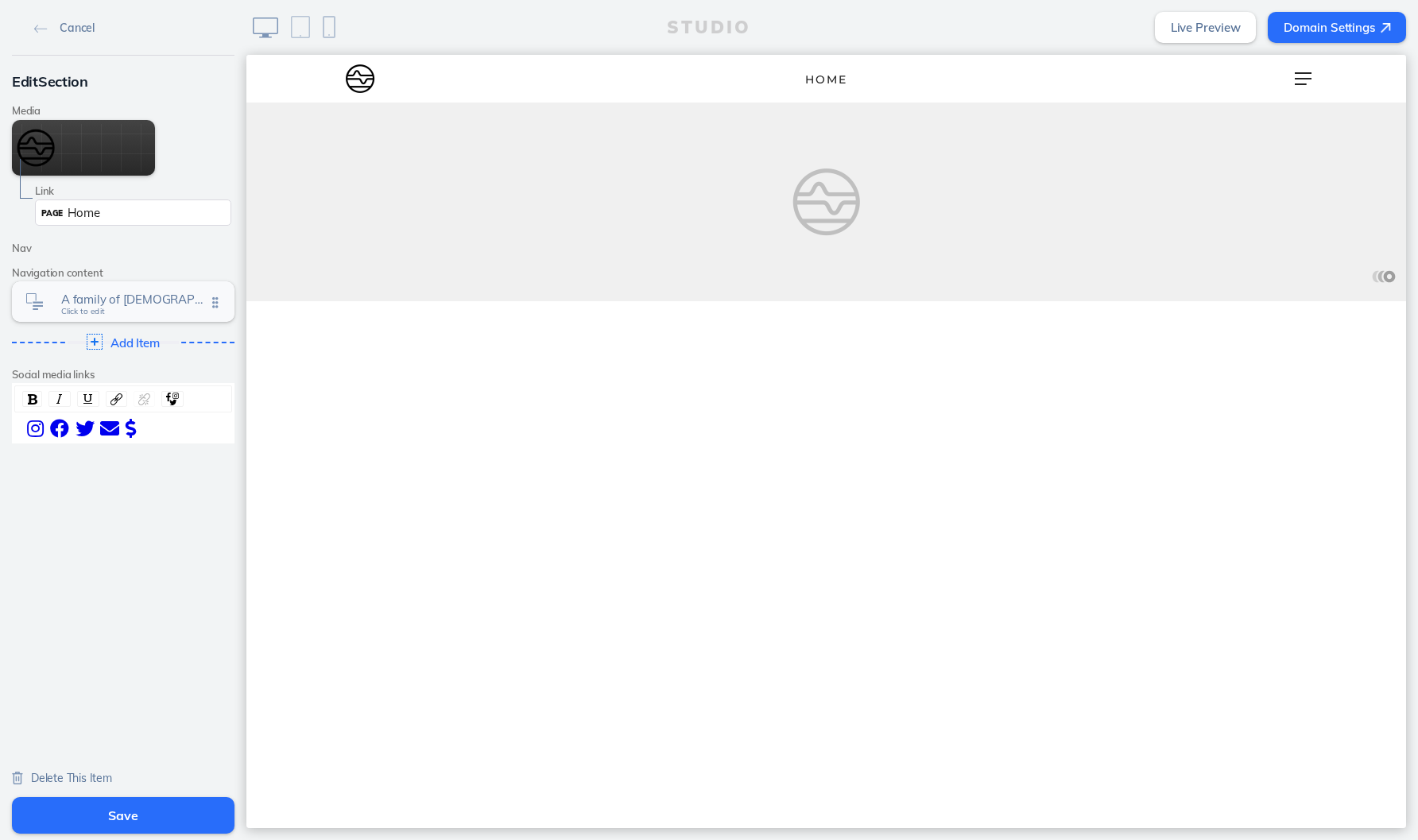
click at [141, 294] on span "A family of churches" at bounding box center [133, 299] width 144 height 13
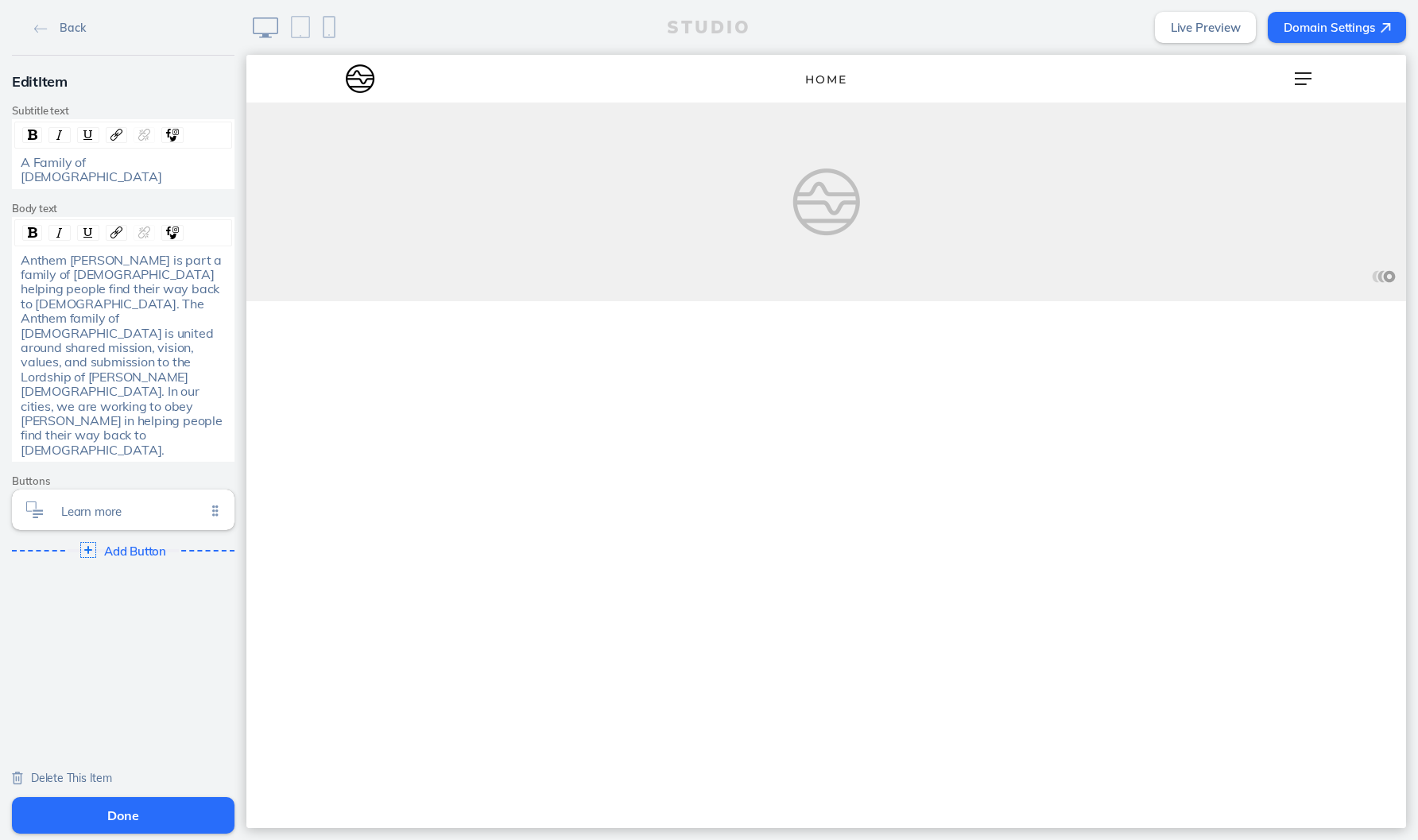
click at [70, 770] on link "Delete This Item" at bounding box center [62, 776] width 100 height 14
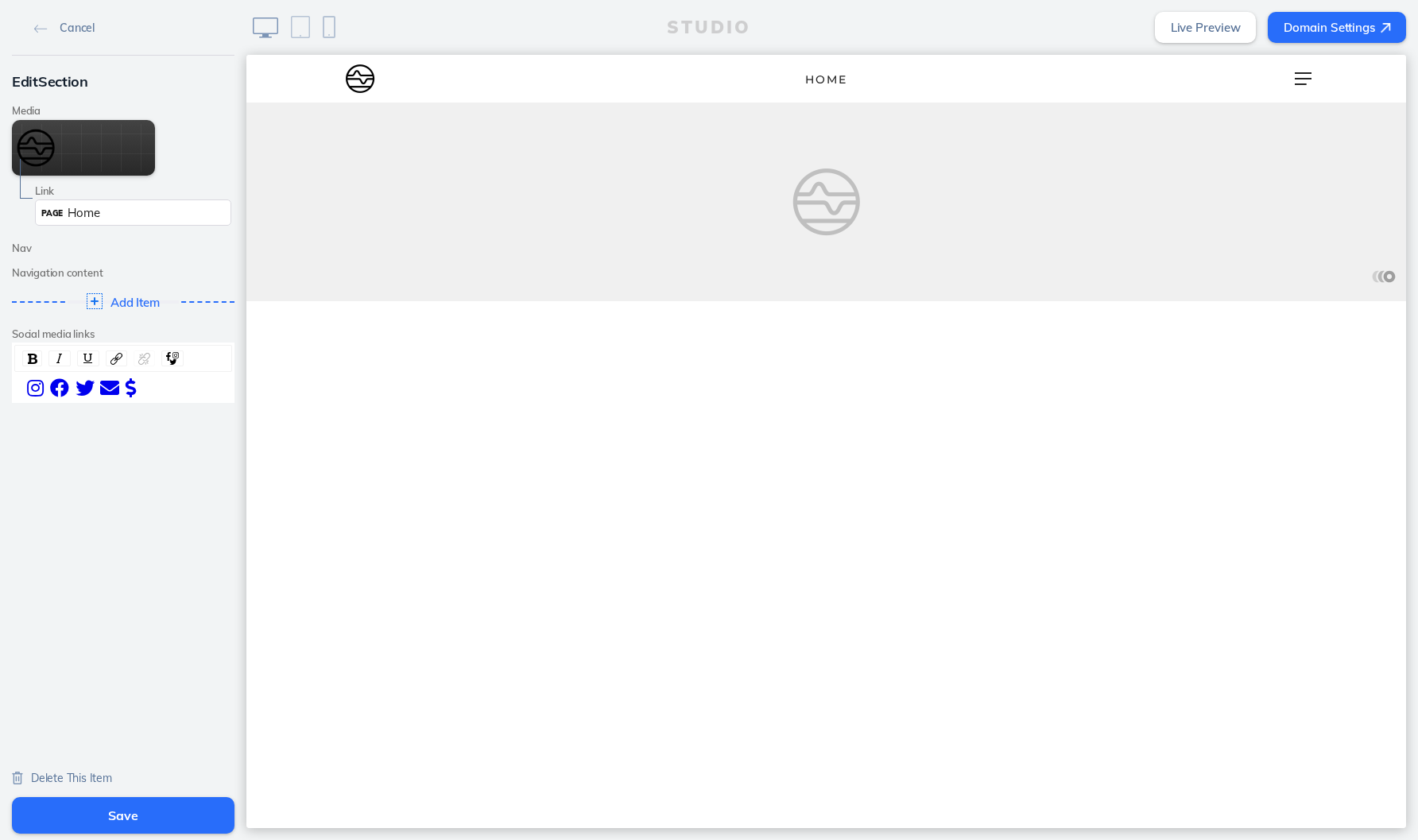
click at [179, 384] on div " i ​  i ​  i ​  i ​  i ​" at bounding box center [124, 388] width 206 height 19
click at [77, 171] on div "Link PAGE Home" at bounding box center [124, 199] width 223 height 57
click at [76, 169] on button "Remove Link" at bounding box center [83, 175] width 96 height 22
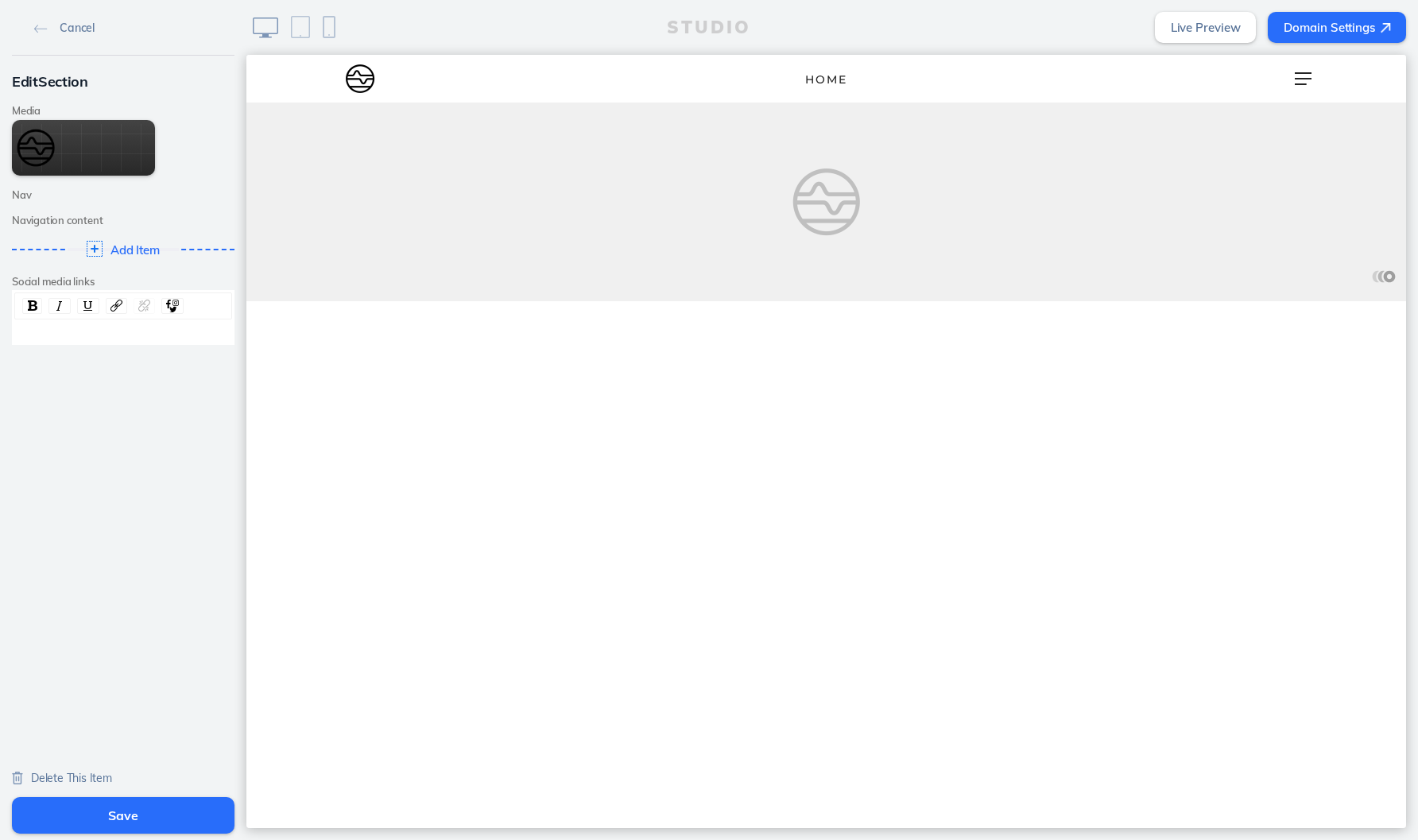
click at [139, 809] on button "Save" at bounding box center [124, 815] width 223 height 37
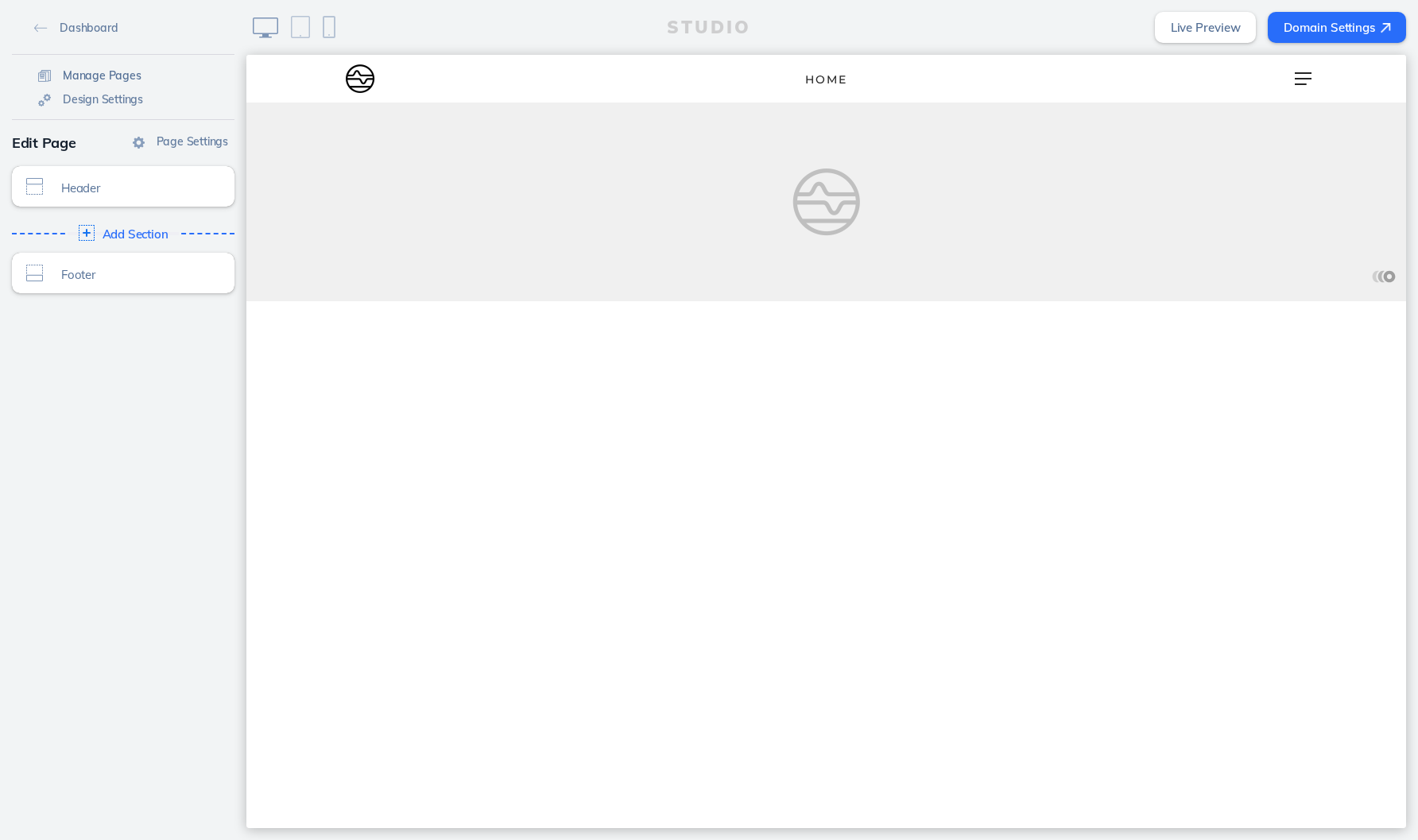
click at [111, 72] on span "Manage Pages" at bounding box center [102, 75] width 79 height 14
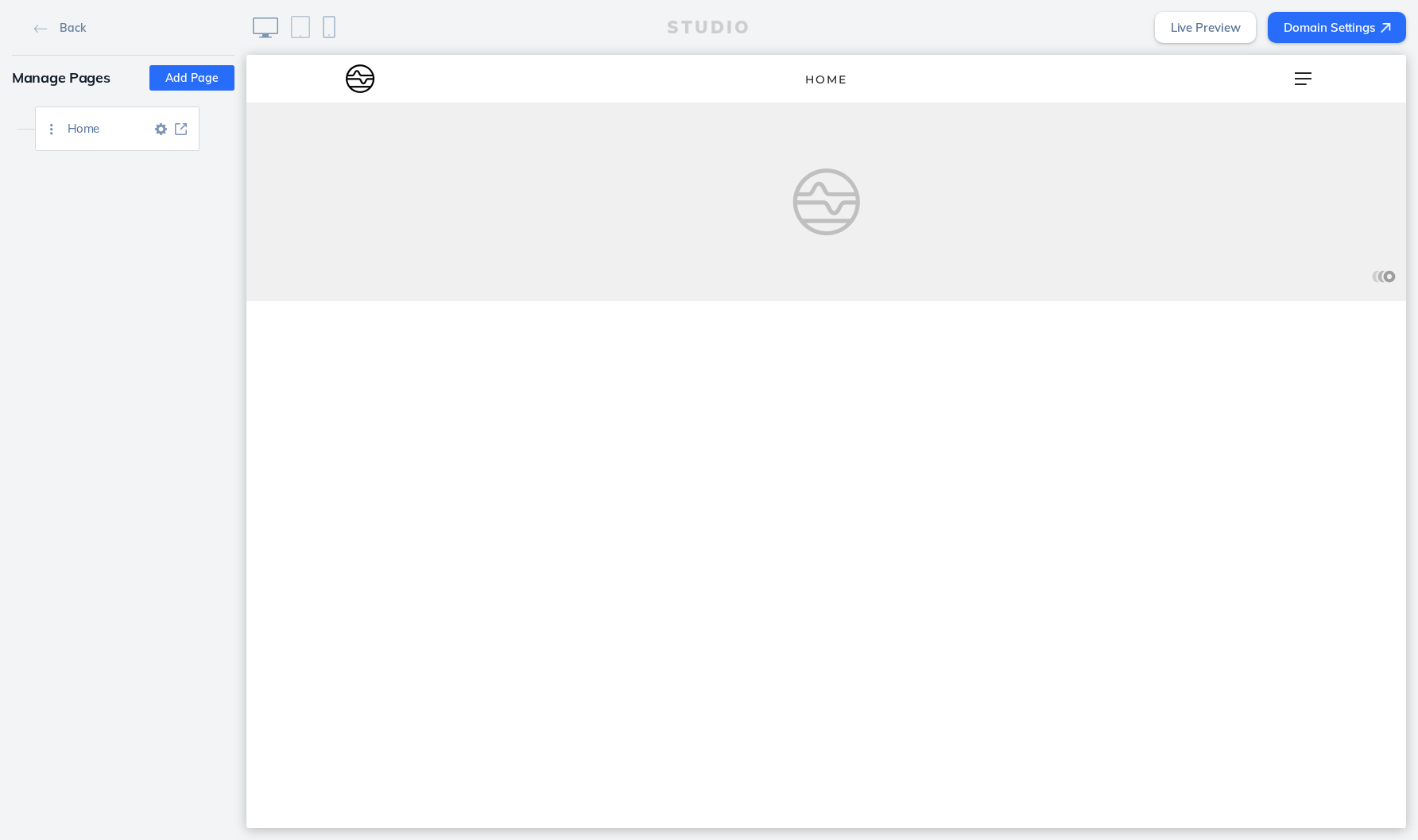
click at [160, 130] on img at bounding box center [160, 129] width 12 height 12
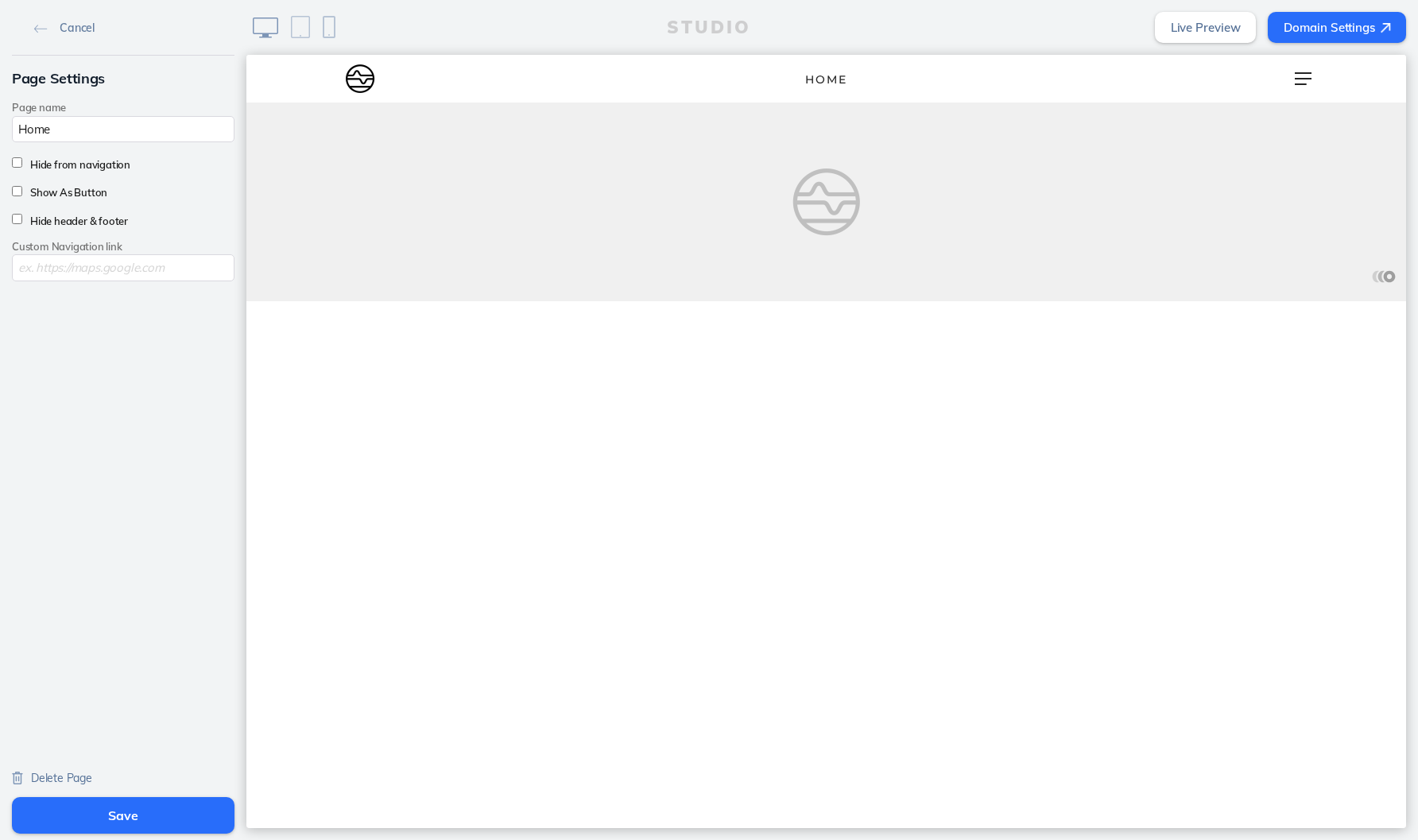
click at [97, 167] on label "Hide from navigation" at bounding box center [76, 165] width 108 height 13
click at [22, 167] on input "Hide from navigation" at bounding box center [17, 162] width 10 height 10
checkbox input "true"
click at [98, 219] on label "Hide header & footer" at bounding box center [75, 221] width 106 height 13
click at [22, 219] on input "Hide header & footer" at bounding box center [17, 218] width 10 height 10
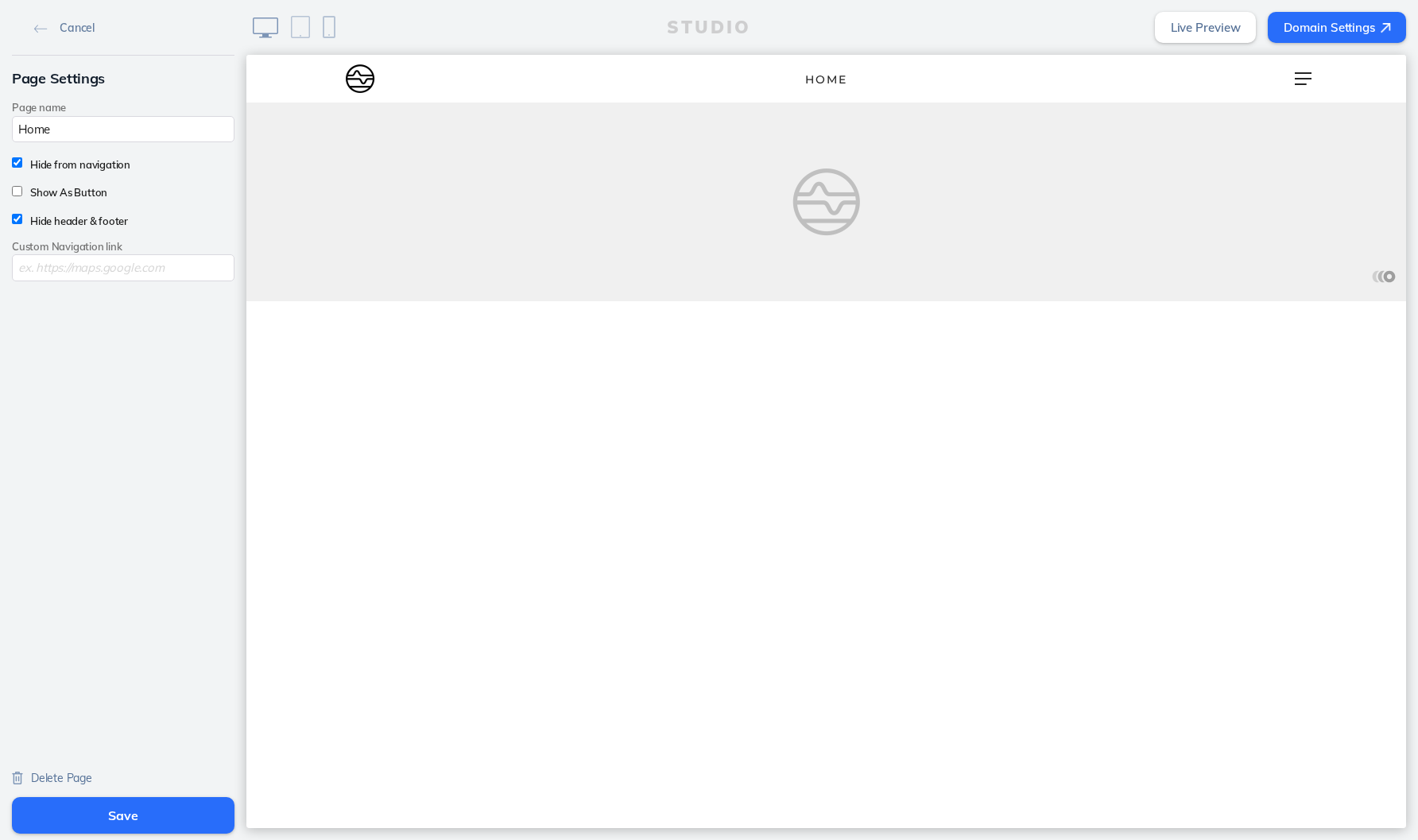
checkbox input "true"
click at [144, 822] on button "Save" at bounding box center [124, 815] width 223 height 37
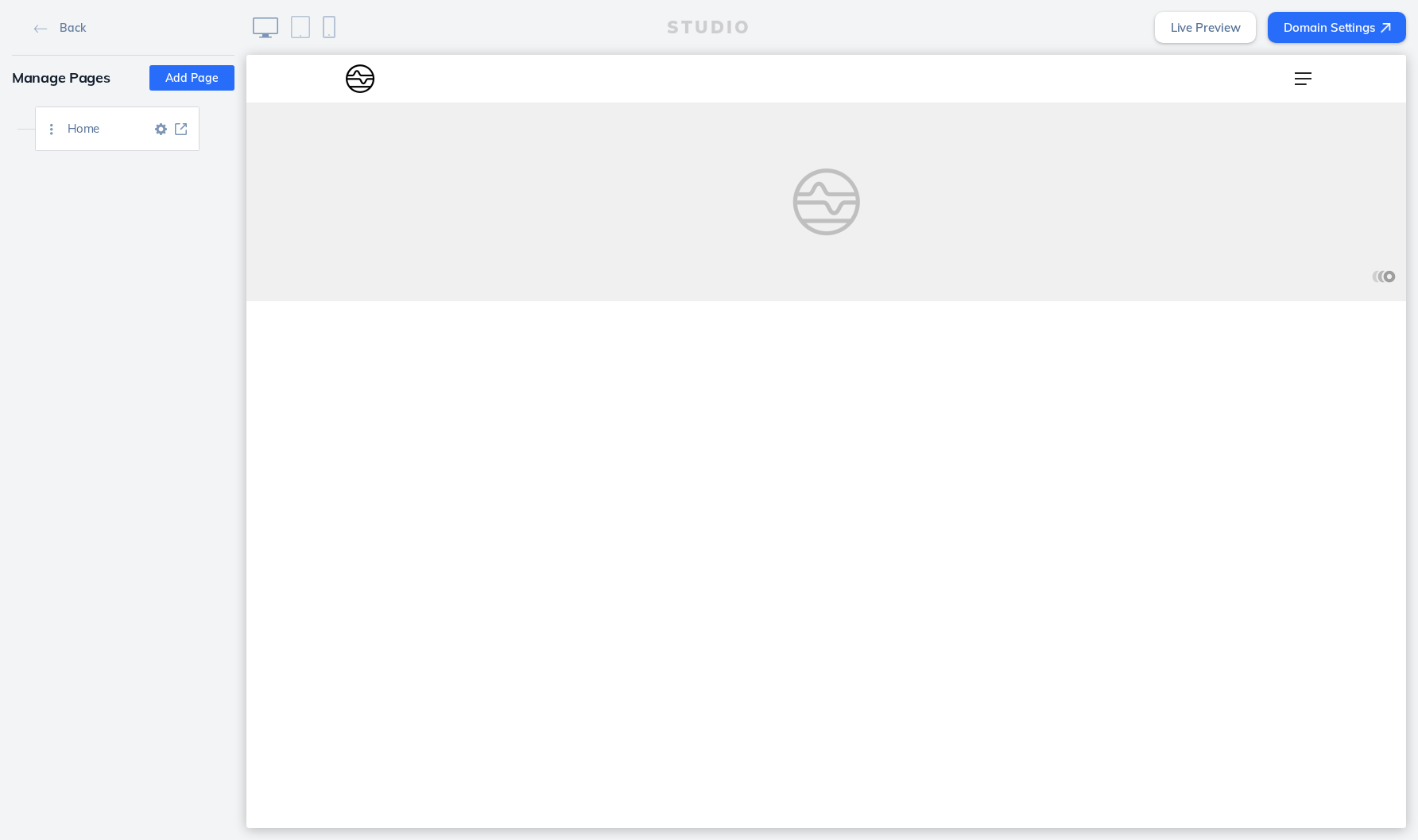
click at [112, 134] on span "Home" at bounding box center [109, 128] width 83 height 13
click at [95, 134] on span "Home" at bounding box center [109, 128] width 83 height 13
click at [177, 133] on img at bounding box center [181, 129] width 12 height 12
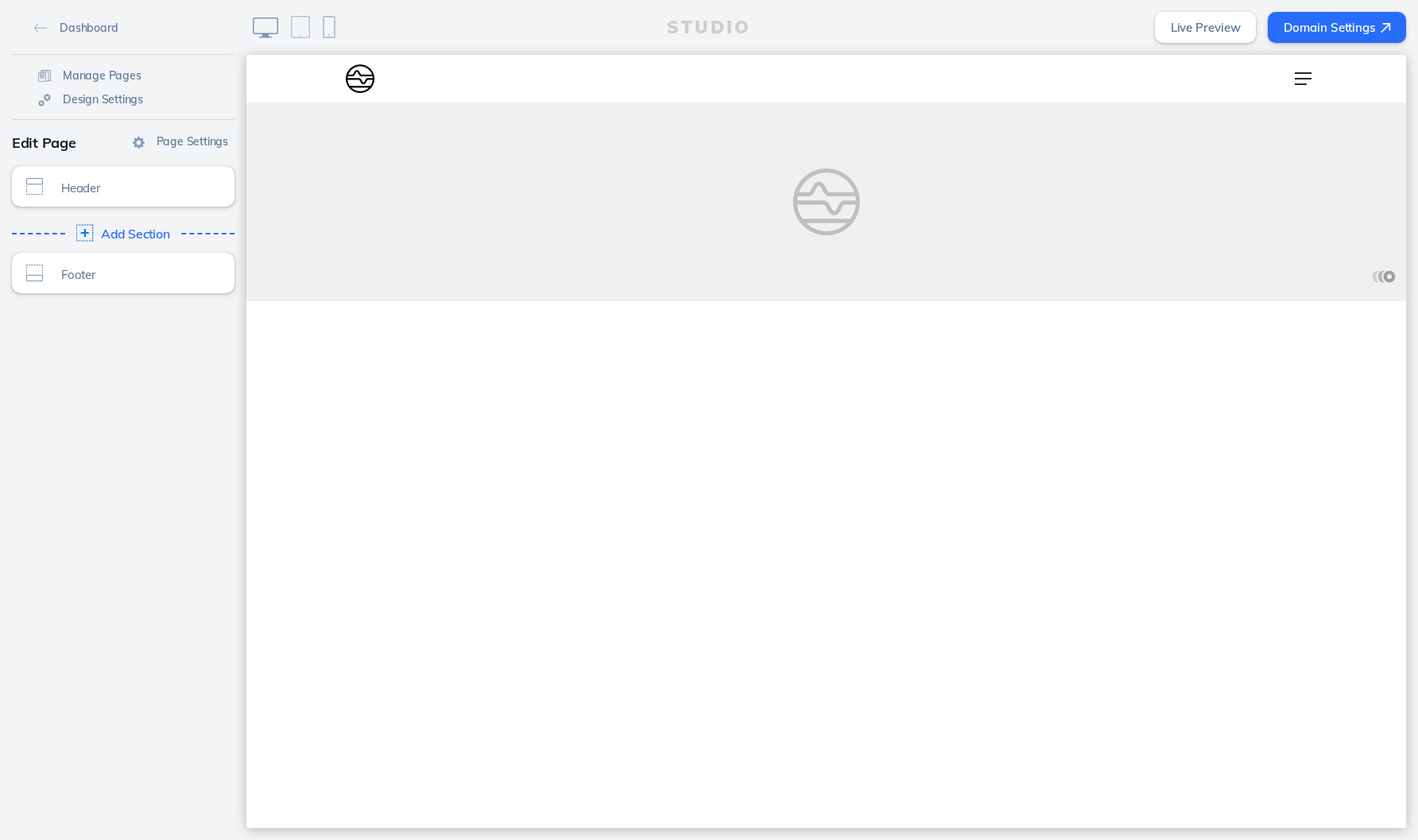
click at [127, 233] on span "Add Section" at bounding box center [136, 234] width 69 height 14
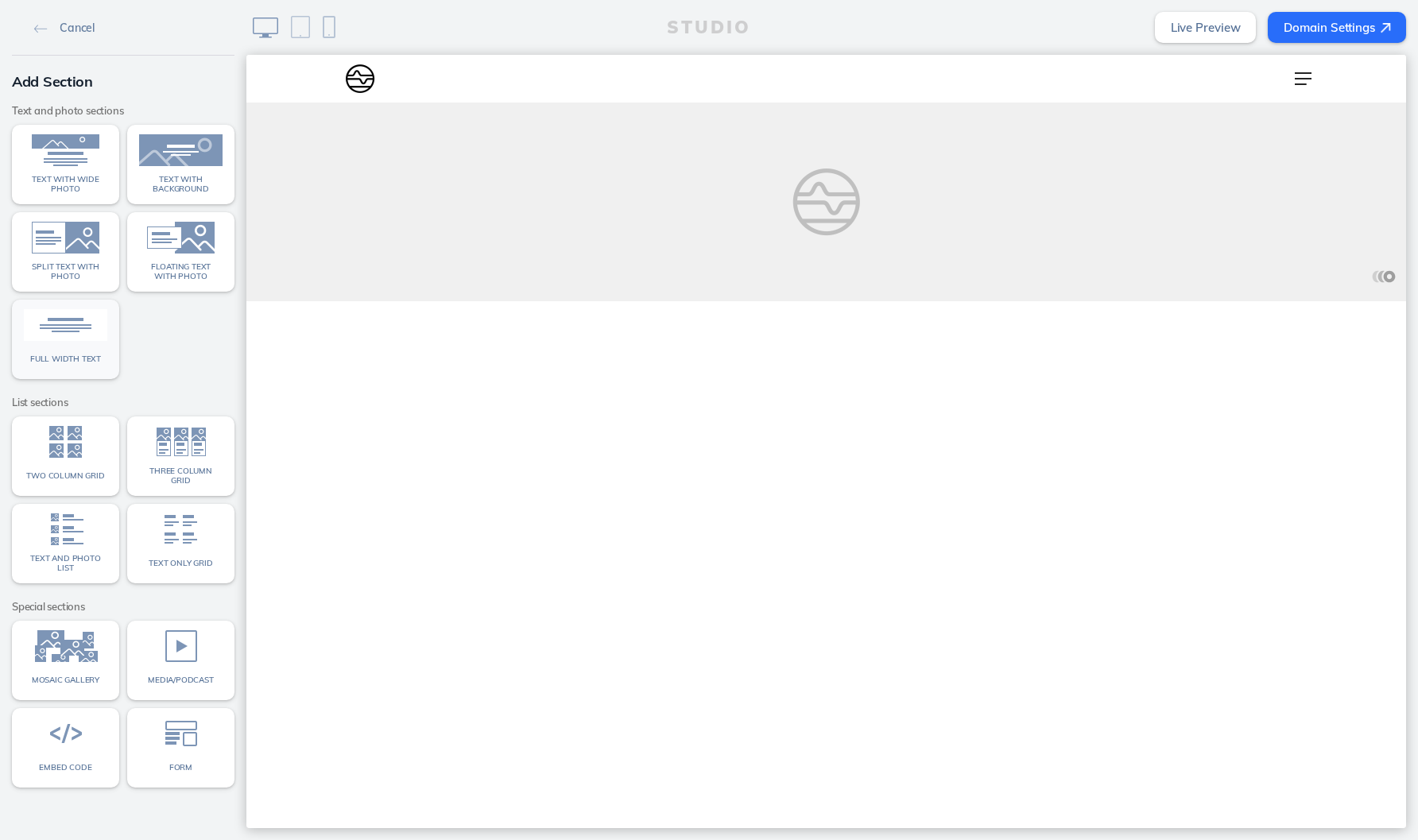
click at [53, 356] on span "Full width text" at bounding box center [66, 359] width 71 height 9
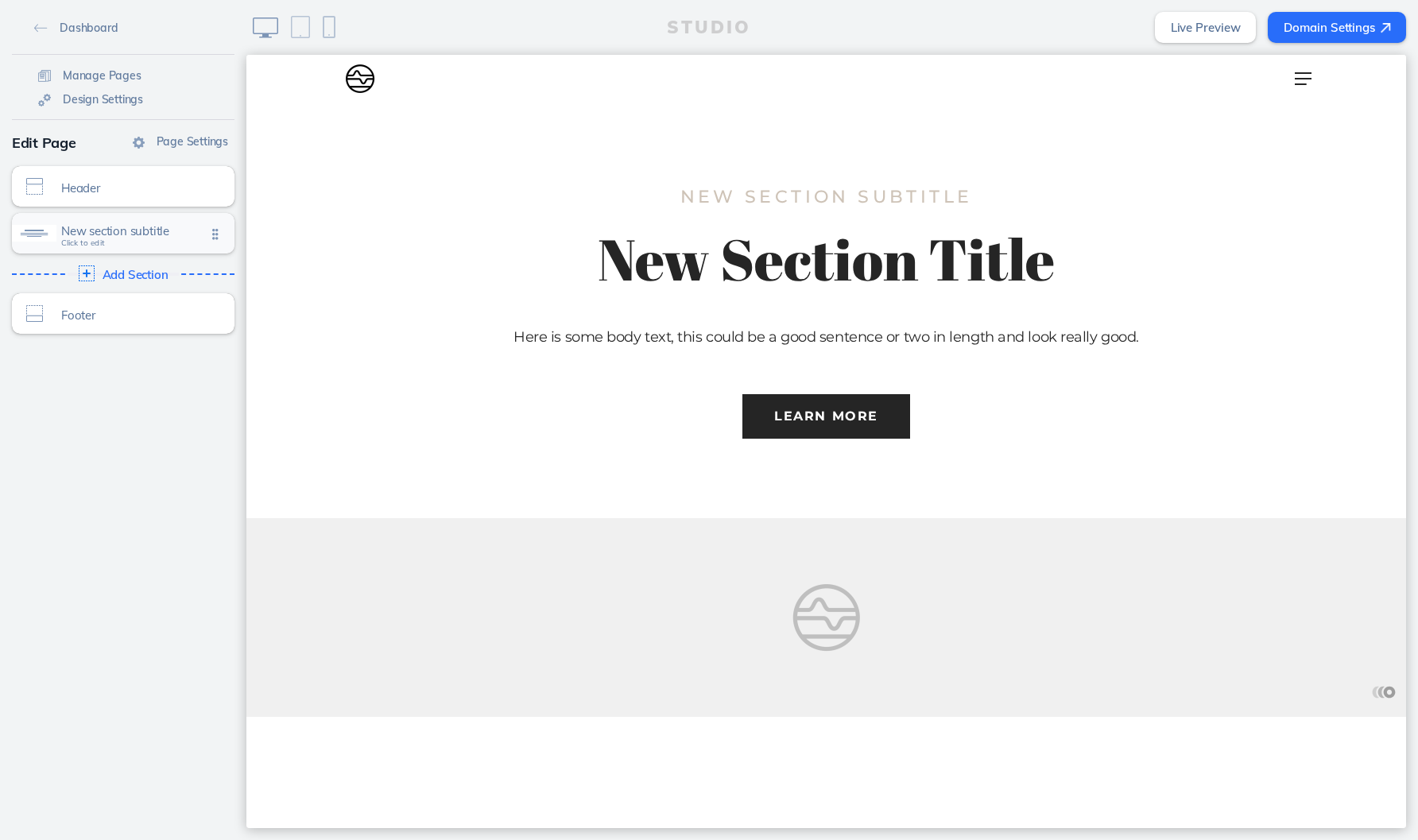
click at [133, 235] on span "New section subtitle" at bounding box center [133, 230] width 144 height 13
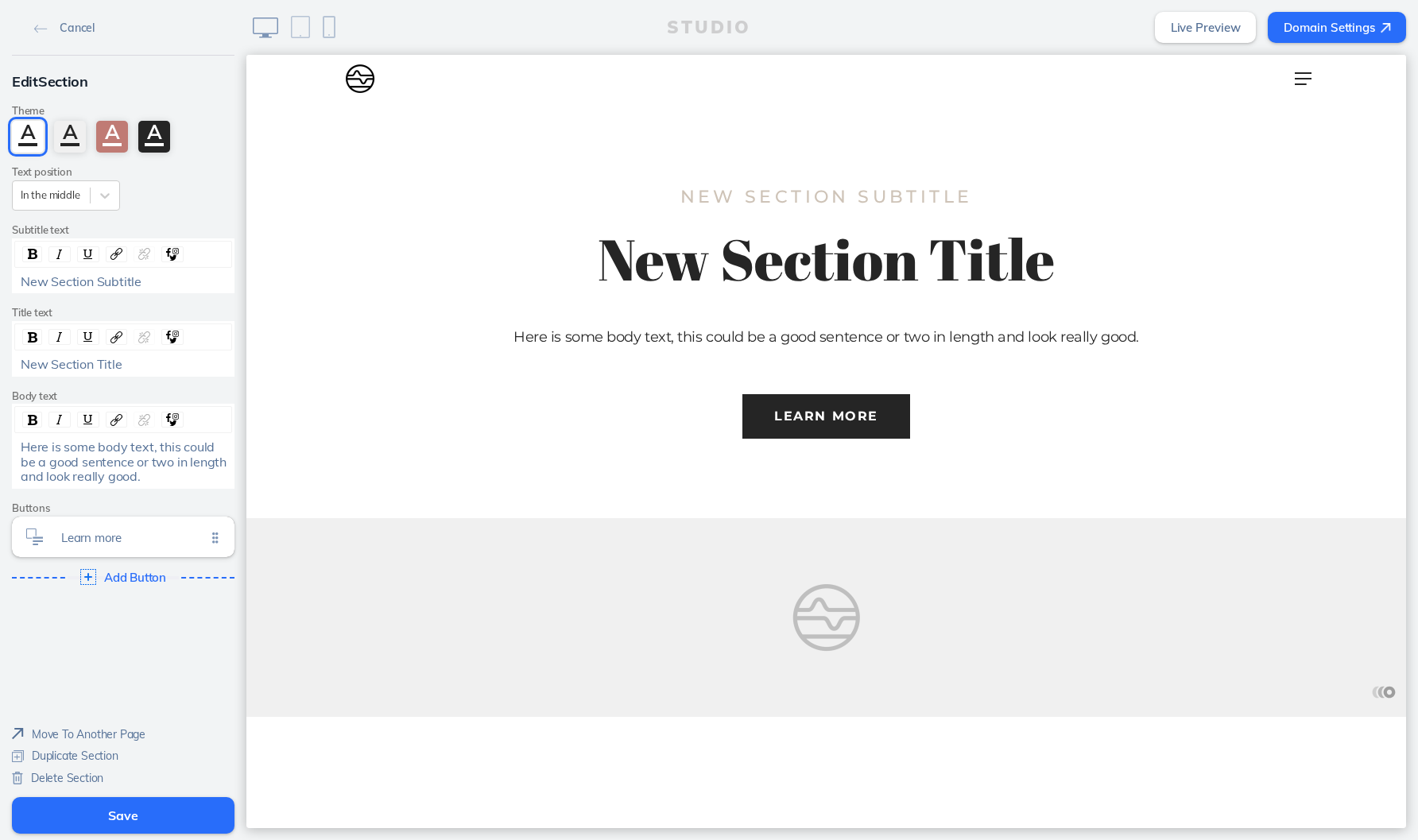
click at [114, 281] on span "New Section Subtitle" at bounding box center [81, 281] width 121 height 16
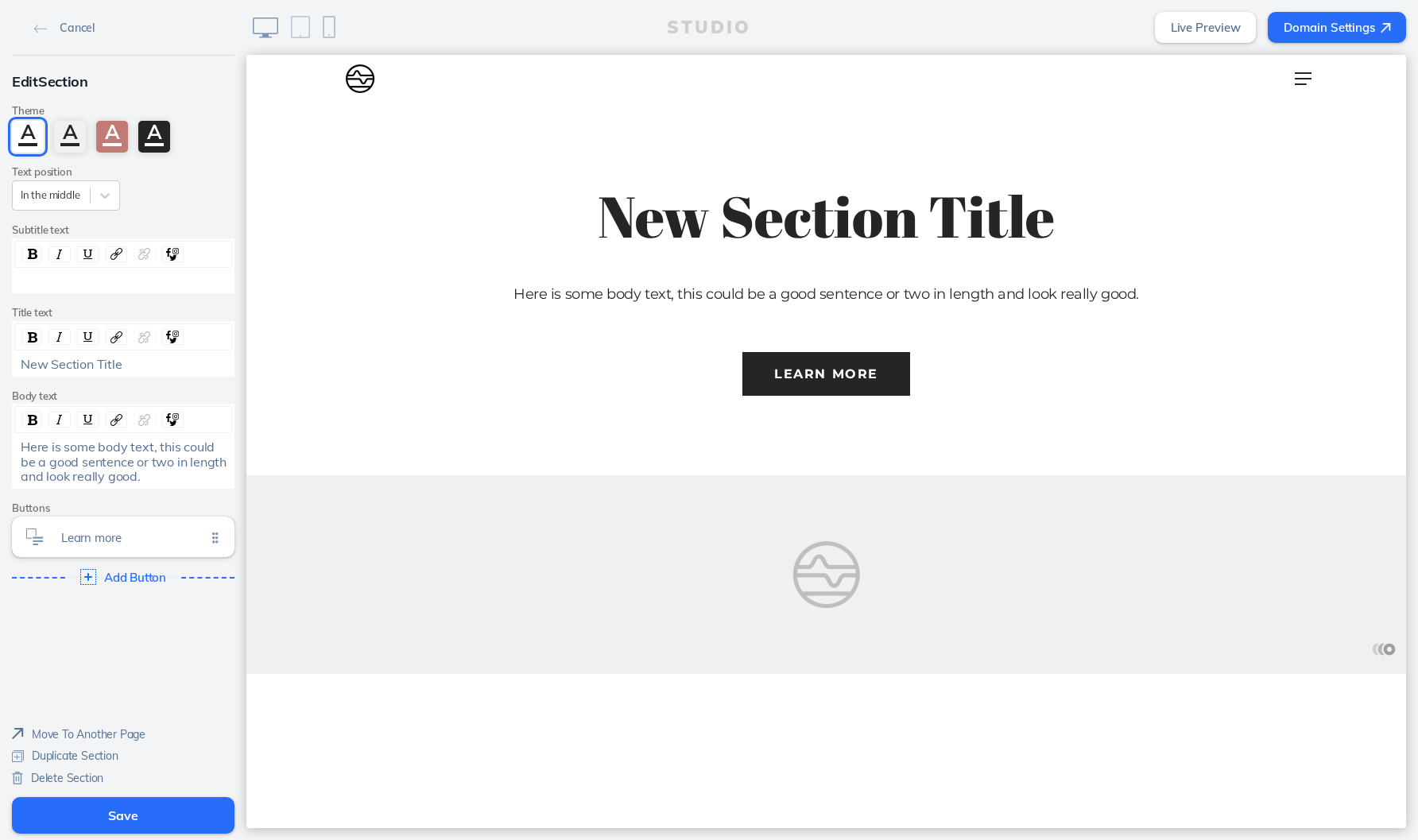
click at [138, 366] on div "New Section Title" at bounding box center [124, 363] width 206 height 14
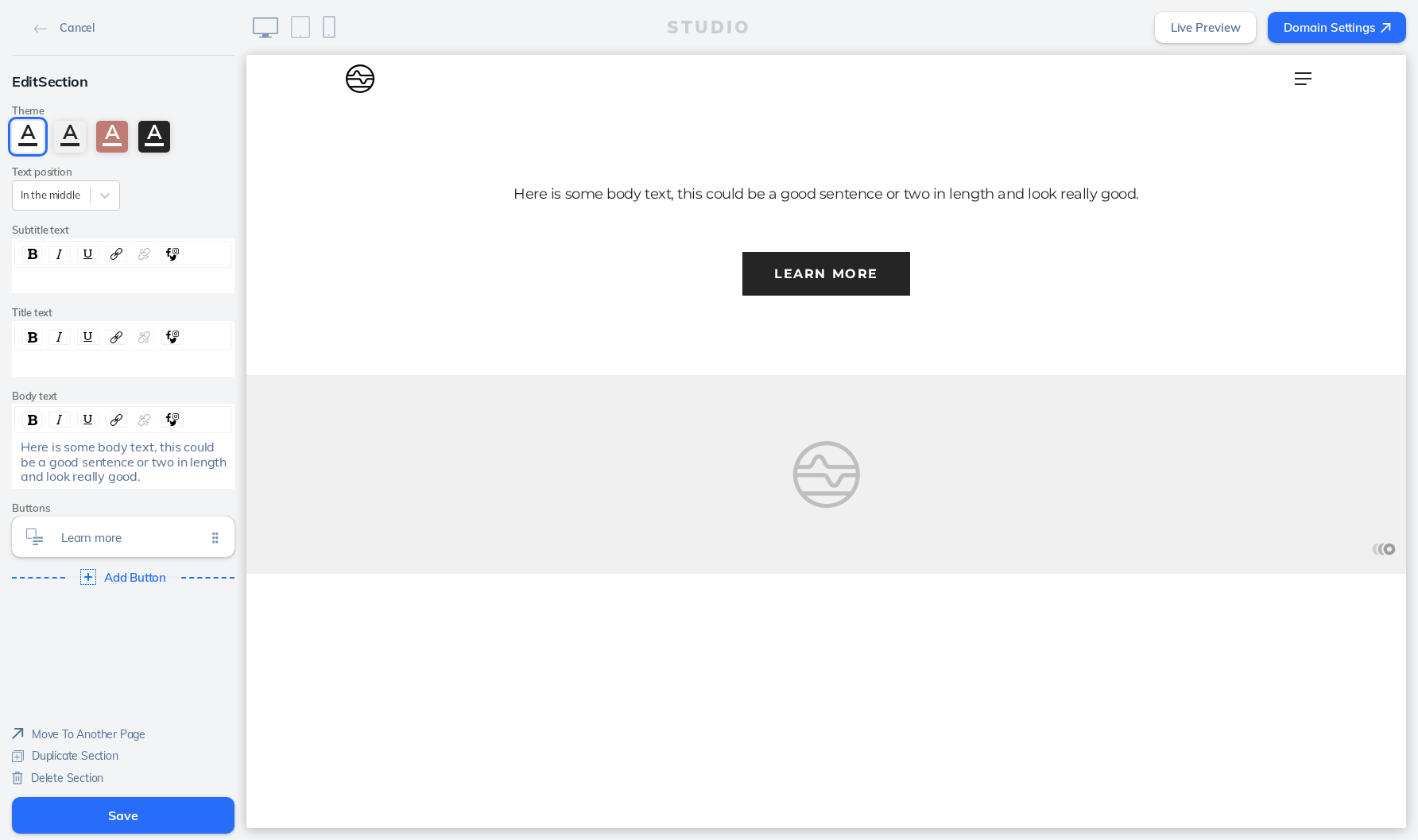
click at [150, 463] on span "Here is some body text, this could be a good sentence or two in length and look…" at bounding box center [125, 461] width 209 height 45
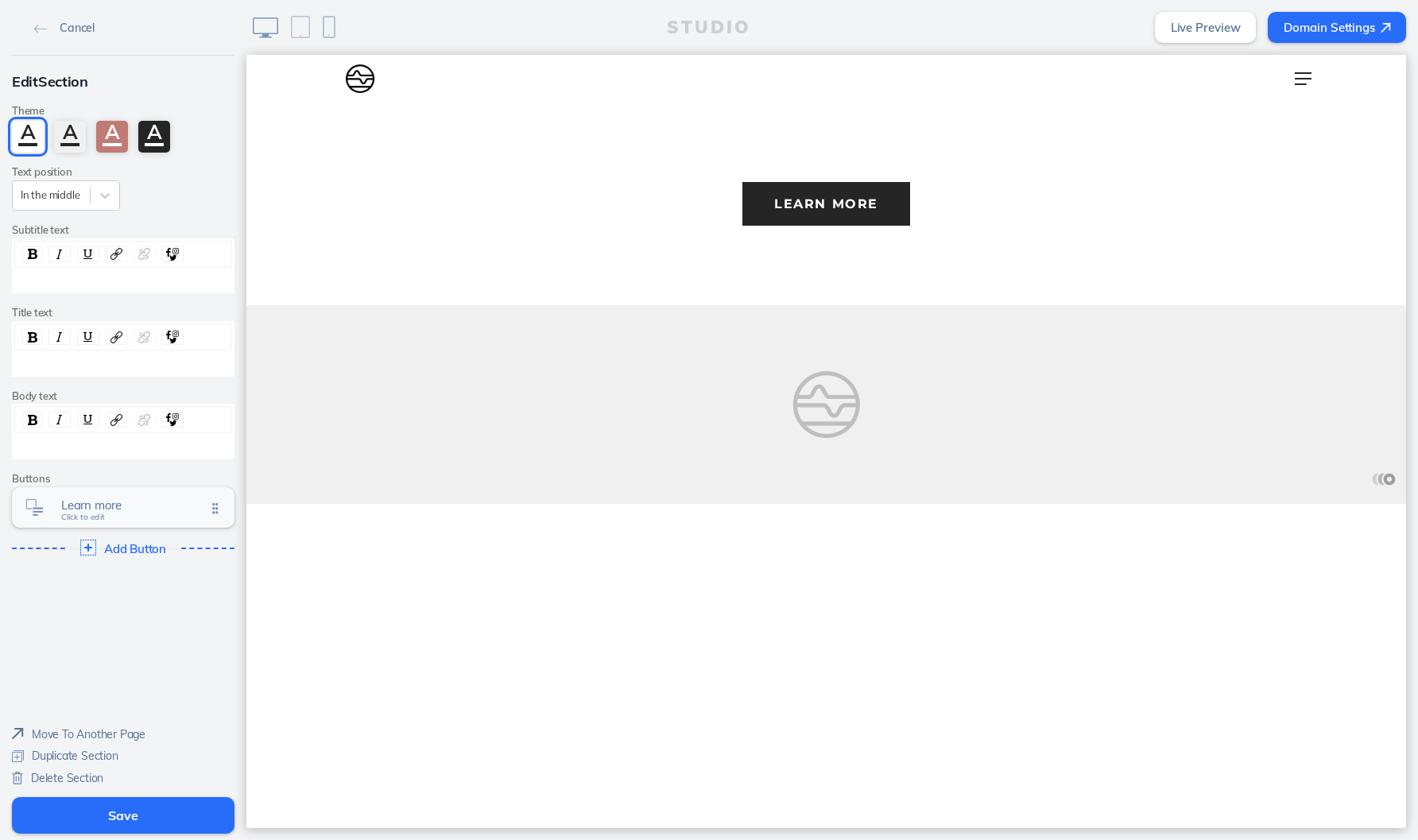
click at [149, 504] on span "Learn more" at bounding box center [133, 505] width 144 height 13
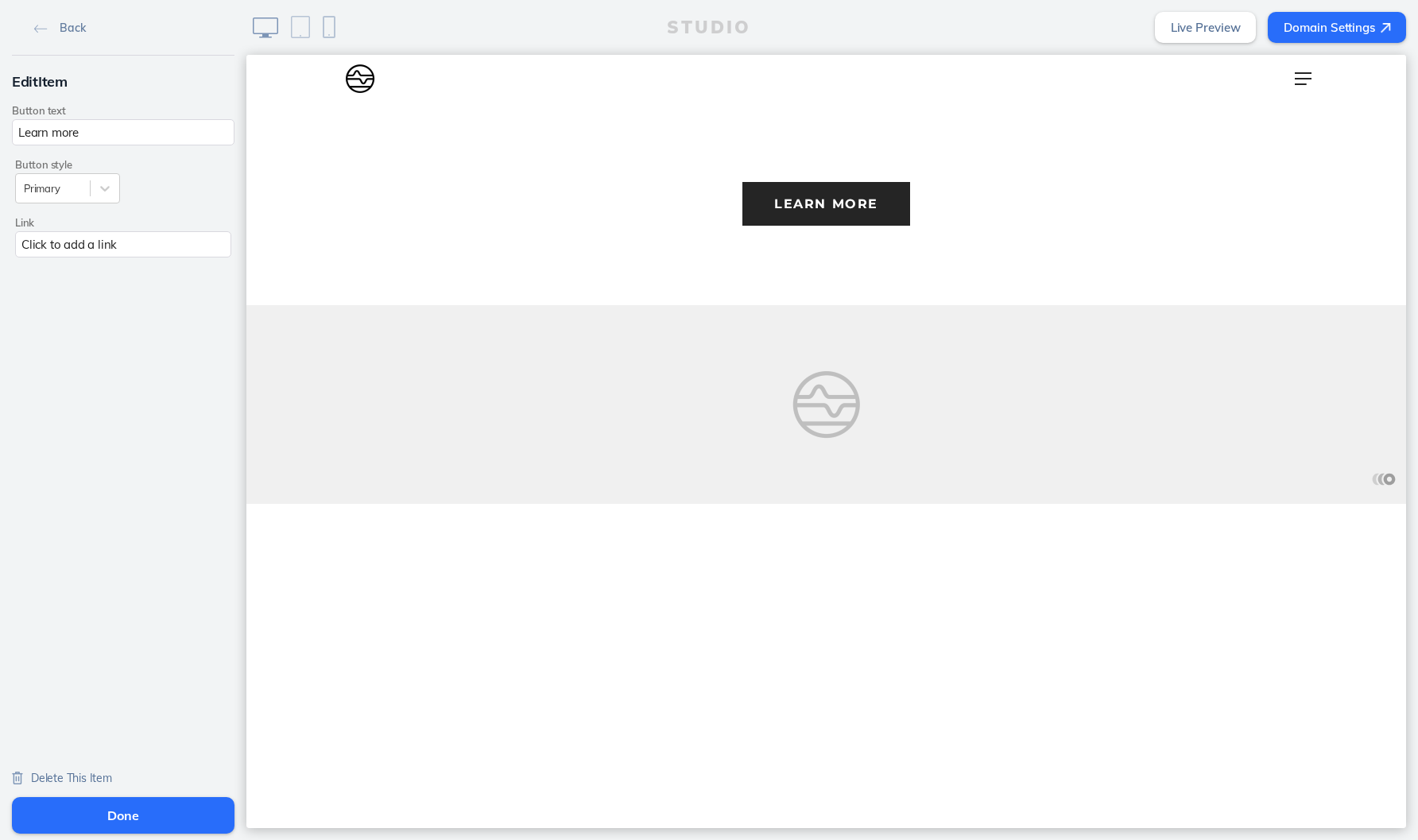
click at [127, 130] on input "Learn more" at bounding box center [124, 132] width 223 height 26
type input "Website"
click at [86, 246] on div "Click to add a link" at bounding box center [123, 244] width 216 height 26
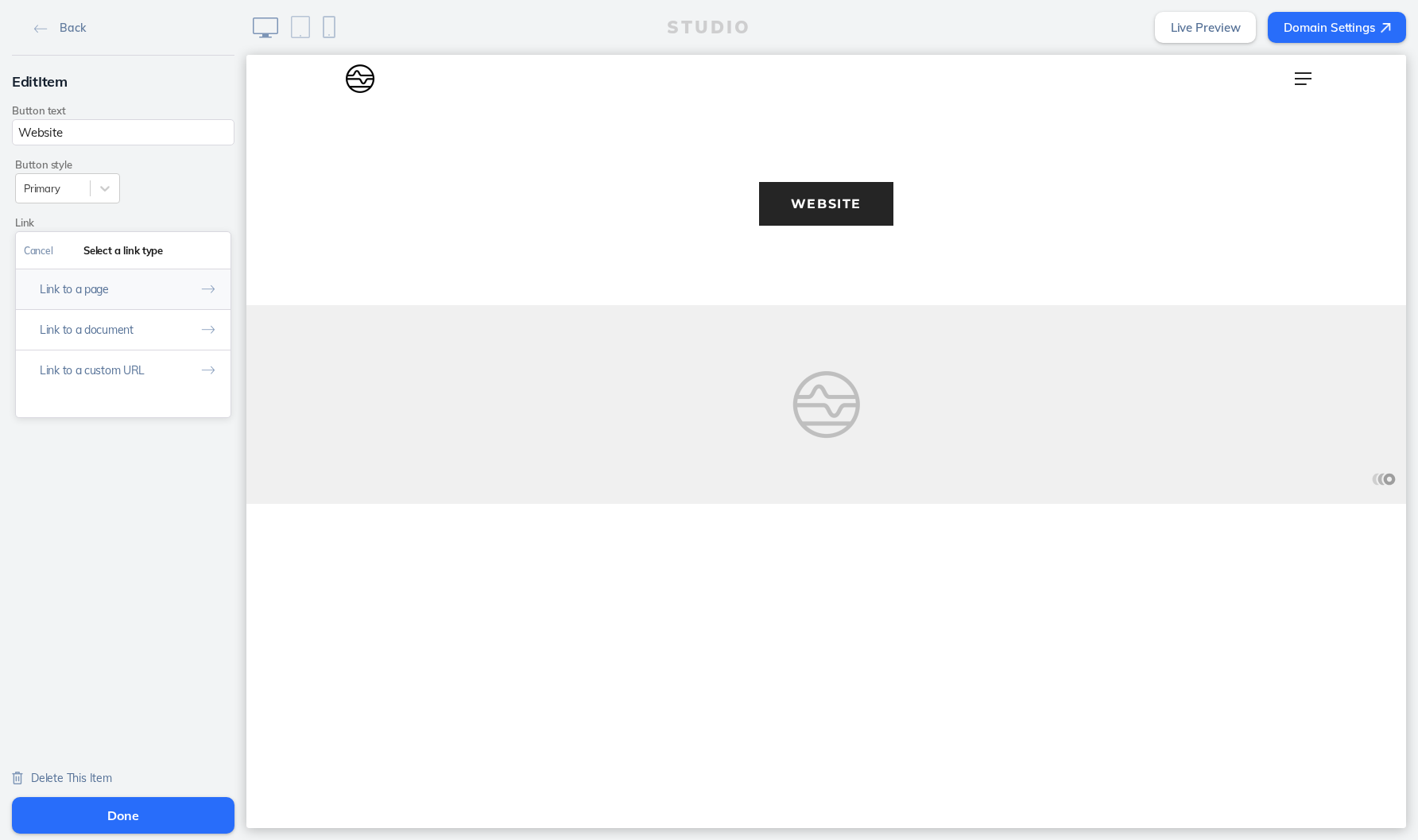
click at [98, 292] on button "Link to a page" at bounding box center [123, 288] width 214 height 40
click at [45, 249] on button "Types" at bounding box center [36, 251] width 40 height 36
click at [76, 373] on button "Link to a custom URL" at bounding box center [123, 369] width 214 height 40
click at [96, 328] on input "text" at bounding box center [123, 317] width 199 height 26
type input "http://anthemventura.org"
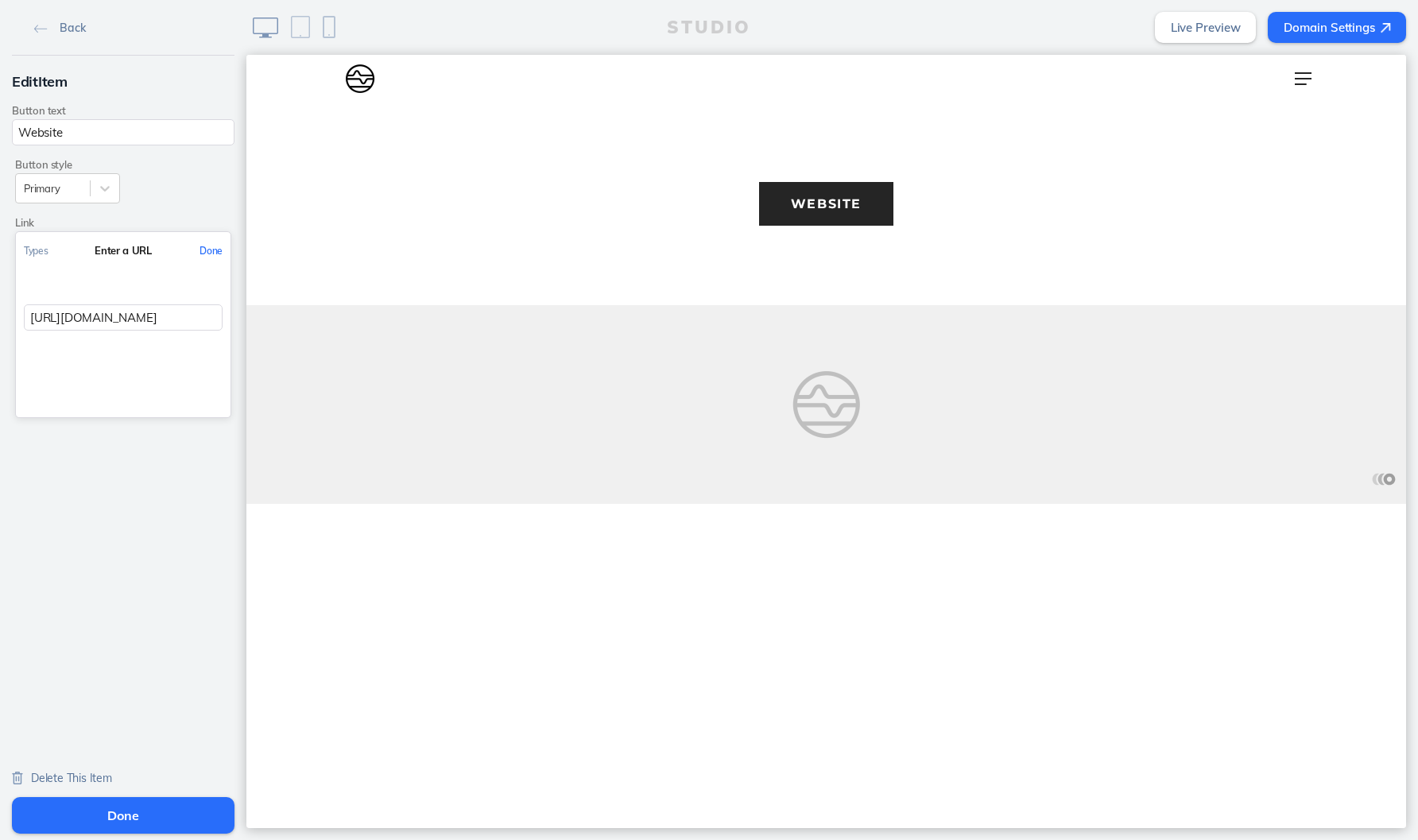
click at [215, 245] on button "Done" at bounding box center [211, 251] width 39 height 36
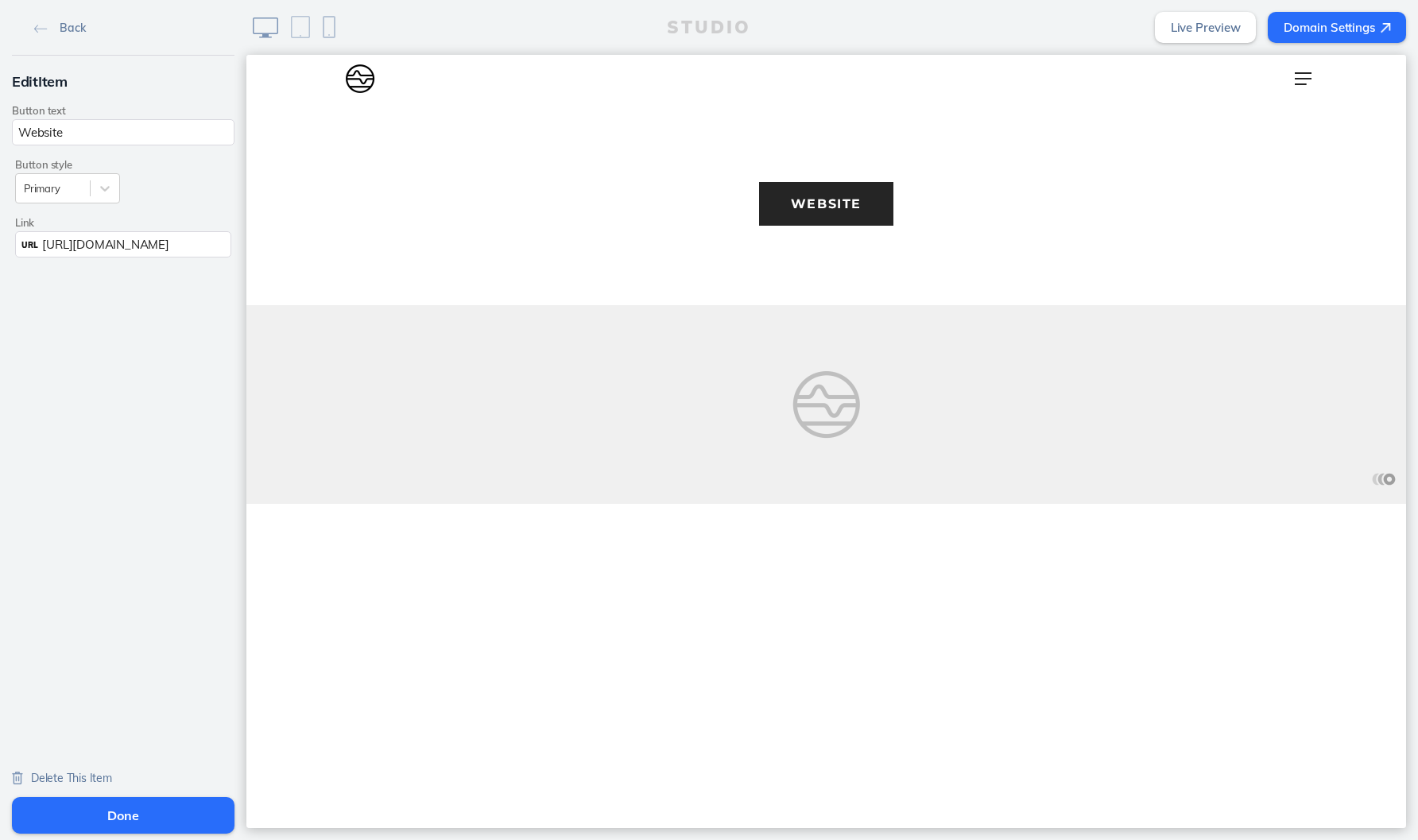
click at [145, 821] on button "Done" at bounding box center [124, 815] width 223 height 37
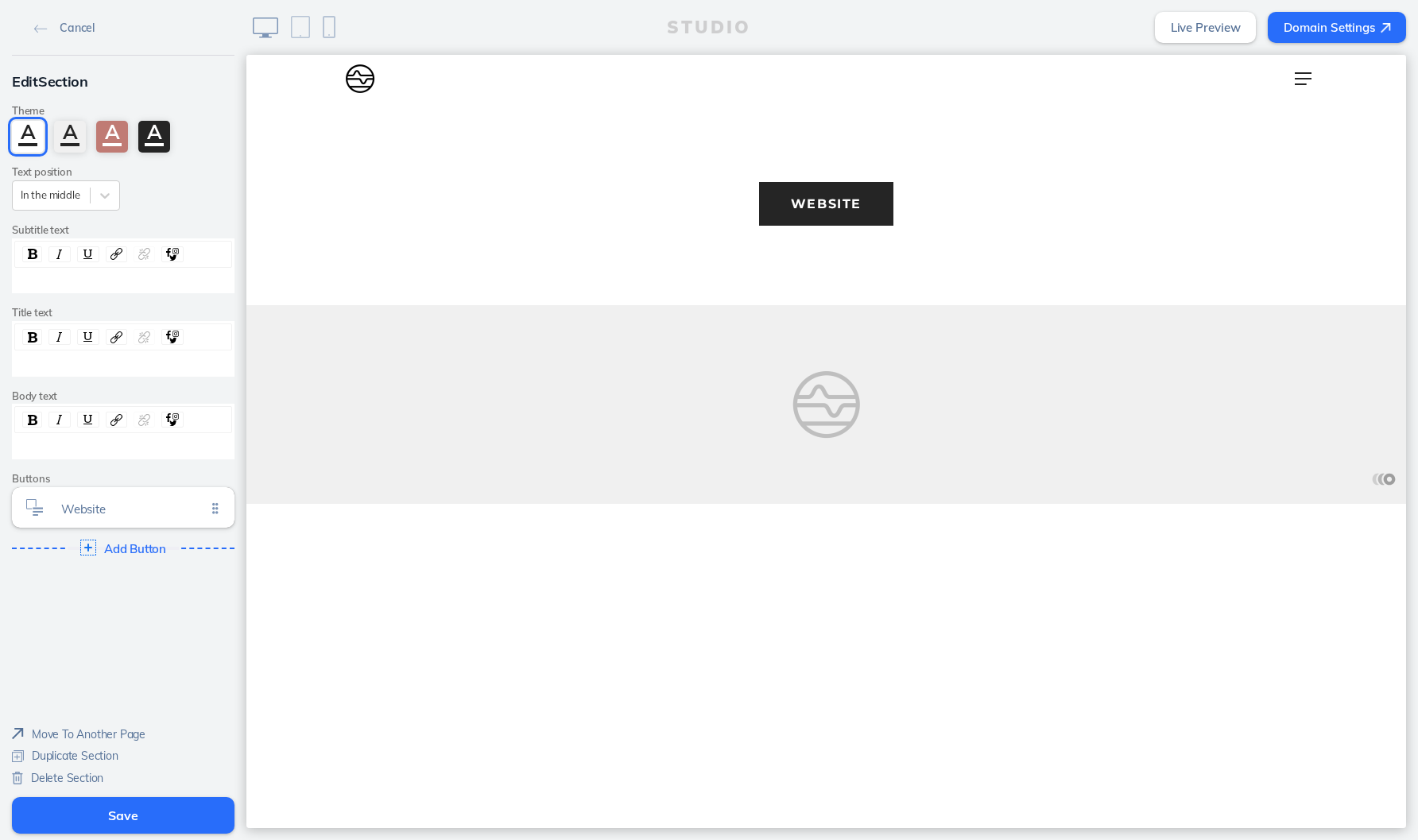
click at [145, 821] on button "Save" at bounding box center [124, 815] width 223 height 37
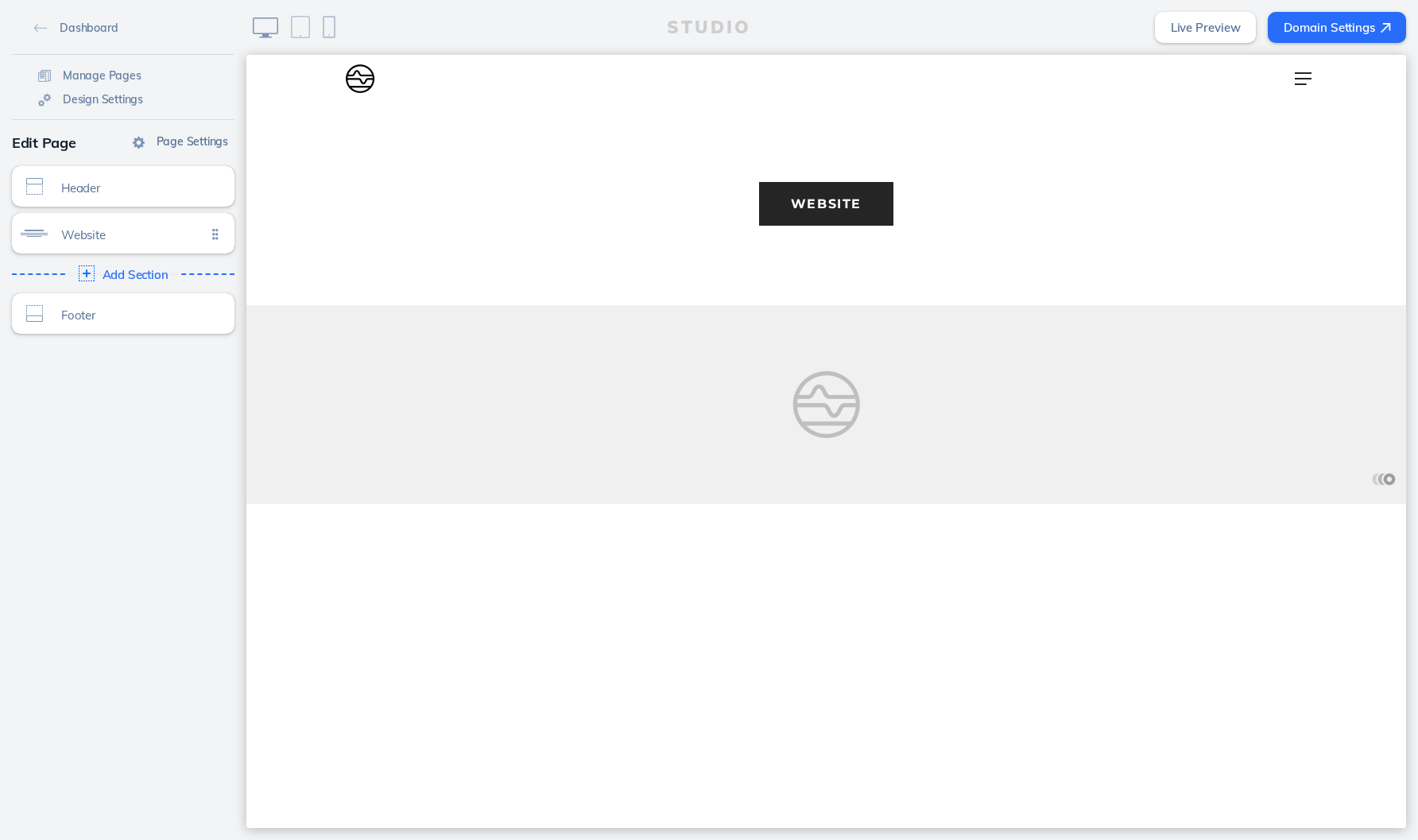
click at [170, 139] on span "Page Settings" at bounding box center [192, 140] width 71 height 14
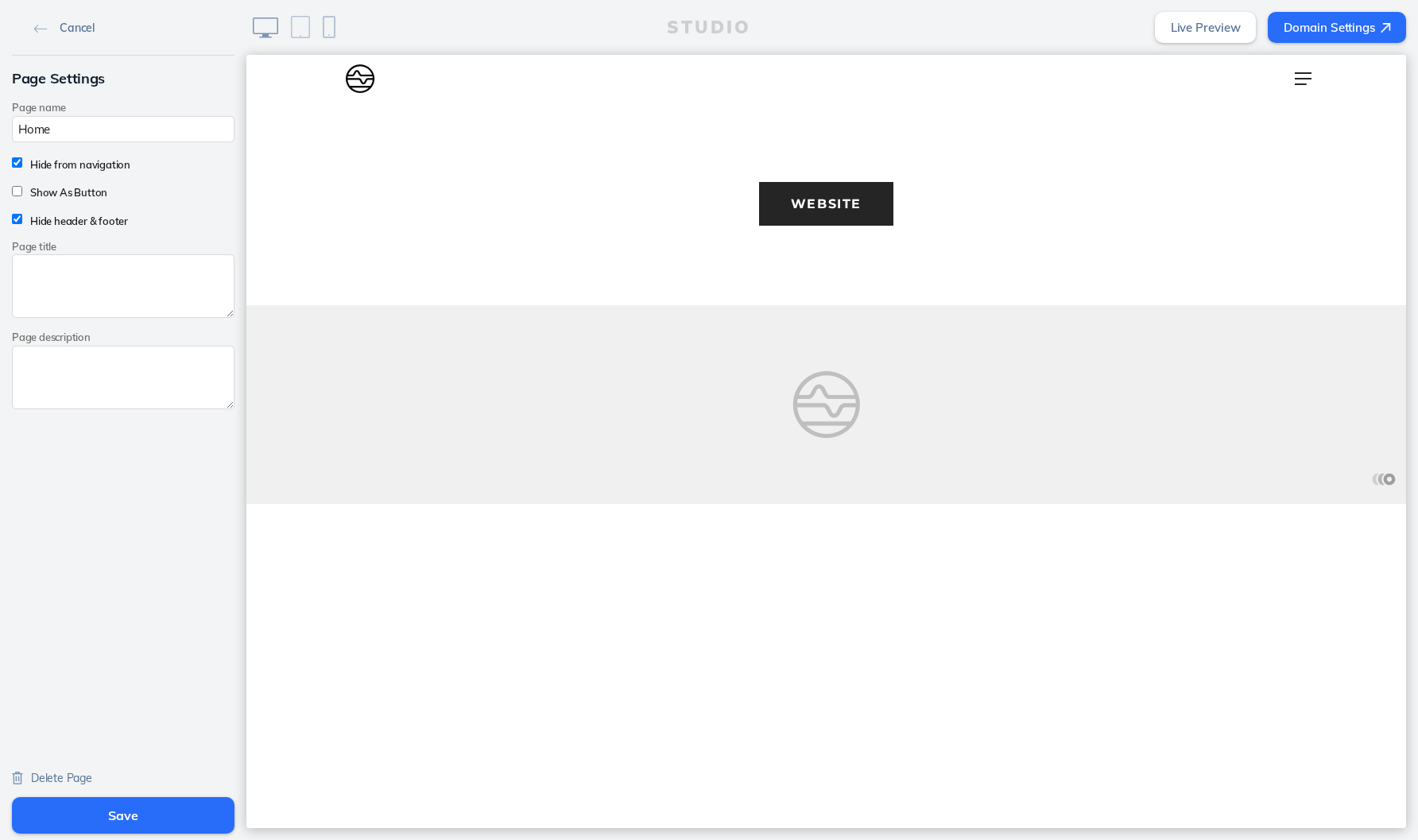
click at [37, 22] on link "Cancel" at bounding box center [65, 26] width 73 height 23
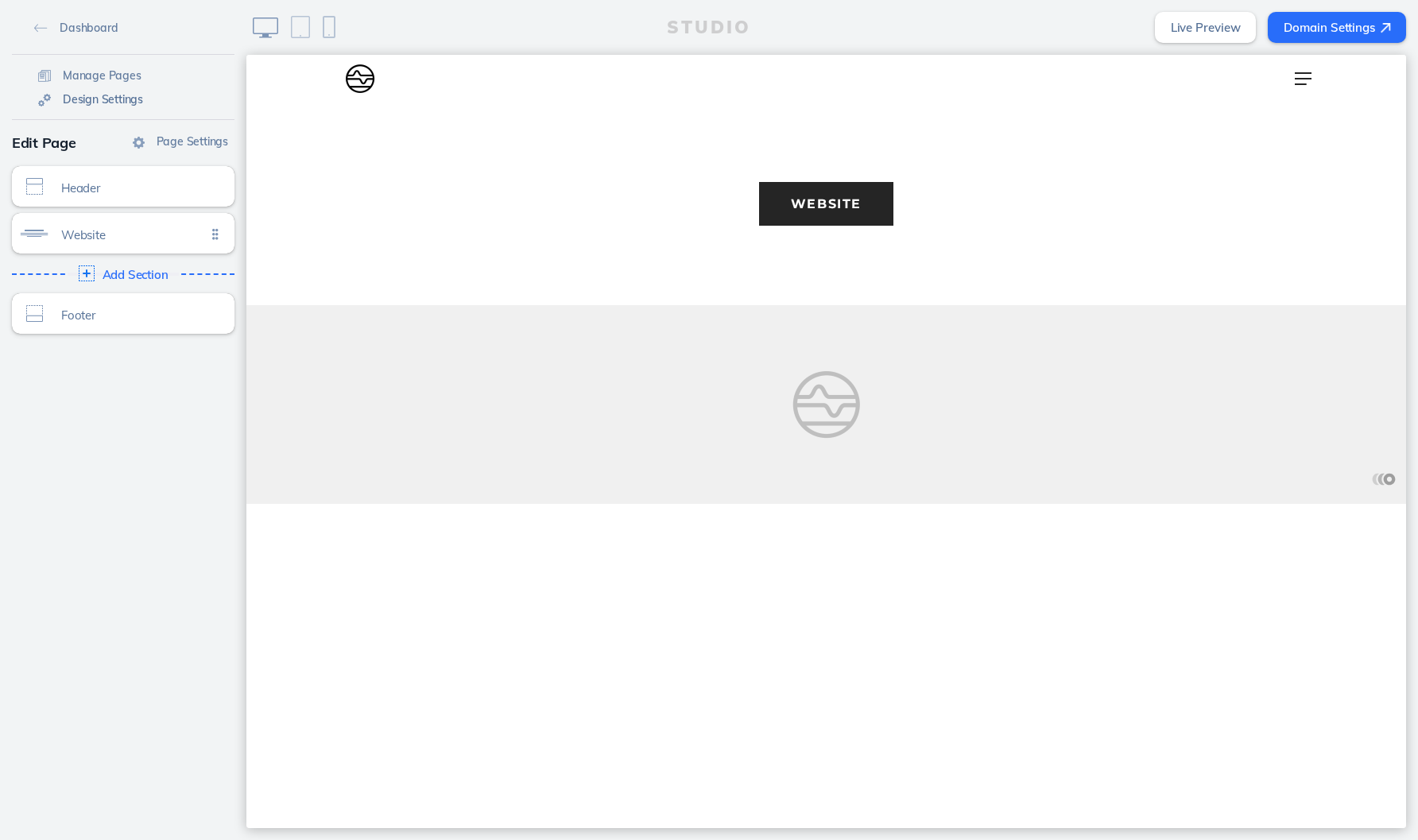
click at [108, 102] on span "Design Settings" at bounding box center [103, 98] width 81 height 14
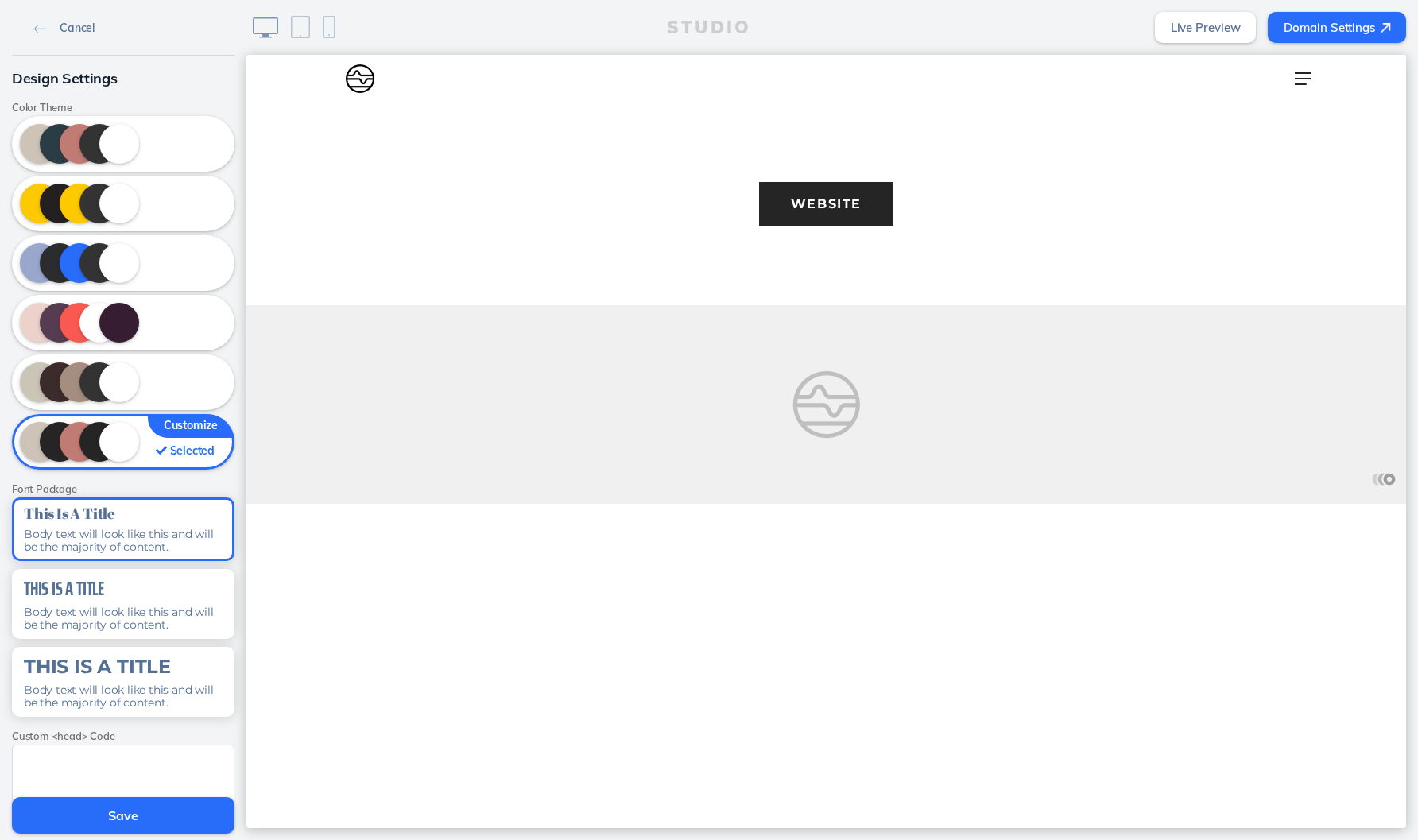
click at [45, 20] on link "Cancel" at bounding box center [65, 26] width 73 height 23
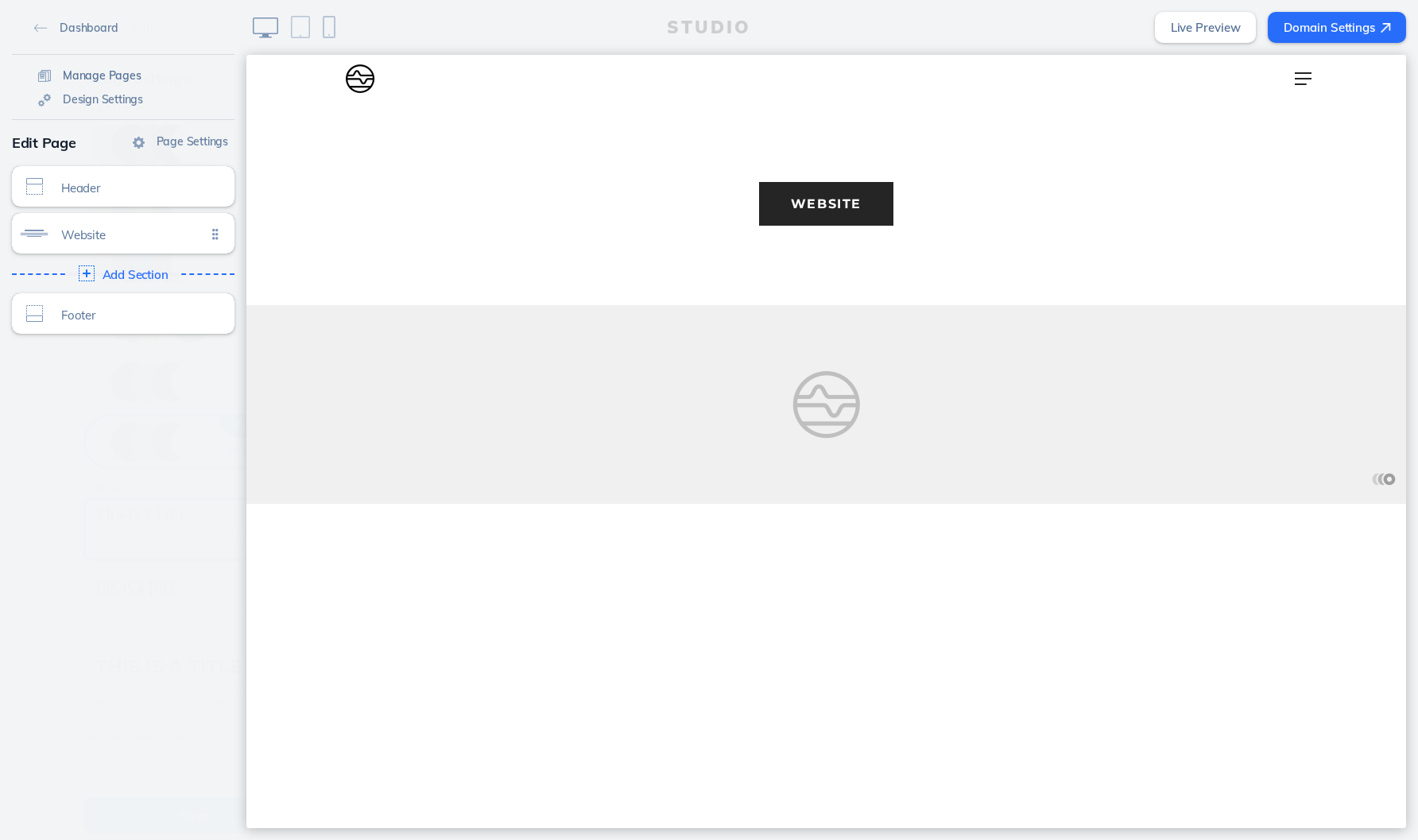
click at [67, 77] on span "Manage Pages" at bounding box center [102, 75] width 79 height 14
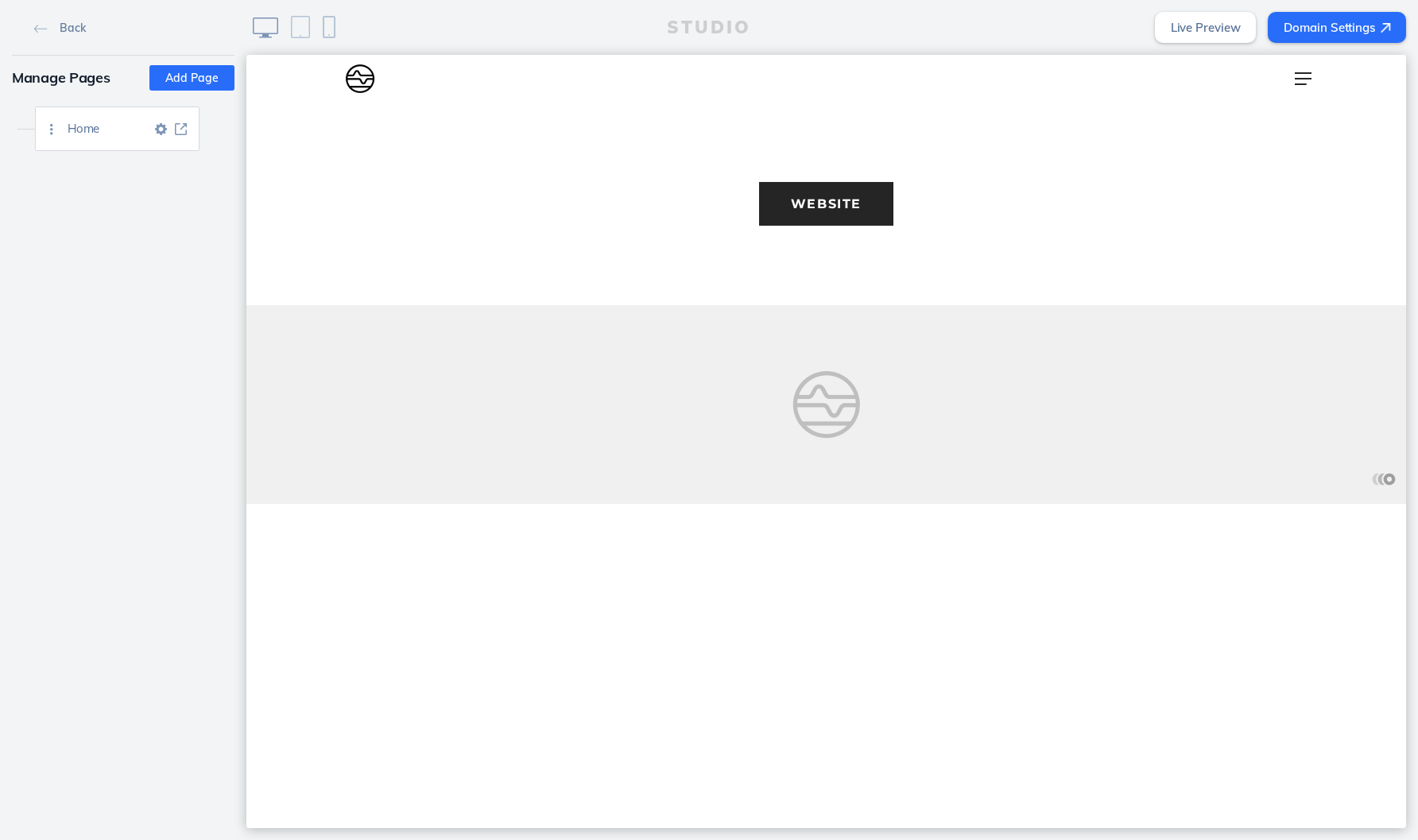
click at [163, 129] on img at bounding box center [160, 129] width 12 height 12
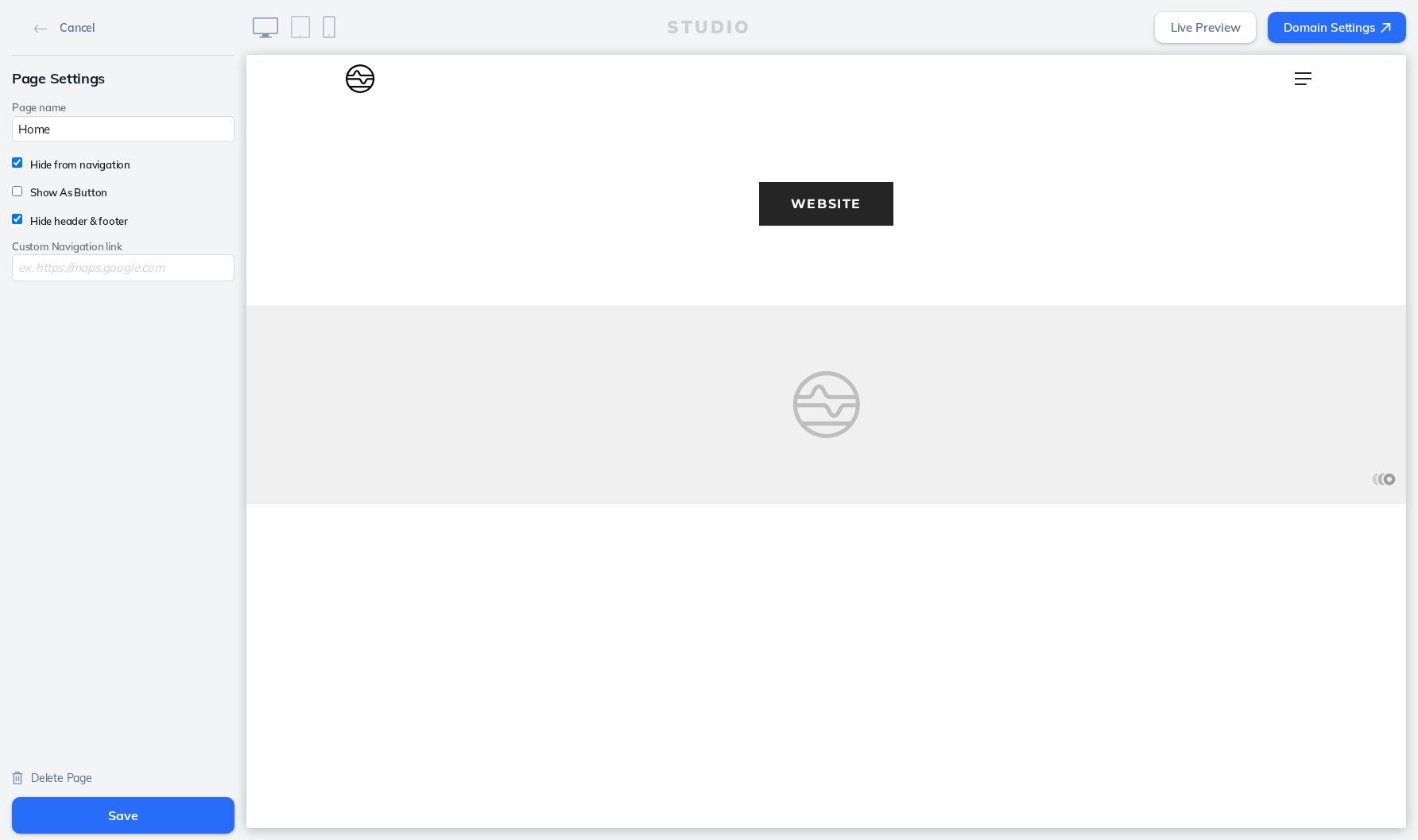
click at [34, 22] on link "Cancel" at bounding box center [65, 26] width 73 height 23
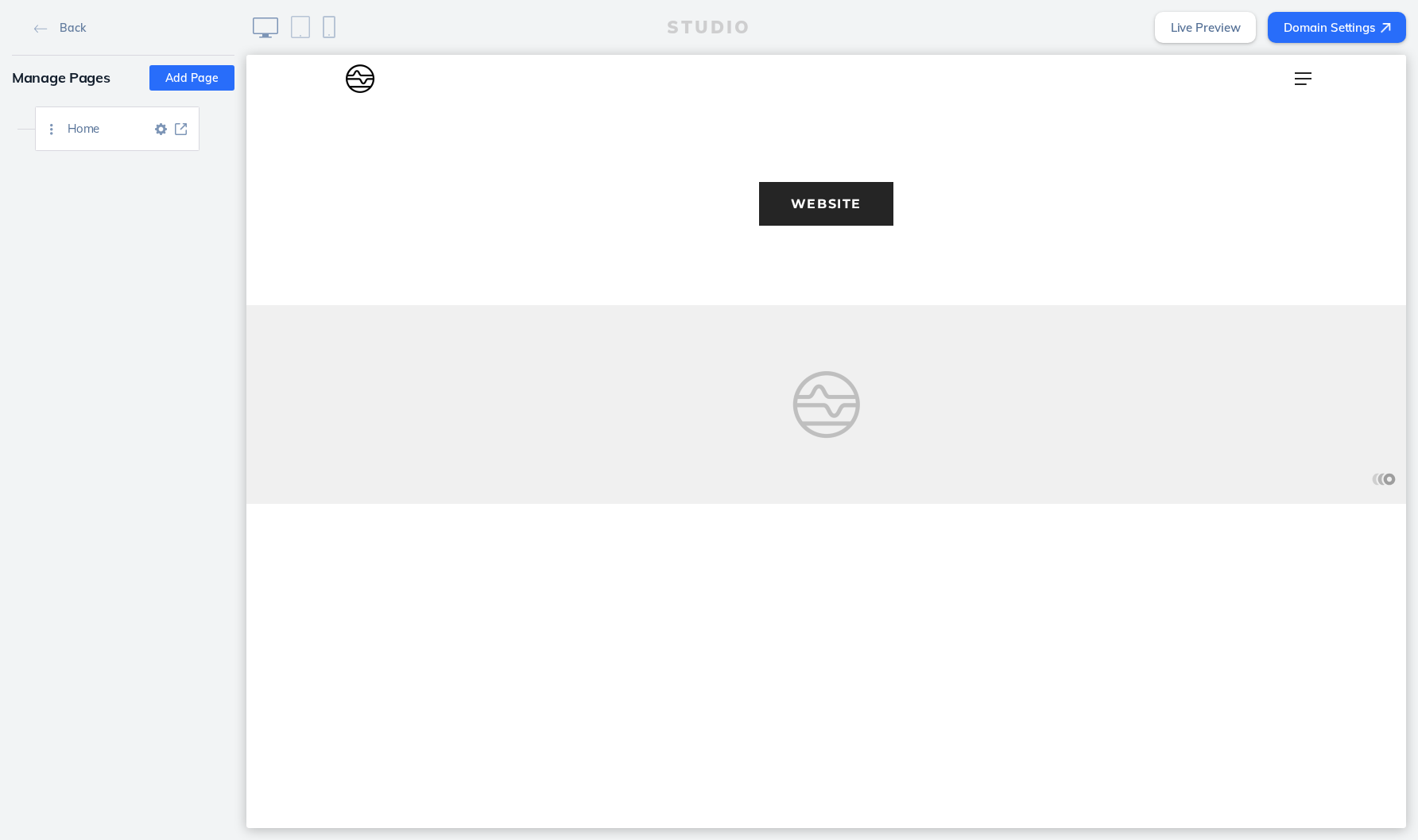
click at [50, 123] on div at bounding box center [52, 129] width 32 height 43
click at [51, 137] on div at bounding box center [52, 129] width 32 height 43
click at [160, 130] on img at bounding box center [160, 129] width 12 height 12
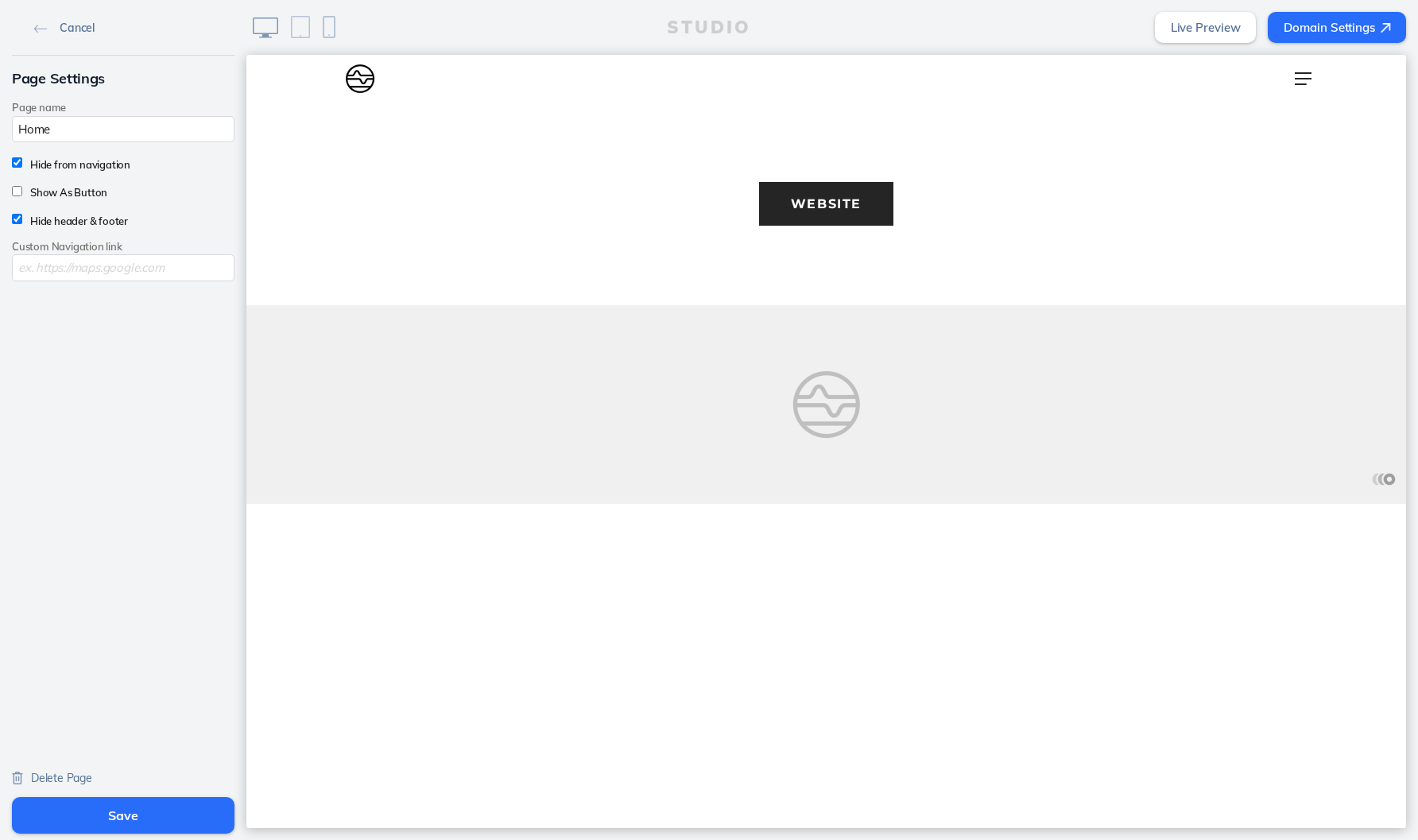
click at [42, 26] on img at bounding box center [40, 28] width 13 height 8
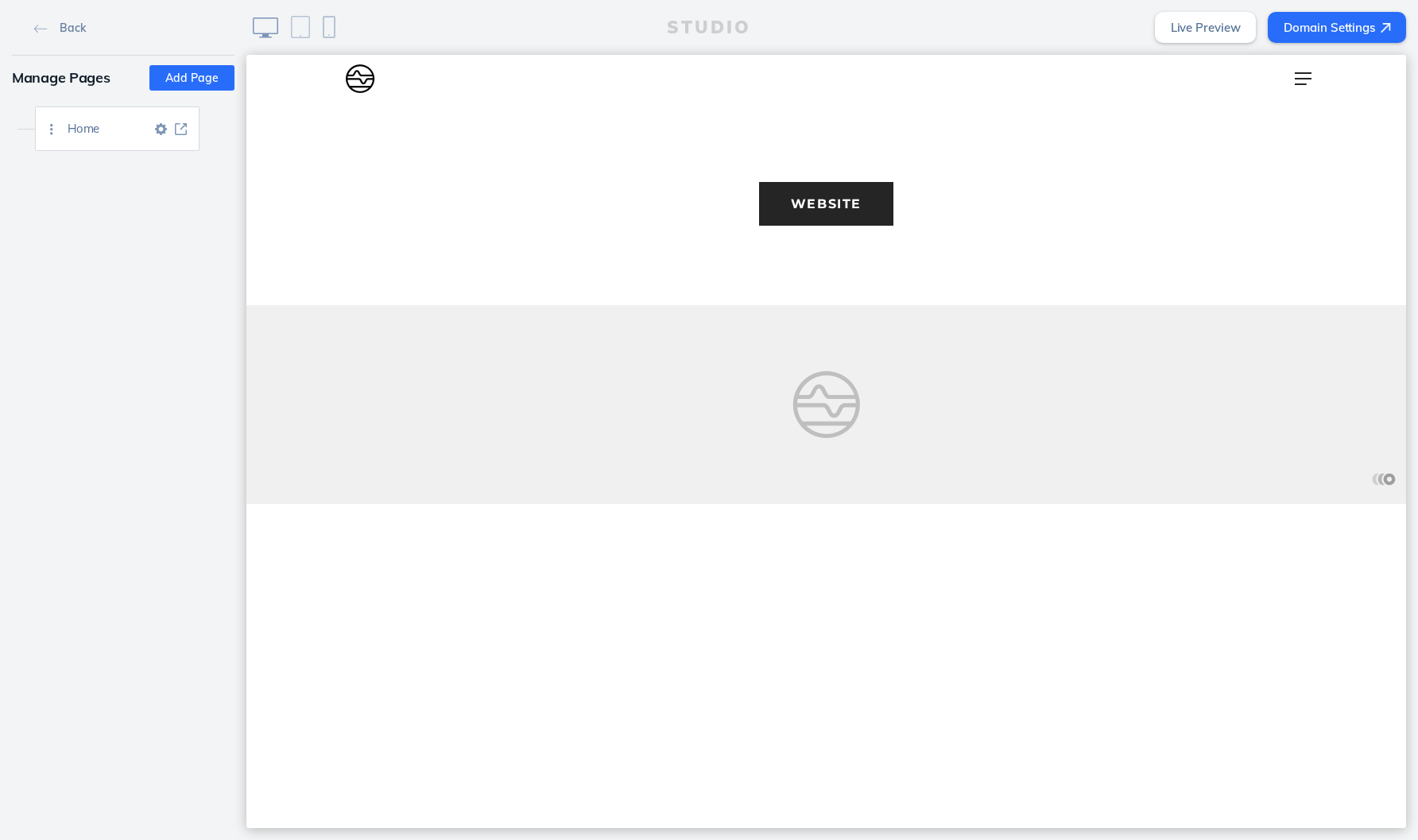
click at [181, 128] on img at bounding box center [181, 129] width 12 height 12
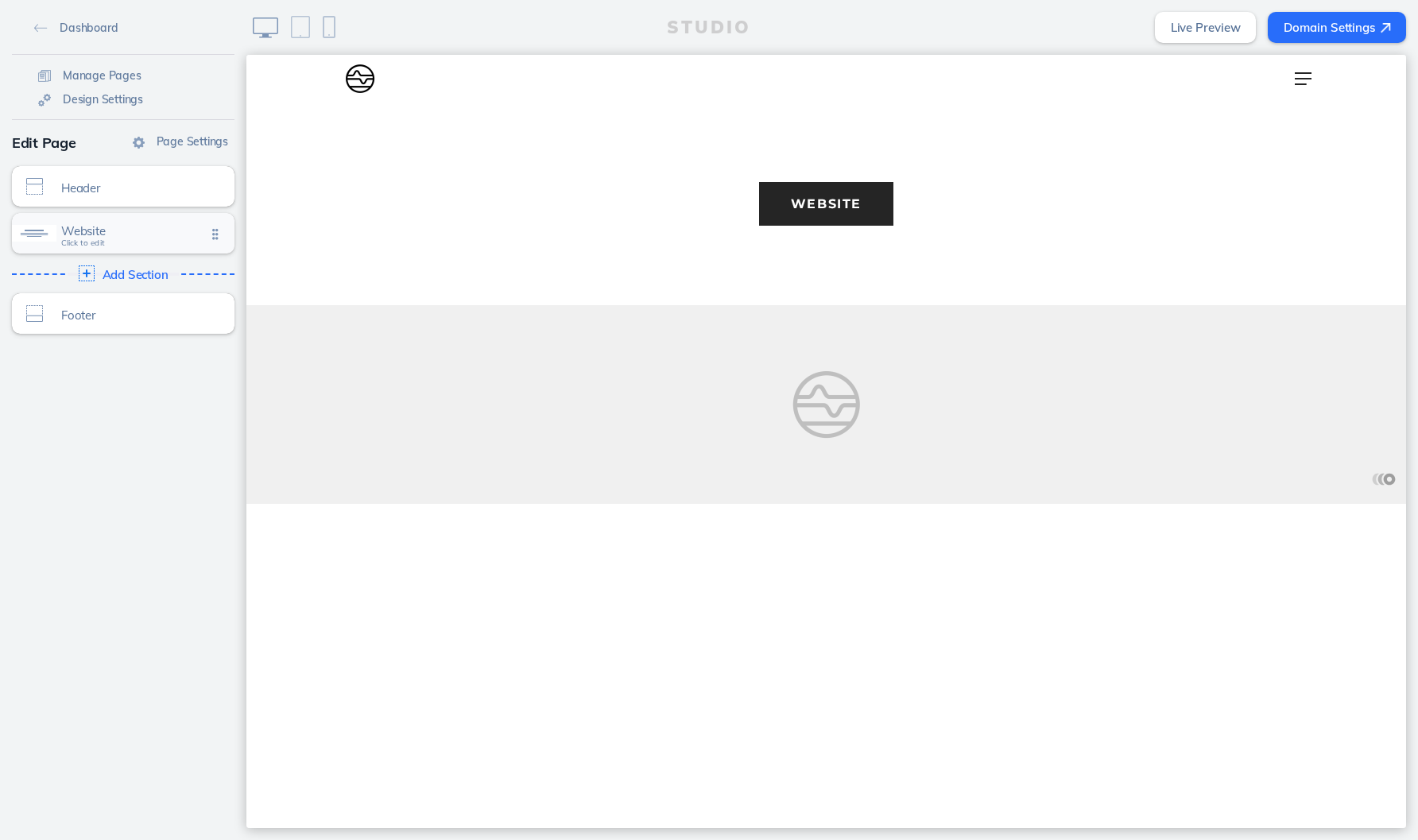
click at [131, 245] on div "Website Click to edit" at bounding box center [124, 232] width 223 height 40
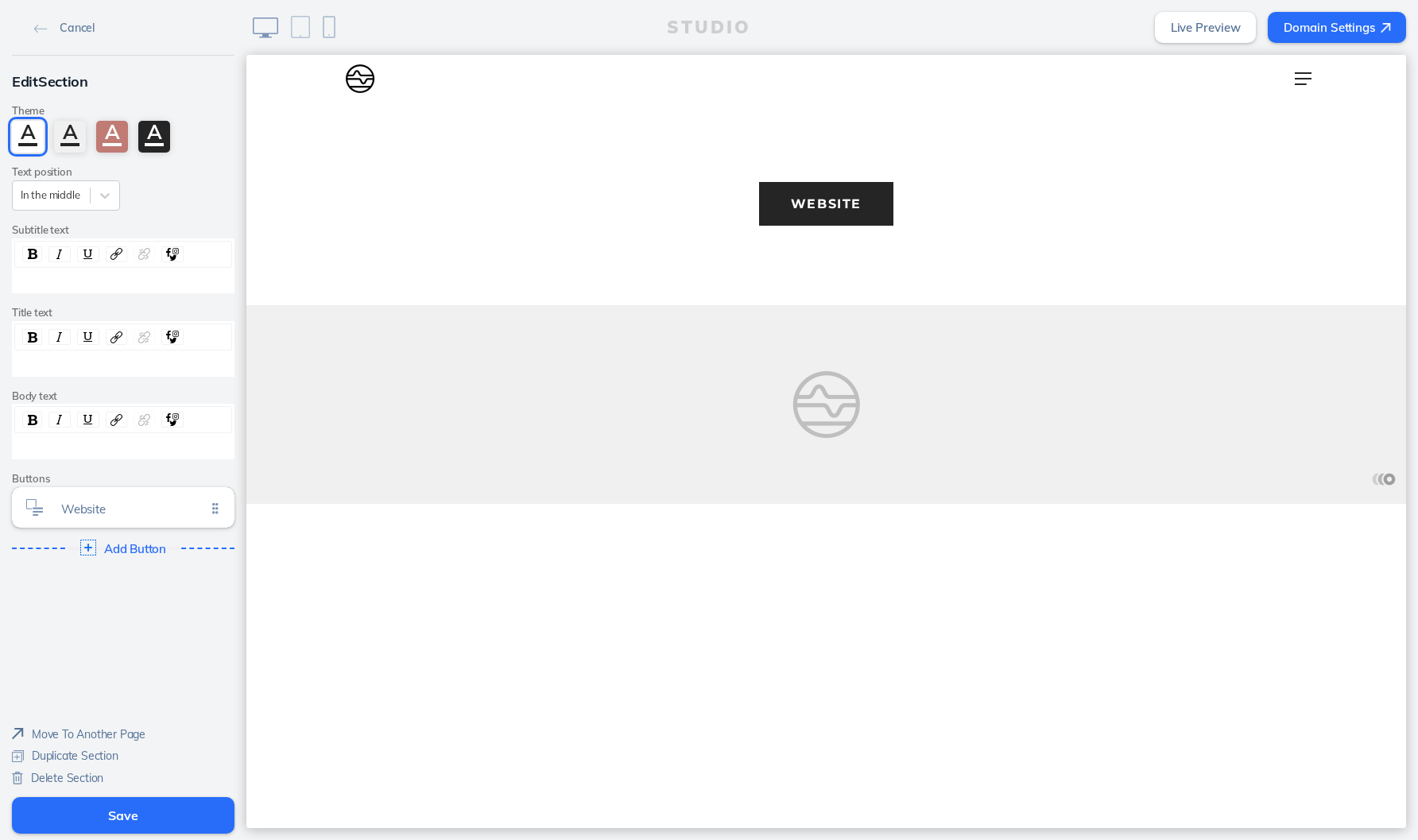
click at [85, 780] on span "Delete Section" at bounding box center [66, 777] width 72 height 14
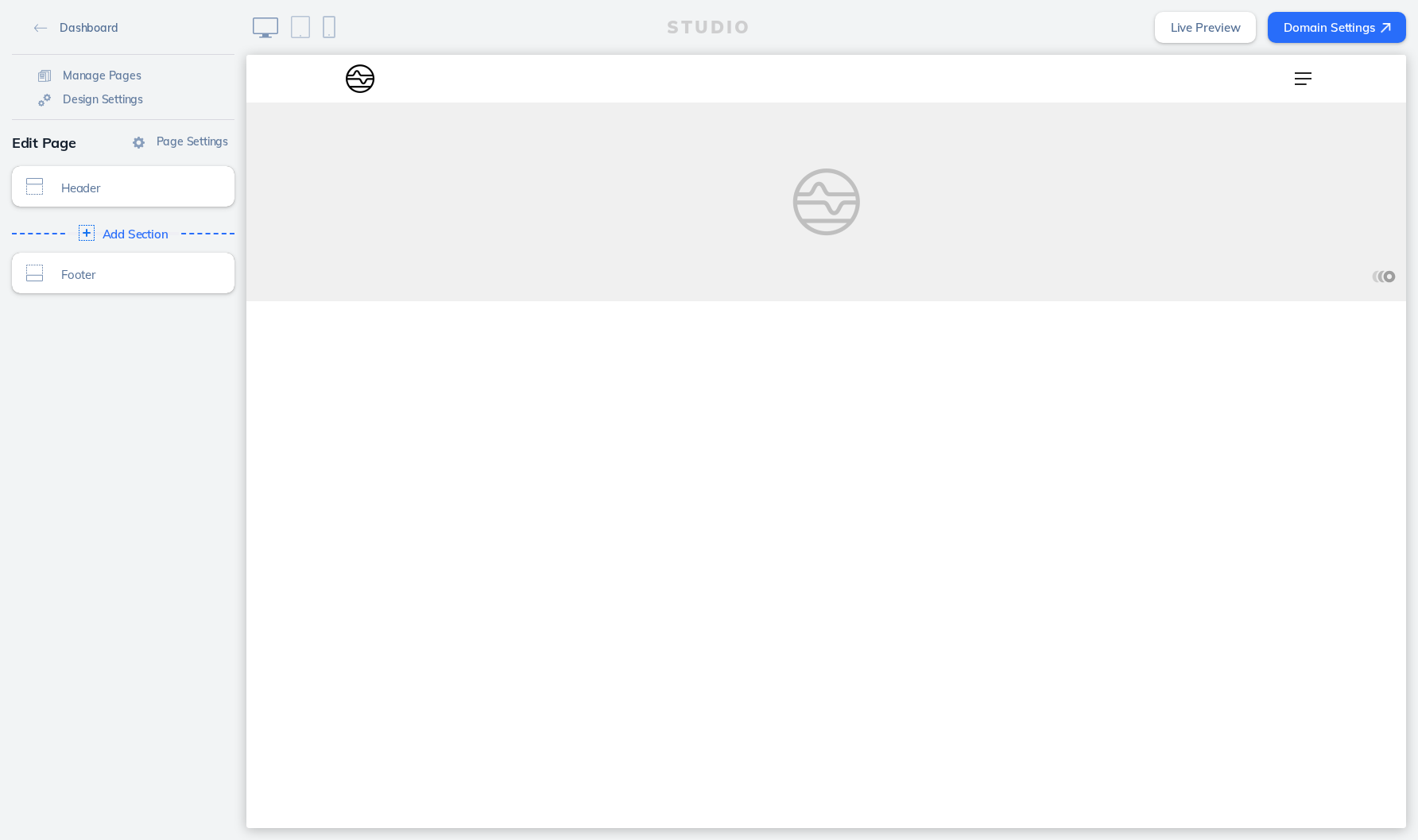
click at [42, 31] on img at bounding box center [40, 27] width 13 height 8
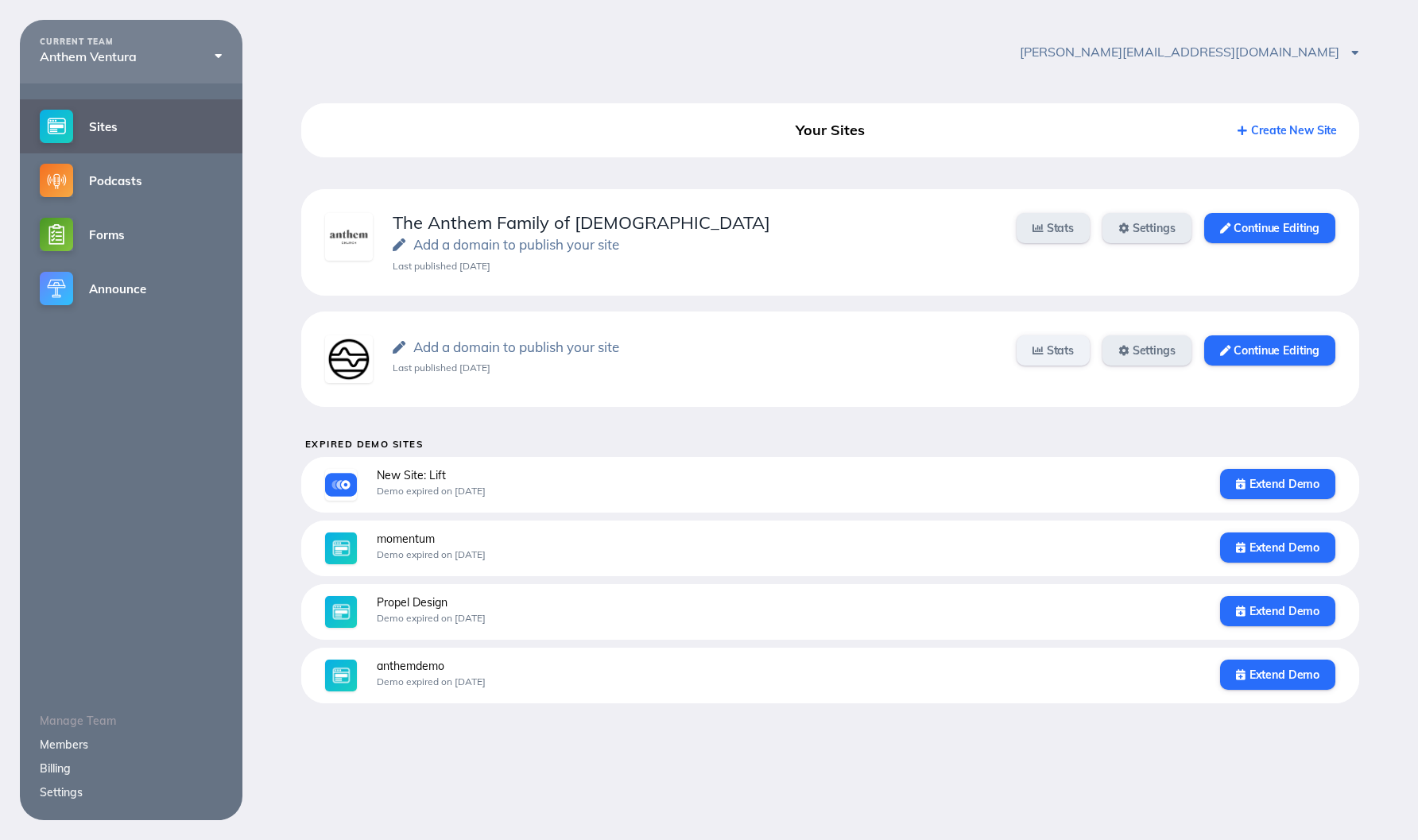
click at [1043, 360] on link "Stats" at bounding box center [1053, 350] width 73 height 30
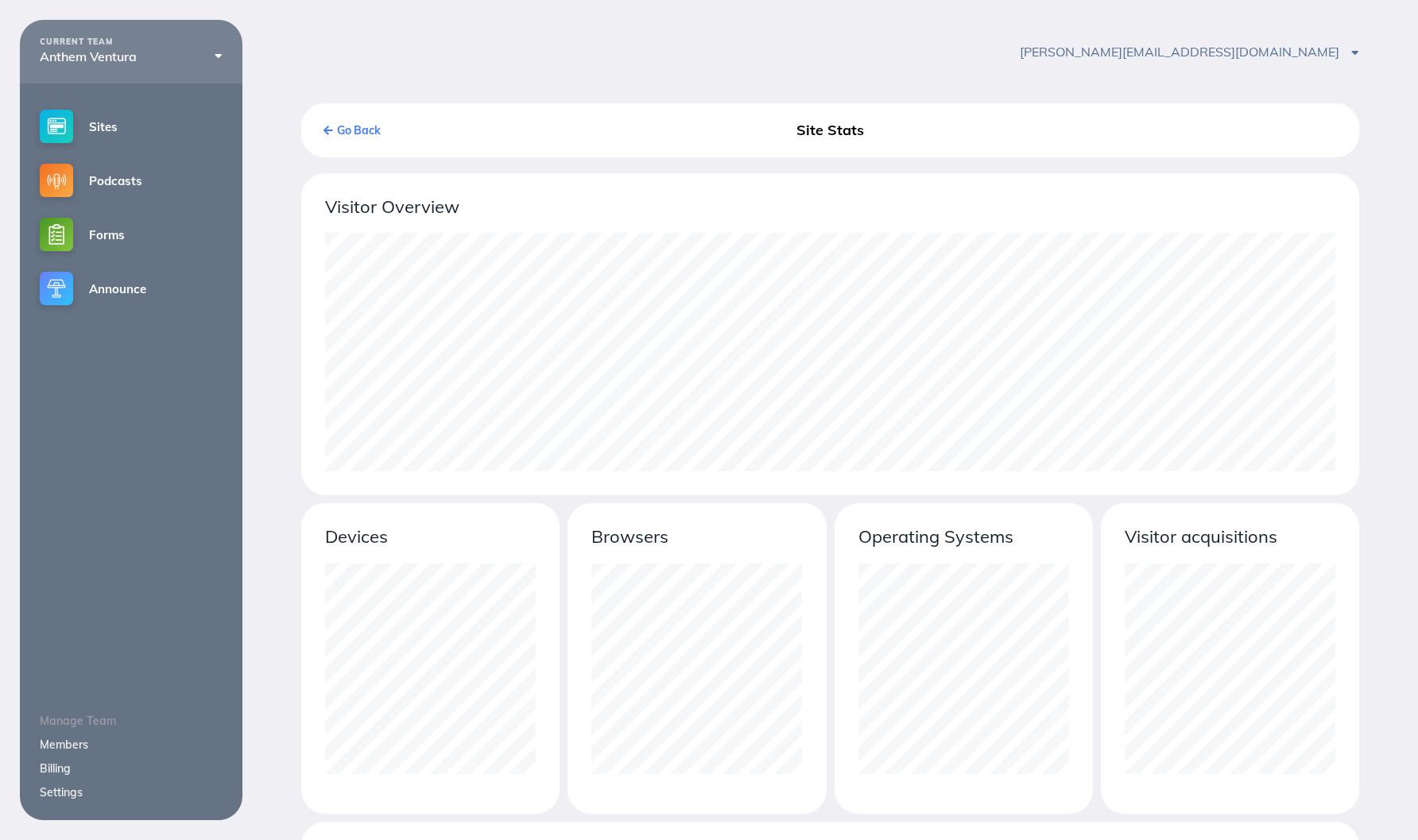
click at [367, 126] on link "Go Back" at bounding box center [351, 130] width 57 height 14
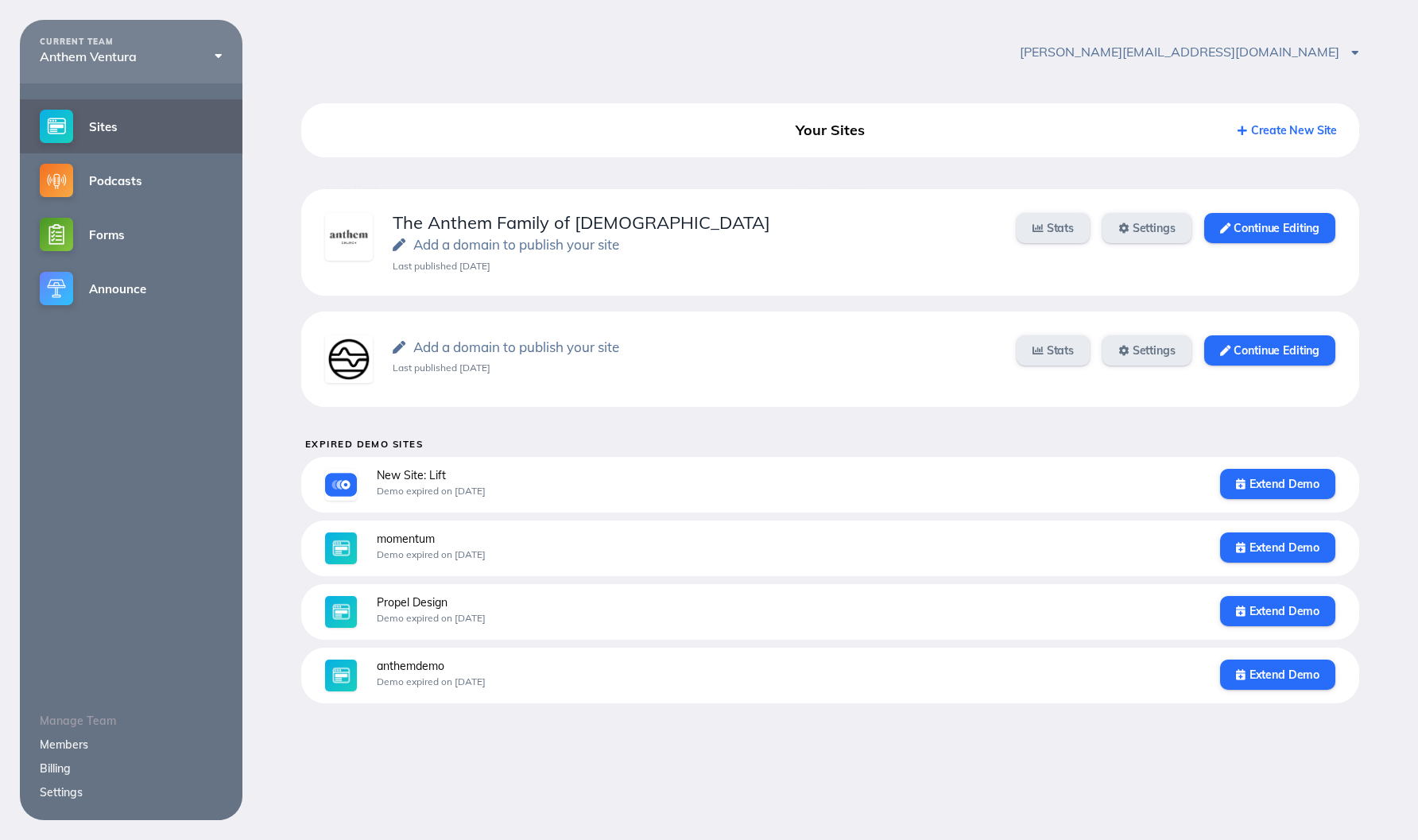
scroll to position [212, 212]
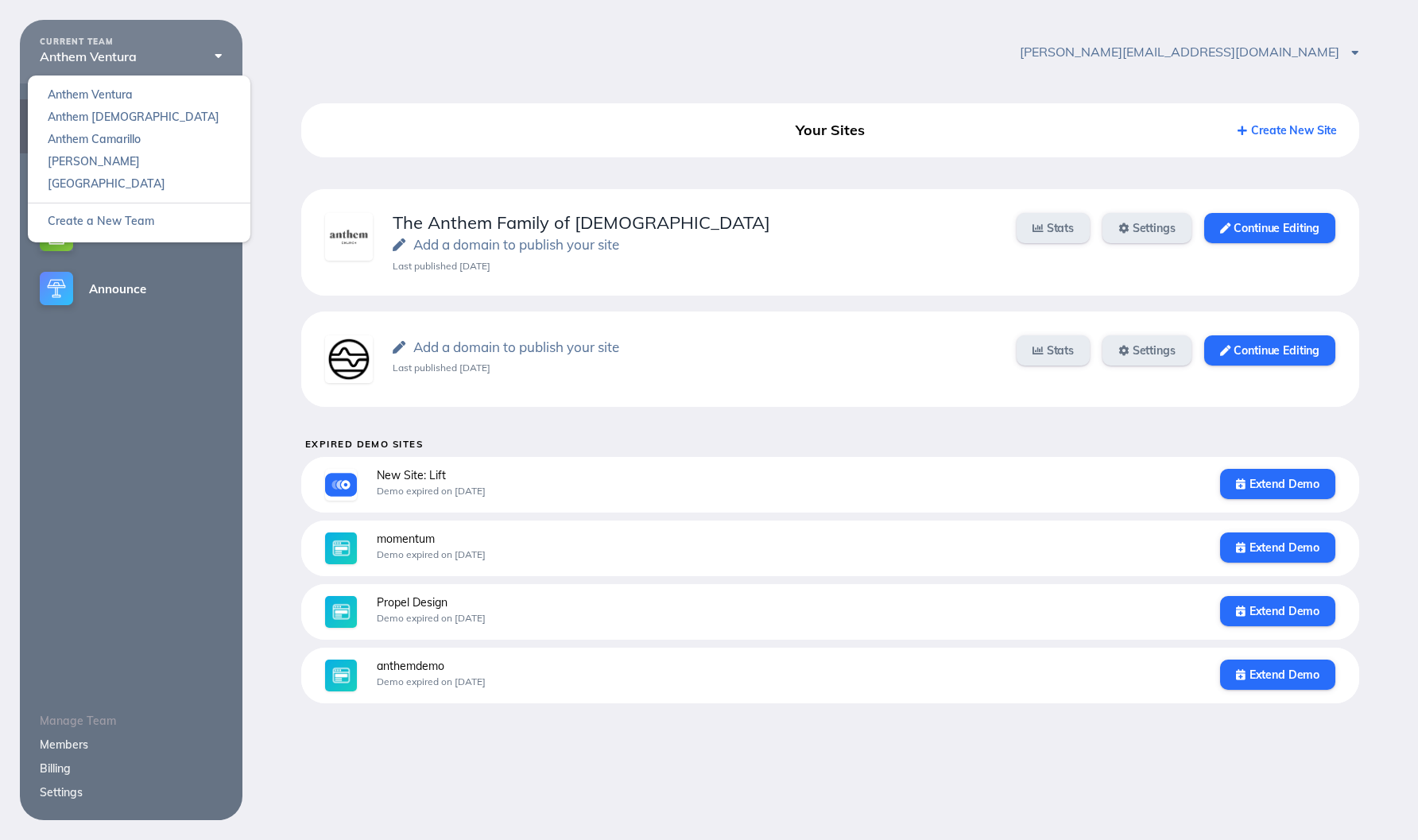
click at [196, 53] on div "Anthem Ventura" at bounding box center [130, 56] width 183 height 14
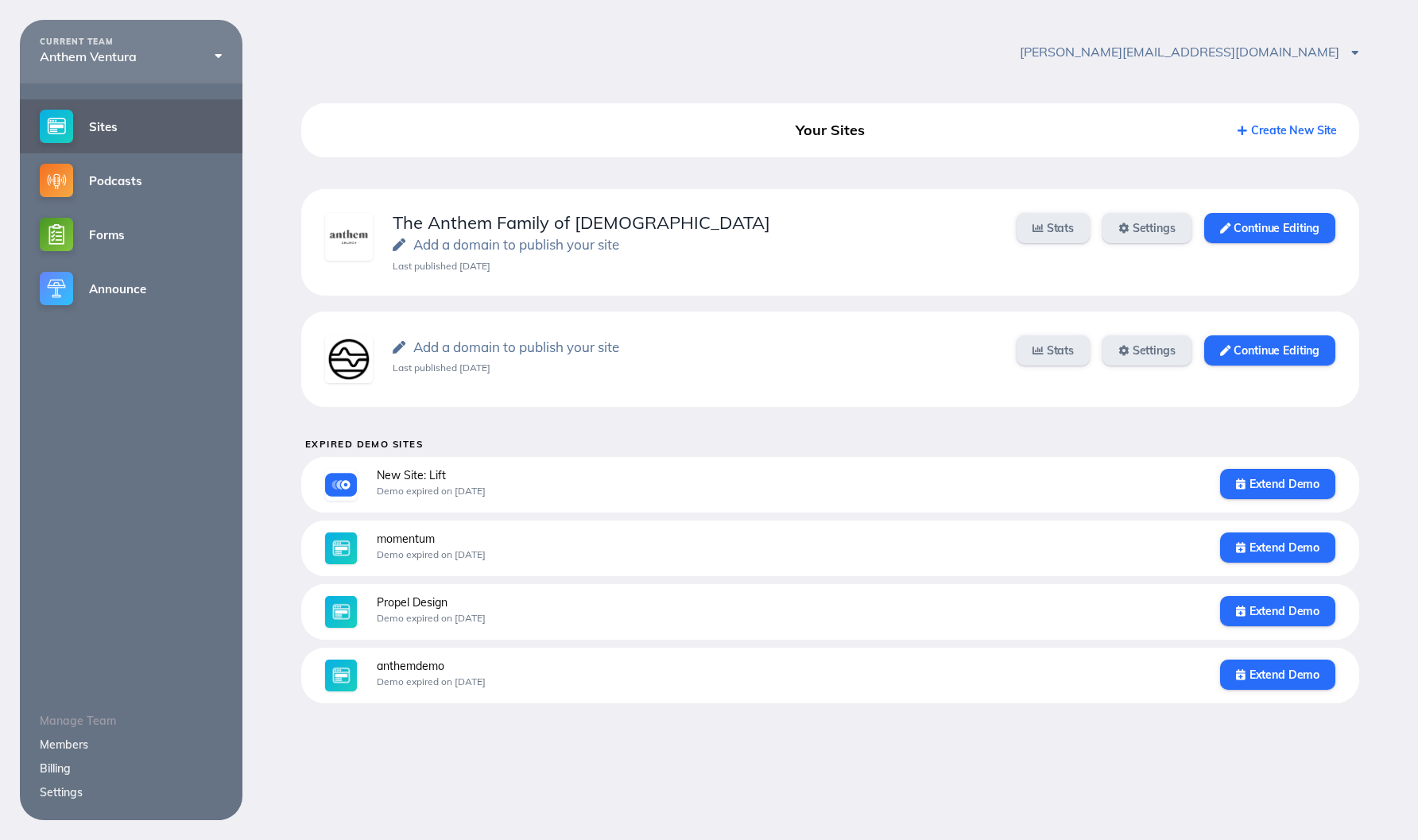
click at [71, 795] on link "Settings" at bounding box center [61, 791] width 43 height 14
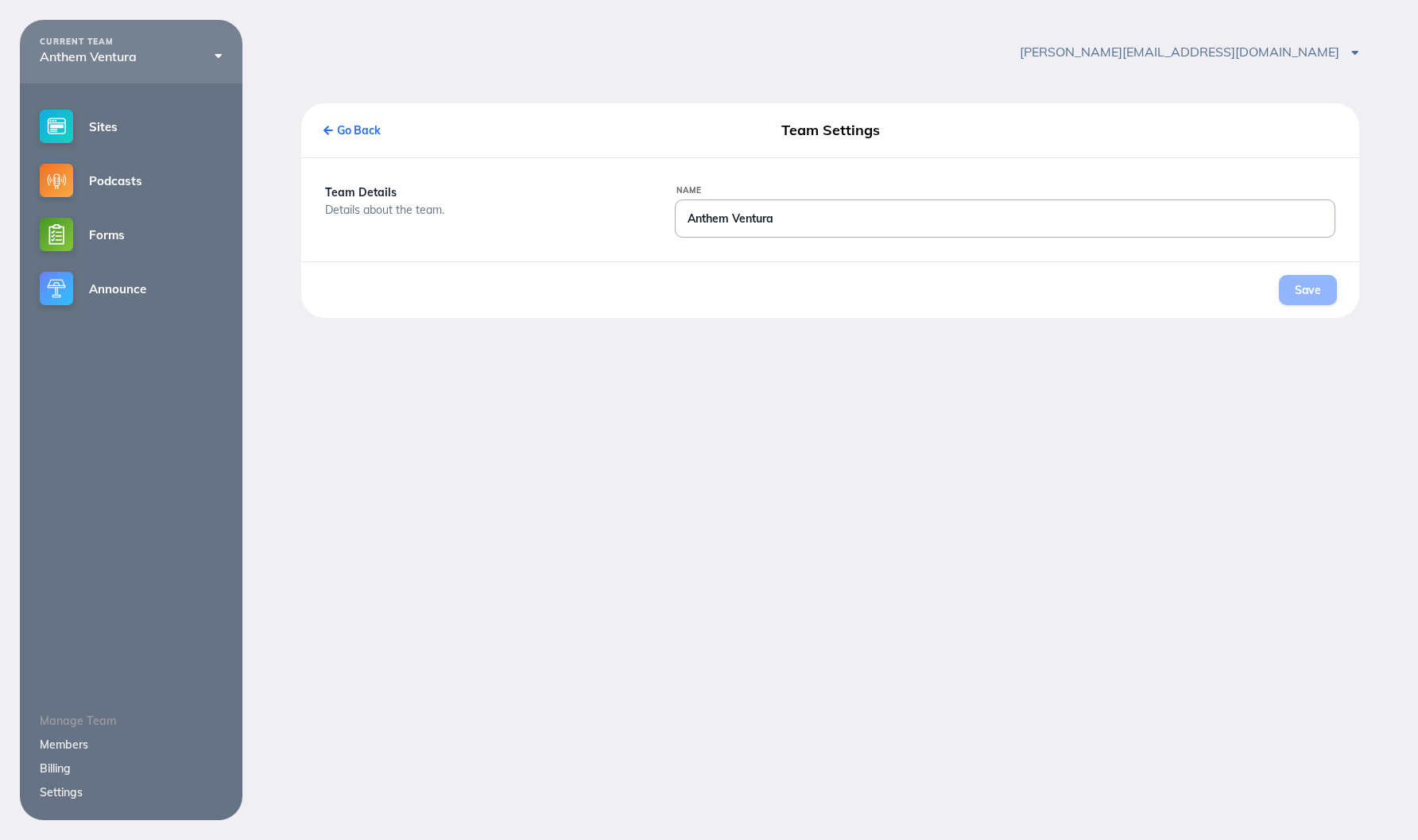
click at [867, 228] on input "Anthem Ventura" at bounding box center [1004, 218] width 658 height 37
click at [61, 770] on link "Billing" at bounding box center [54, 768] width 31 height 14
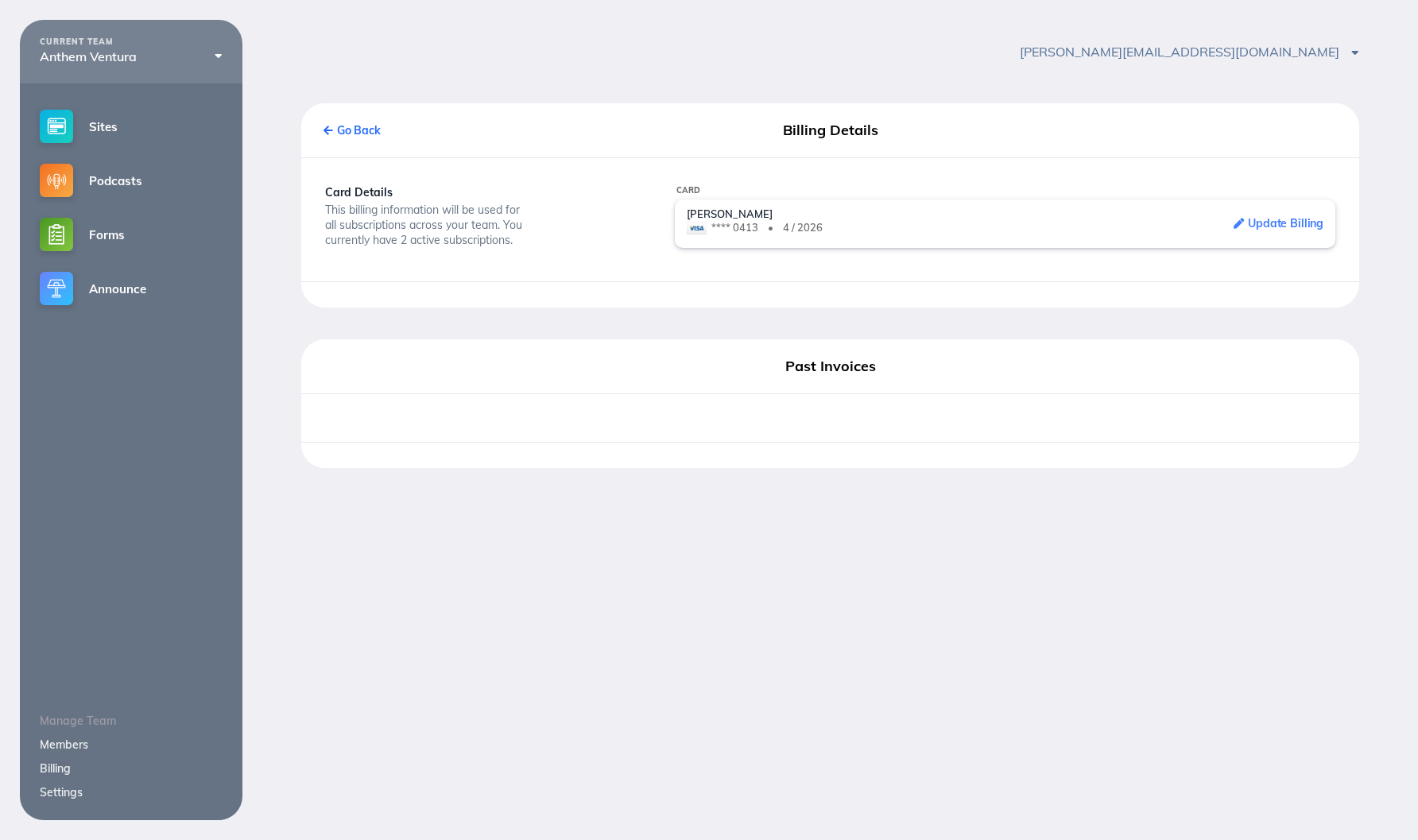
click at [67, 741] on link "Members" at bounding box center [64, 744] width 49 height 14
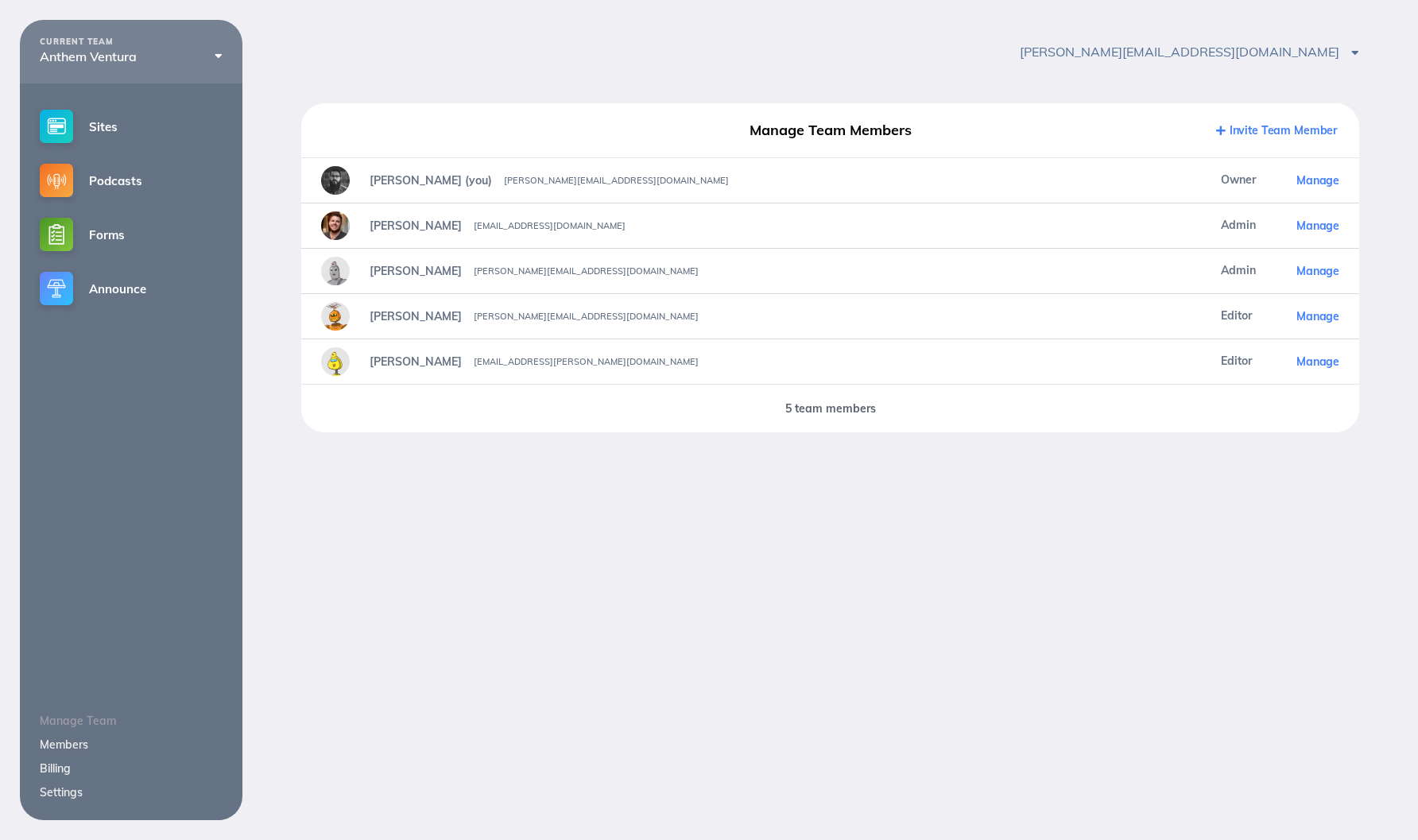
click at [617, 635] on div "CURRENT TEAM Anthem Ventura Anthem Ventura Anthem Church Anthem Camarillo josh …" at bounding box center [709, 439] width 1418 height 840
click at [182, 183] on link "Podcasts" at bounding box center [131, 181] width 223 height 54
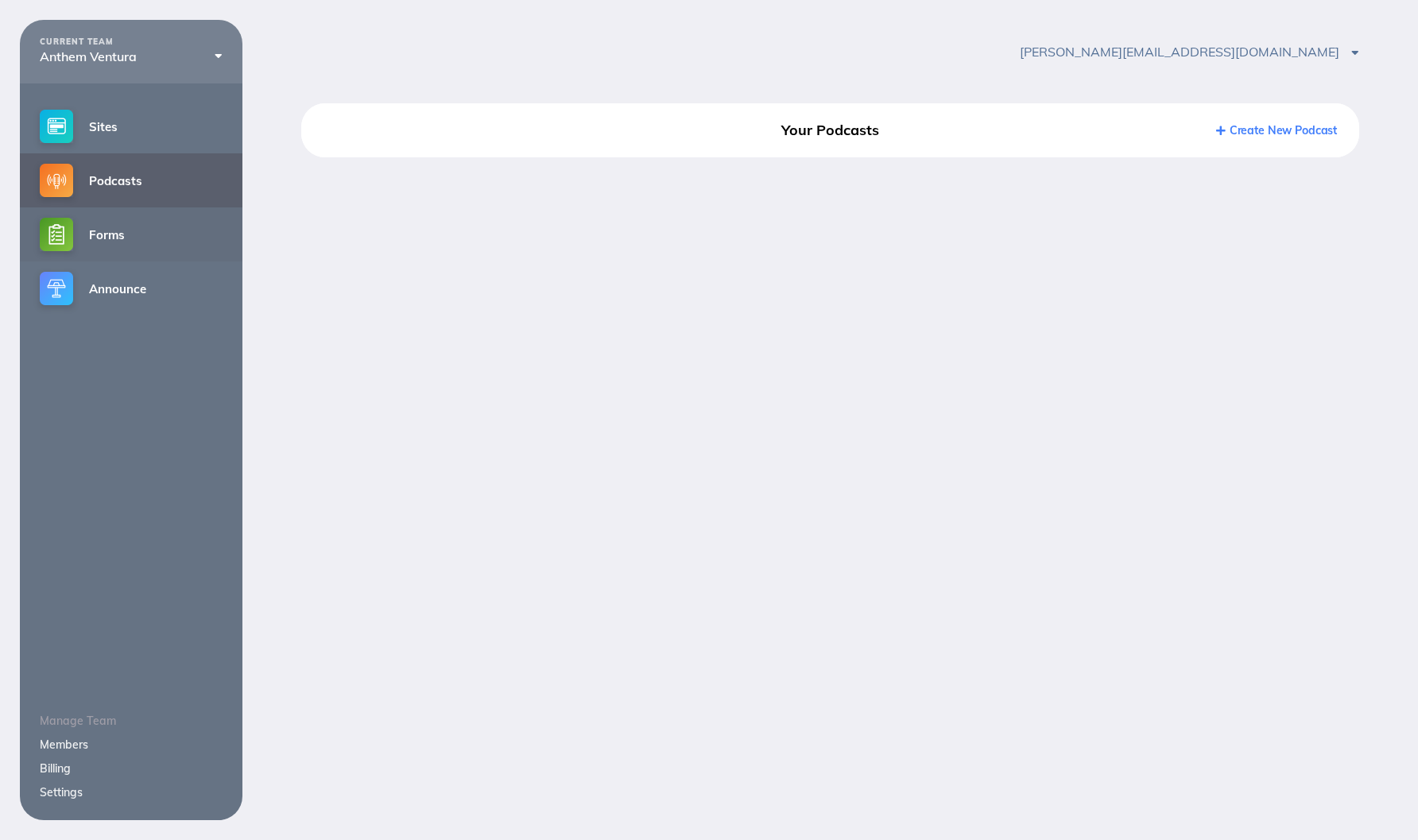
click at [198, 214] on link "Forms" at bounding box center [131, 234] width 223 height 54
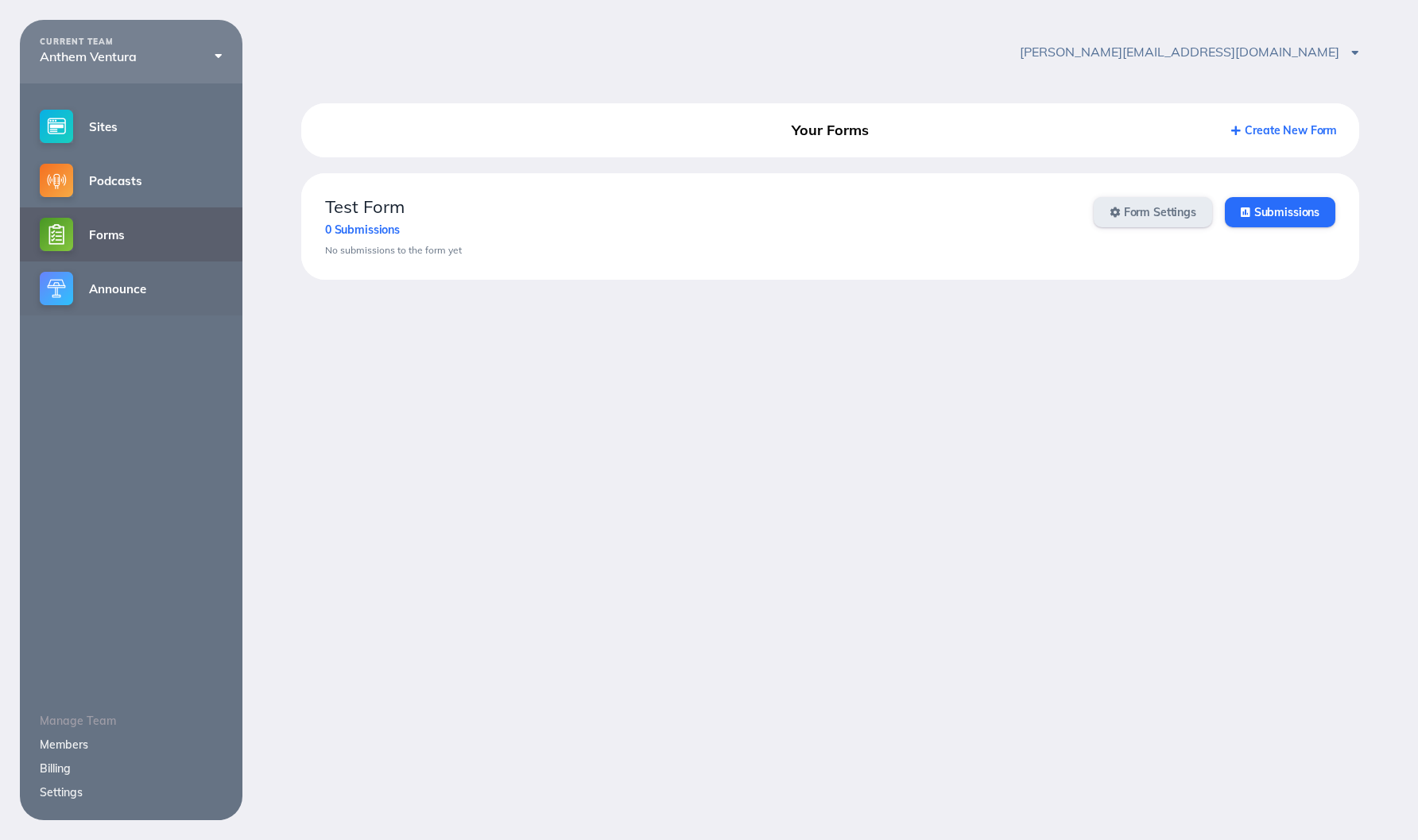
click at [176, 286] on link "Announce" at bounding box center [131, 288] width 223 height 54
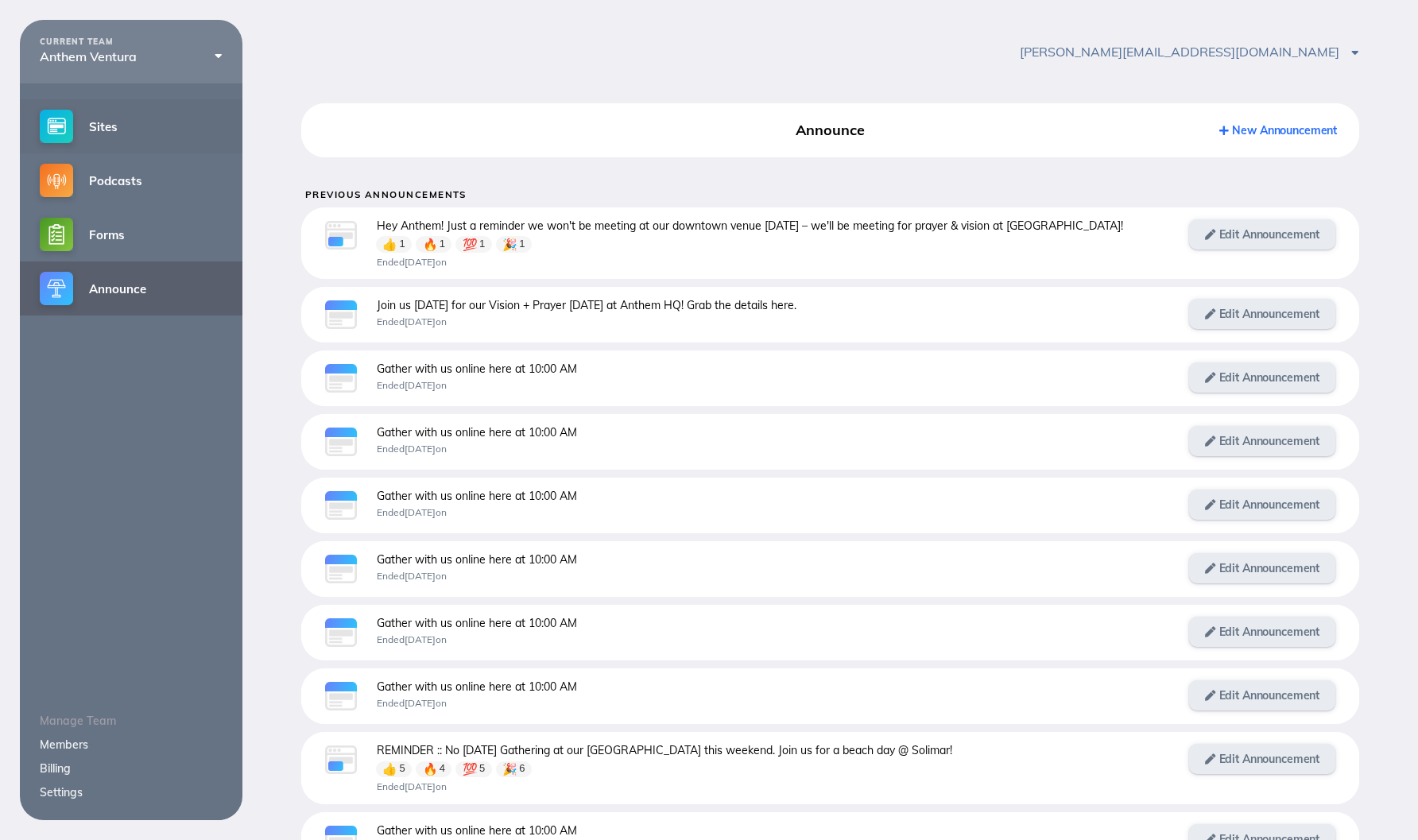
click at [130, 150] on link "Sites" at bounding box center [131, 126] width 223 height 54
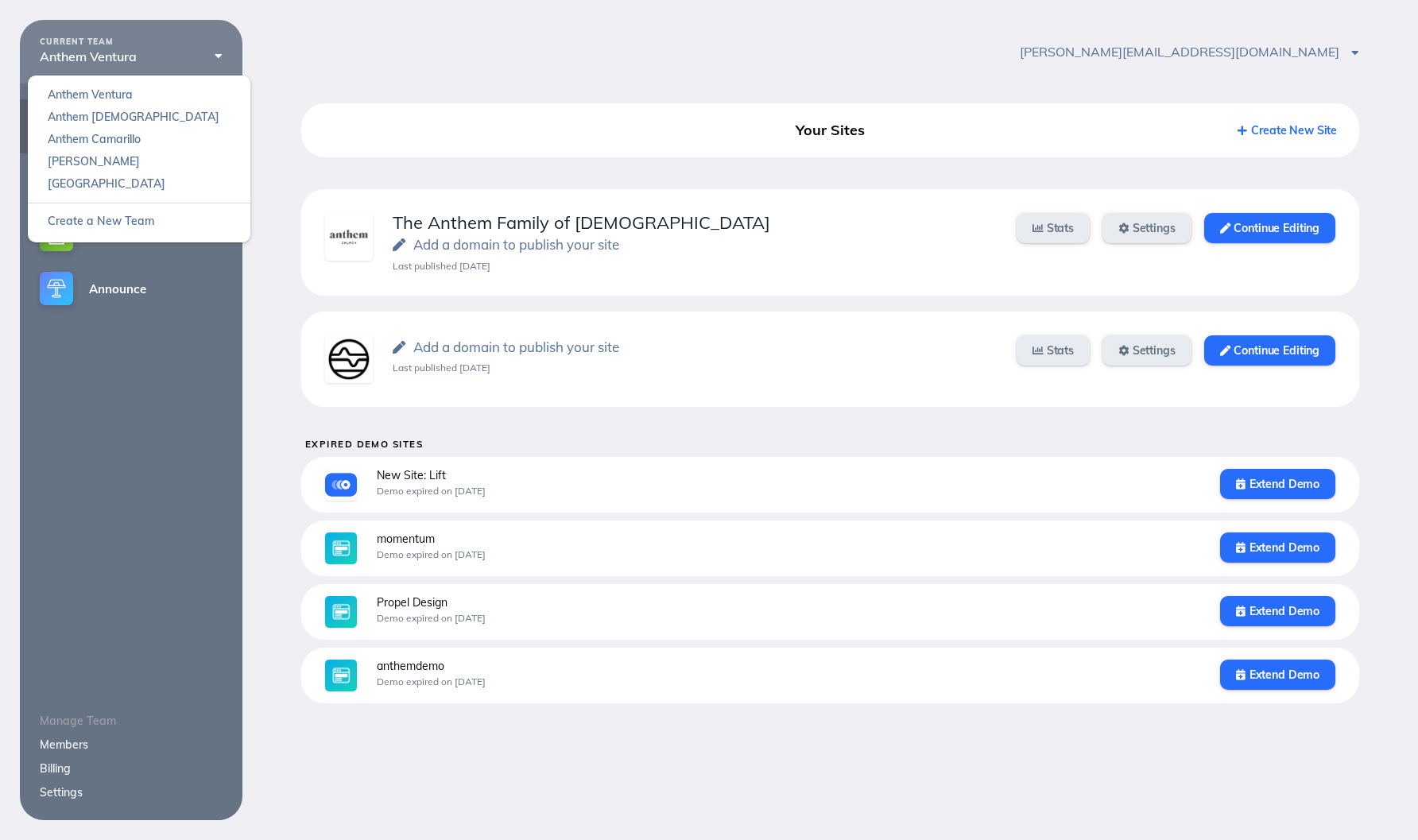
click at [214, 55] on div "Anthem Ventura" at bounding box center [130, 56] width 183 height 14
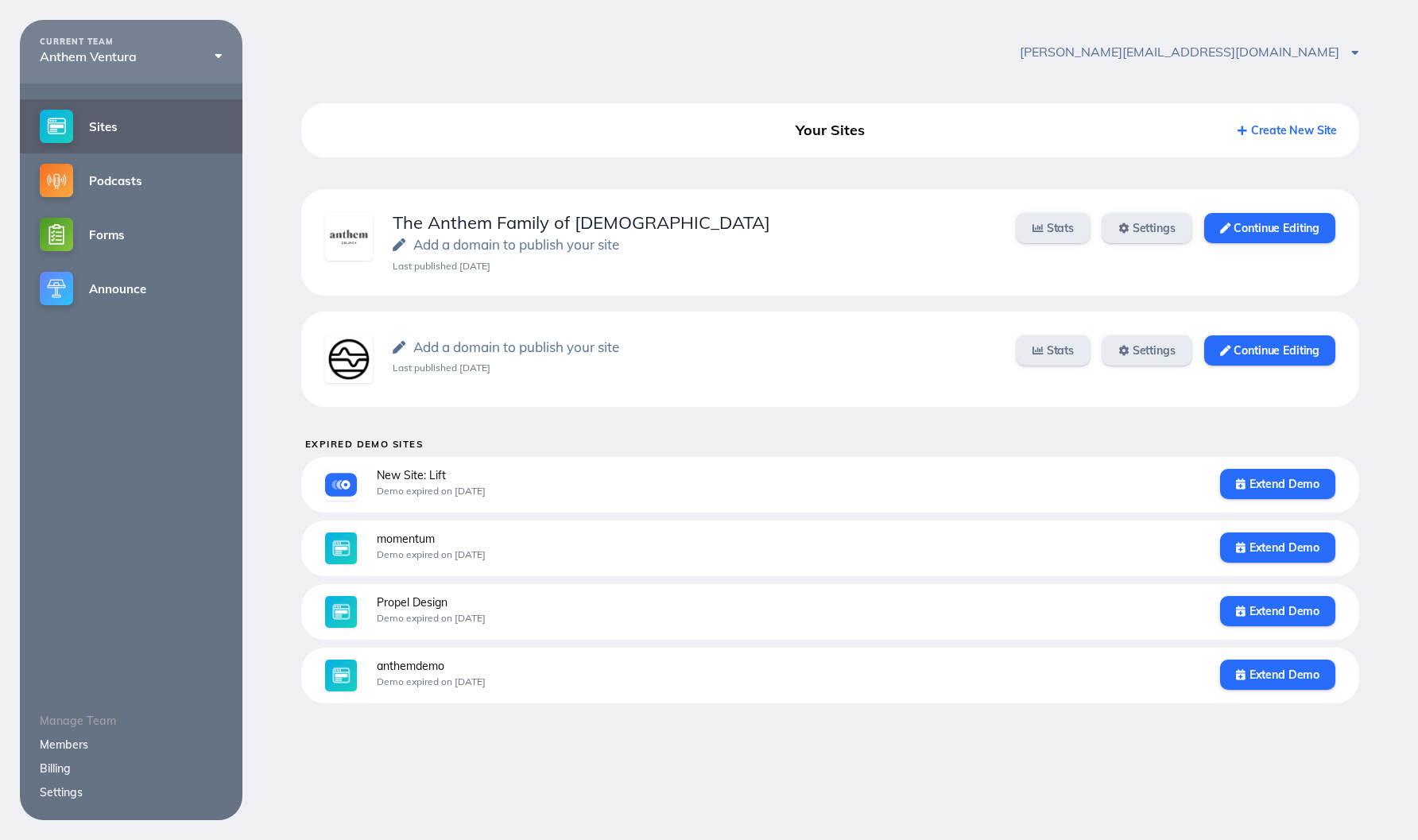
click at [136, 380] on div "CURRENT TEAM Anthem Ventura Anthem Ventura Anthem Church Anthem Camarillo josh …" at bounding box center [131, 420] width 223 height 800
click at [1295, 89] on link "Account Settings" at bounding box center [1294, 95] width 128 height 22
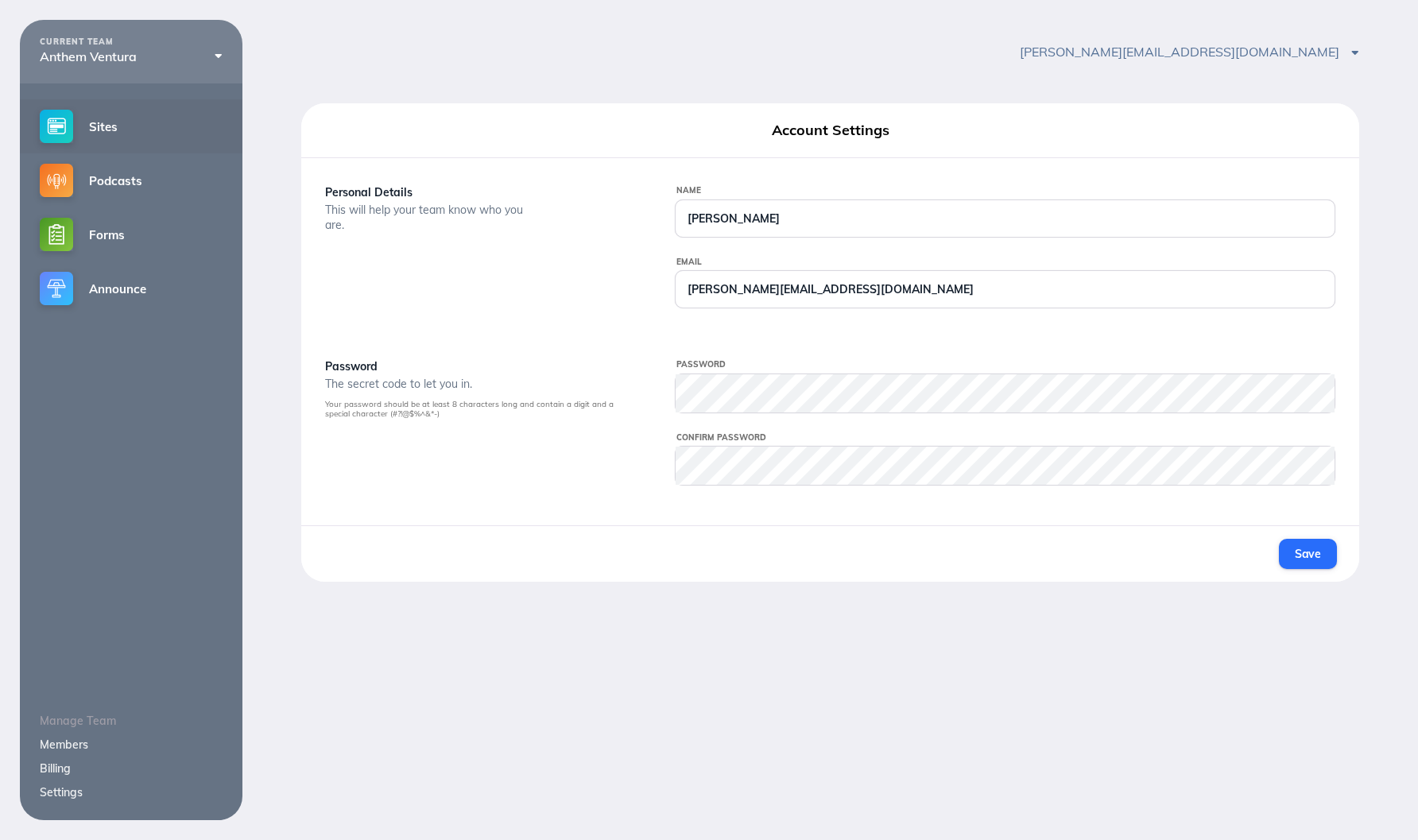
click at [140, 127] on link "Sites" at bounding box center [131, 126] width 223 height 54
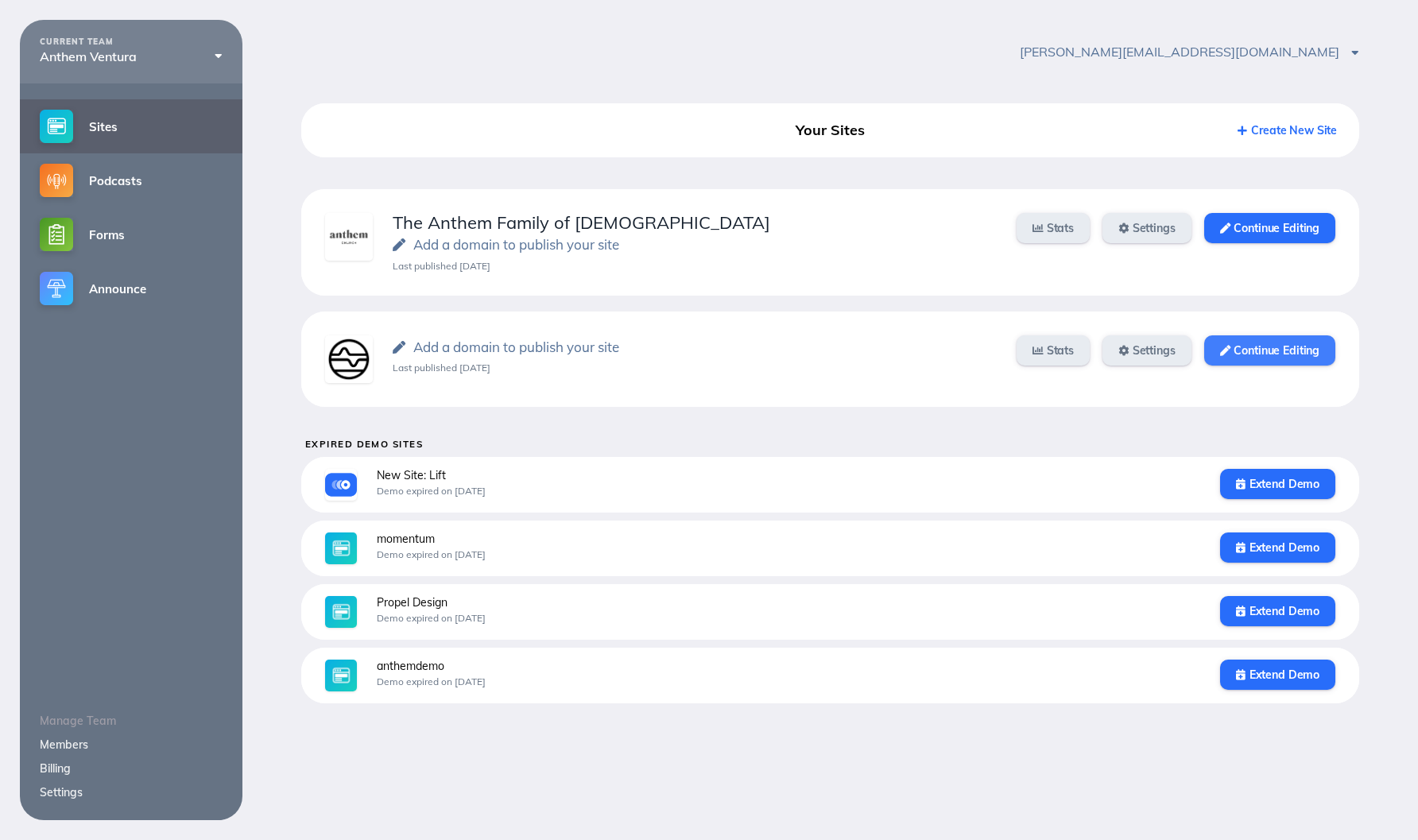
click at [1251, 350] on link "Continue Editing" at bounding box center [1269, 350] width 131 height 30
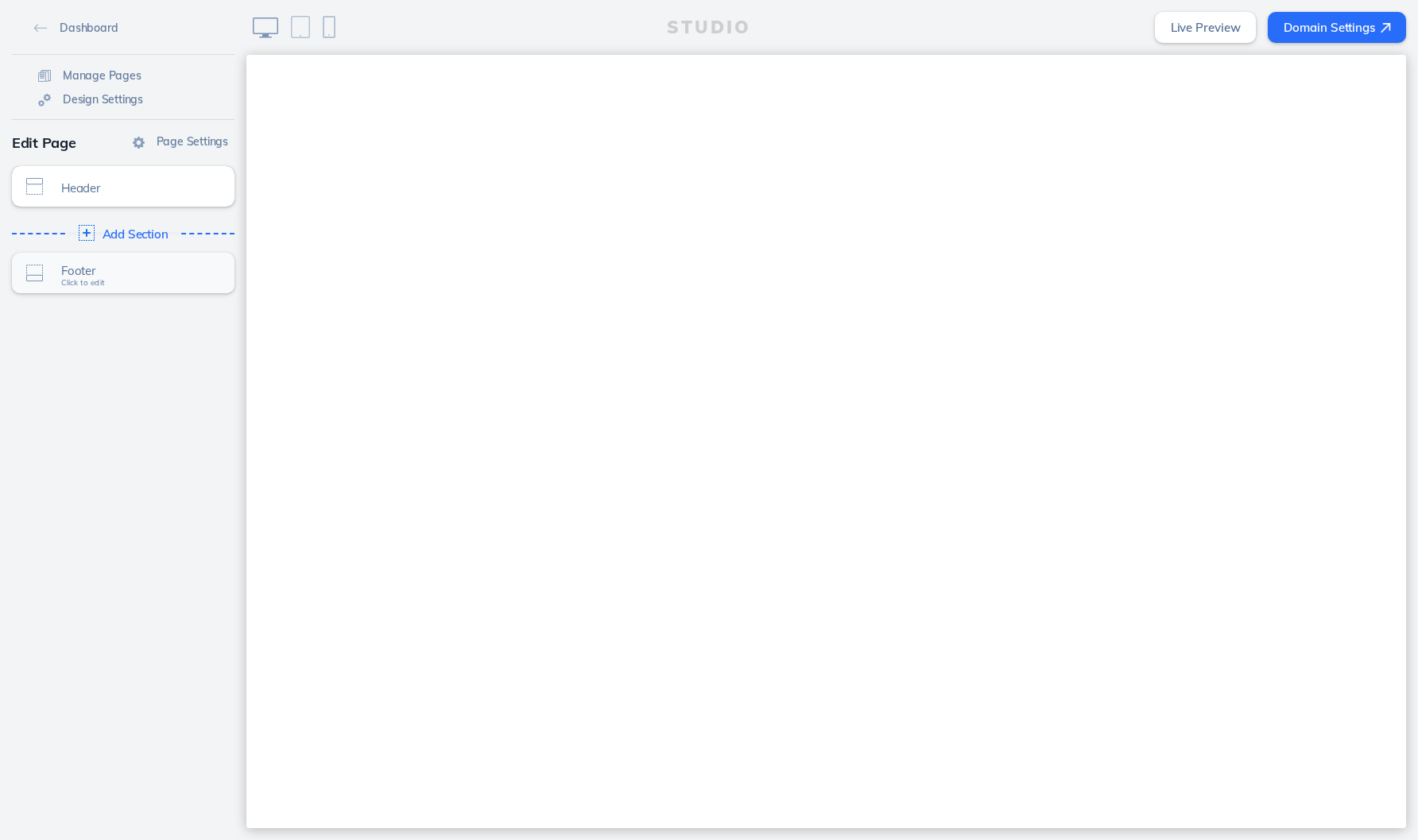
click at [139, 282] on div "Footer Click to edit" at bounding box center [124, 273] width 223 height 40
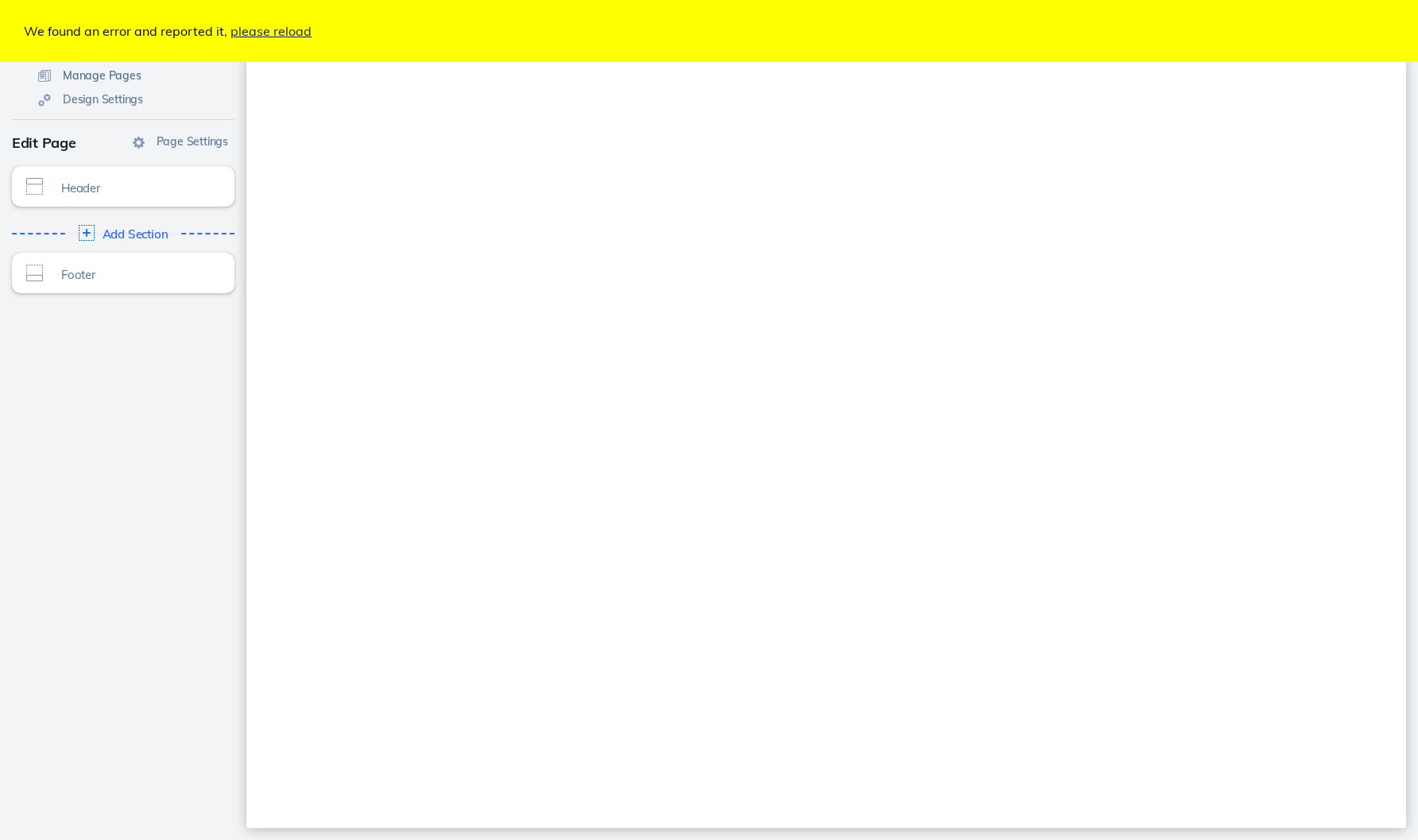
click at [126, 76] on span "Manage Pages" at bounding box center [102, 75] width 79 height 14
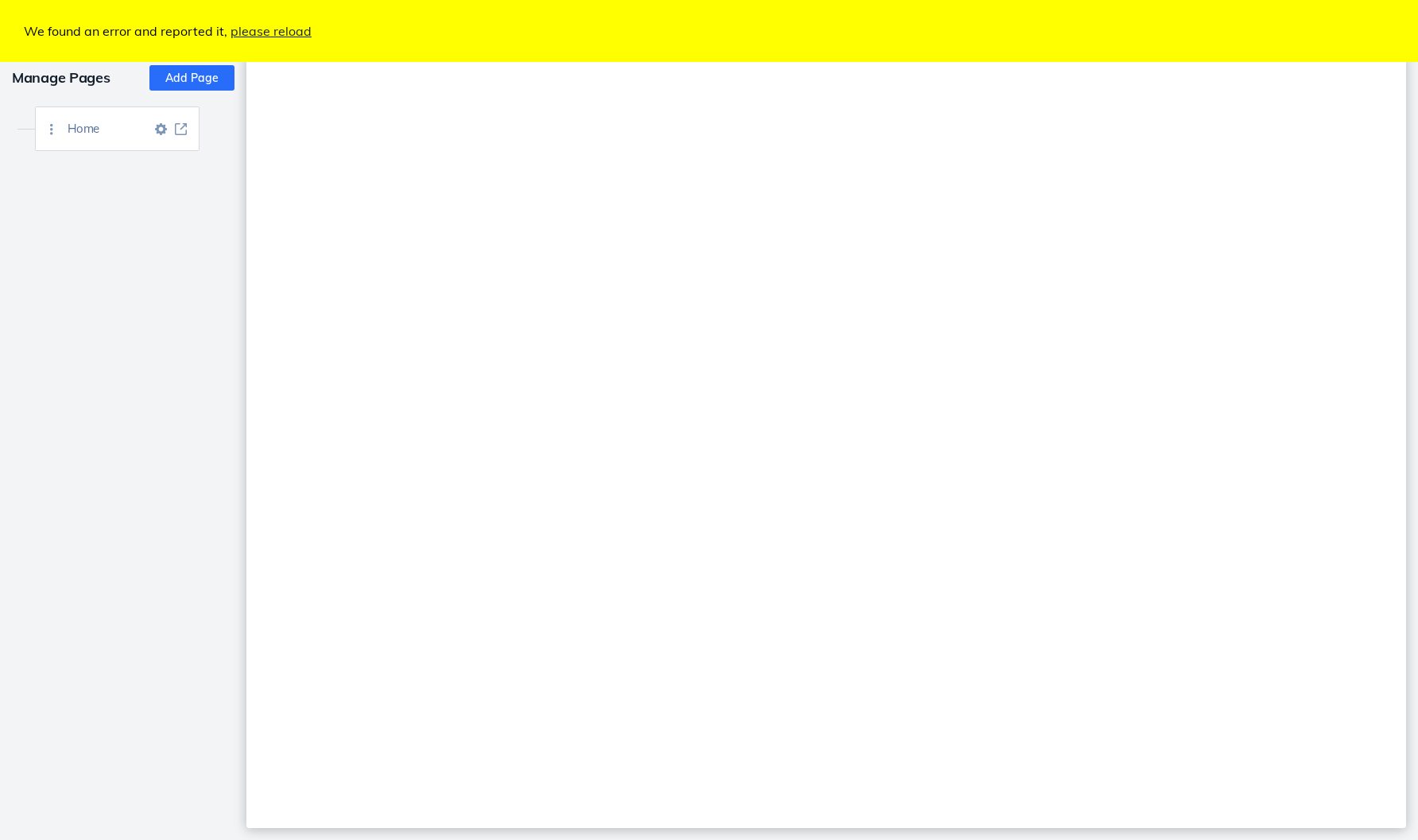
click at [119, 125] on span "Home" at bounding box center [109, 128] width 83 height 13
click at [186, 130] on img at bounding box center [181, 129] width 12 height 12
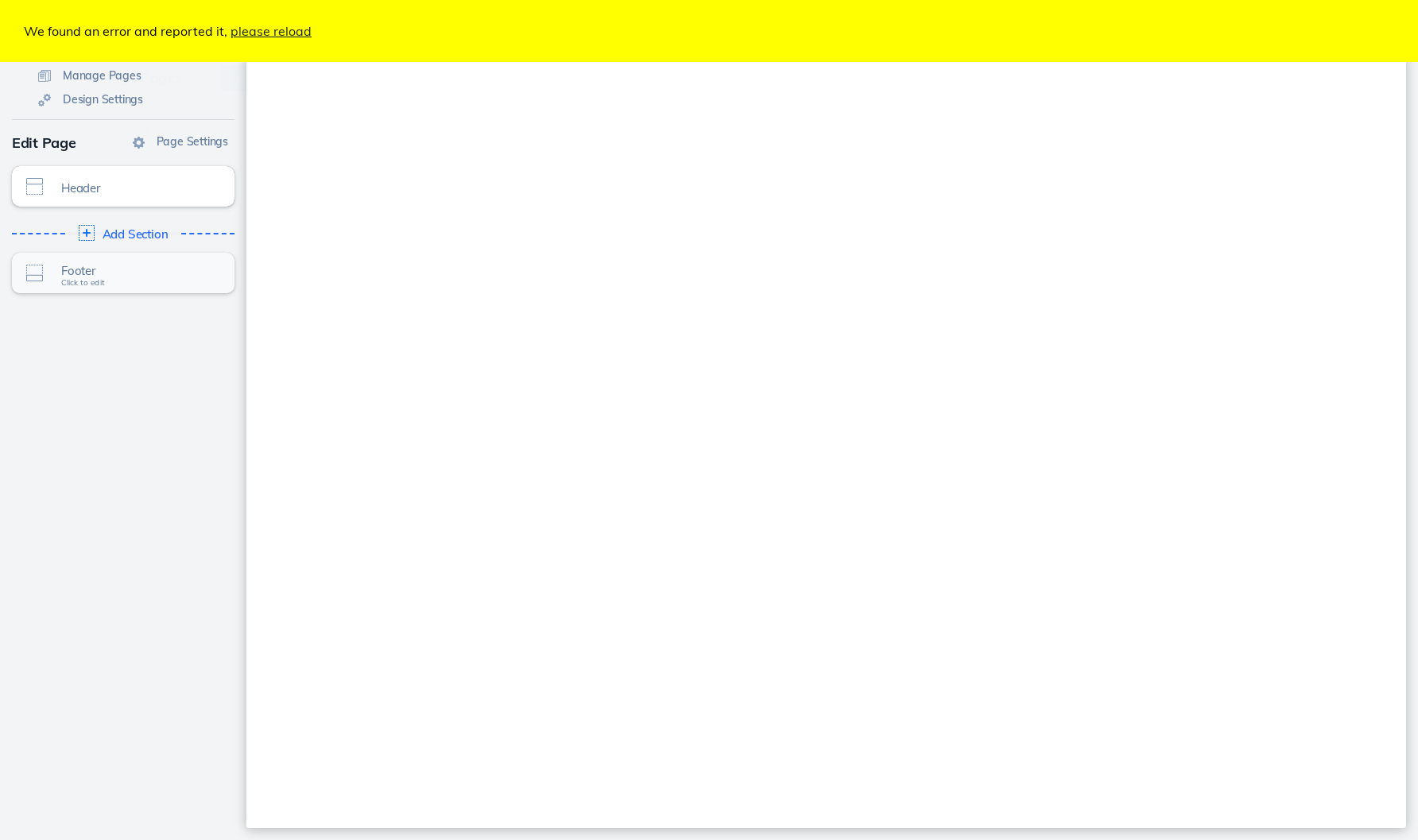
click at [140, 263] on div "Footer Click to edit" at bounding box center [124, 273] width 223 height 40
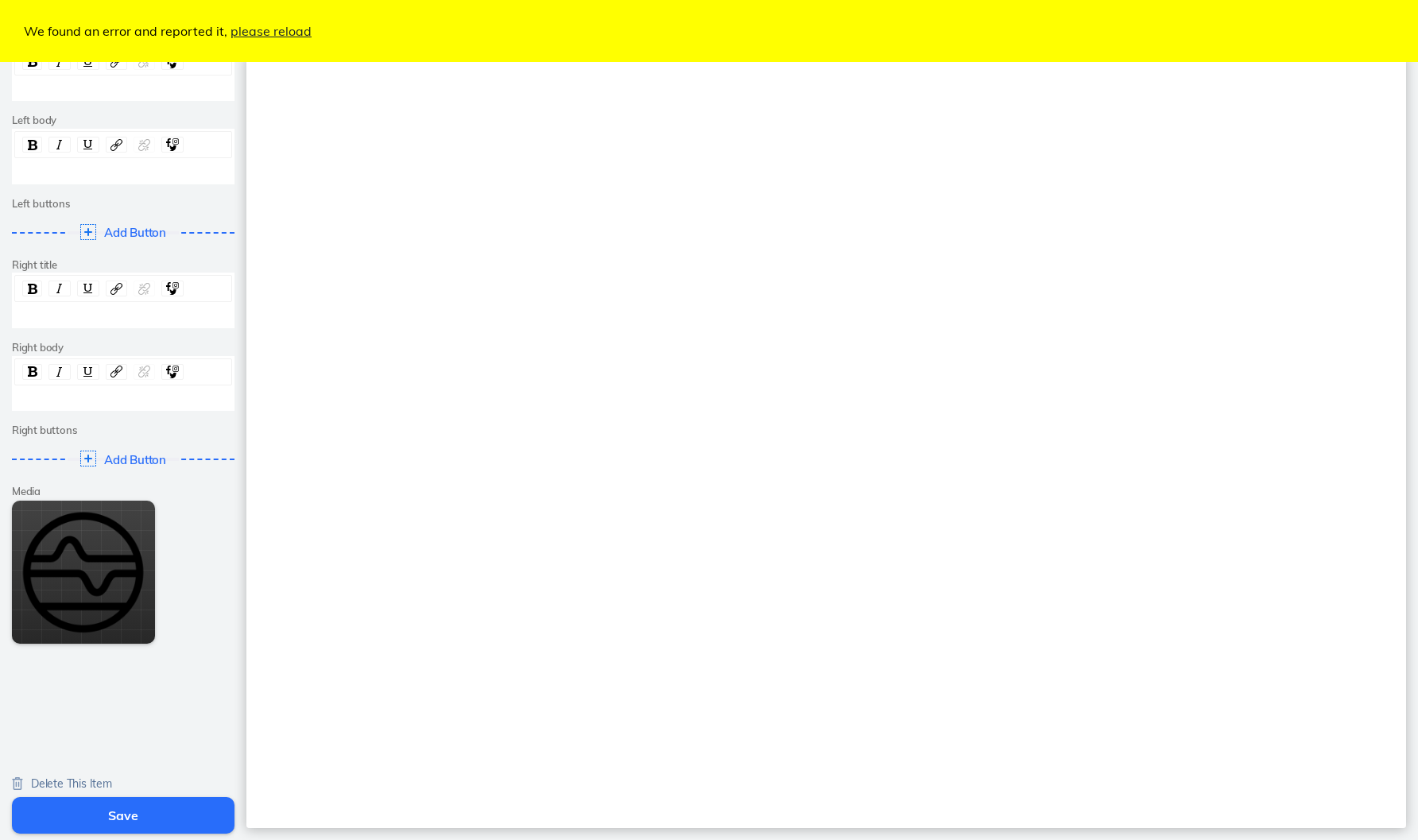
scroll to position [133, 0]
click at [76, 778] on span "Delete This Item" at bounding box center [71, 785] width 81 height 14
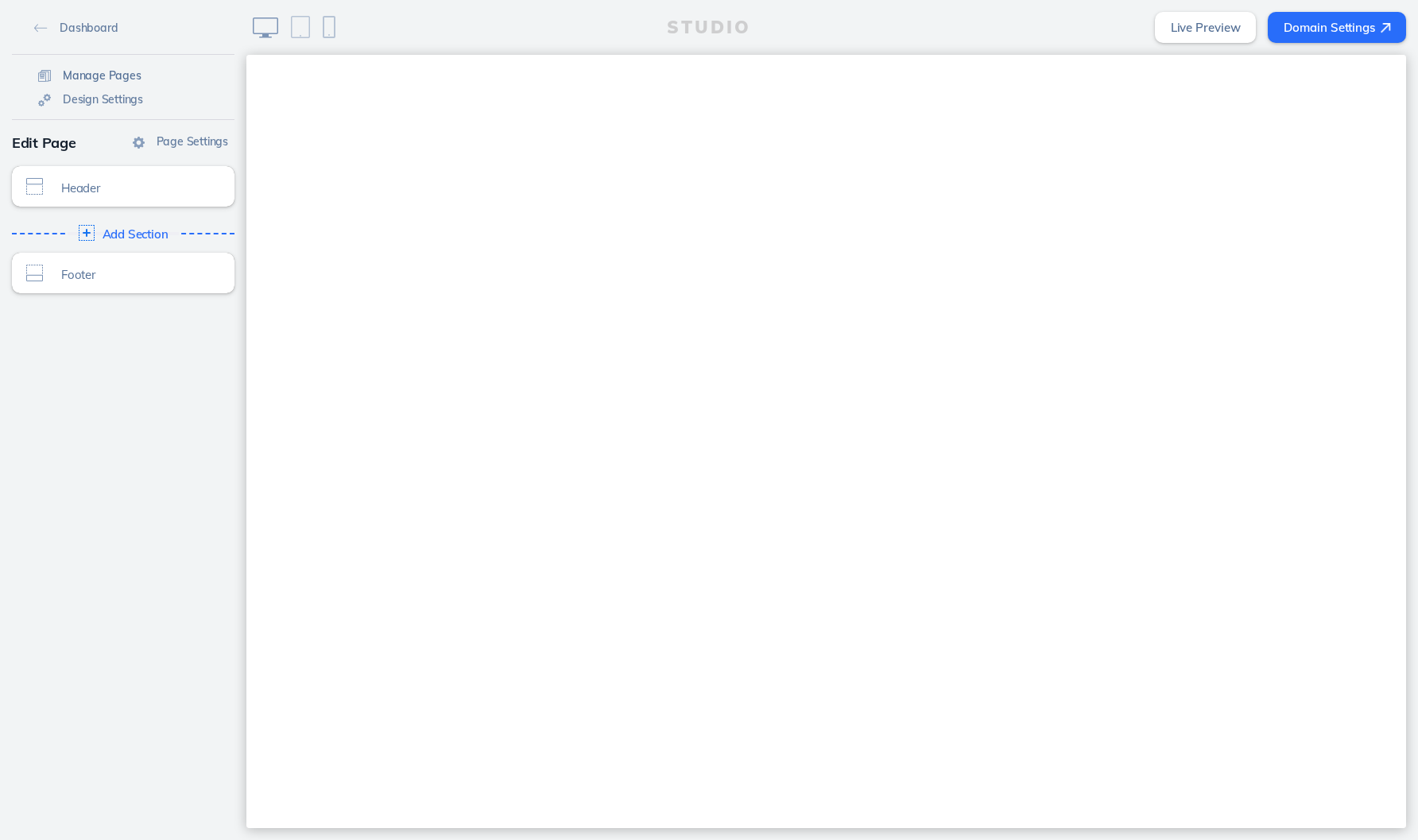
click at [123, 71] on span "Manage Pages" at bounding box center [102, 75] width 79 height 14
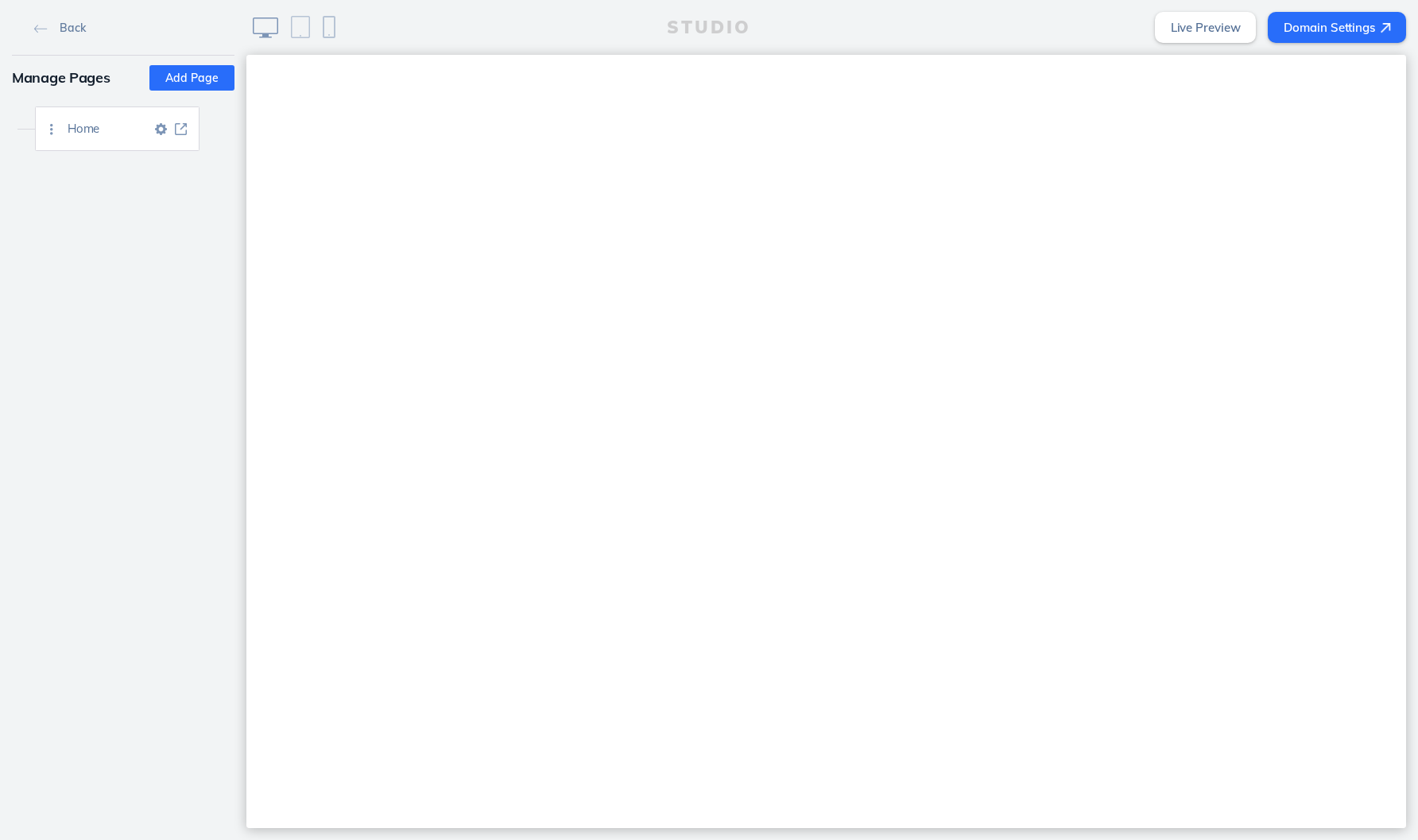
click at [185, 128] on img at bounding box center [181, 129] width 12 height 12
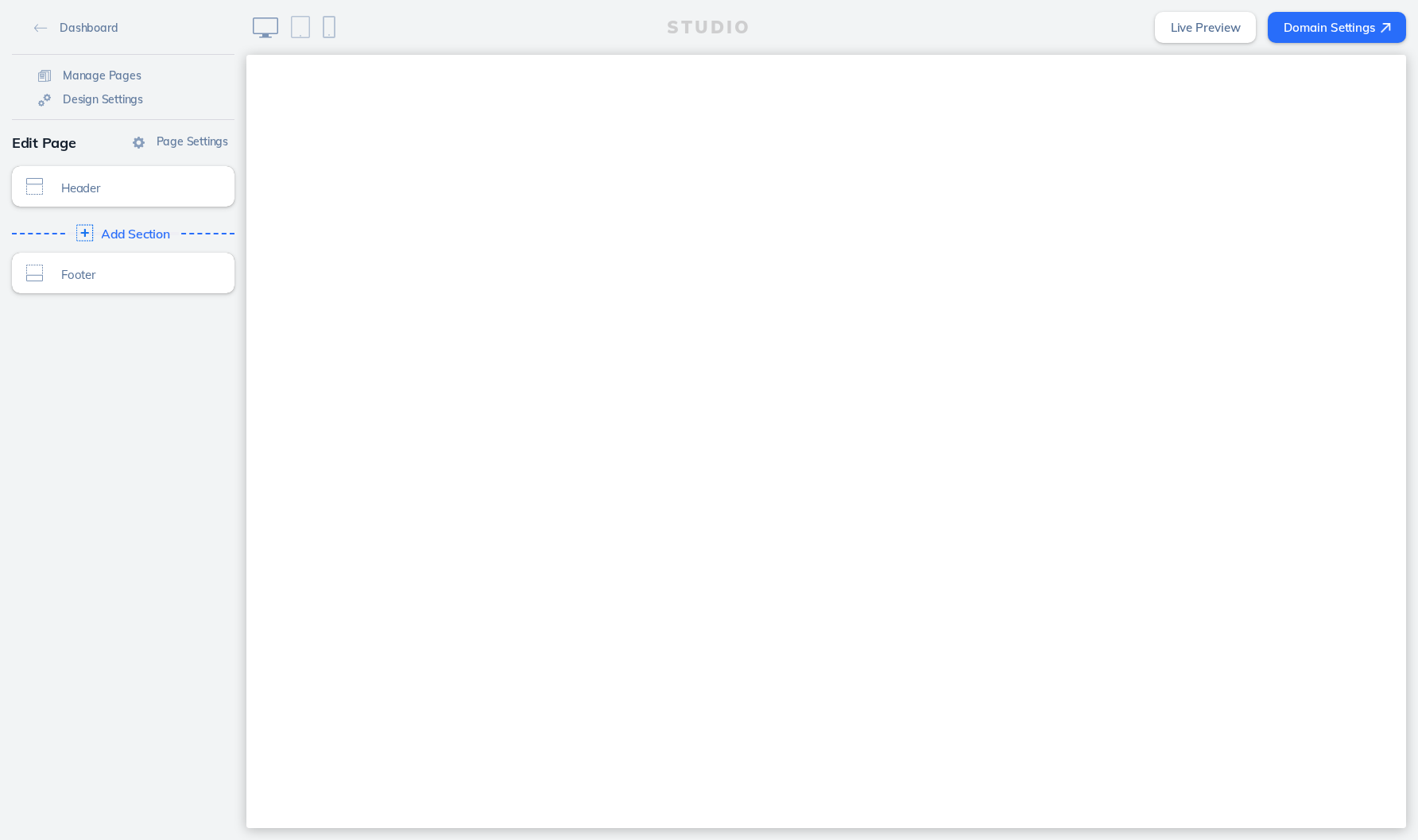
click at [124, 237] on span "Add Section" at bounding box center [136, 234] width 69 height 14
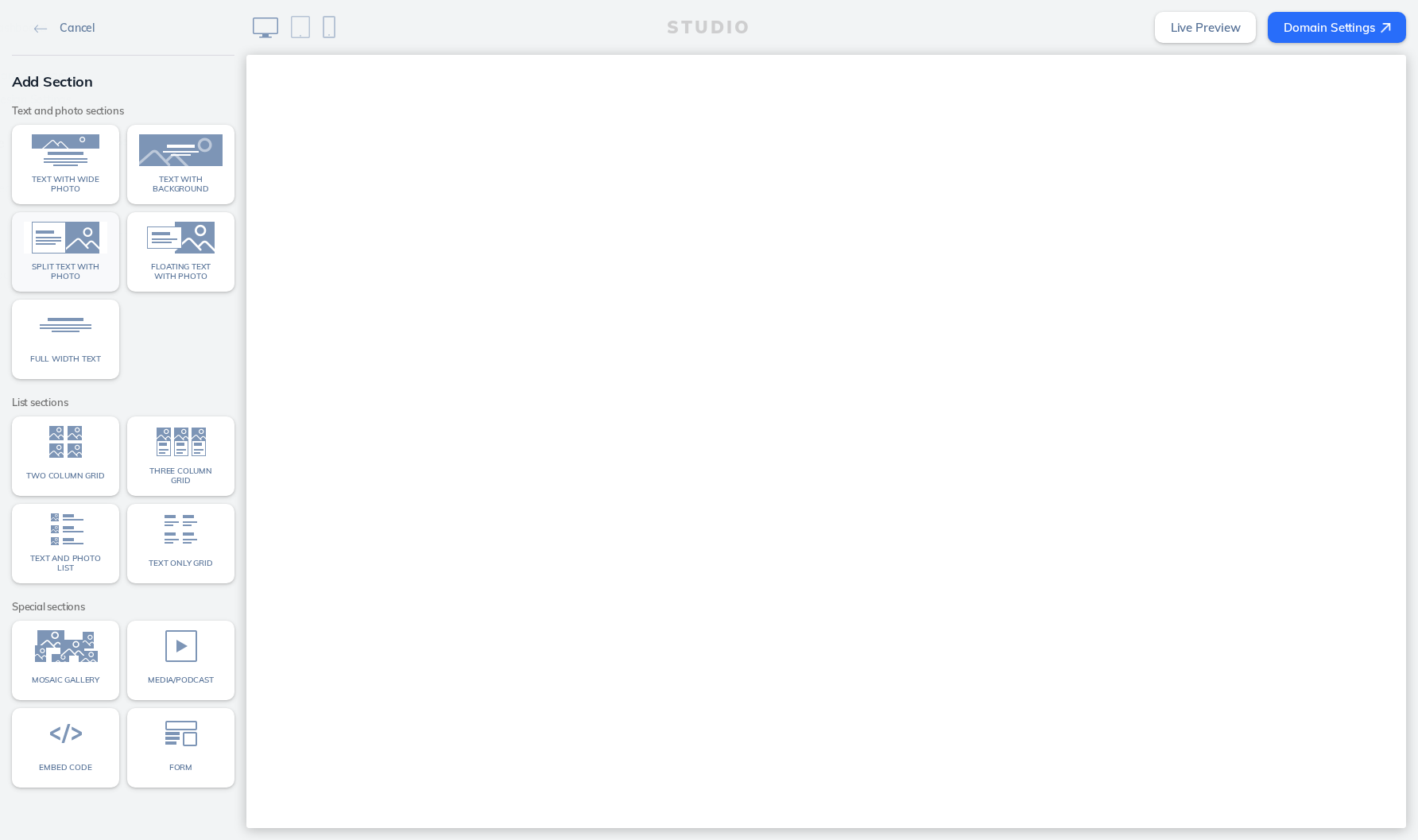
click at [67, 240] on img at bounding box center [65, 238] width 83 height 32
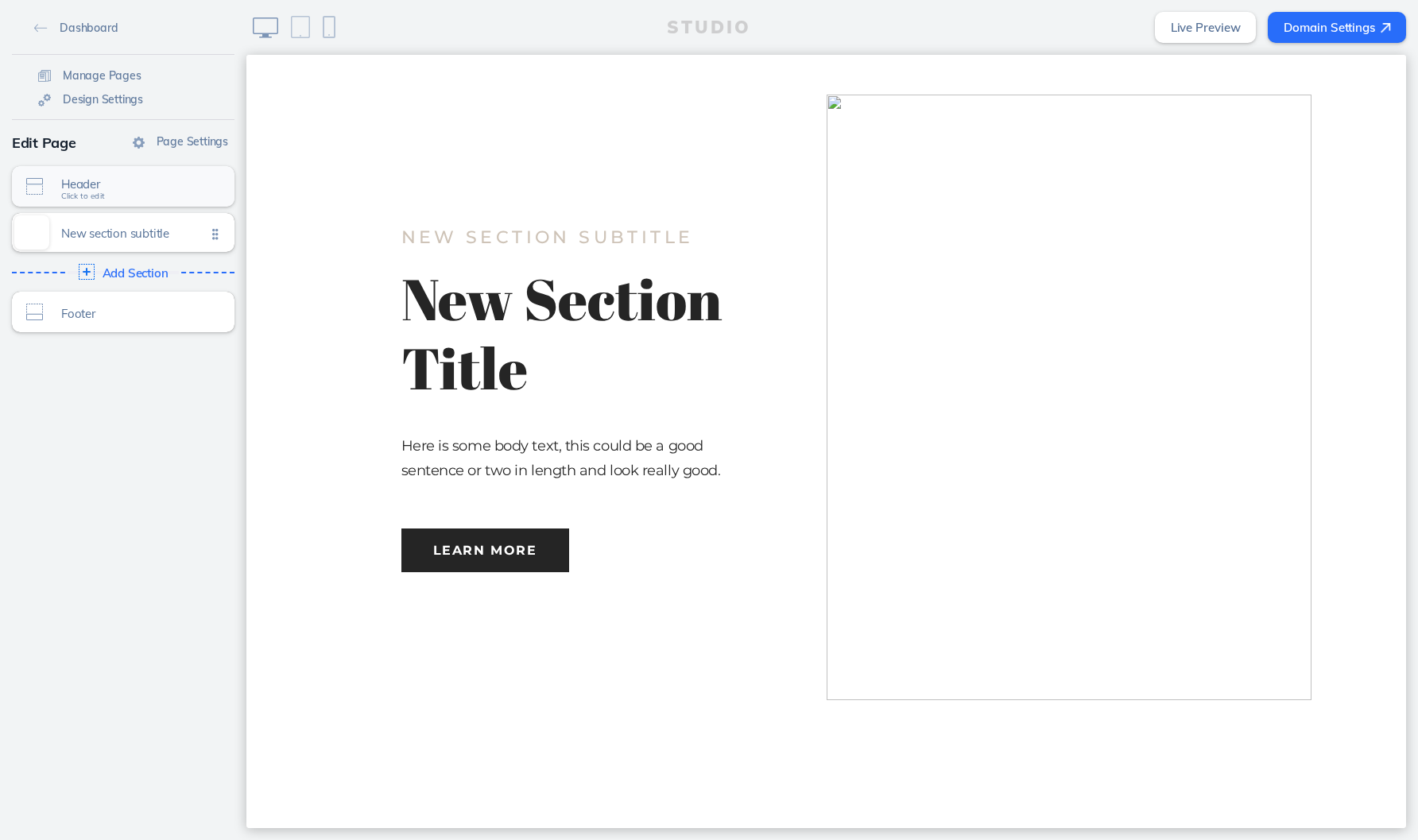
click at [131, 194] on span "Header Click to edit" at bounding box center [133, 187] width 144 height 13
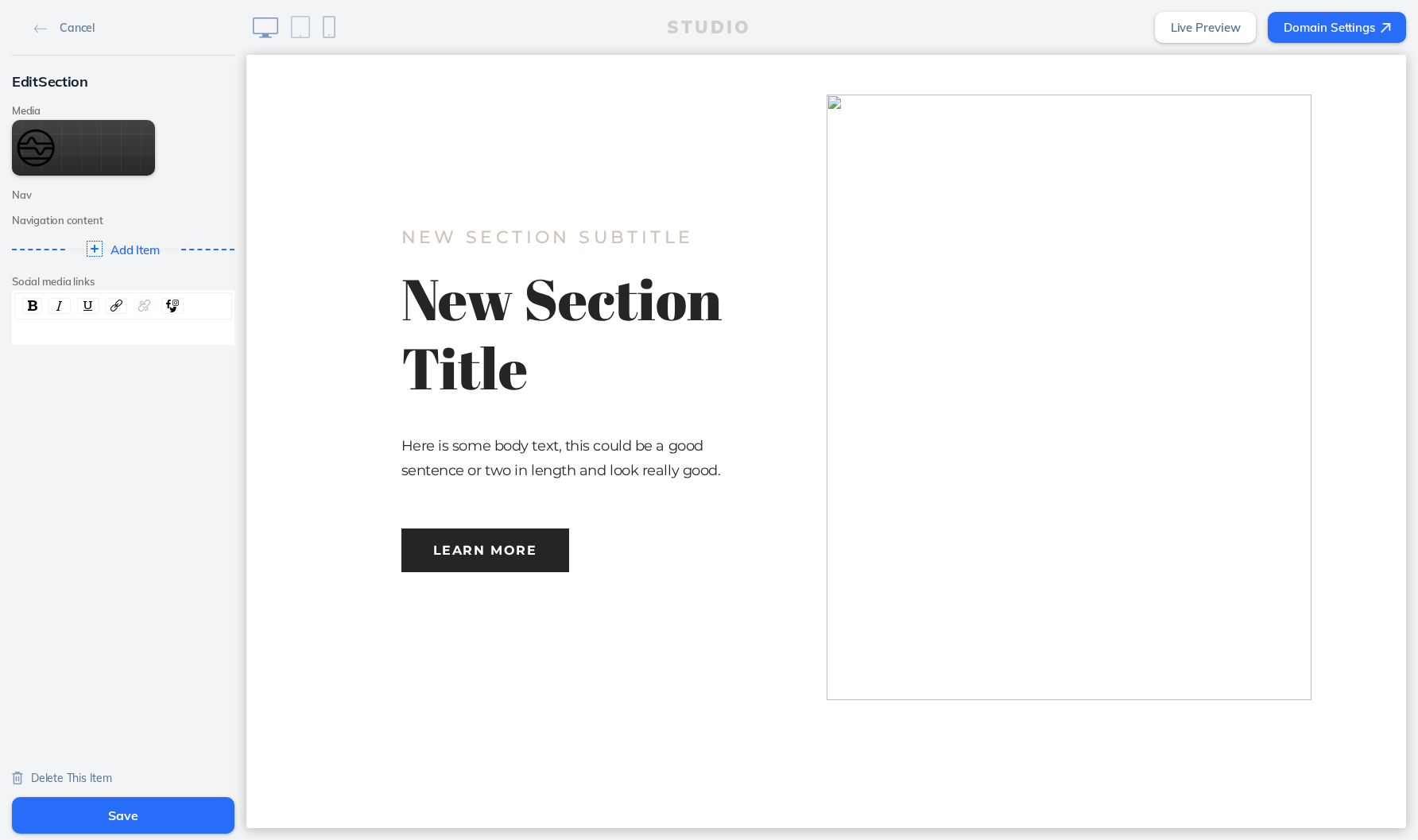
click at [76, 770] on link "Delete This Item" at bounding box center [62, 776] width 100 height 14
click at [92, 774] on span "Delete This Item" at bounding box center [71, 777] width 81 height 14
click at [86, 143] on button "Edit Media" at bounding box center [83, 147] width 143 height 55
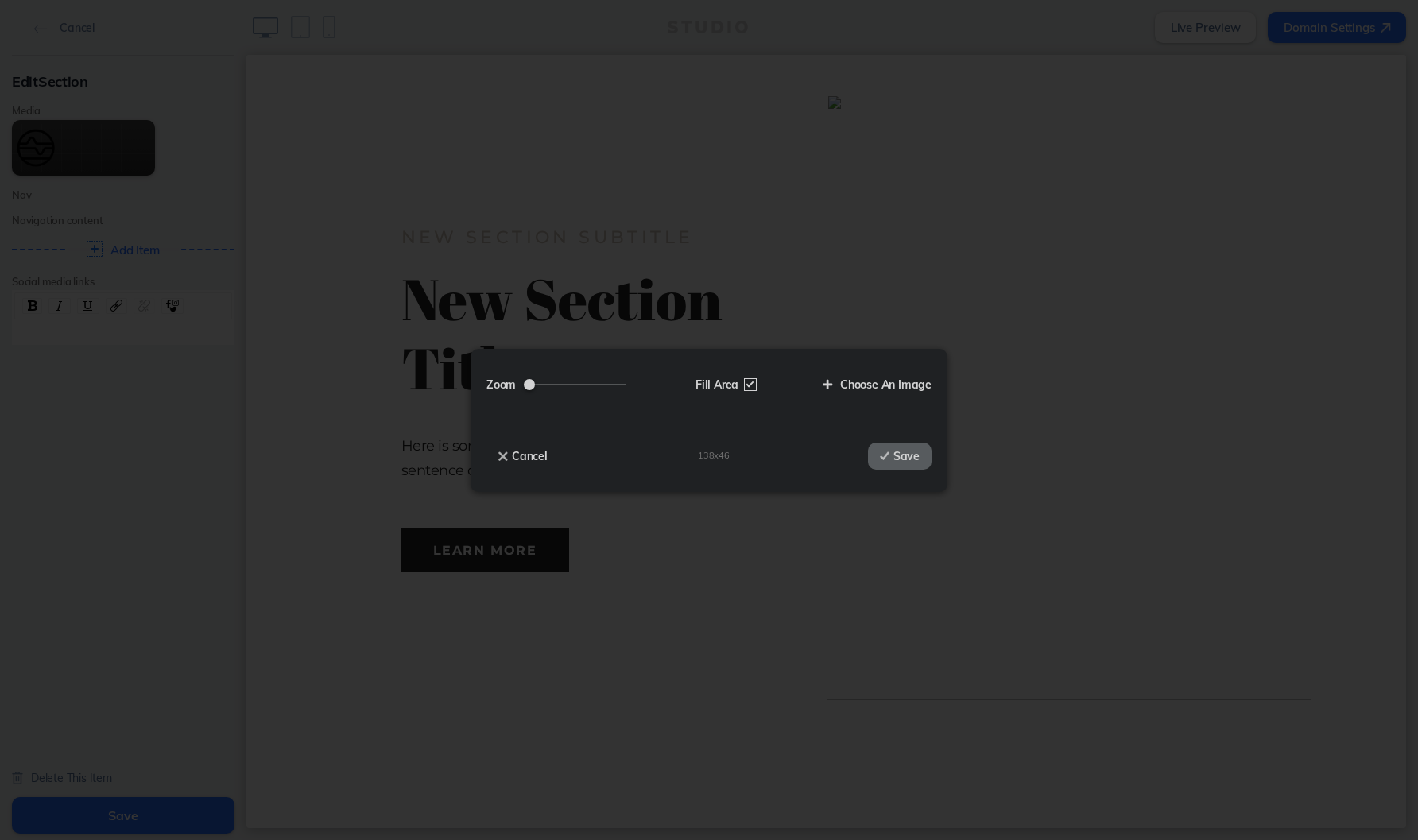
click at [210, 512] on div "Zoom Fill Area Choose An Image Drop your file here Cancel 138 x 46 Save" at bounding box center [709, 420] width 1418 height 840
click at [537, 455] on button "Cancel" at bounding box center [523, 456] width 73 height 27
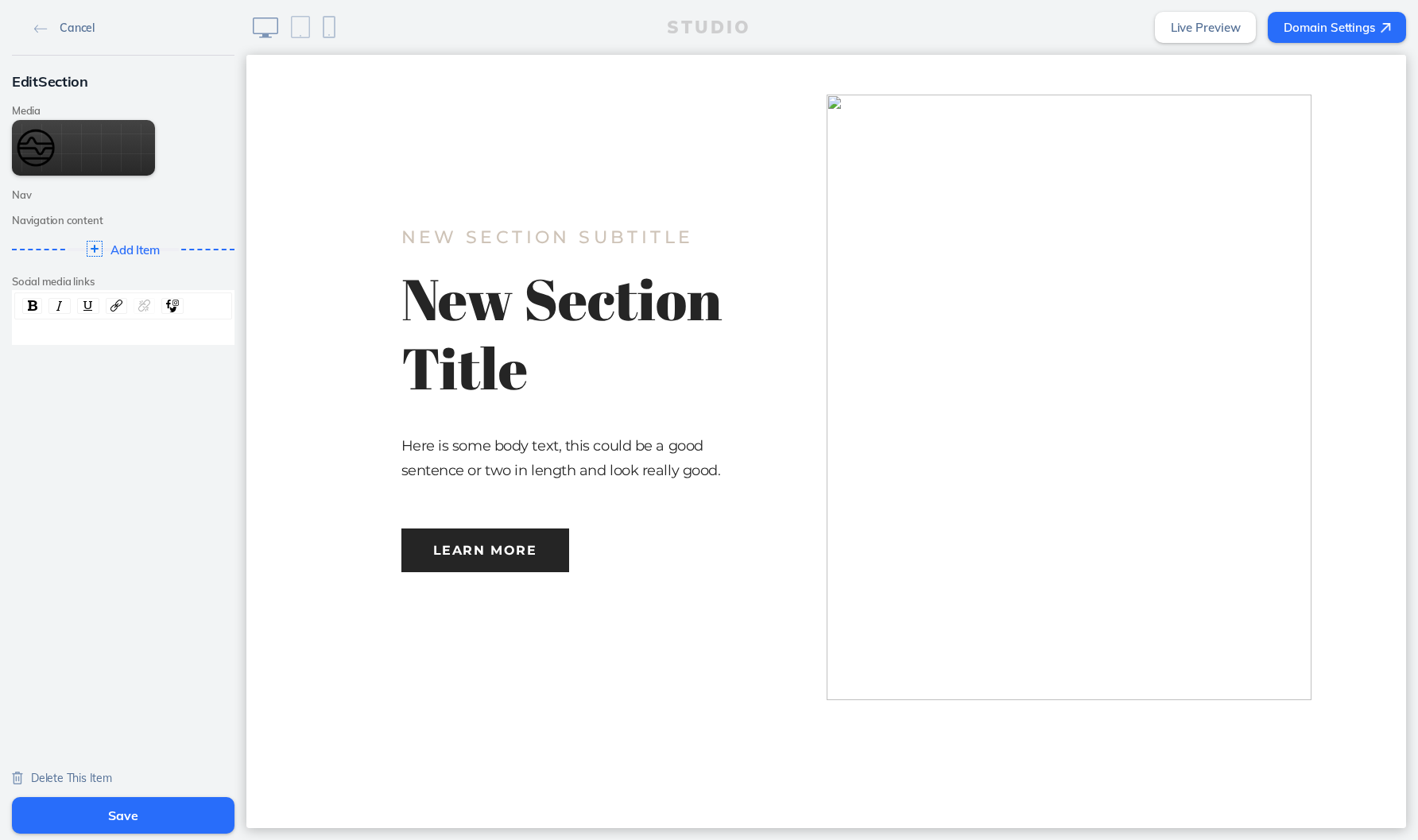
click at [45, 29] on img at bounding box center [40, 28] width 13 height 8
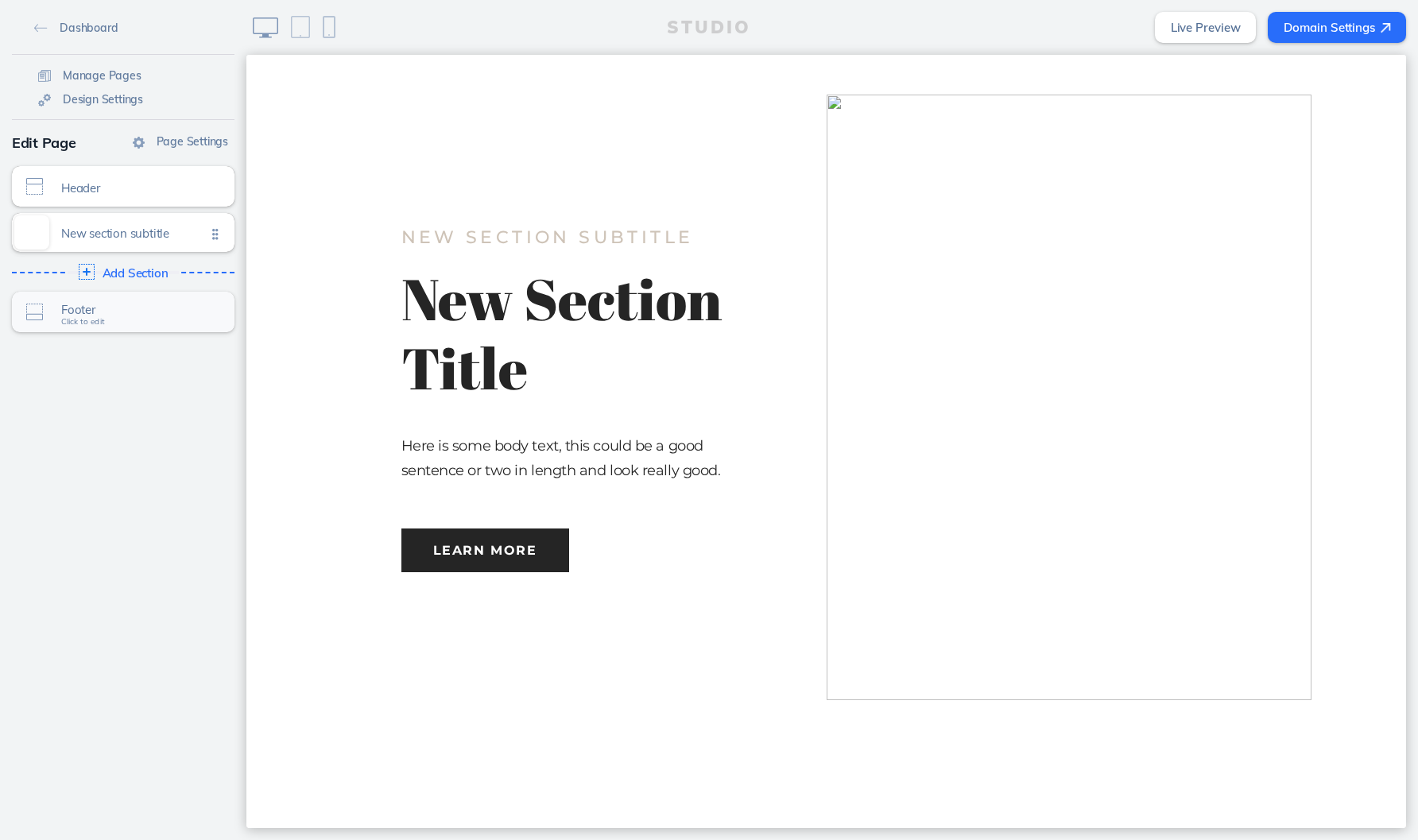
click at [155, 317] on span "Footer Click to edit" at bounding box center [133, 314] width 144 height 13
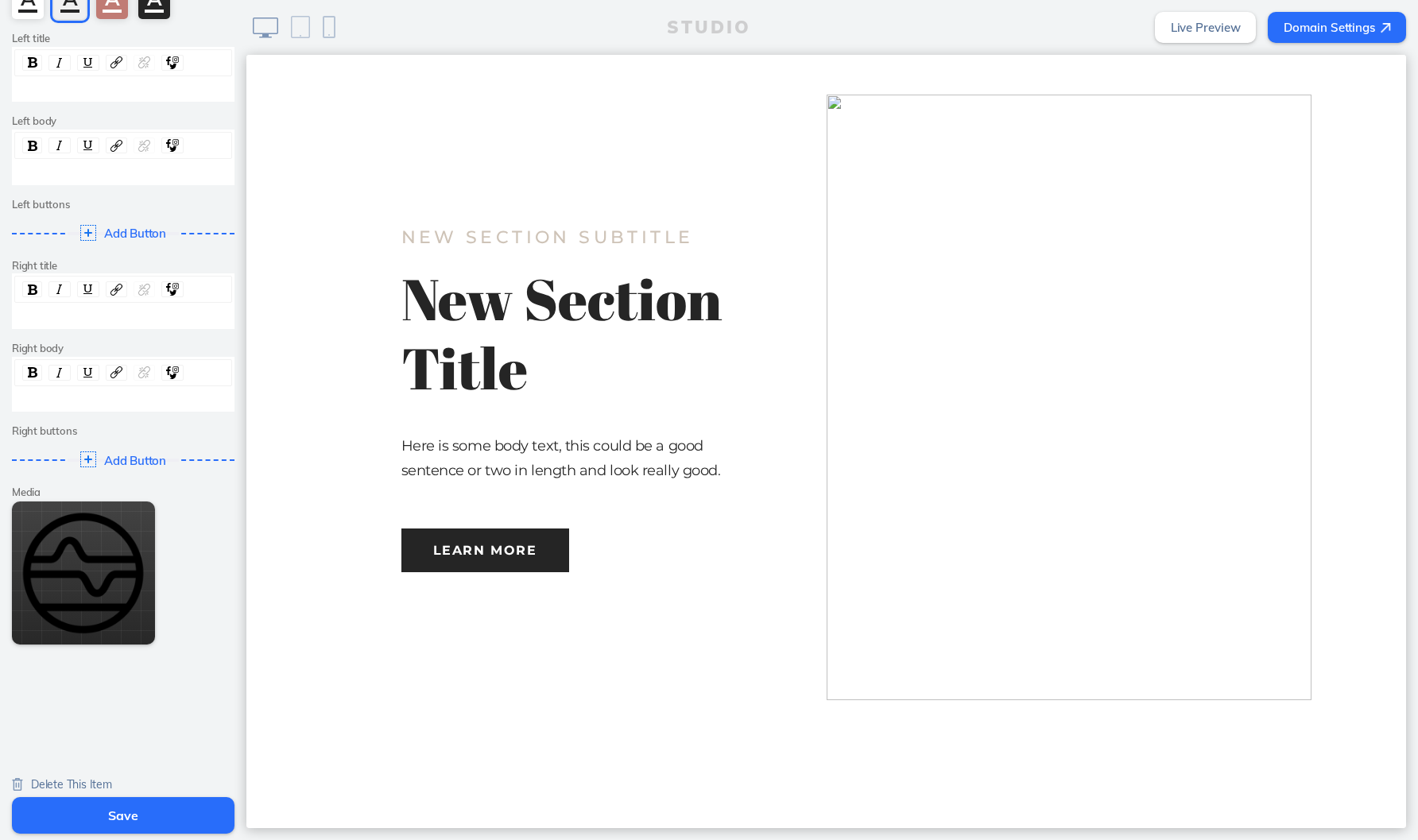
scroll to position [133, 0]
click at [66, 778] on span "Delete This Item" at bounding box center [71, 785] width 81 height 14
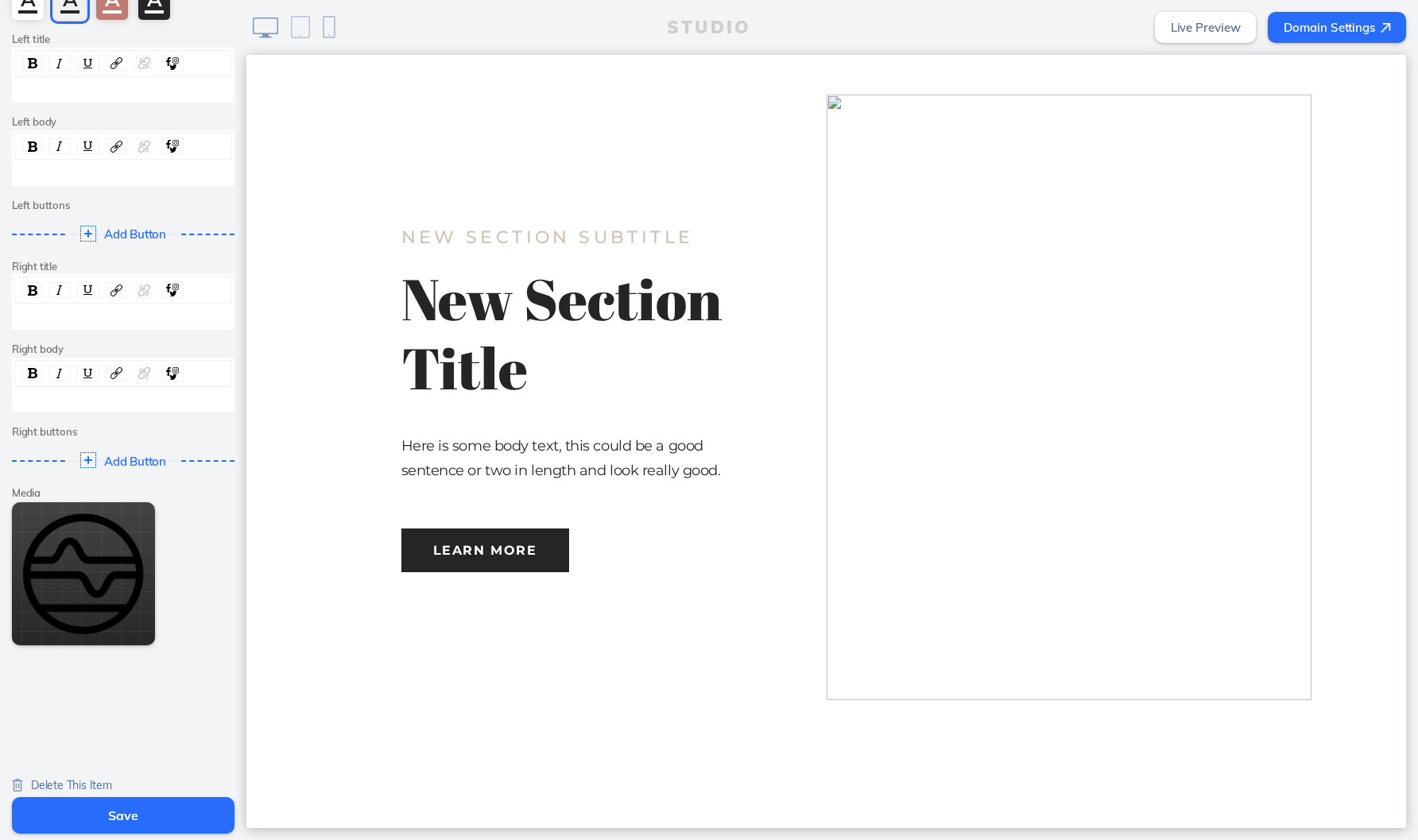
click at [66, 778] on span "Delete This Item" at bounding box center [71, 785] width 81 height 14
click at [117, 767] on div "Cancel Edit Section Theme A A A A Left title Left body Left buttons Add Button …" at bounding box center [123, 332] width 246 height 932
click at [102, 778] on span "Delete This Item" at bounding box center [71, 785] width 81 height 14
click at [155, 823] on button "Save" at bounding box center [124, 815] width 223 height 37
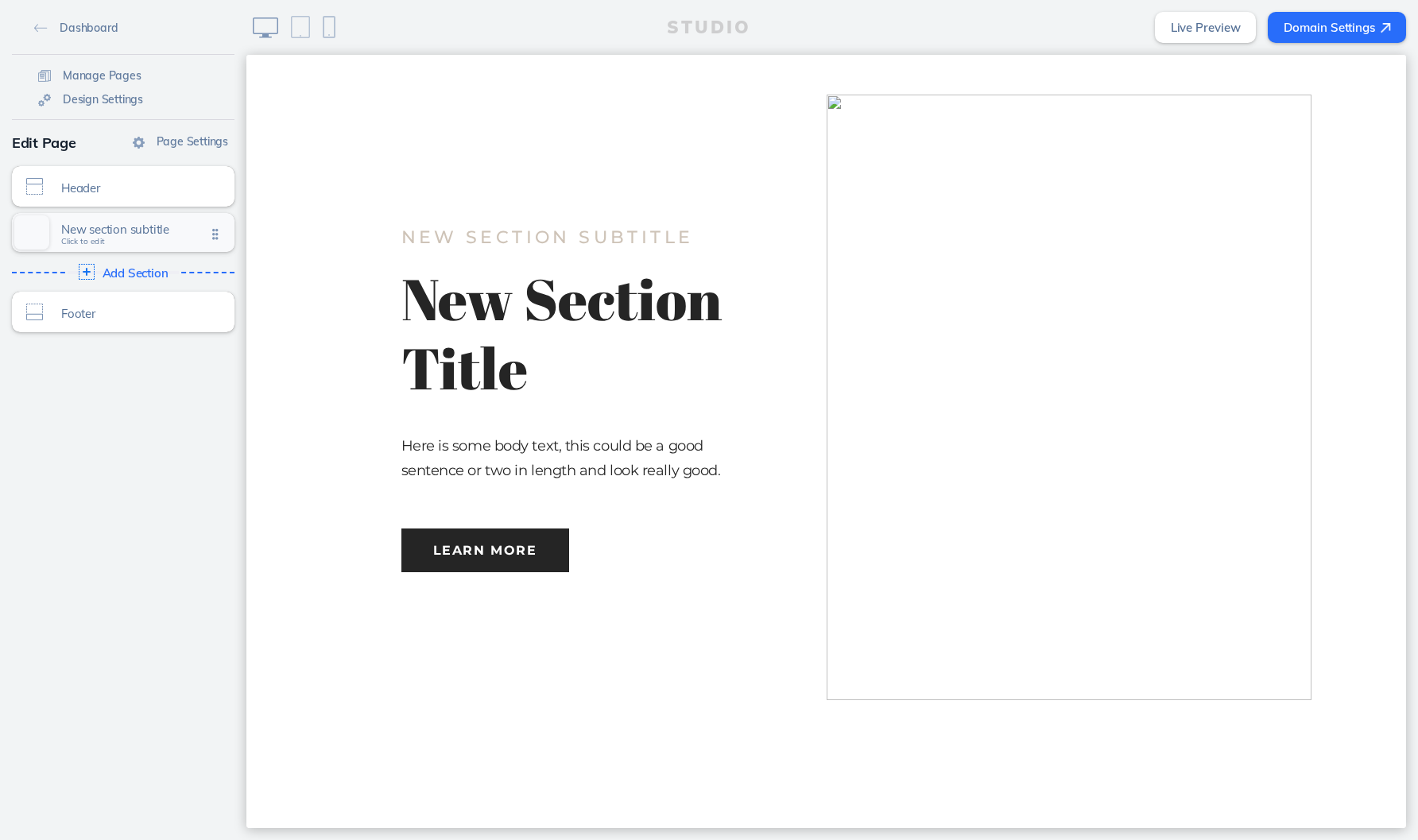
click at [146, 240] on span "New section subtitle Click to edit" at bounding box center [133, 233] width 144 height 13
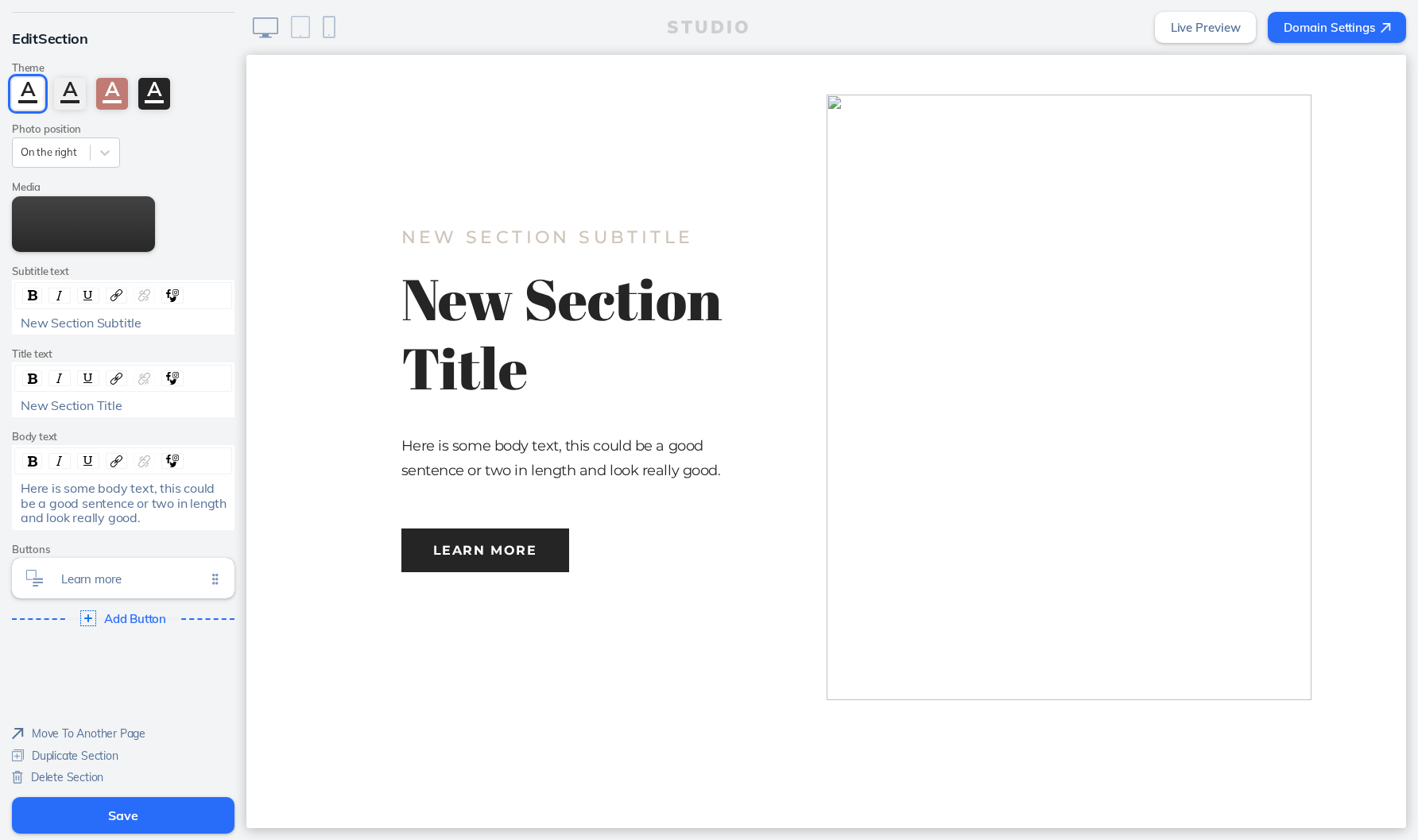
scroll to position [124, 0]
click at [75, 782] on span "Delete Section" at bounding box center [66, 776] width 72 height 14
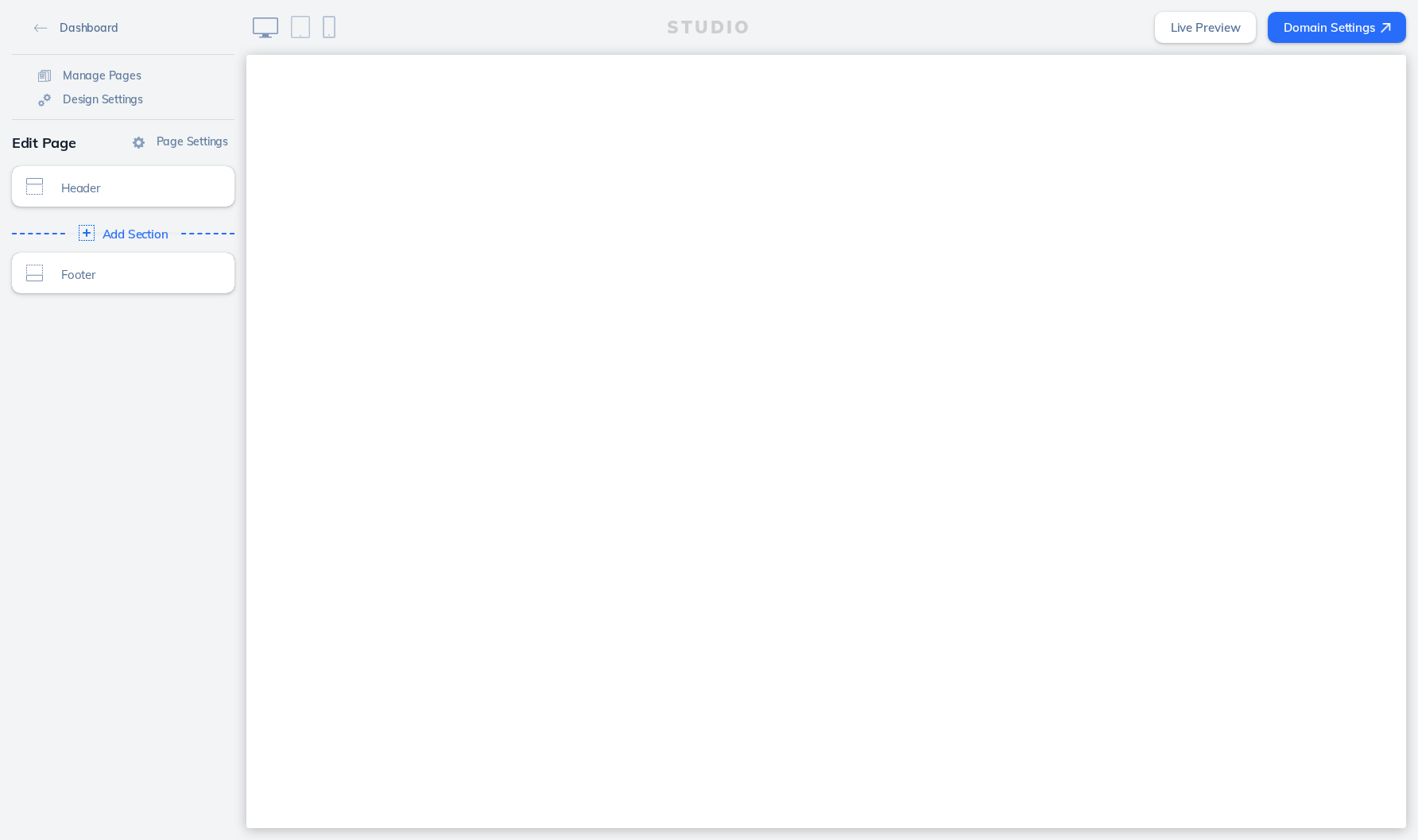
click at [64, 29] on span "Dashboard" at bounding box center [89, 27] width 58 height 14
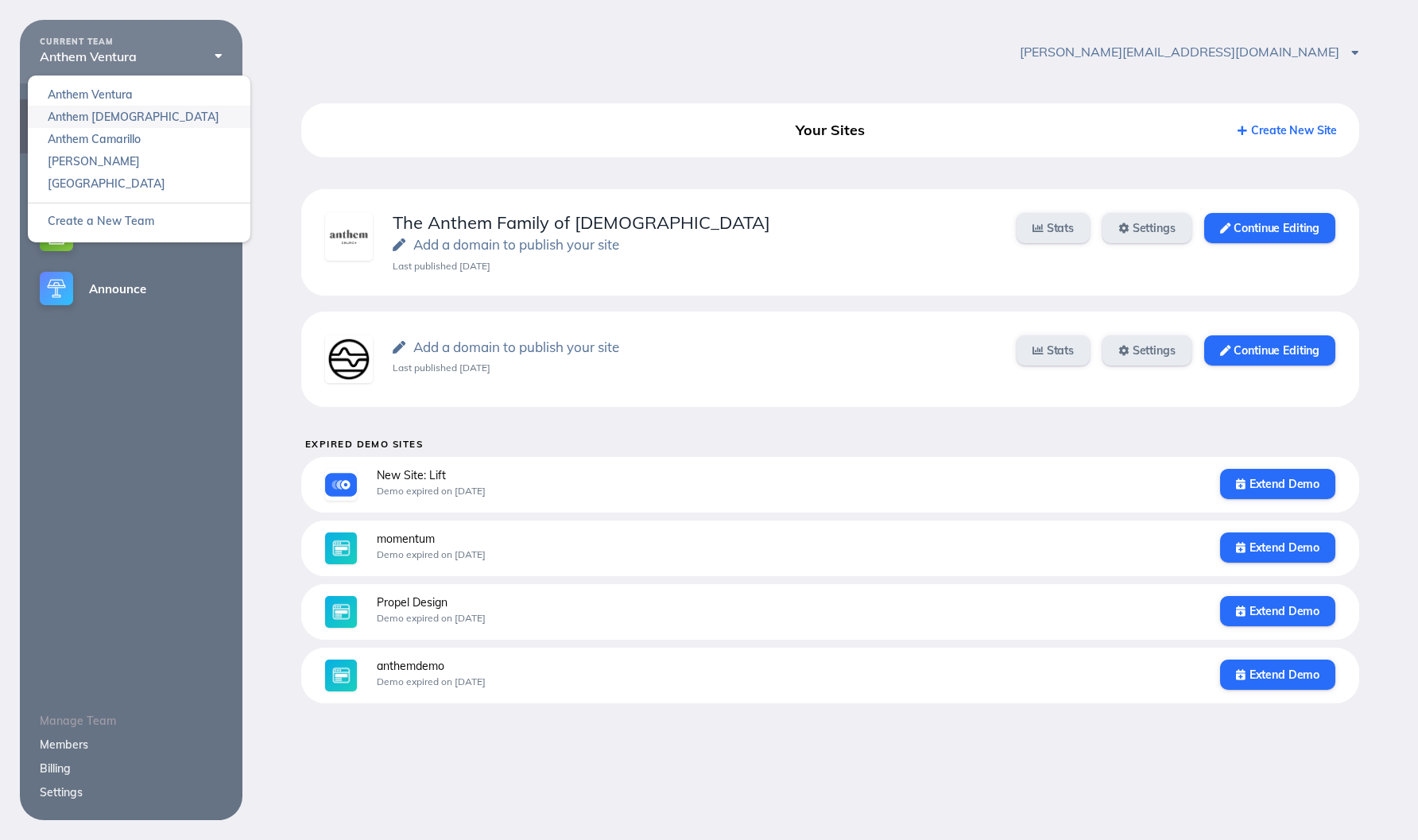
click at [140, 120] on link "Anthem [DEMOGRAPHIC_DATA]" at bounding box center [140, 117] width 223 height 22
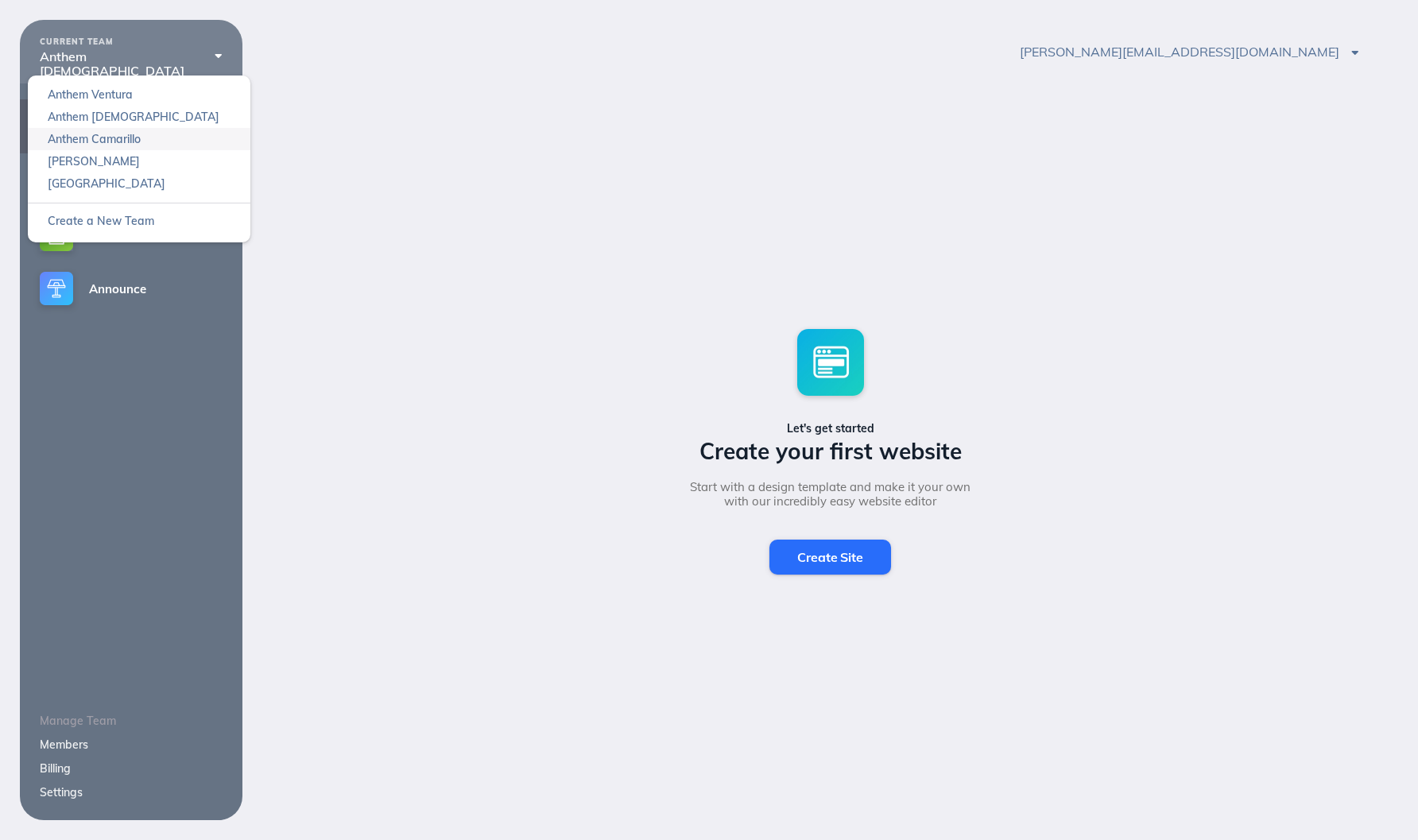
click at [126, 136] on link "Anthem Camarillo" at bounding box center [140, 140] width 223 height 22
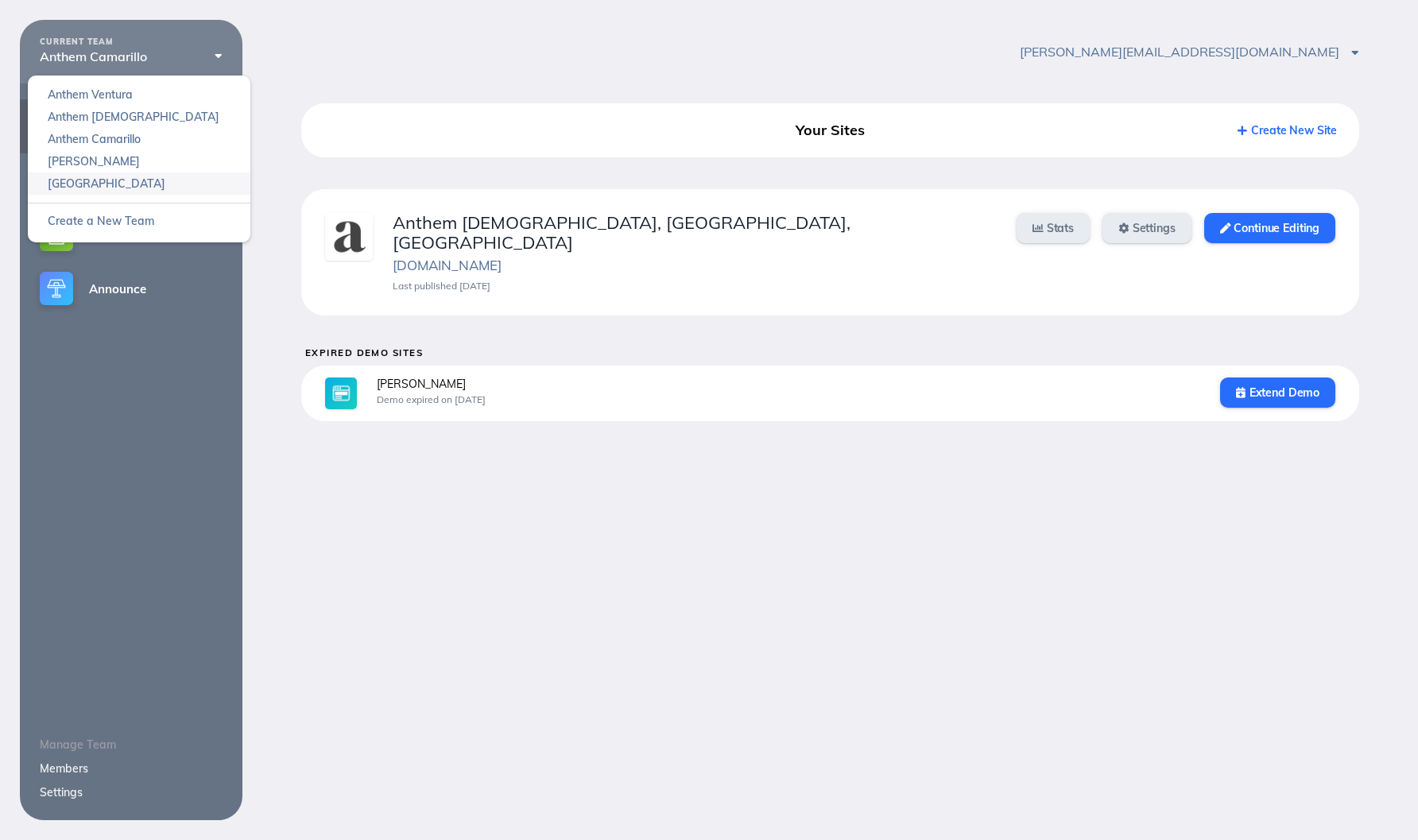
click at [125, 179] on link "[GEOGRAPHIC_DATA]" at bounding box center [140, 184] width 223 height 22
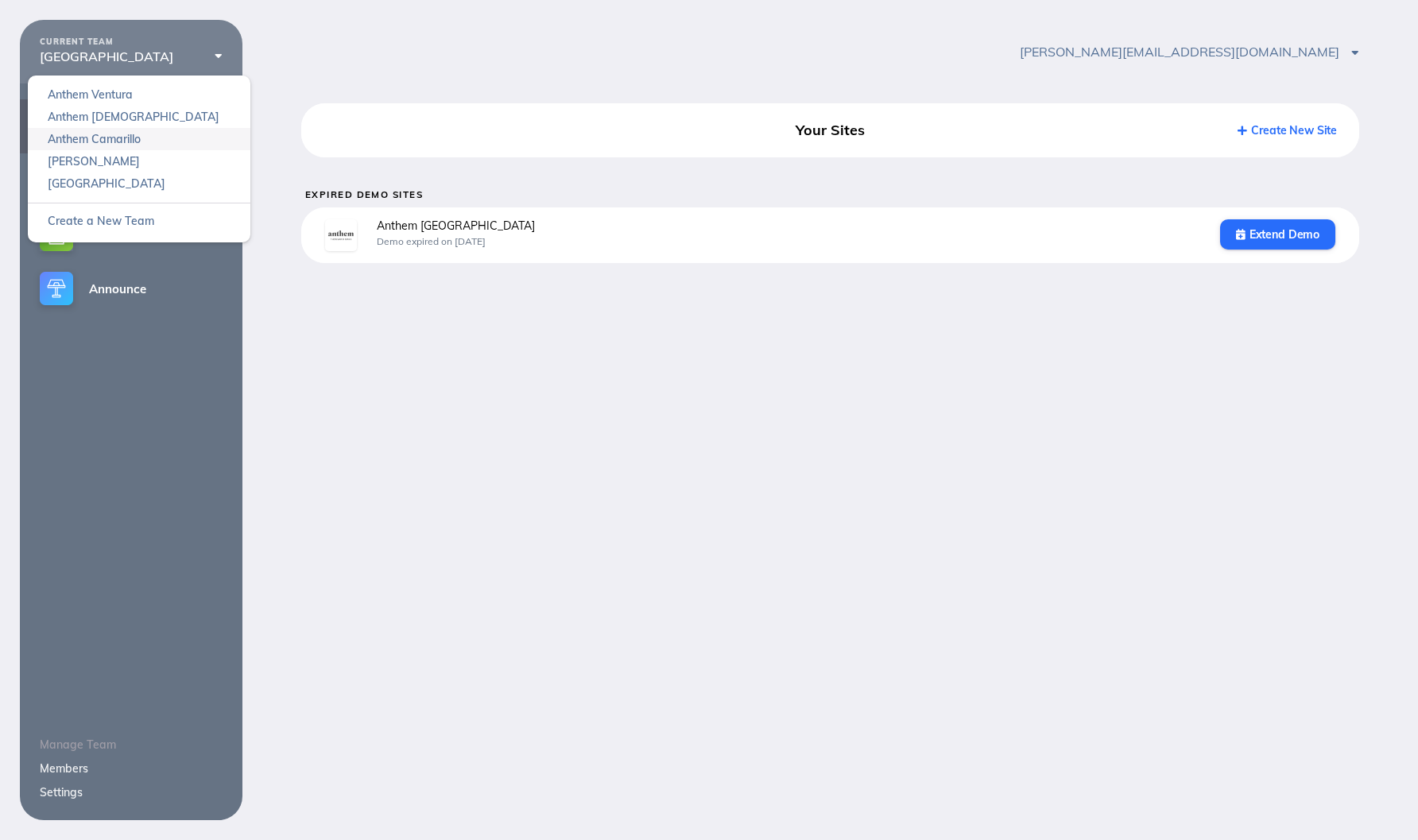
click at [126, 146] on link "Anthem Camarillo" at bounding box center [140, 140] width 223 height 22
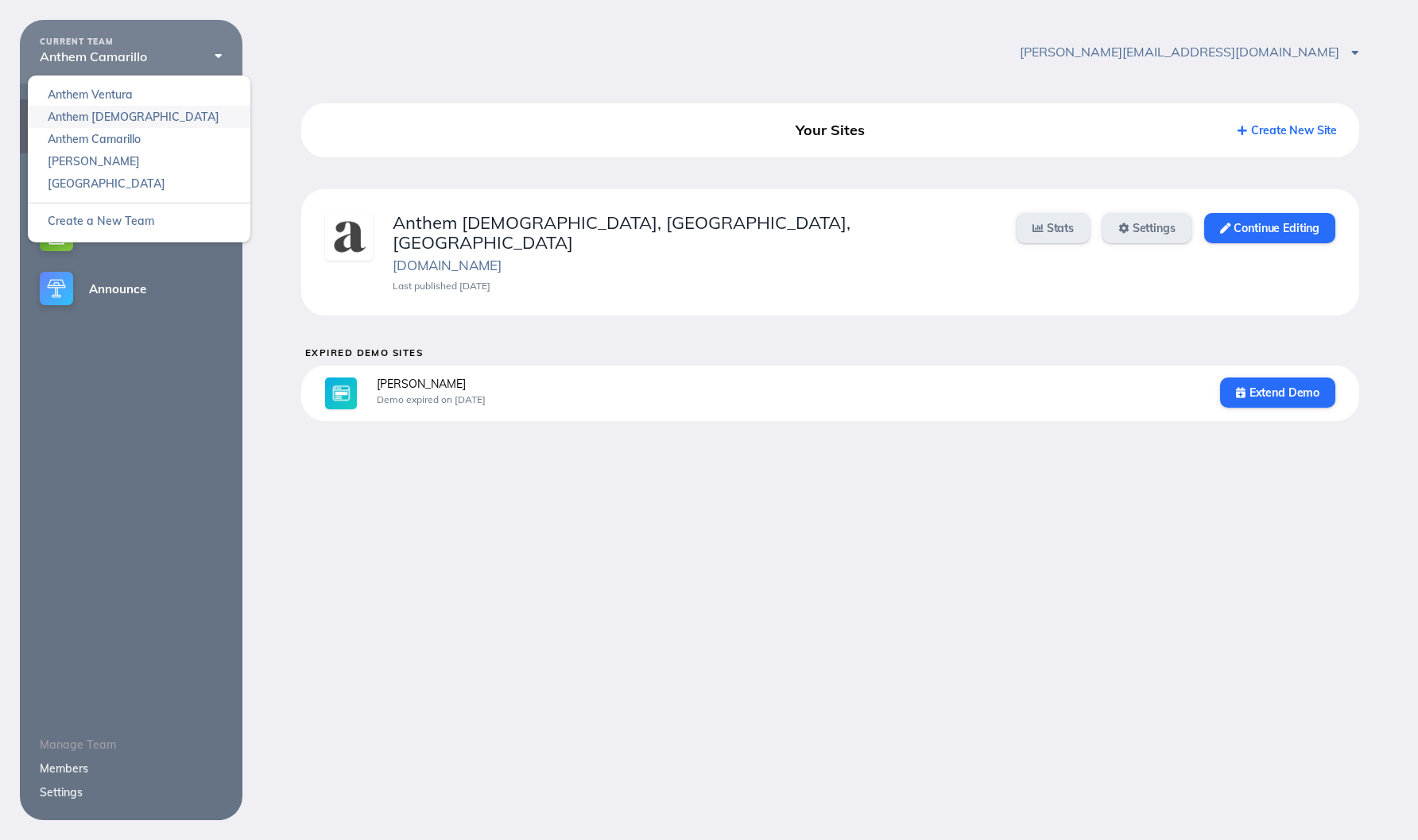
click at [127, 125] on link "Anthem [DEMOGRAPHIC_DATA]" at bounding box center [140, 117] width 223 height 22
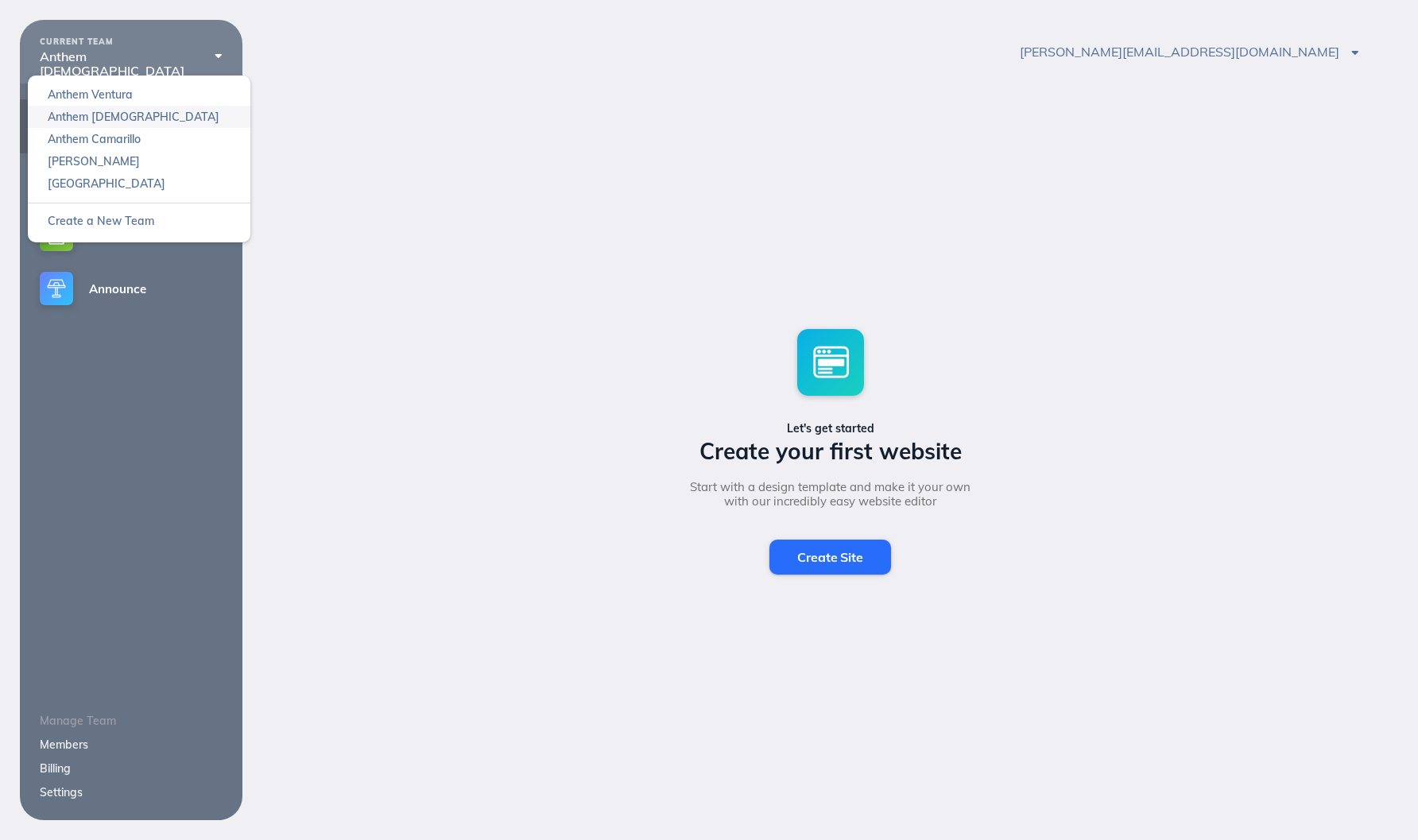
click at [131, 106] on link "Anthem [DEMOGRAPHIC_DATA]" at bounding box center [140, 117] width 223 height 22
click at [131, 97] on link "Anthem Ventura" at bounding box center [140, 95] width 223 height 22
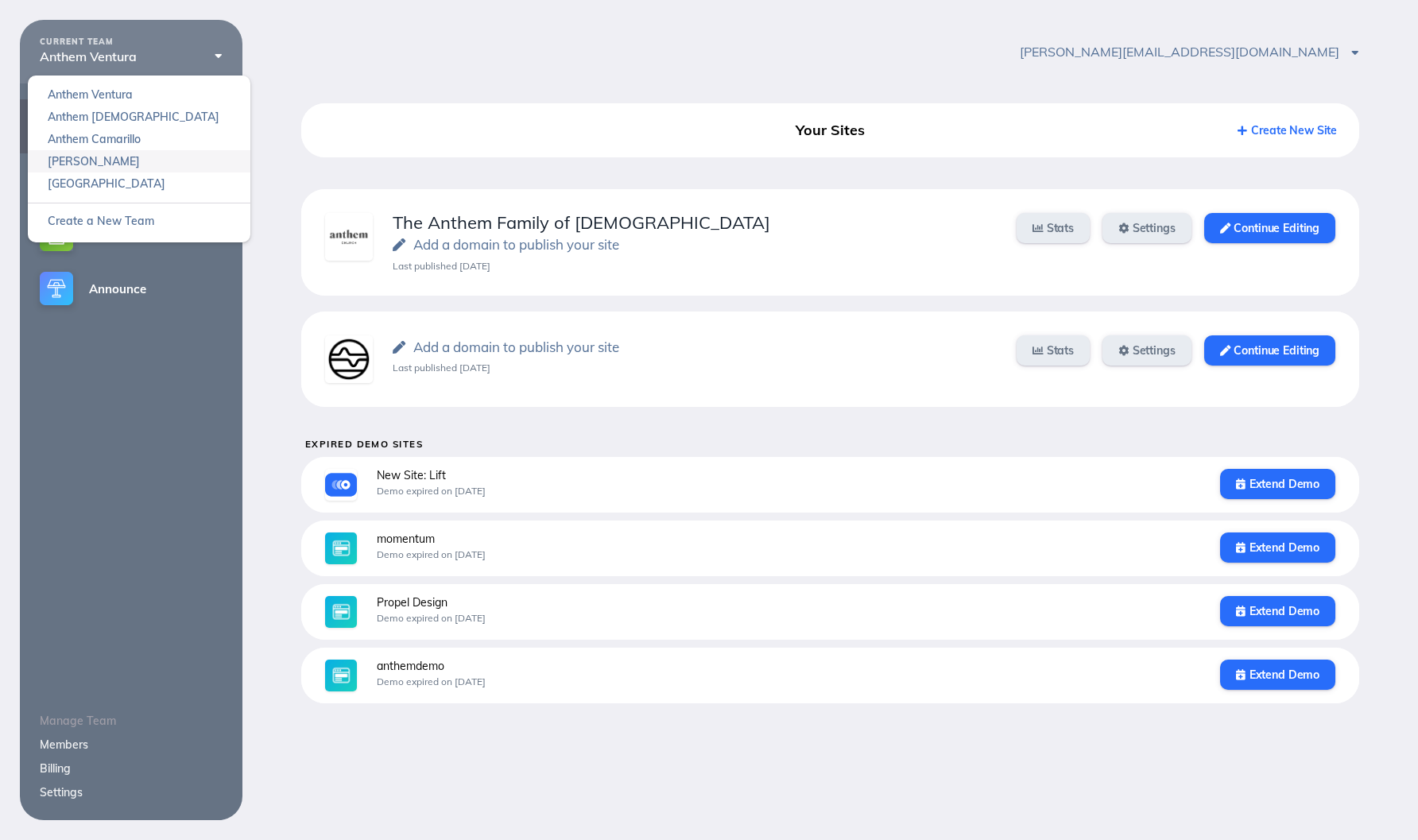
click at [125, 159] on link "[PERSON_NAME]" at bounding box center [140, 161] width 223 height 22
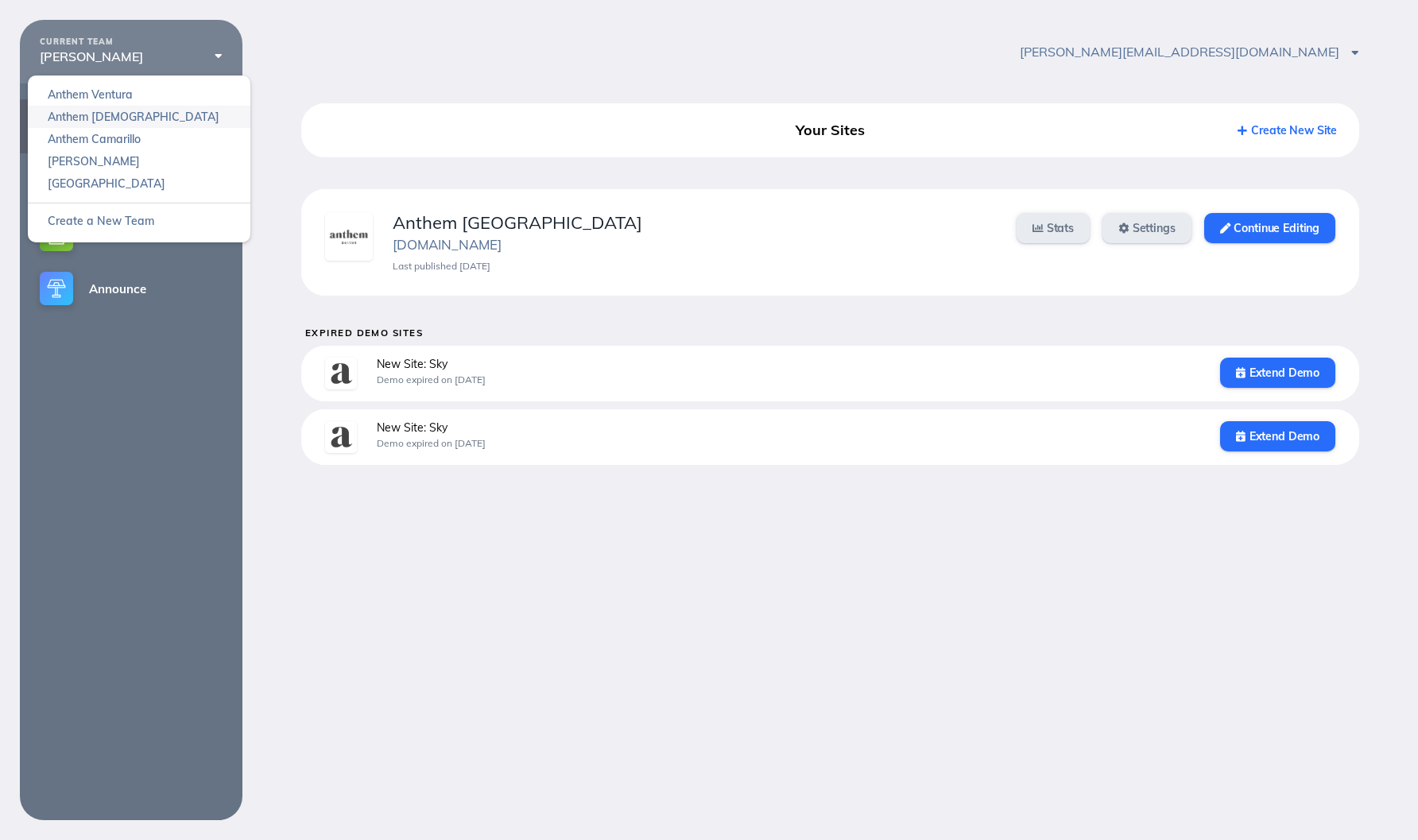
click at [131, 125] on link "Anthem [DEMOGRAPHIC_DATA]" at bounding box center [140, 117] width 223 height 22
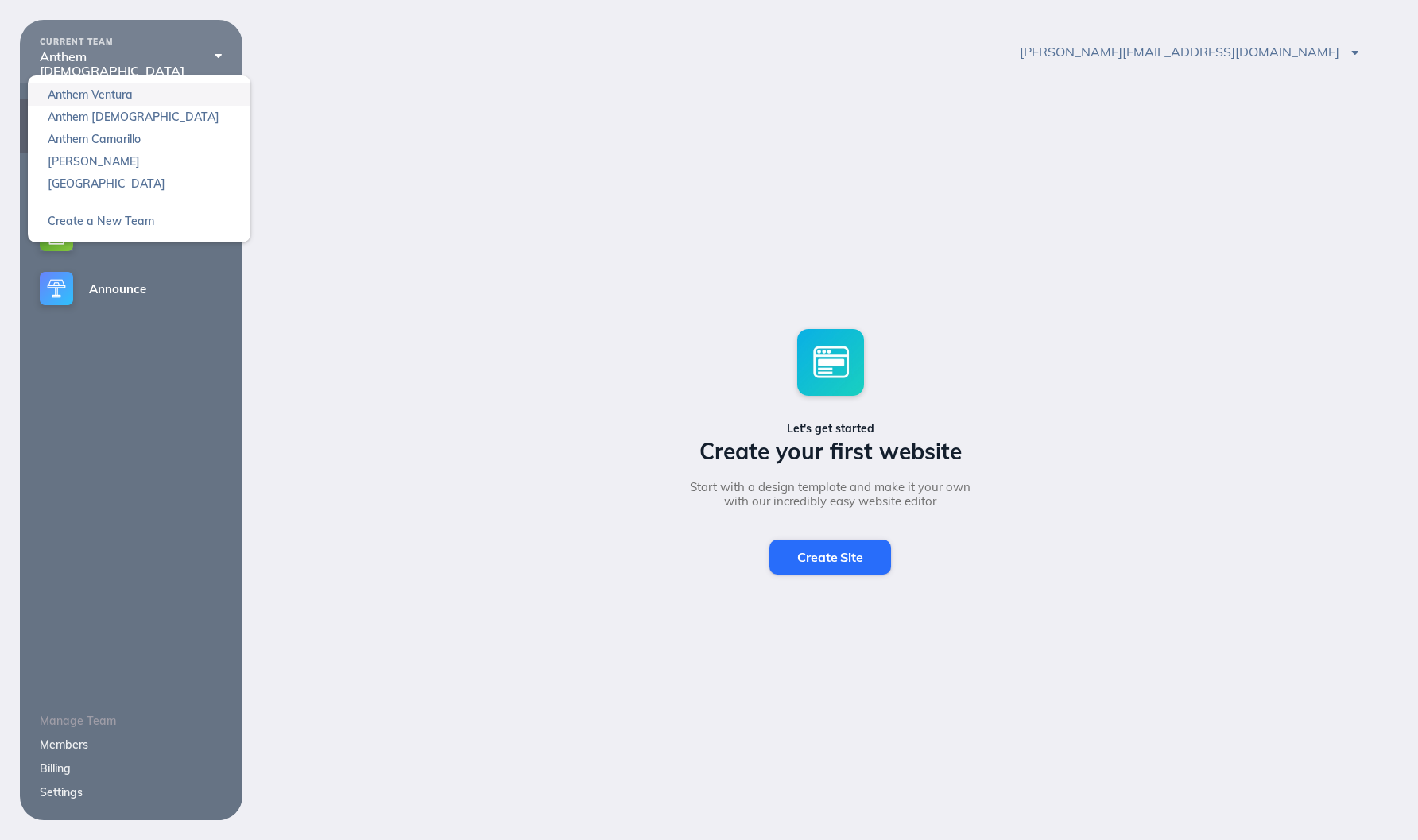
click at [135, 97] on link "Anthem Ventura" at bounding box center [140, 95] width 223 height 22
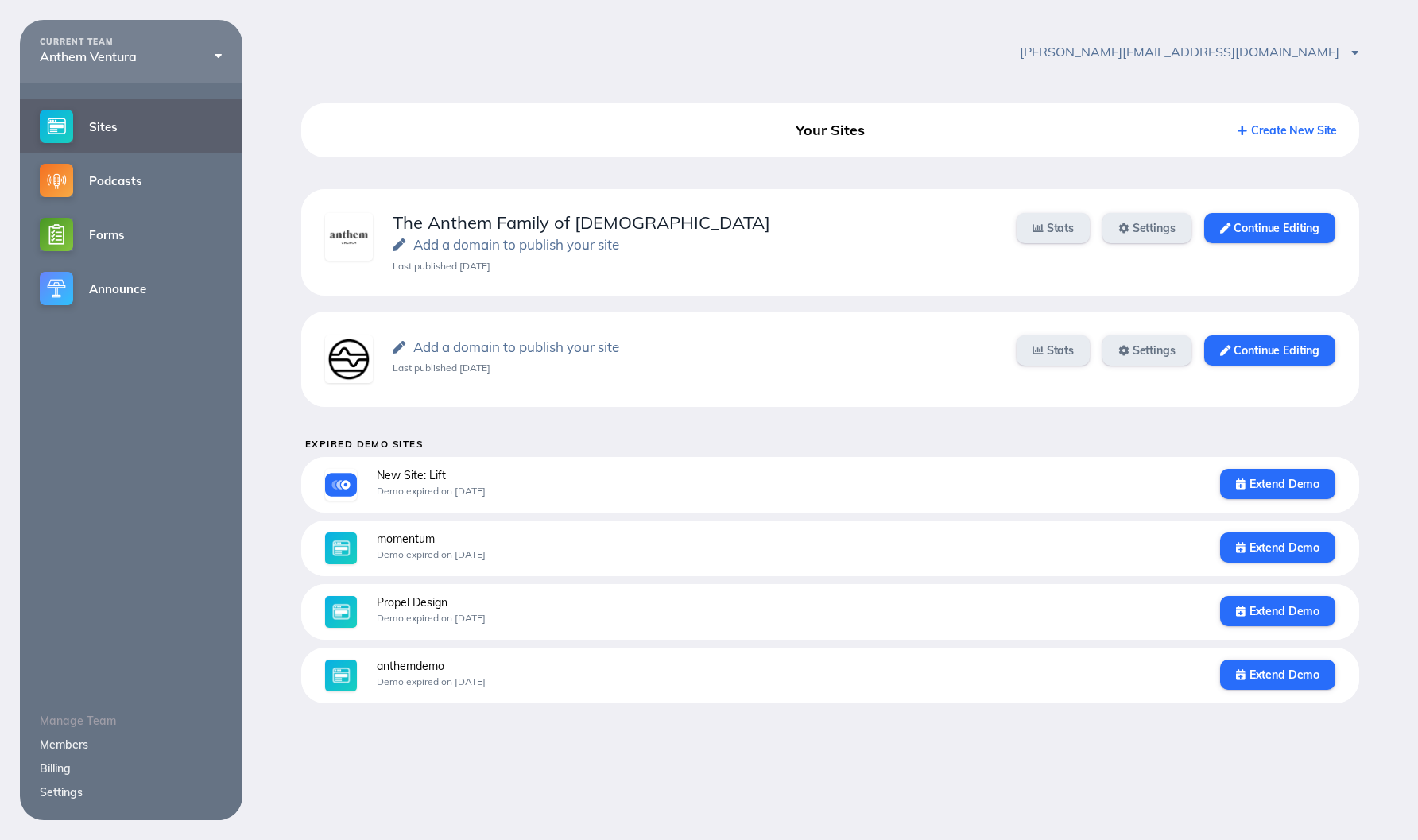
click at [527, 43] on div "[PERSON_NAME][EMAIL_ADDRESS][DOMAIN_NAME] Account Settings Sign Out" at bounding box center [830, 52] width 1175 height 64
click at [1130, 357] on link "Settings" at bounding box center [1146, 350] width 89 height 30
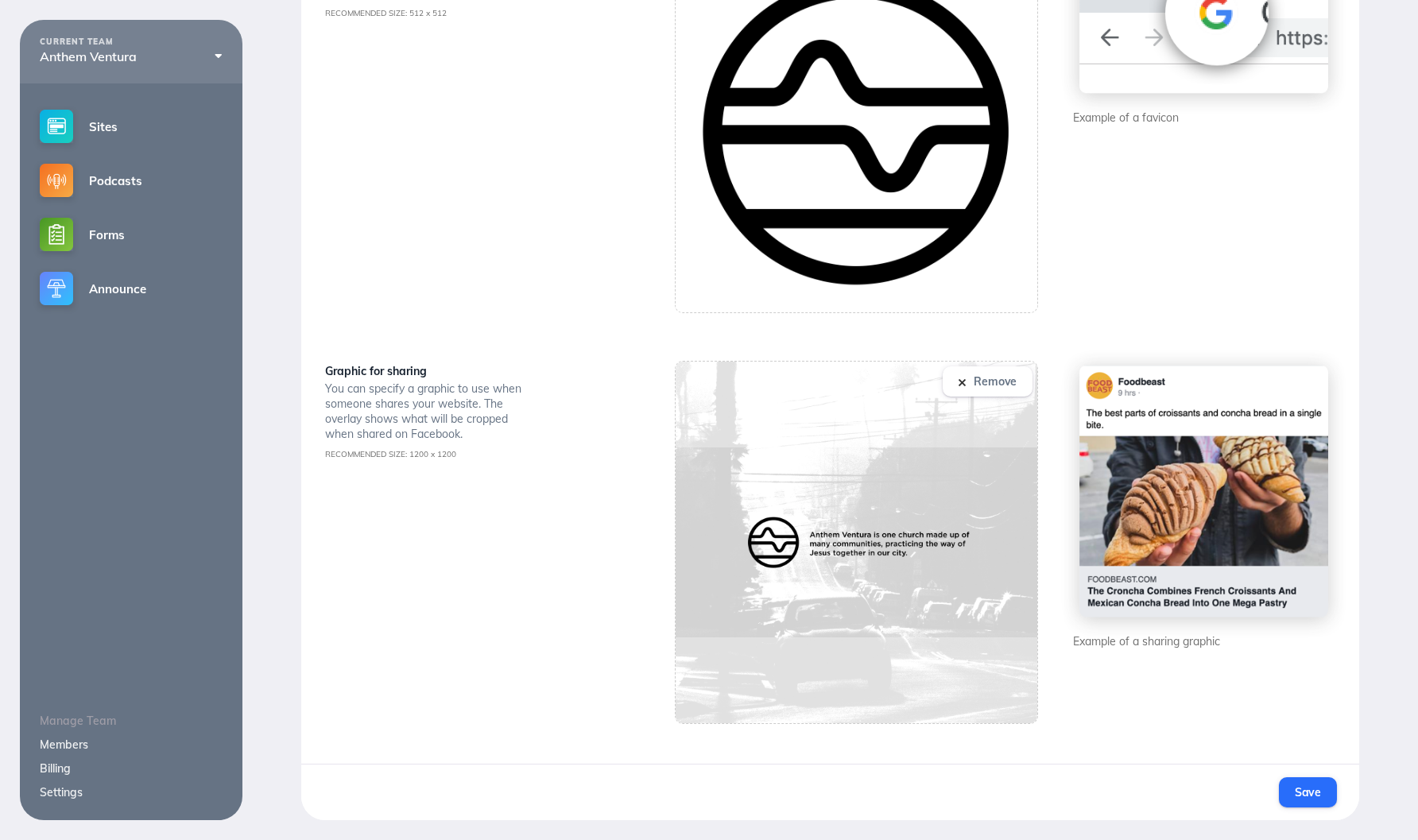
scroll to position [494, 0]
click at [981, 376] on button "Remove" at bounding box center [987, 381] width 90 height 30
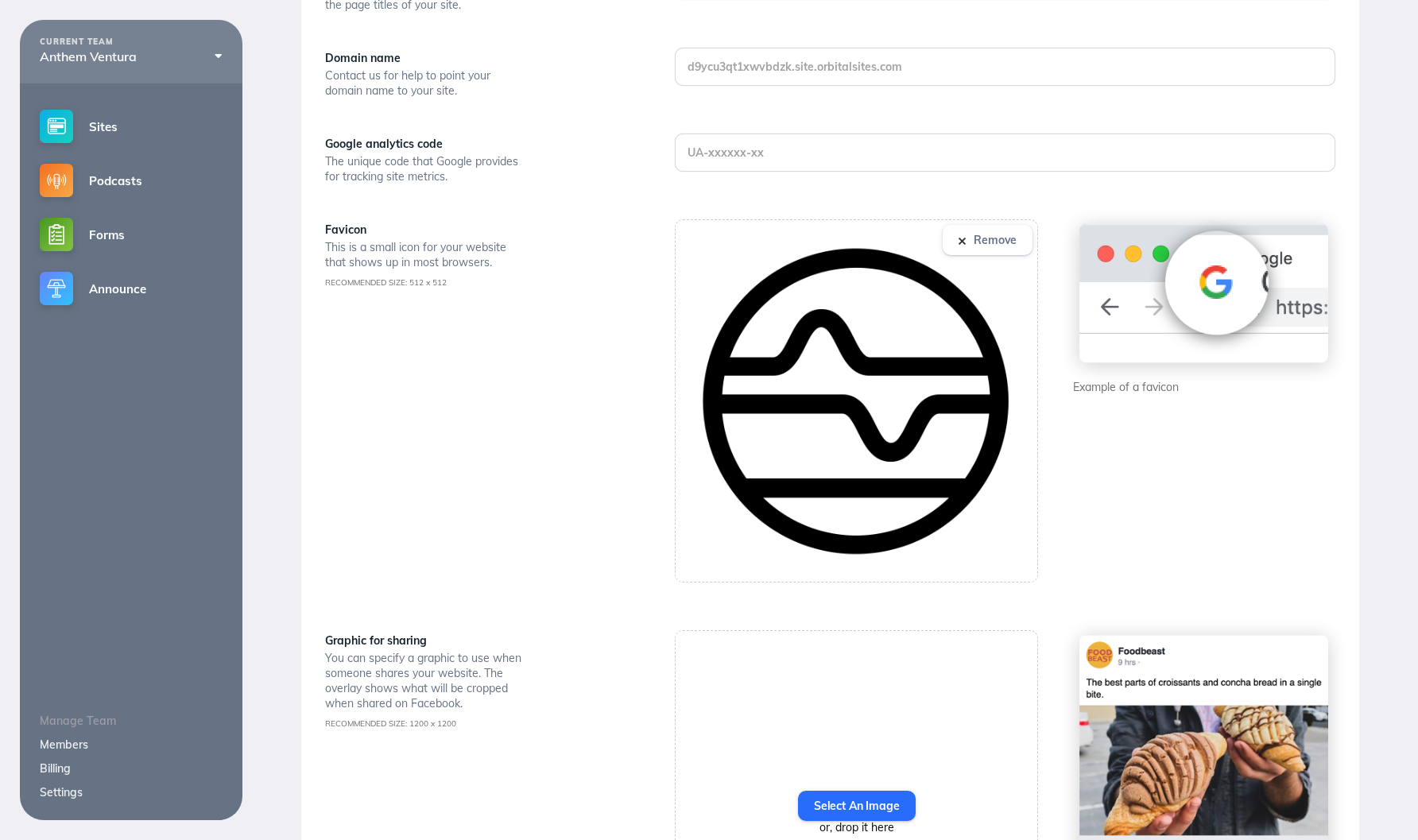
click at [973, 240] on button "Remove" at bounding box center [987, 240] width 90 height 30
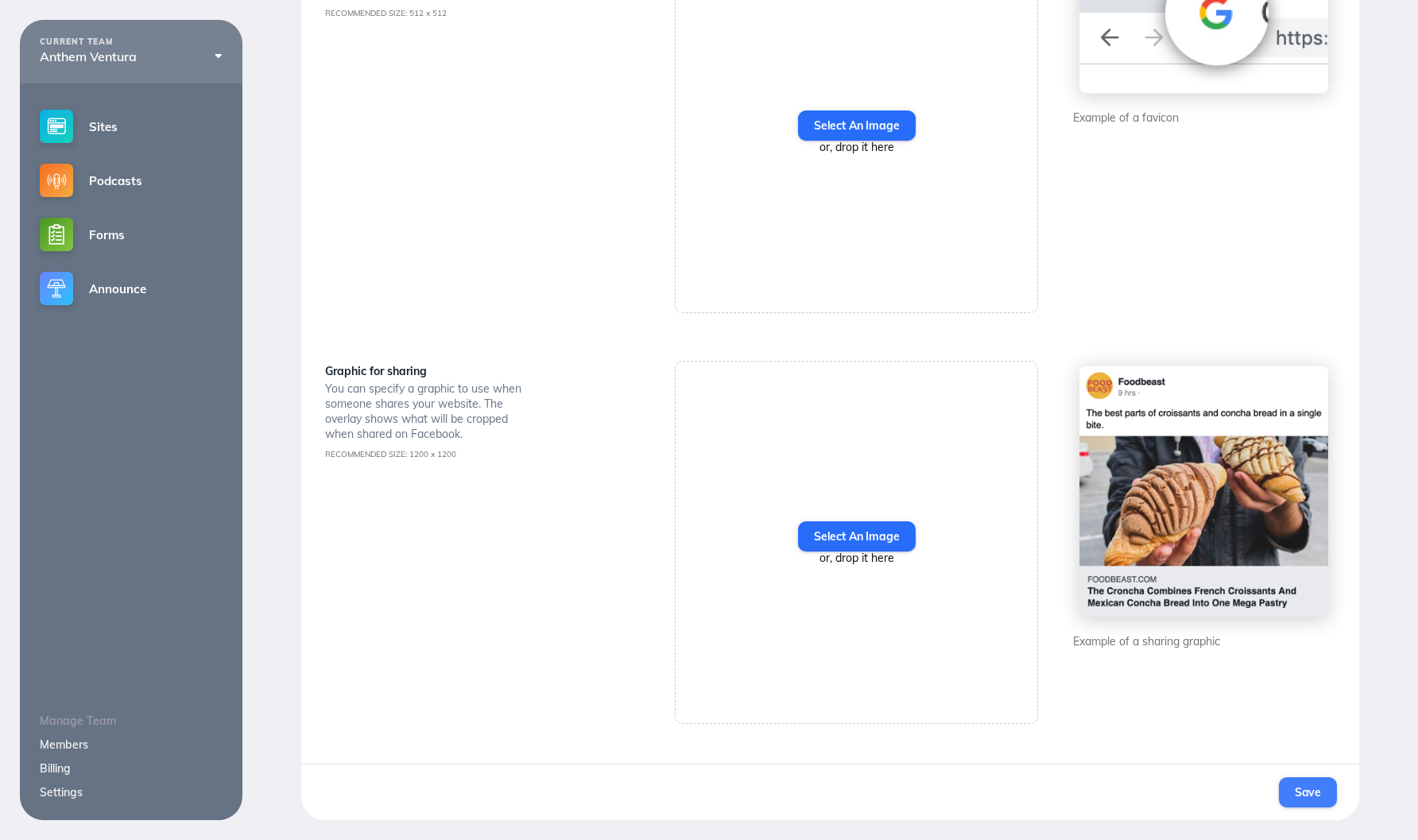
click at [1292, 798] on button "Save" at bounding box center [1307, 792] width 58 height 30
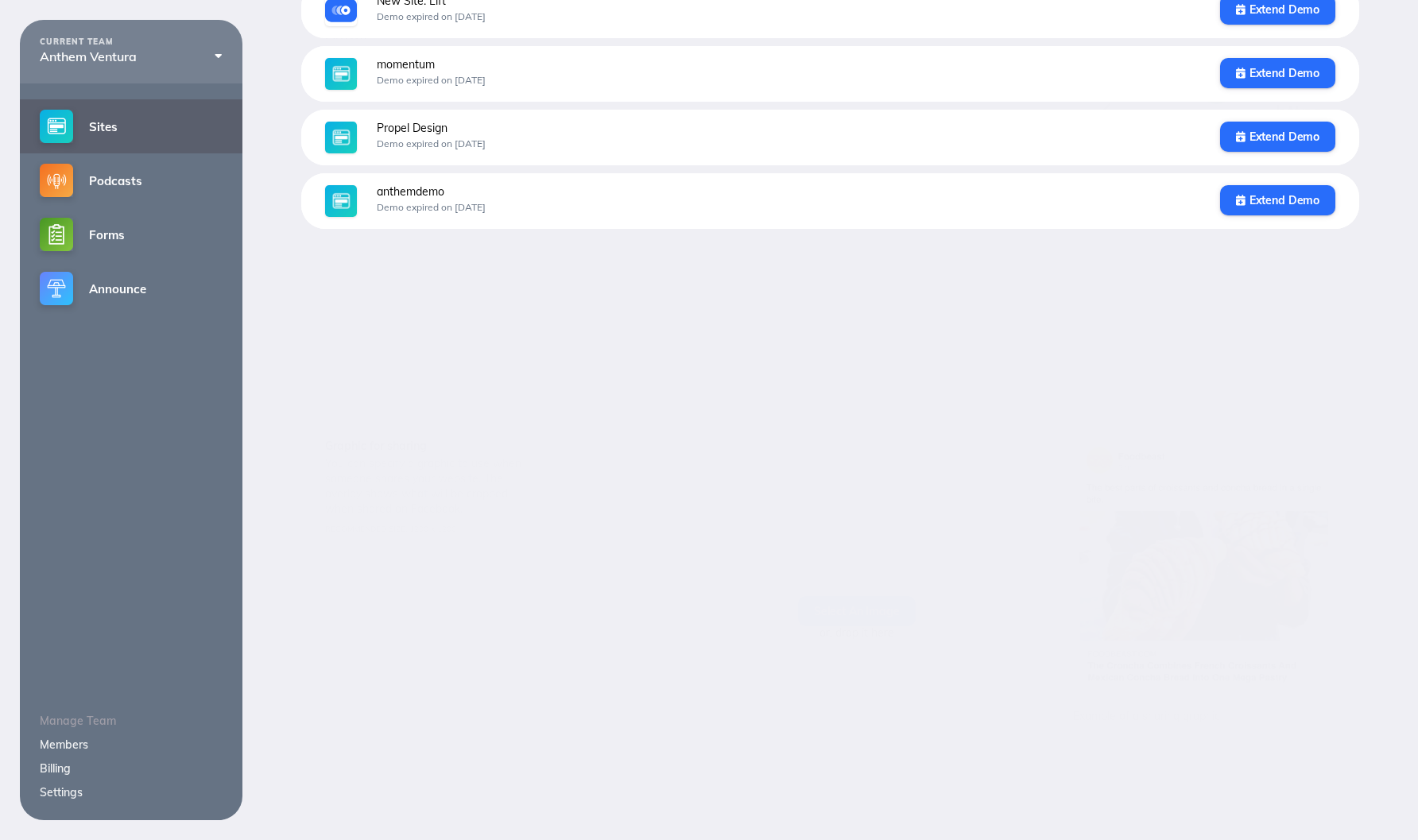
scroll to position [20, 0]
